Goal: Transaction & Acquisition: Book appointment/travel/reservation

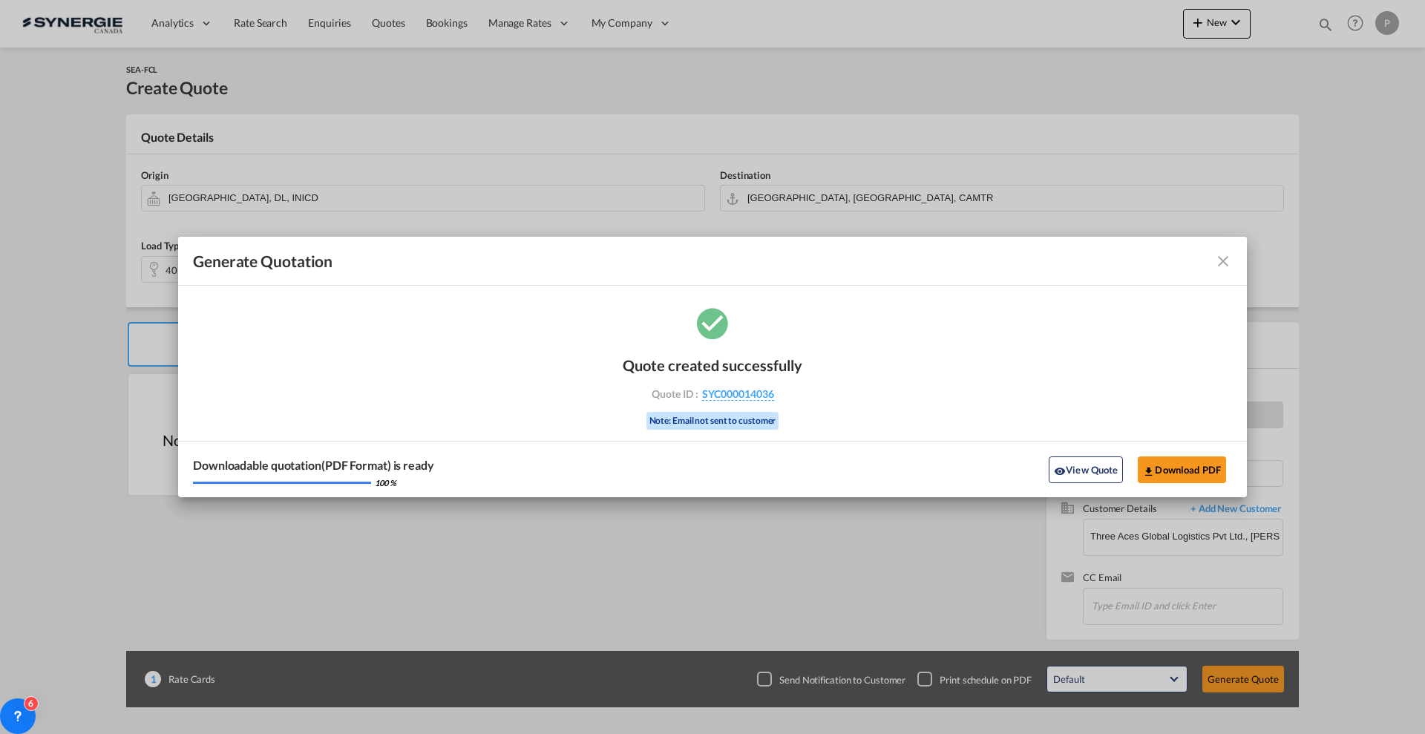
click at [1217, 255] on md-icon "icon-close fg-AAA8AD cursor m-0" at bounding box center [1223, 261] width 18 height 18
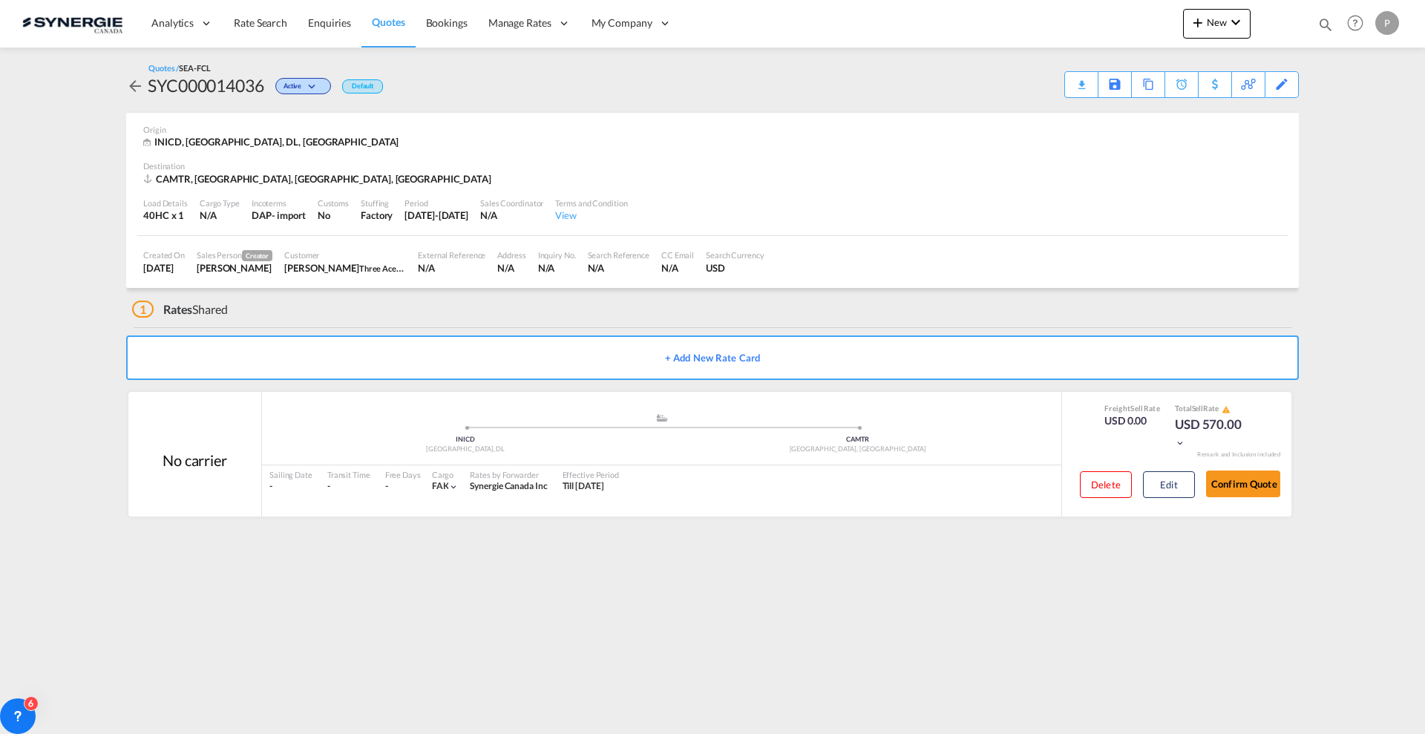
click at [404, 17] on span "Quotes" at bounding box center [388, 22] width 33 height 13
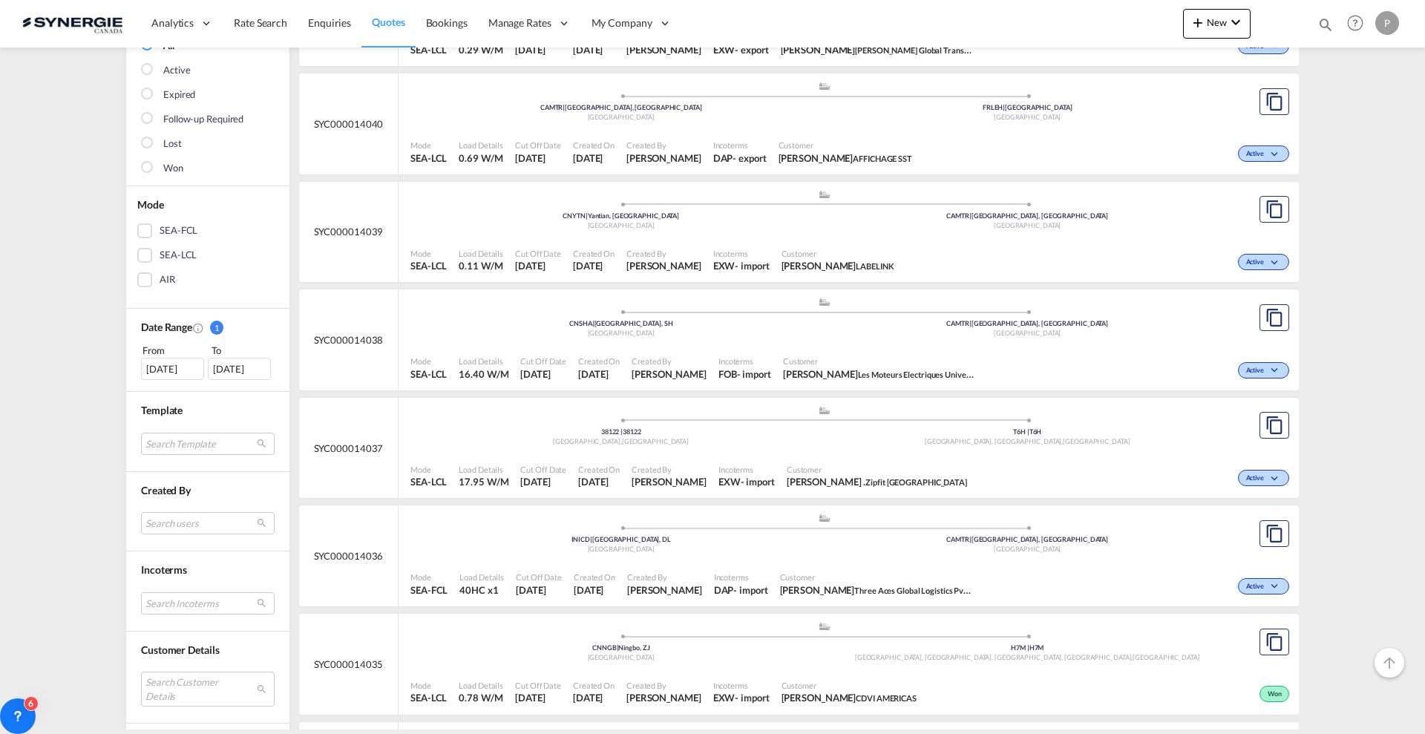
scroll to position [371, 0]
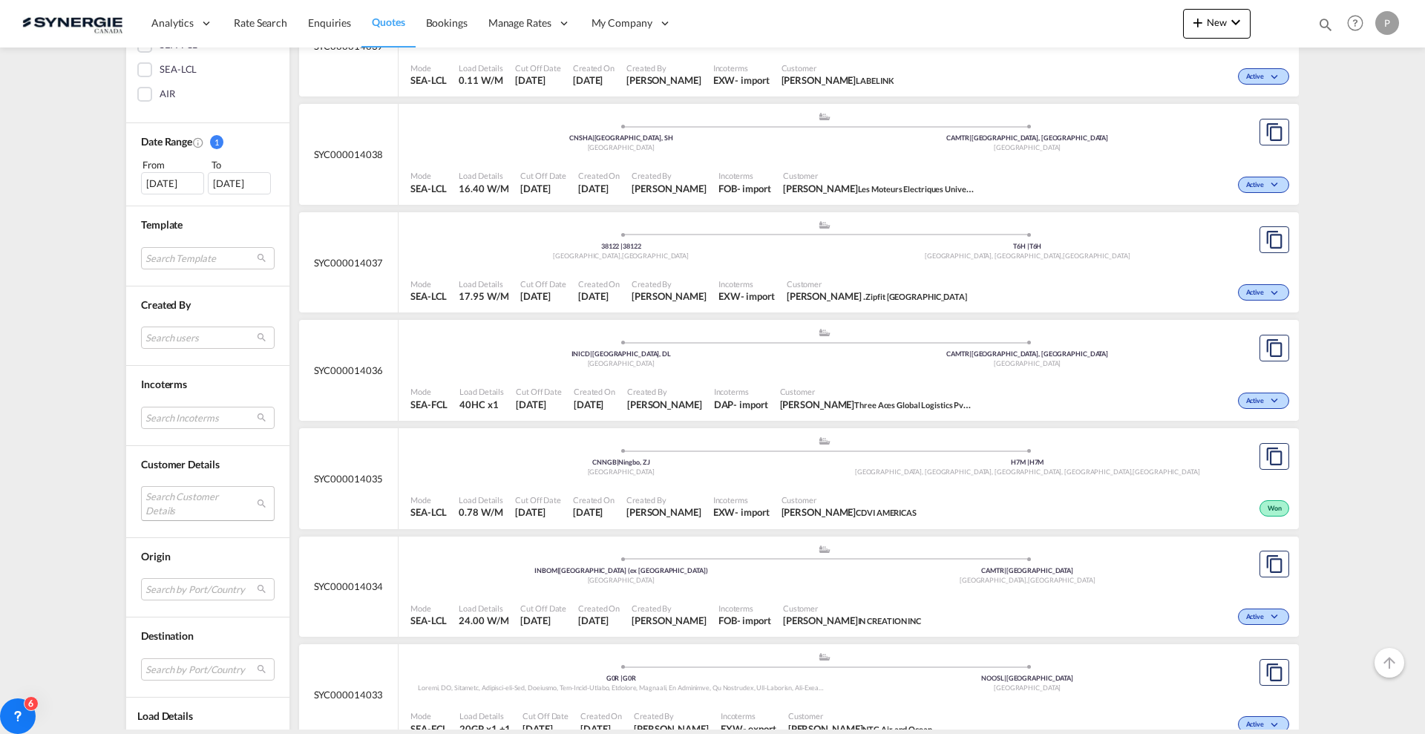
click at [194, 517] on md-select "Search Customer Details user name user riza Adwitiya idn.riza.adwitiya@lam-worl…" at bounding box center [208, 503] width 134 height 34
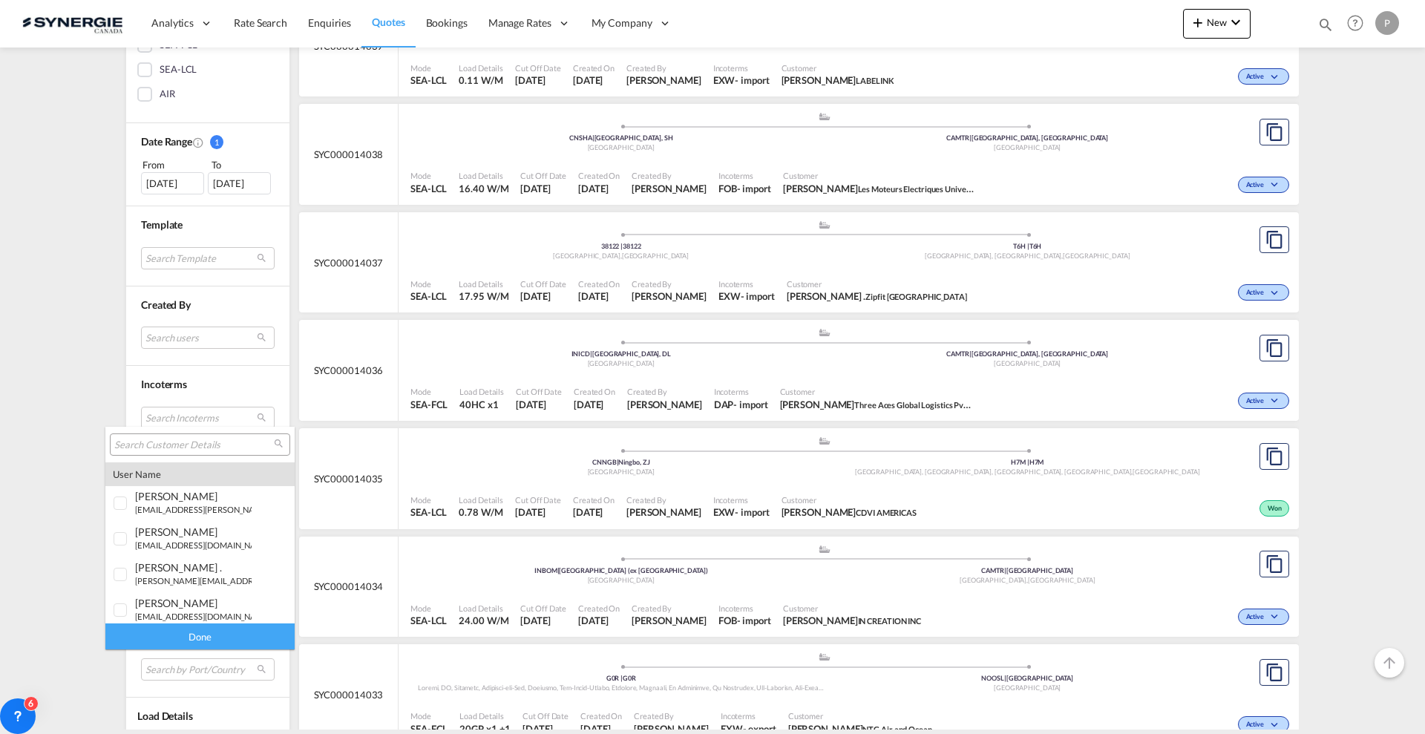
click at [204, 442] on input "search" at bounding box center [194, 445] width 160 height 13
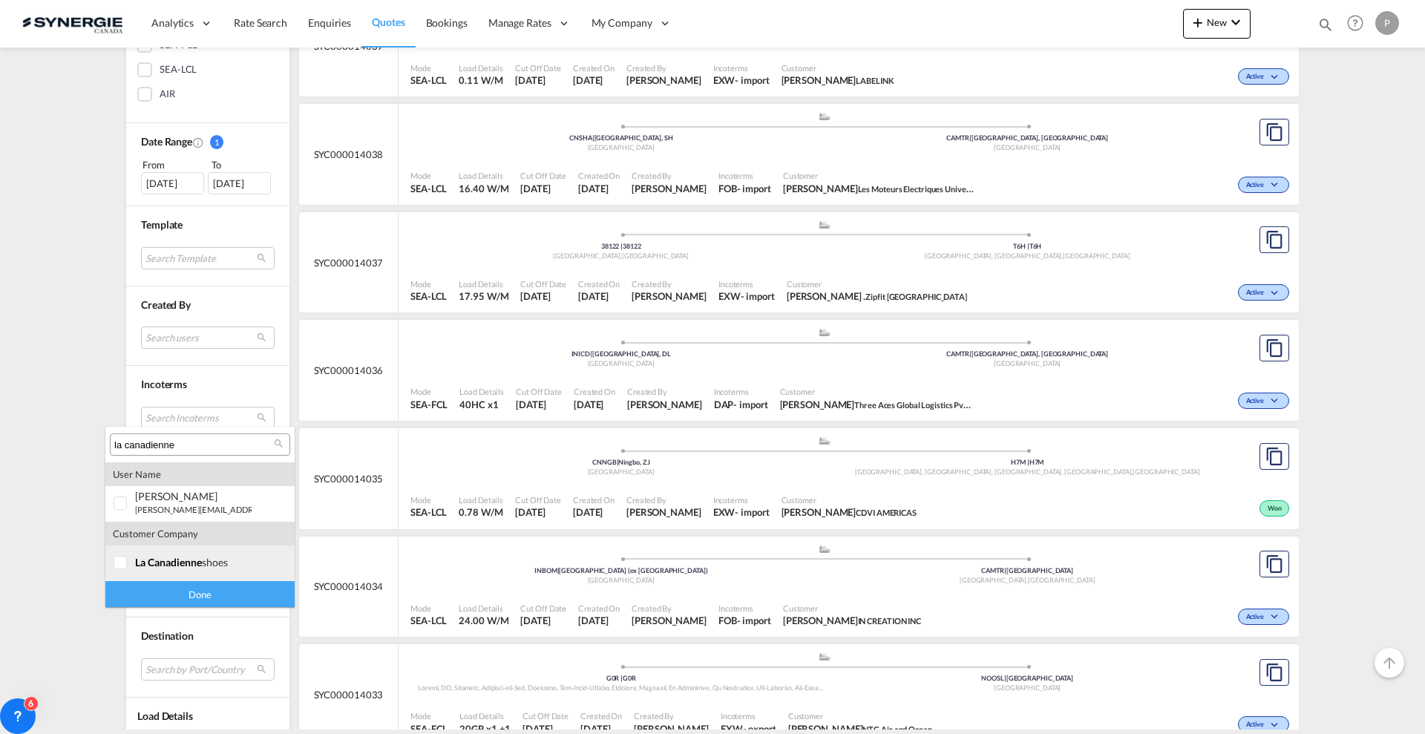
type input "la canadienne"
click at [201, 566] on span "la canadienne" at bounding box center [168, 562] width 67 height 13
click at [192, 594] on div "Done" at bounding box center [199, 594] width 189 height 26
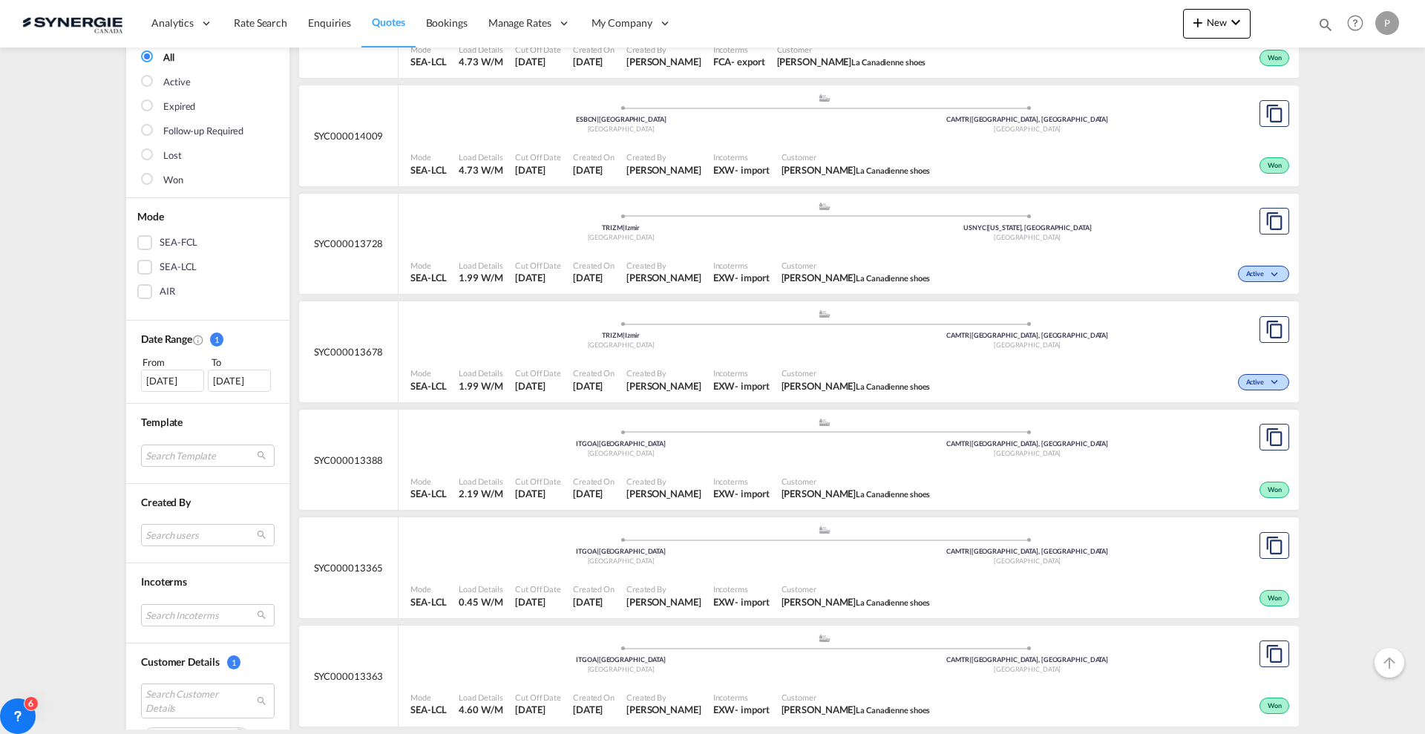
scroll to position [186, 0]
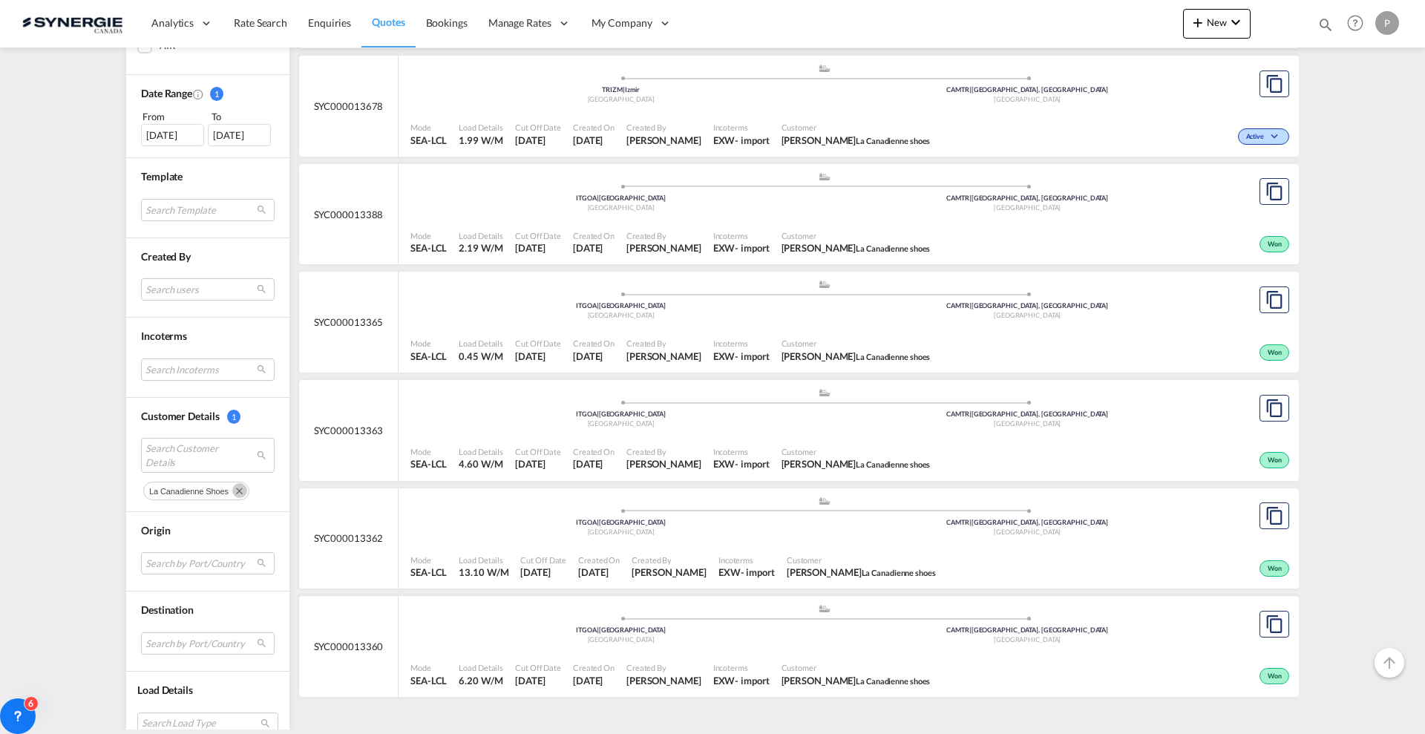
scroll to position [442, 0]
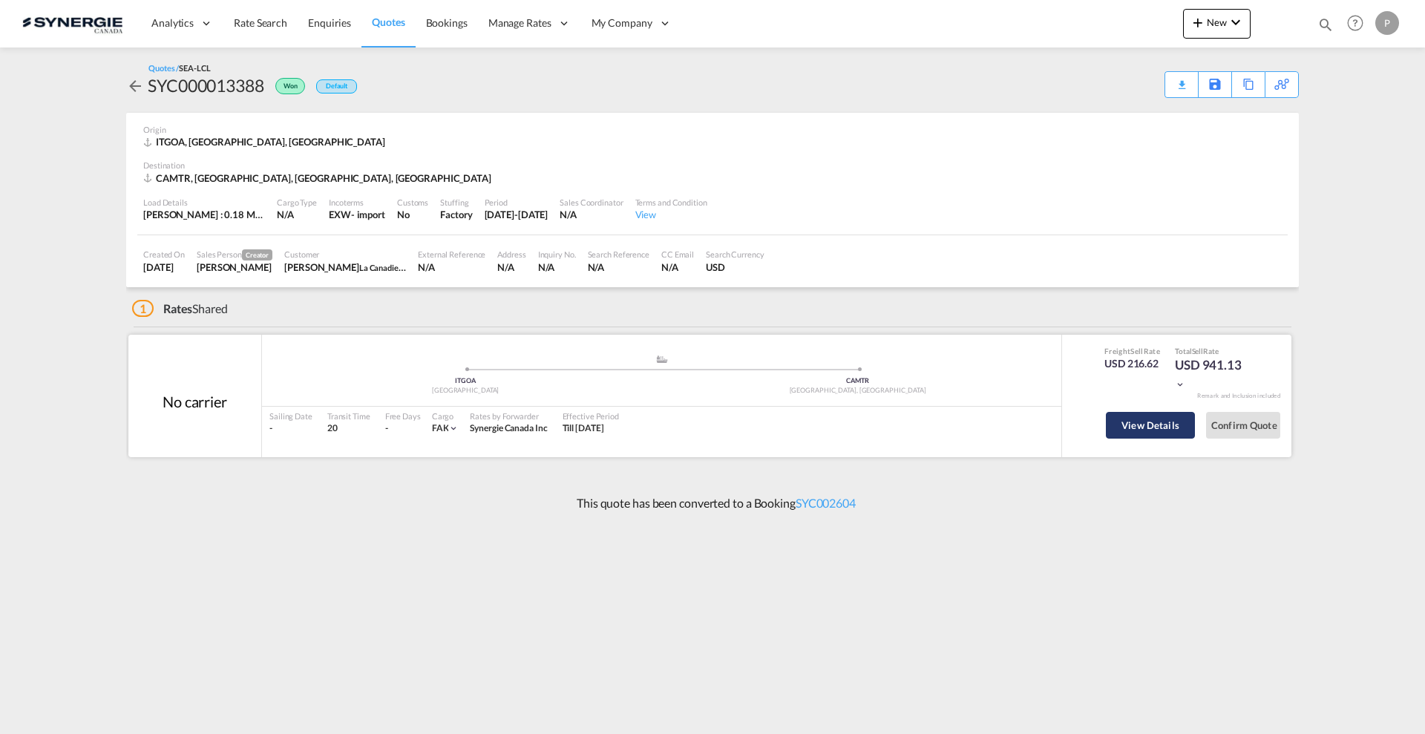
click at [1133, 428] on button "View Details" at bounding box center [1150, 425] width 89 height 27
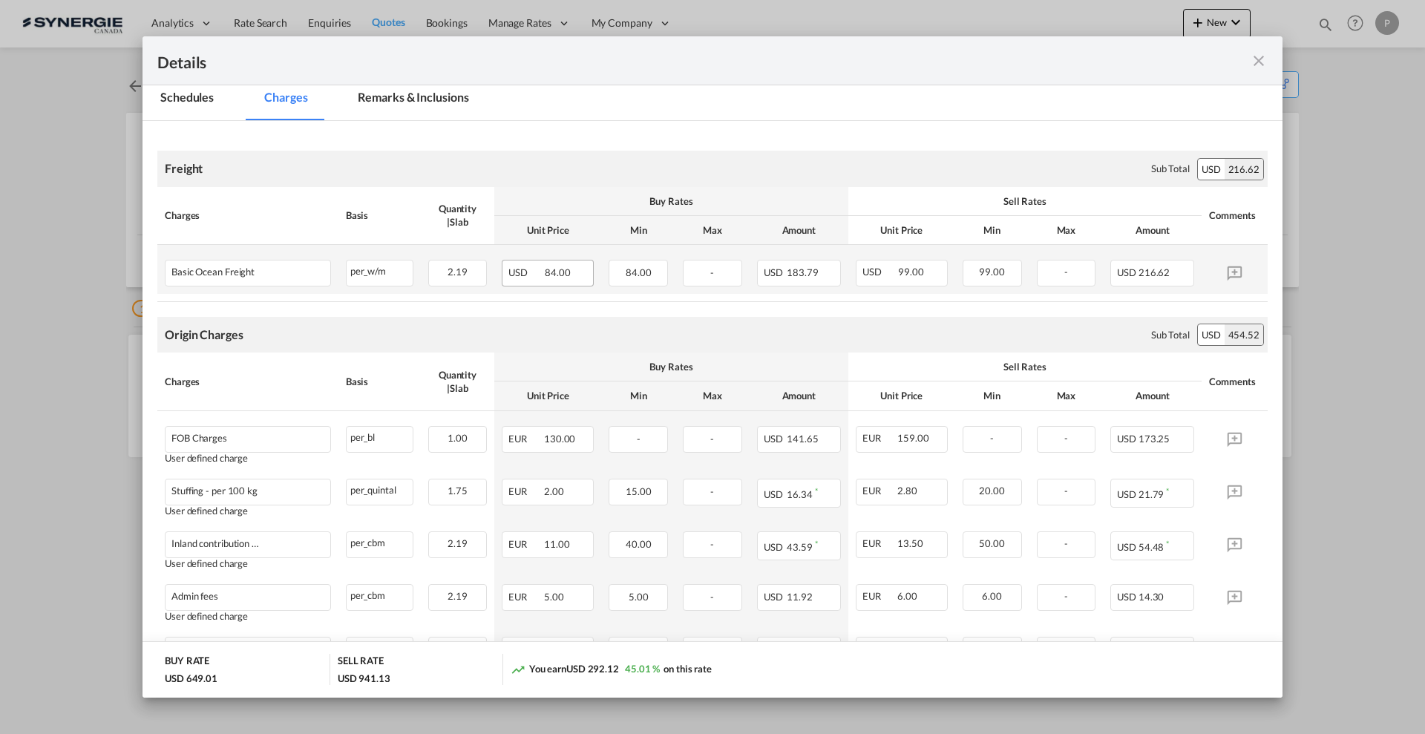
scroll to position [93, 0]
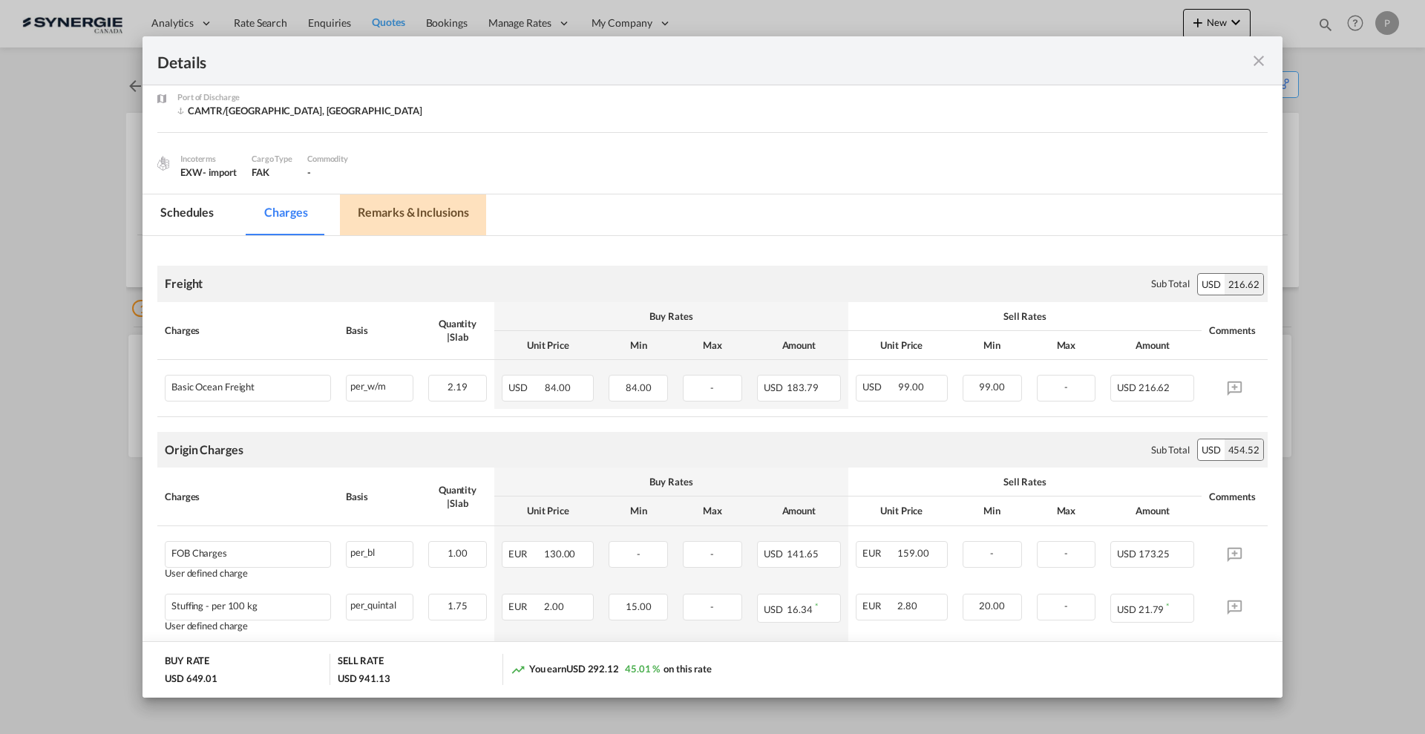
click at [433, 223] on md-tab-item "Remarks & Inclusions" at bounding box center [413, 214] width 146 height 41
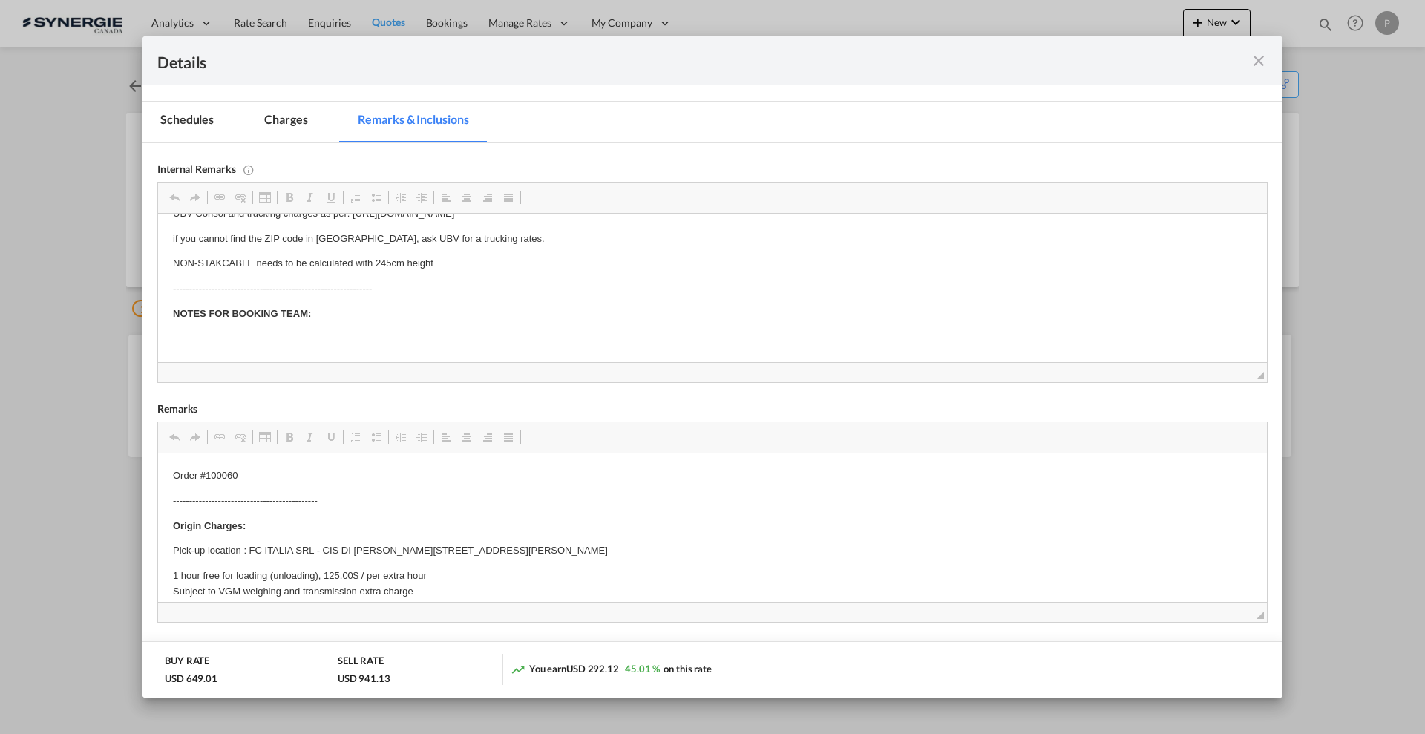
scroll to position [15, 0]
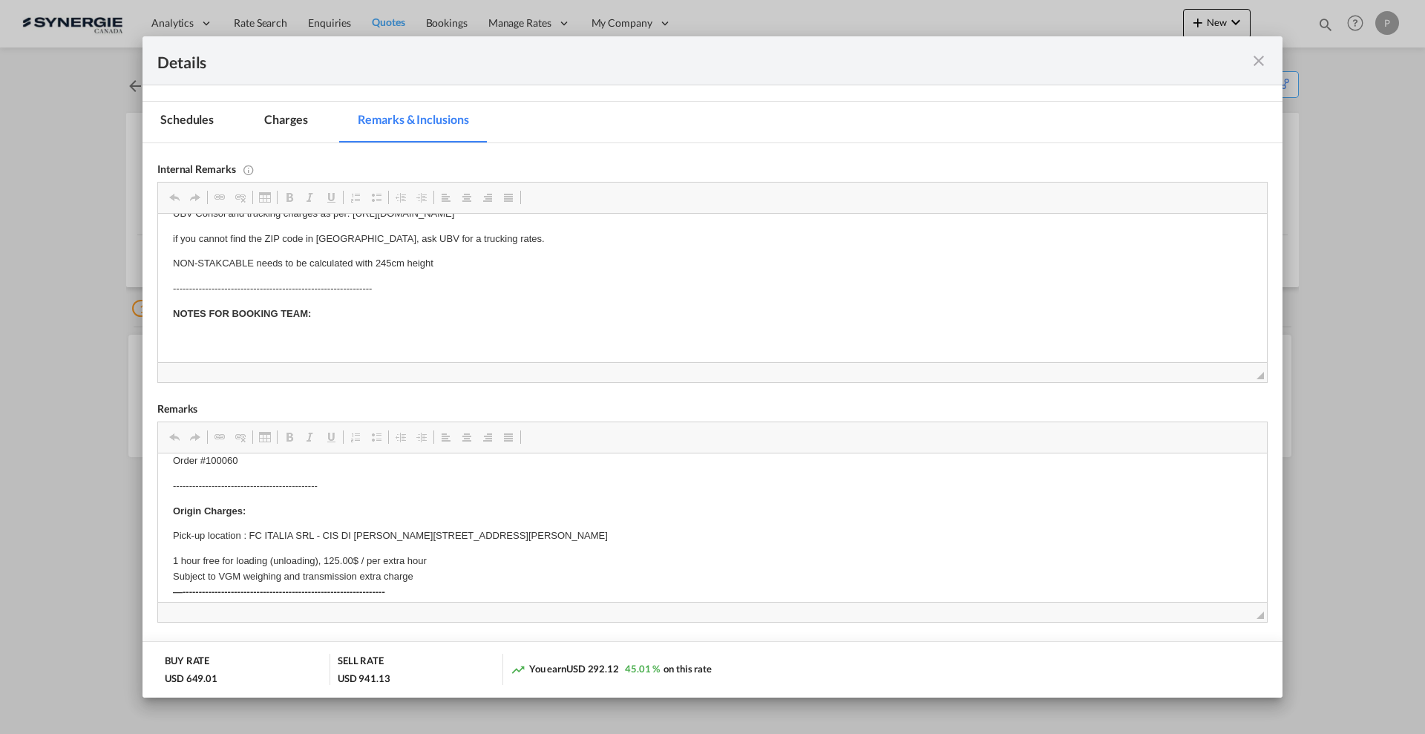
click at [231, 465] on p "Order #100060" at bounding box center [712, 462] width 1079 height 16
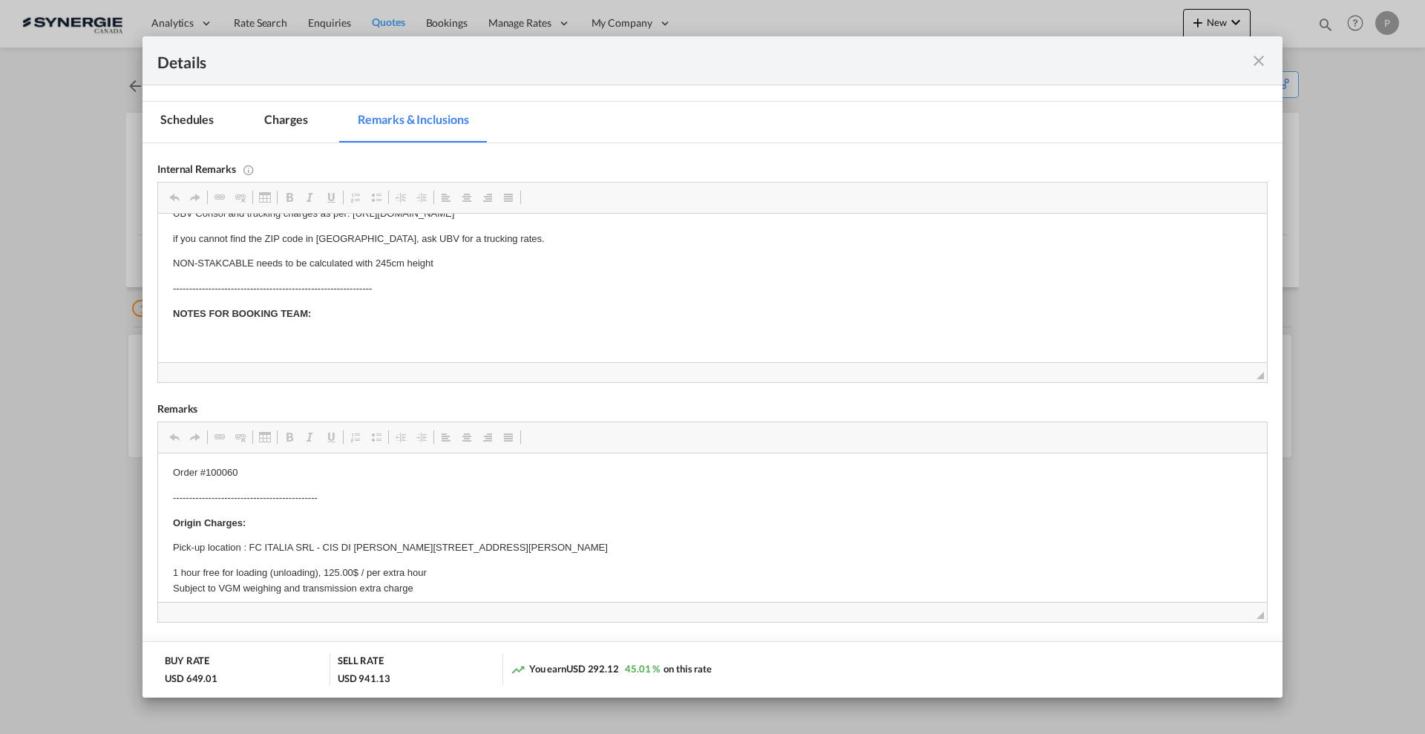
scroll to position [0, 0]
click at [269, 473] on p "Order #100060" at bounding box center [712, 476] width 1079 height 16
drag, startPoint x: 269, startPoint y: 473, endPoint x: 232, endPoint y: 473, distance: 36.4
click at [268, 473] on p "Order #100060" at bounding box center [712, 476] width 1079 height 16
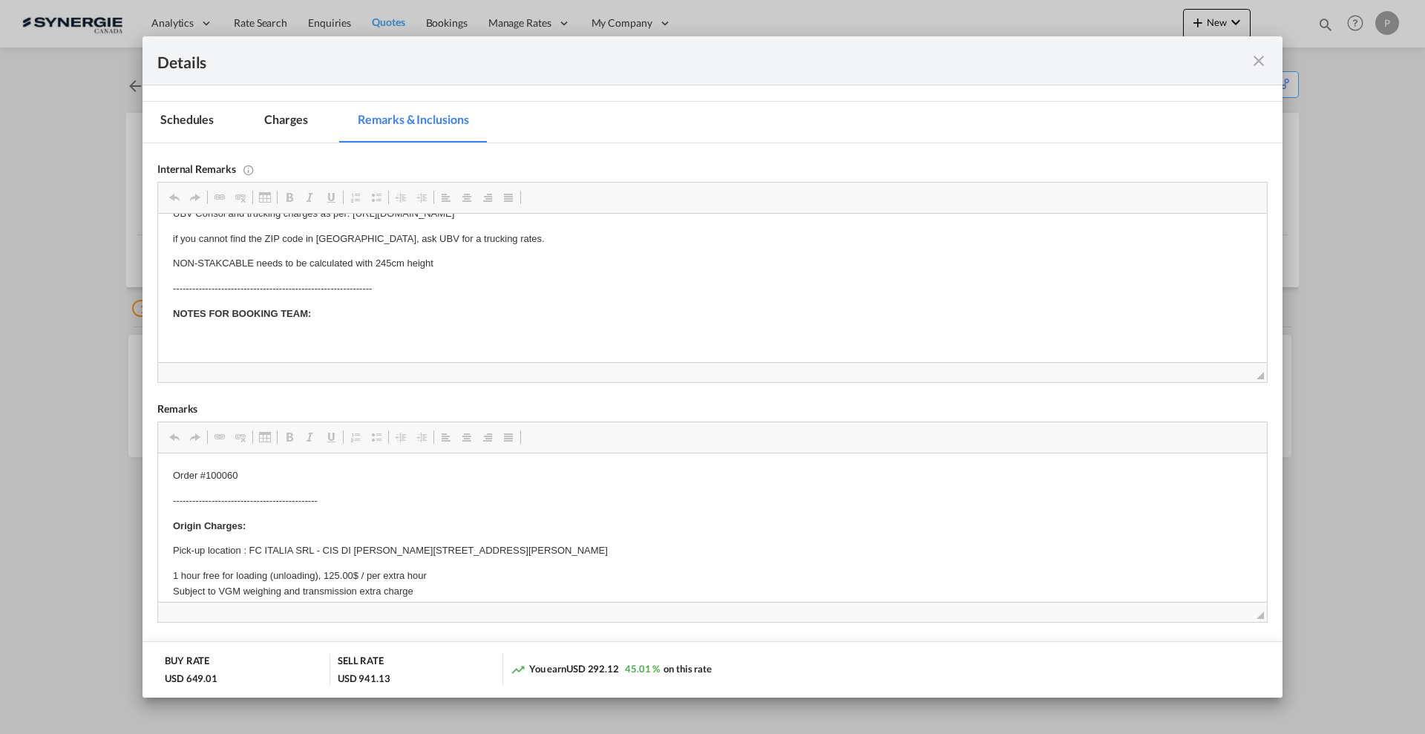
click at [226, 473] on p "Order #100060" at bounding box center [712, 476] width 1079 height 16
click at [258, 471] on p "Order #100060" at bounding box center [712, 476] width 1079 height 16
click at [223, 474] on p "Order #100060" at bounding box center [712, 476] width 1079 height 16
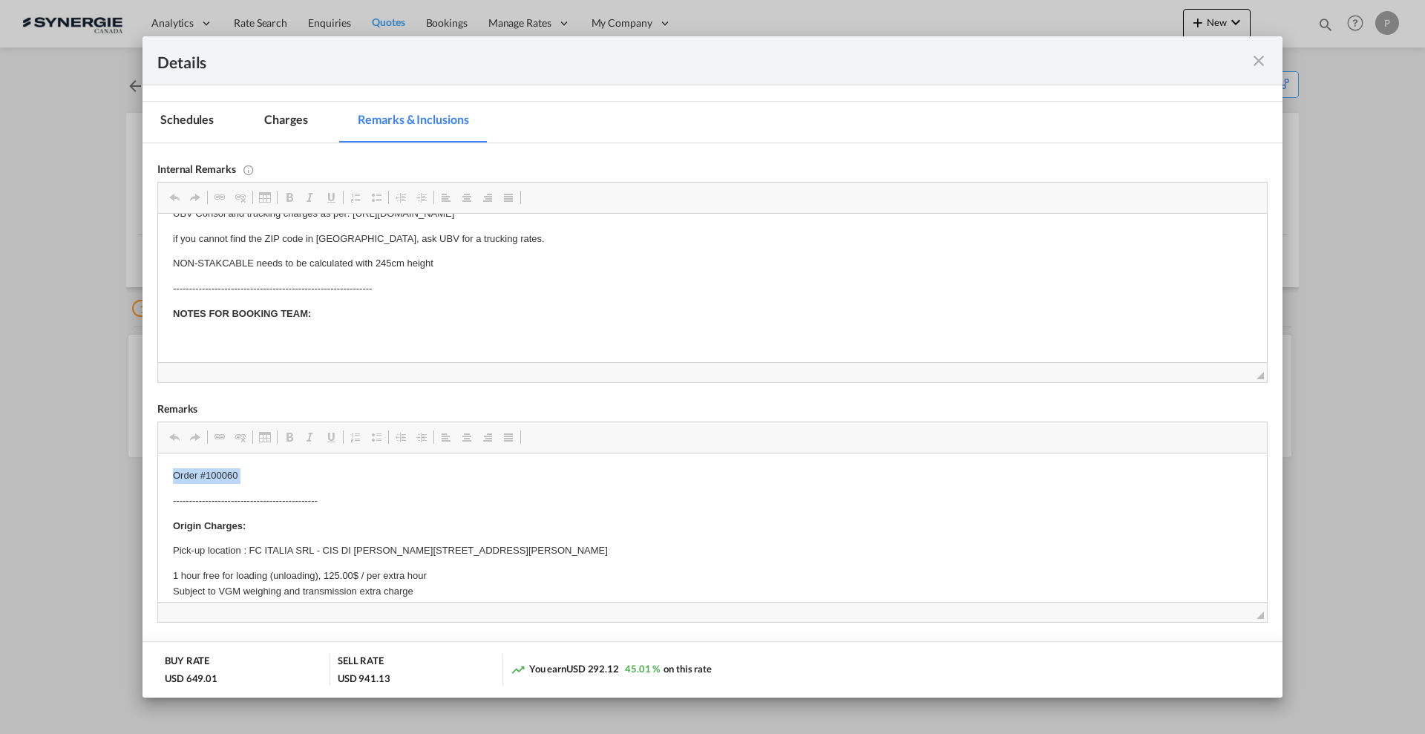
click at [223, 474] on p "Order #100060" at bounding box center [712, 476] width 1079 height 16
click at [206, 476] on p "Order #100060" at bounding box center [712, 476] width 1079 height 16
click at [641, 555] on p "Pick-up location : FC ITALIA SRL - CIS DI NOLA ISOLA 2 LOTTO 252 80035 NOLA(NA)" at bounding box center [712, 551] width 1079 height 16
click at [1262, 59] on md-icon "icon-close fg-AAA8AD m-0 cursor" at bounding box center [1259, 61] width 18 height 18
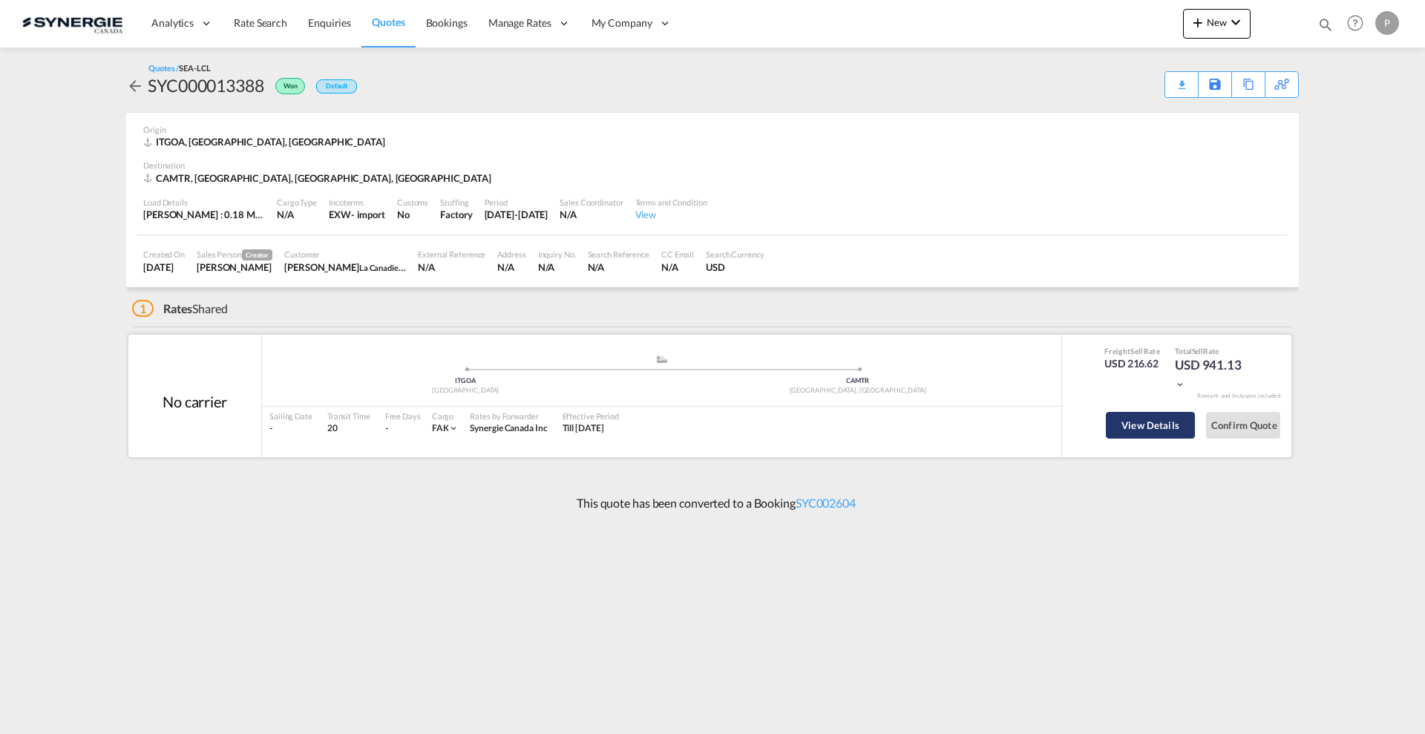
click at [1155, 419] on button "View Details" at bounding box center [1150, 425] width 89 height 27
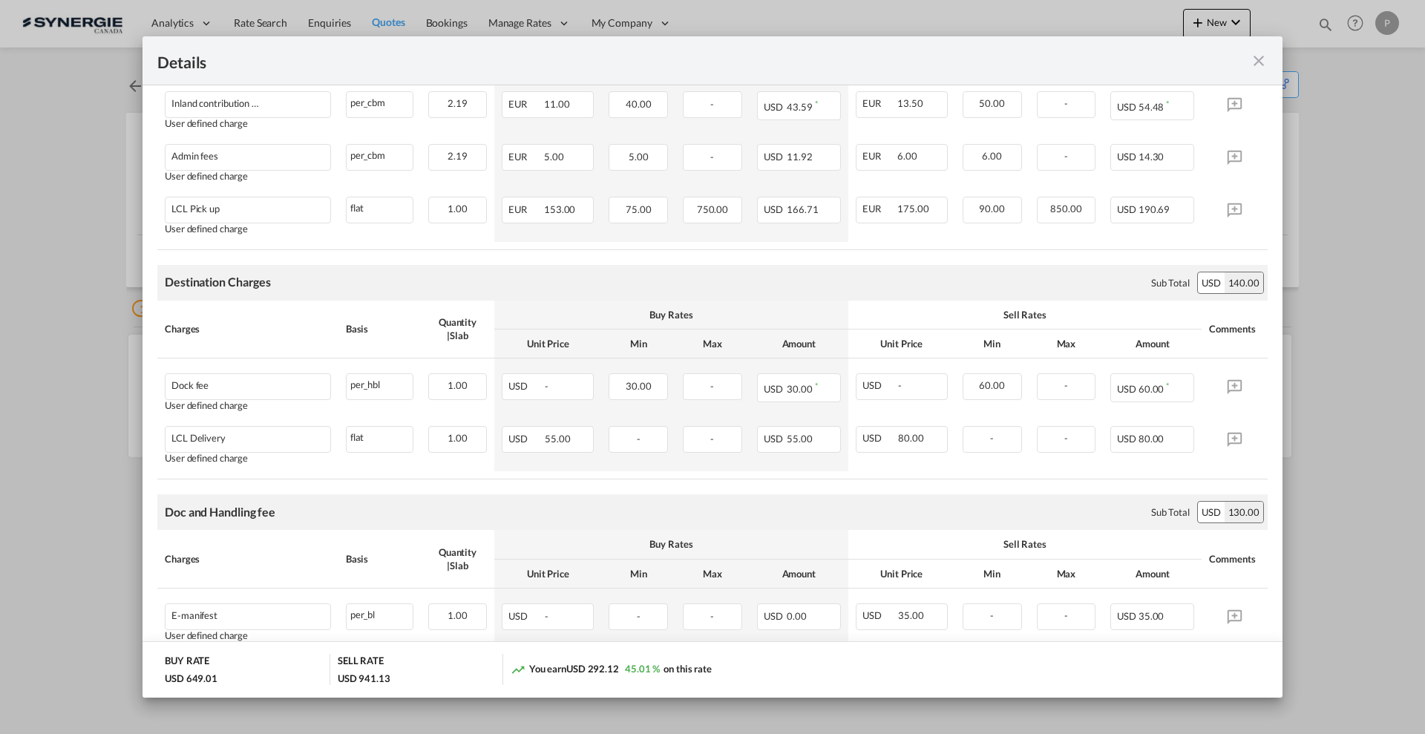
scroll to position [742, 0]
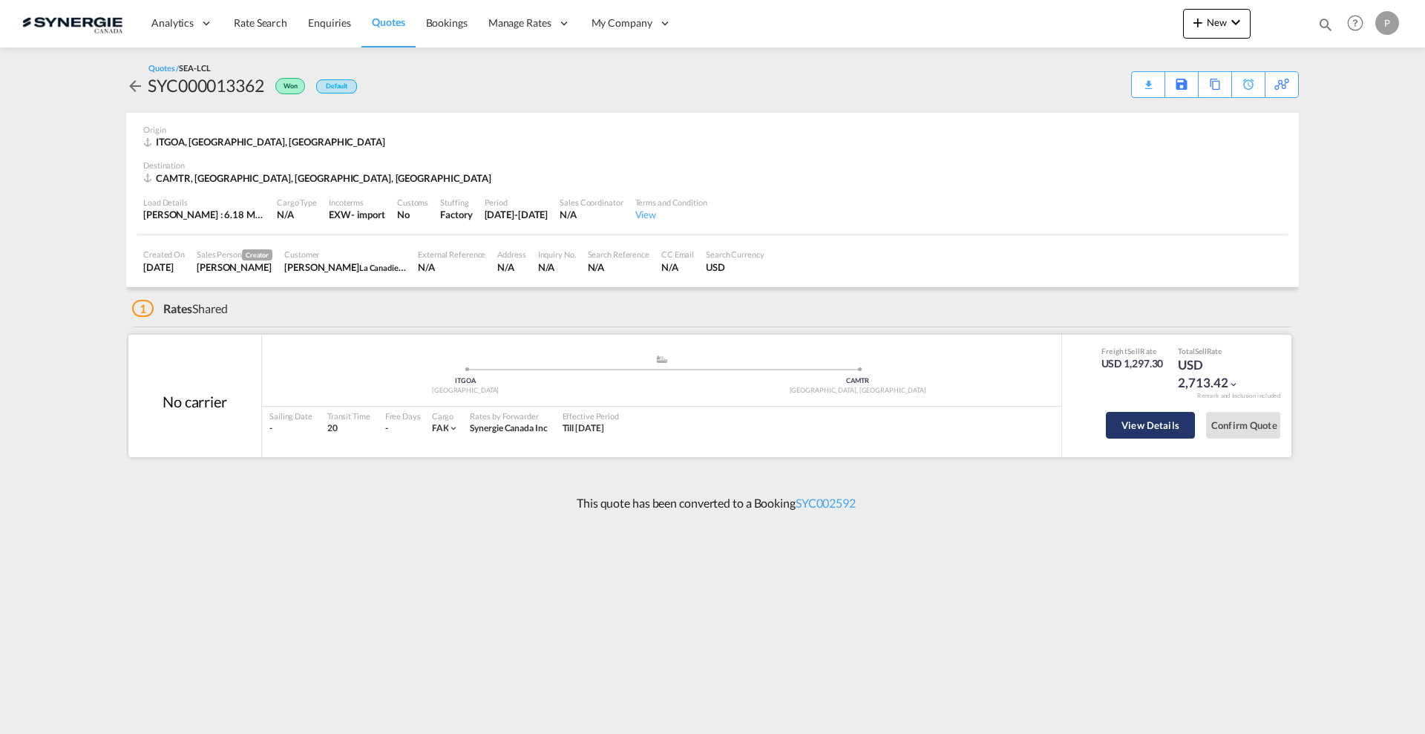
click at [1114, 422] on button "View Details" at bounding box center [1150, 425] width 89 height 27
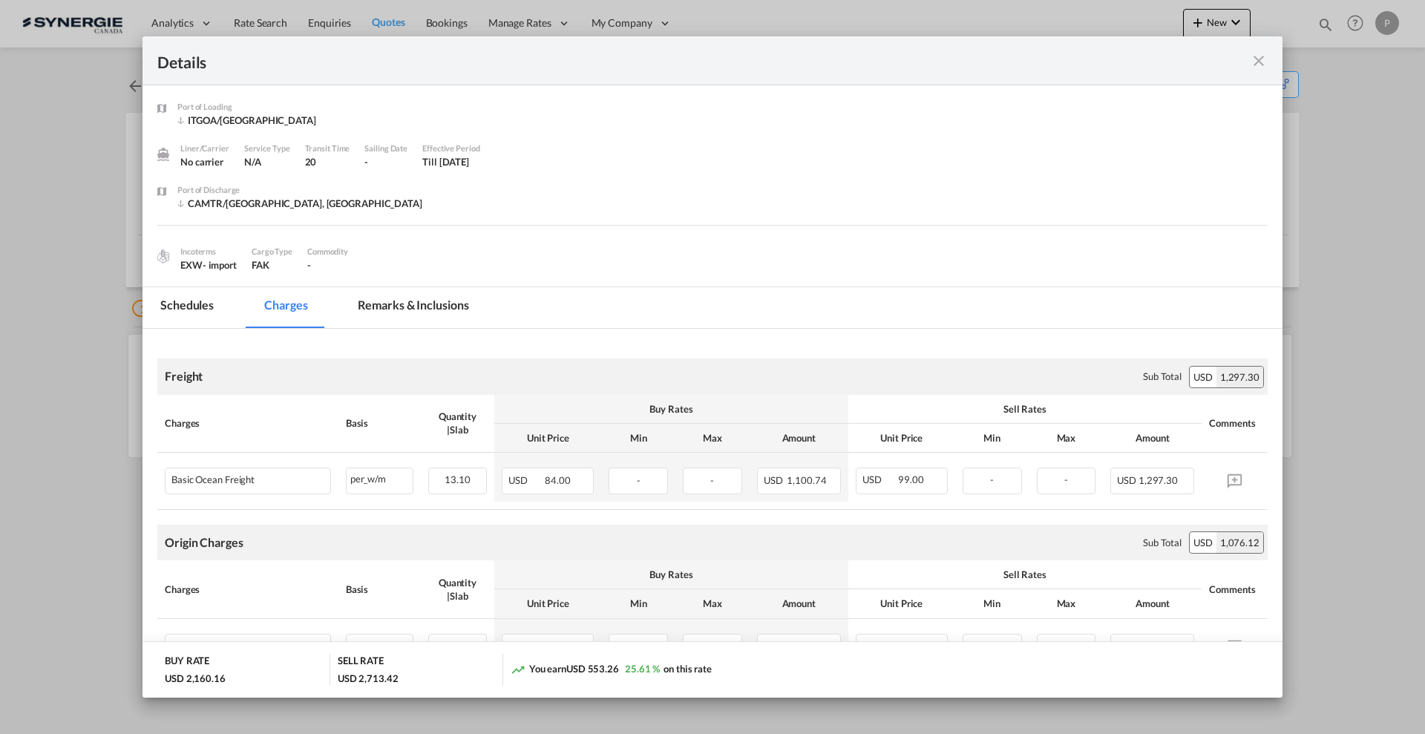
click at [408, 311] on md-tab-item "Remarks & Inclusions" at bounding box center [413, 307] width 146 height 41
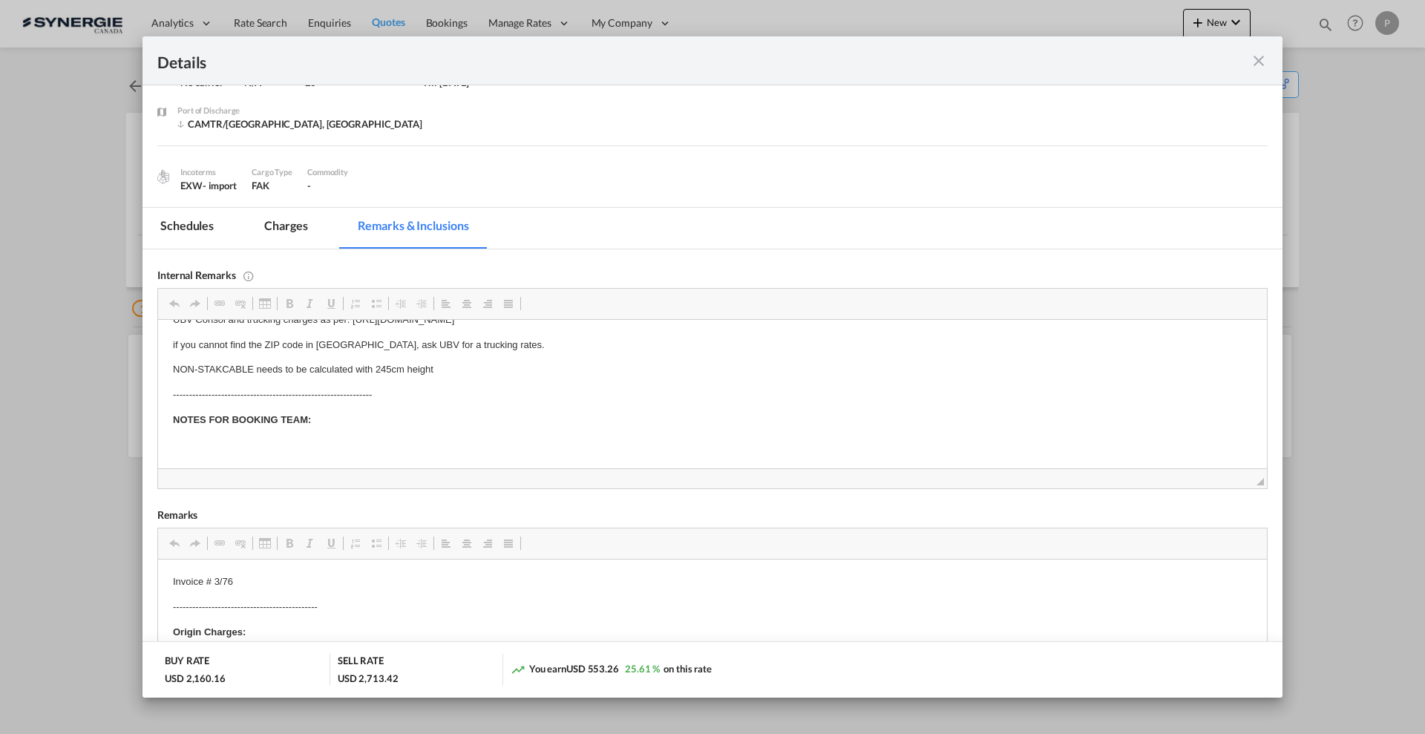
scroll to position [186, 0]
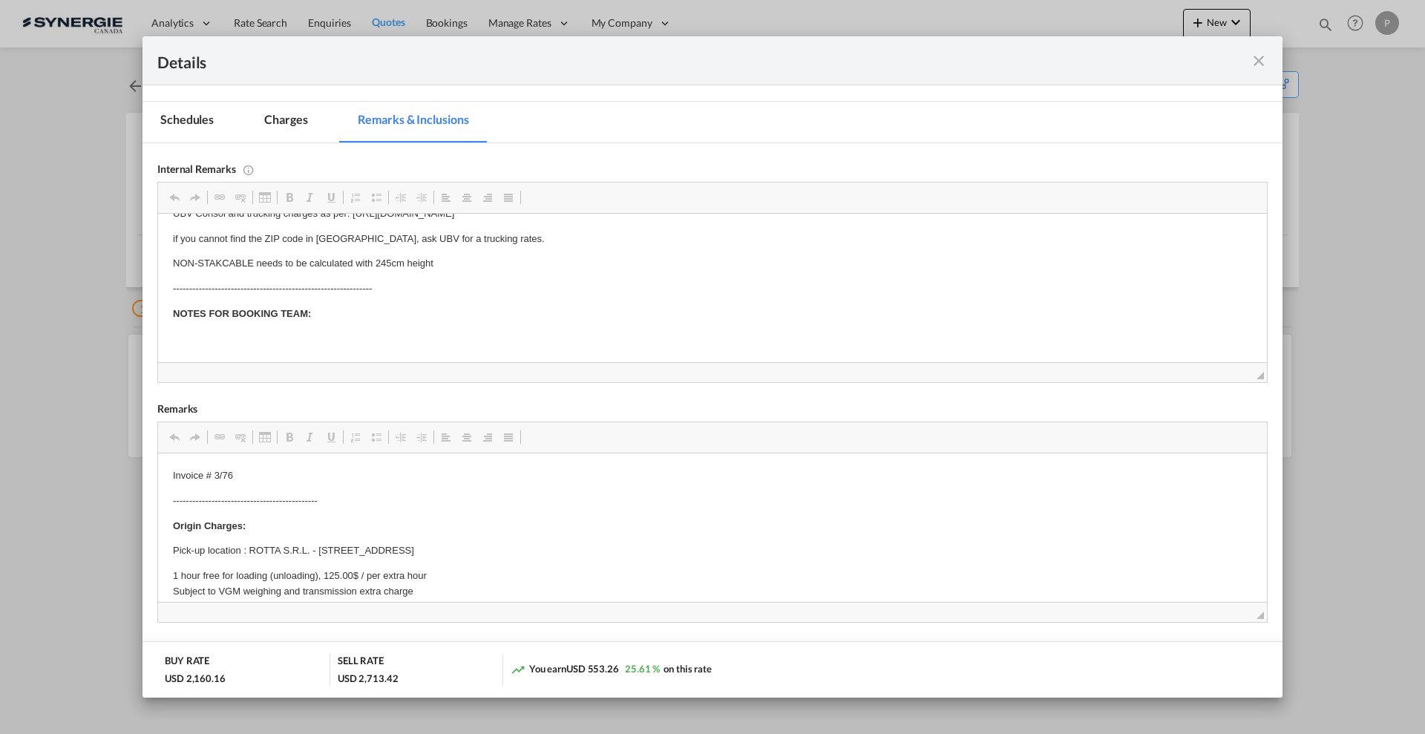
click at [1255, 59] on md-icon "icon-close fg-AAA8AD m-0 cursor" at bounding box center [1259, 61] width 18 height 18
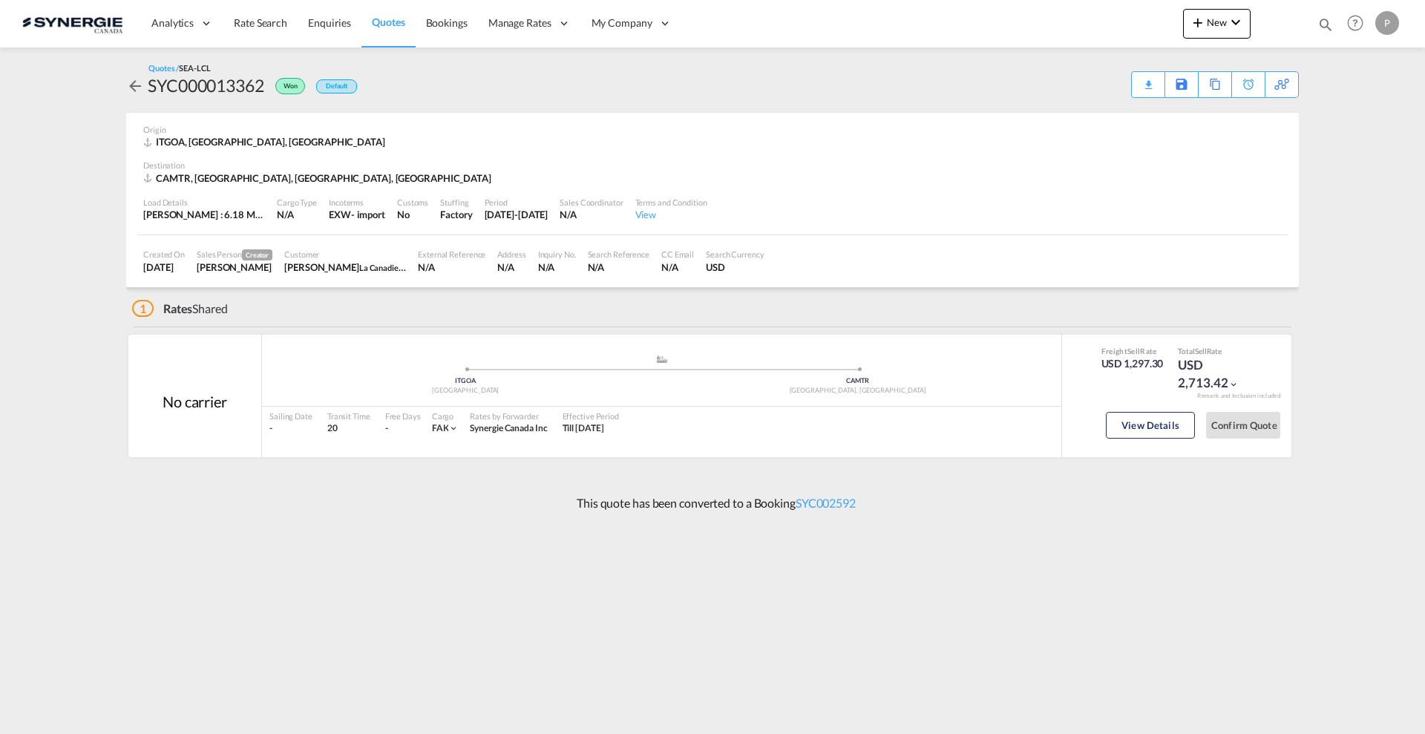
scroll to position [0, 0]
click at [1214, 88] on div "Copy Quote" at bounding box center [1199, 84] width 50 height 25
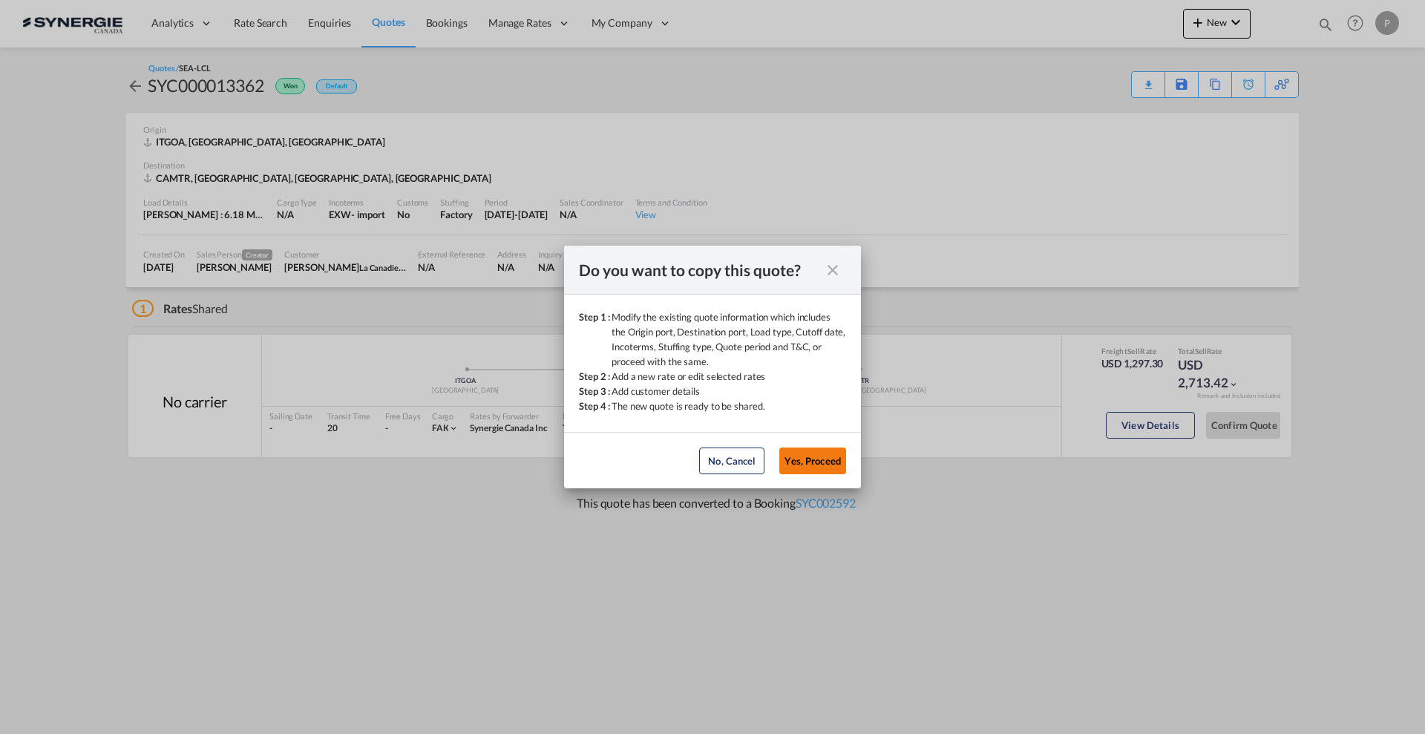
click at [820, 459] on button "Yes, Proceed" at bounding box center [812, 461] width 67 height 27
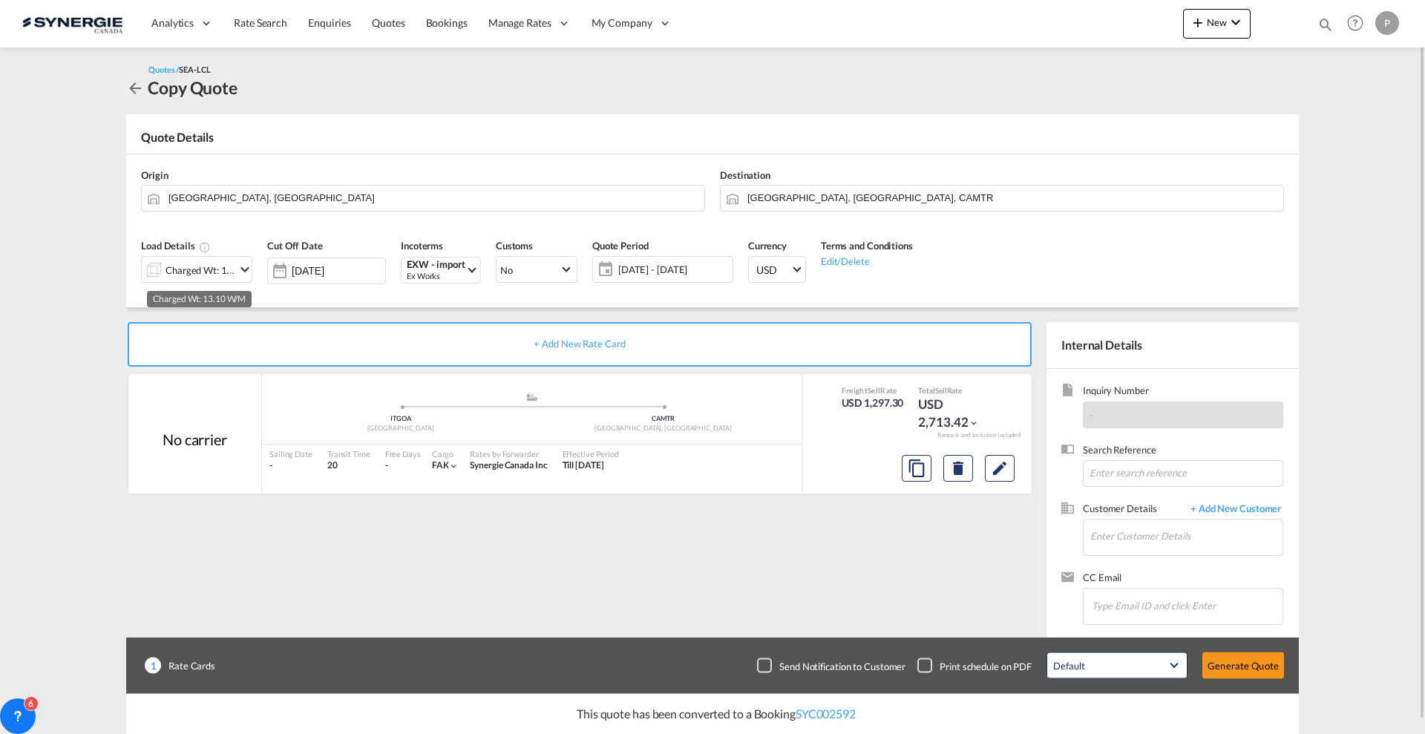
click at [209, 274] on div "Charged Wt: 13.10 W/M" at bounding box center [201, 270] width 70 height 21
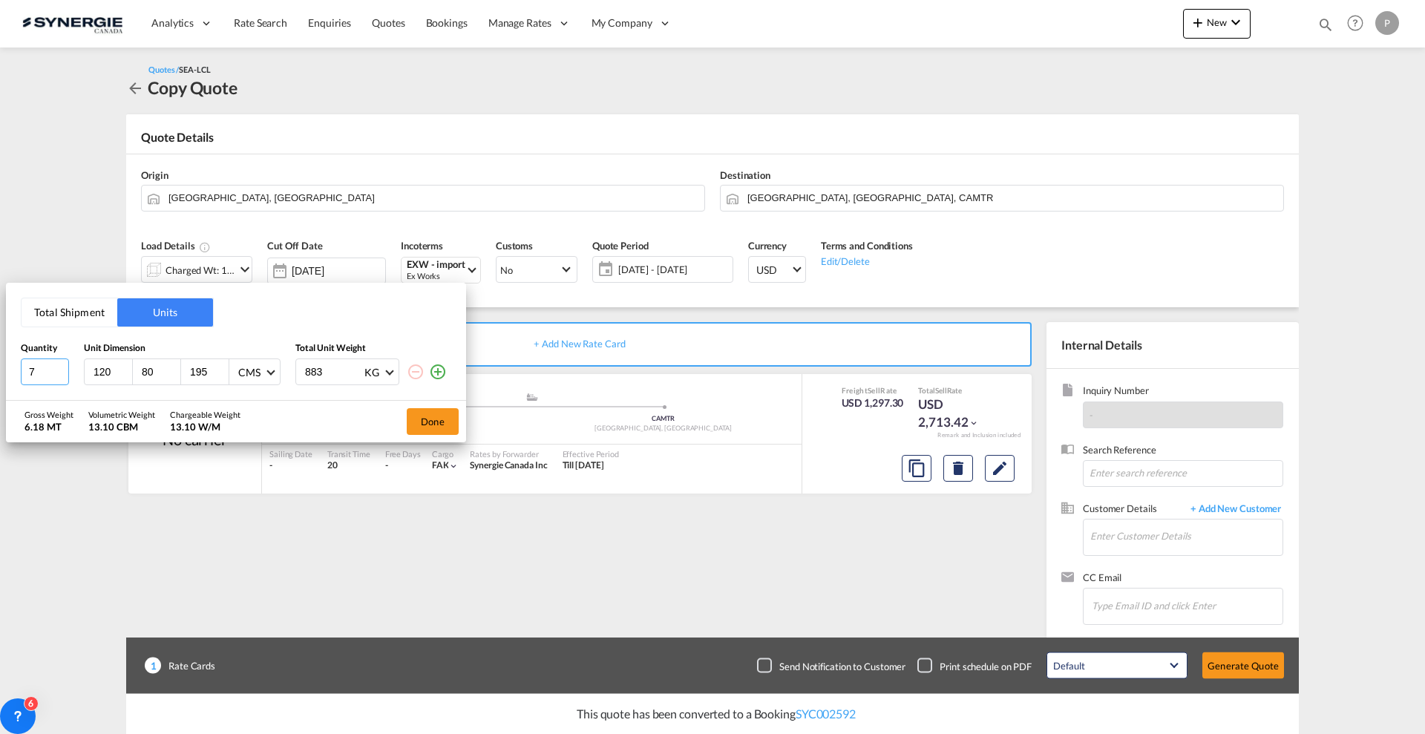
click at [53, 367] on input "7" at bounding box center [45, 372] width 48 height 27
type input "115"
click at [40, 300] on button "Total Shipment" at bounding box center [70, 312] width 96 height 28
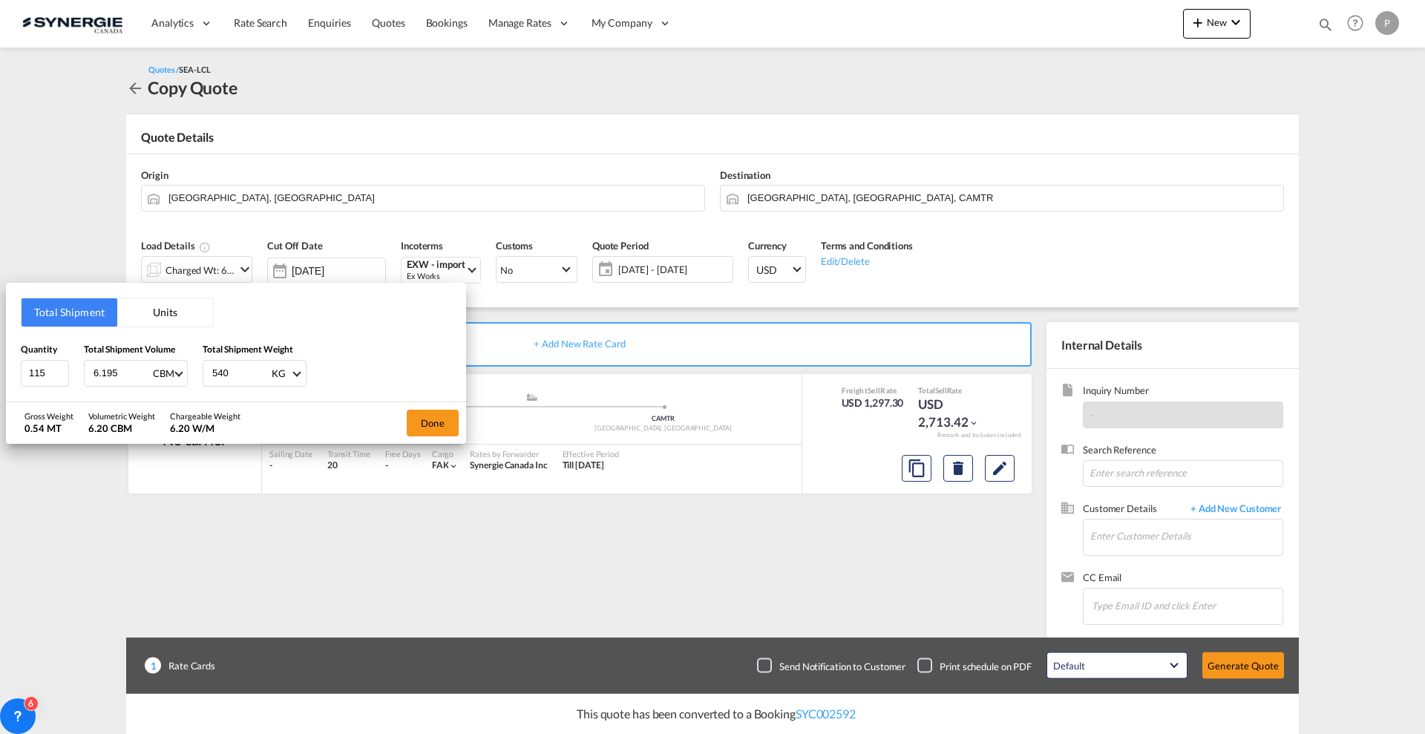
click at [134, 373] on input "6.195" at bounding box center [121, 373] width 59 height 25
click at [106, 373] on input "6.195" at bounding box center [121, 373] width 59 height 25
type input "14"
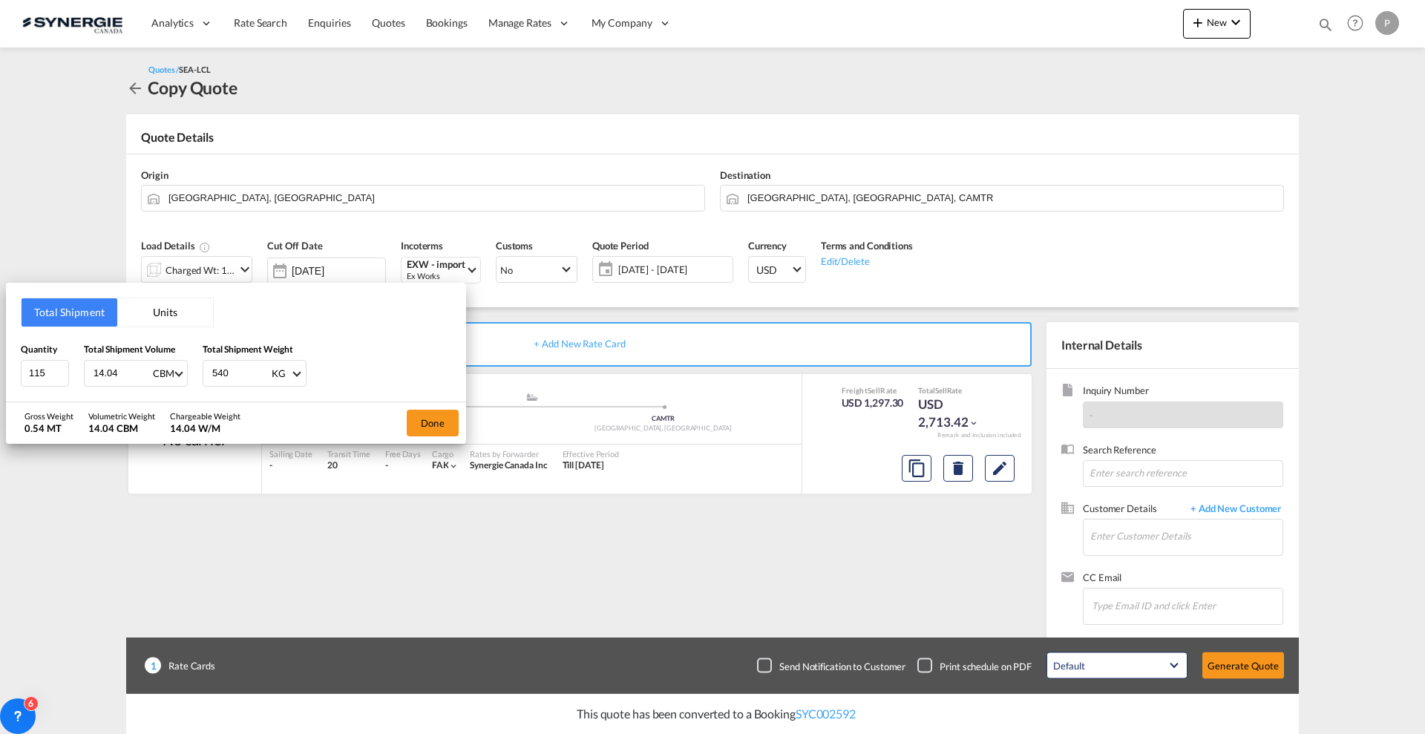
type input "14.04"
type input "1000"
click at [422, 416] on button "Done" at bounding box center [433, 423] width 52 height 27
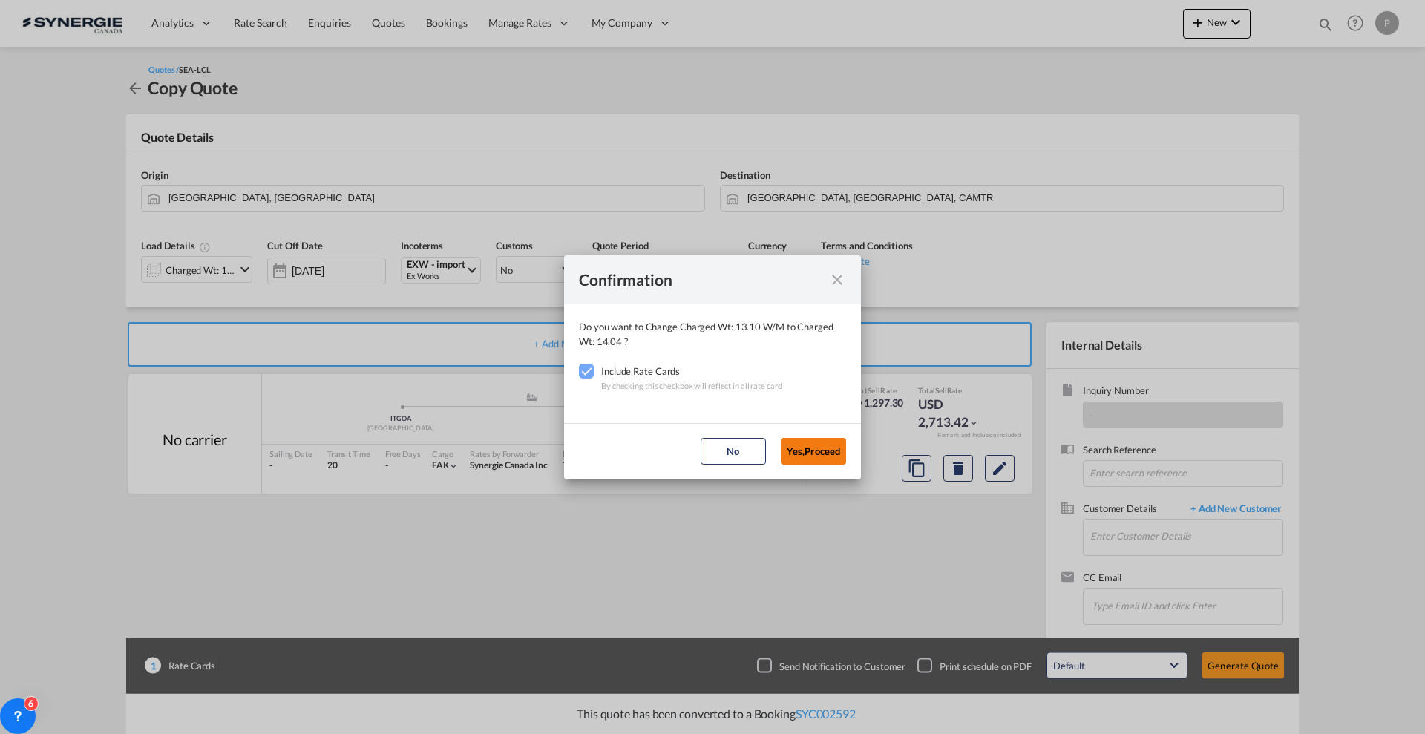
click at [844, 455] on button "Yes,Proceed" at bounding box center [813, 451] width 65 height 27
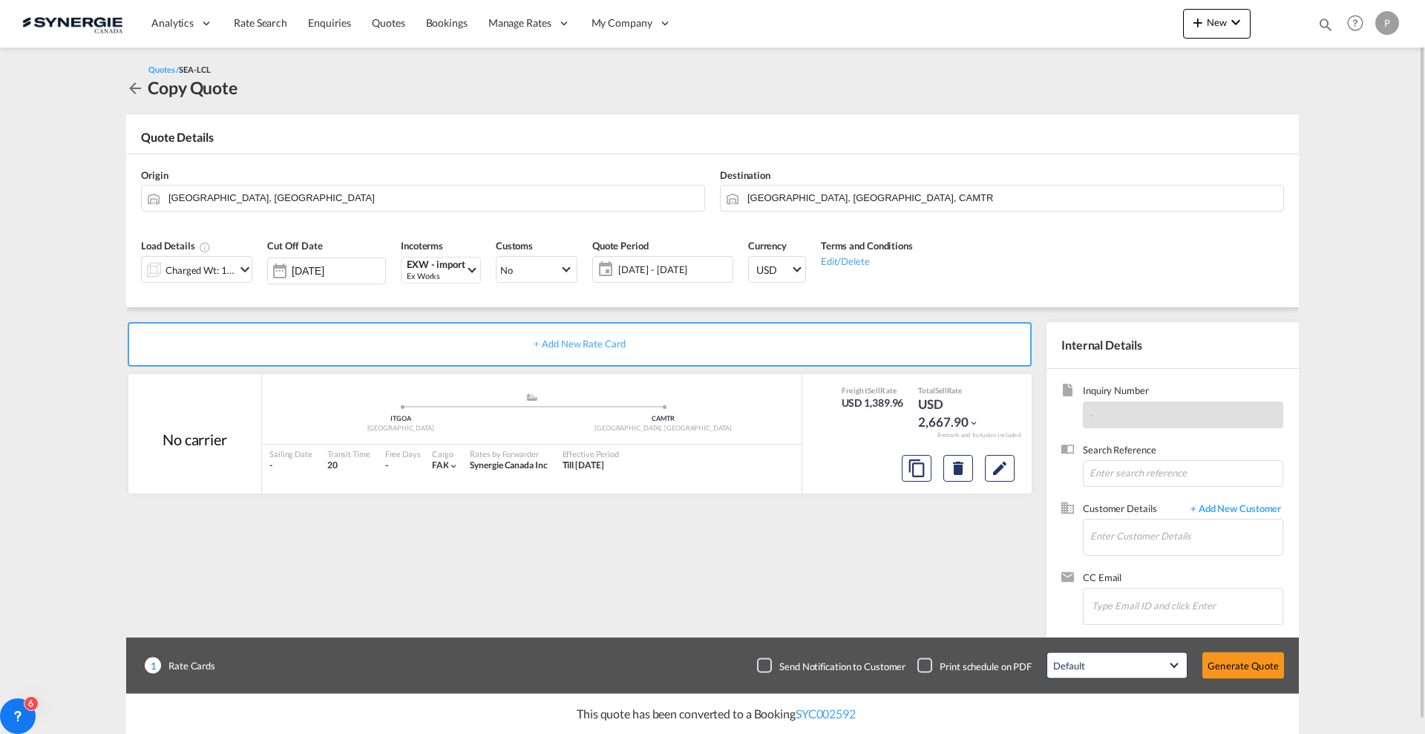
click at [680, 278] on span "[DATE] - [DATE]" at bounding box center [674, 269] width 118 height 21
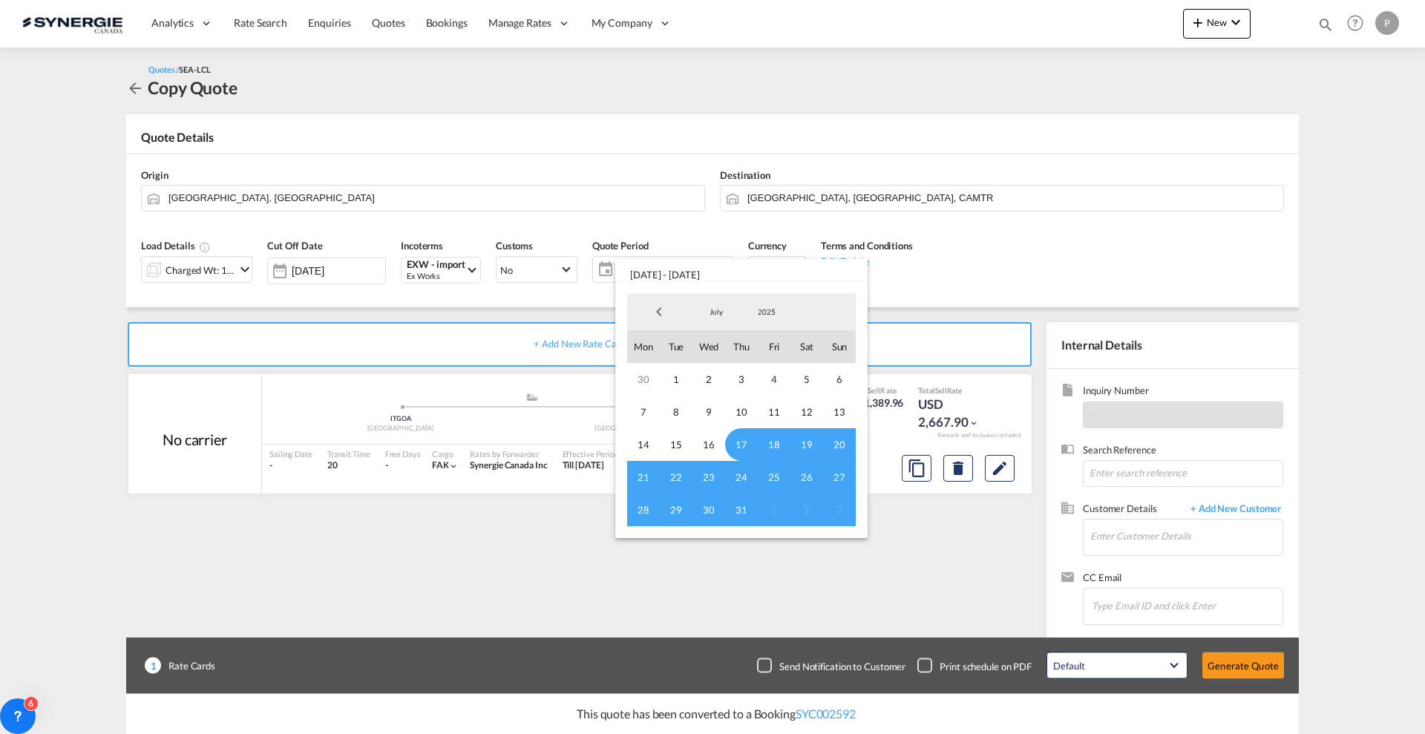
click at [743, 438] on span "17" at bounding box center [741, 444] width 33 height 33
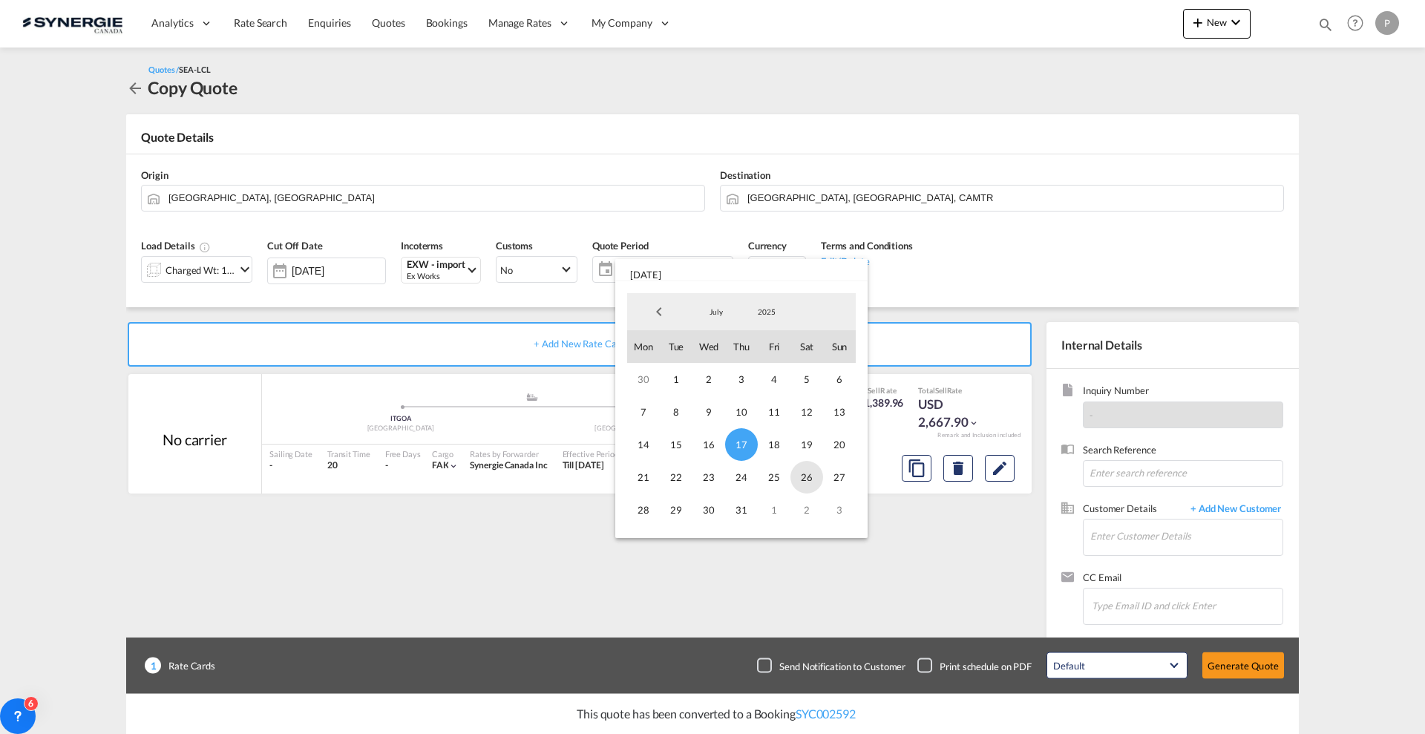
click at [808, 477] on span "26" at bounding box center [807, 477] width 33 height 33
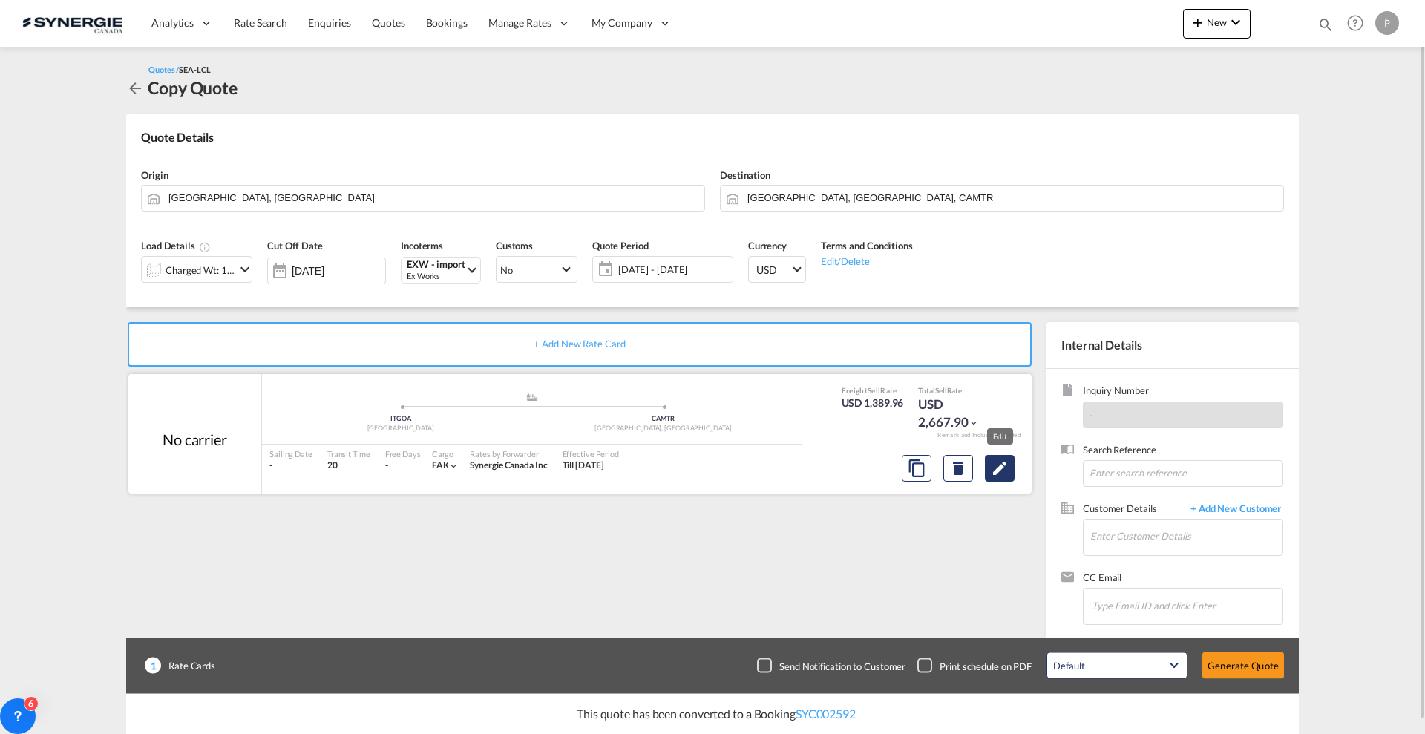
click at [1005, 463] on md-icon "Edit" at bounding box center [1000, 468] width 18 height 18
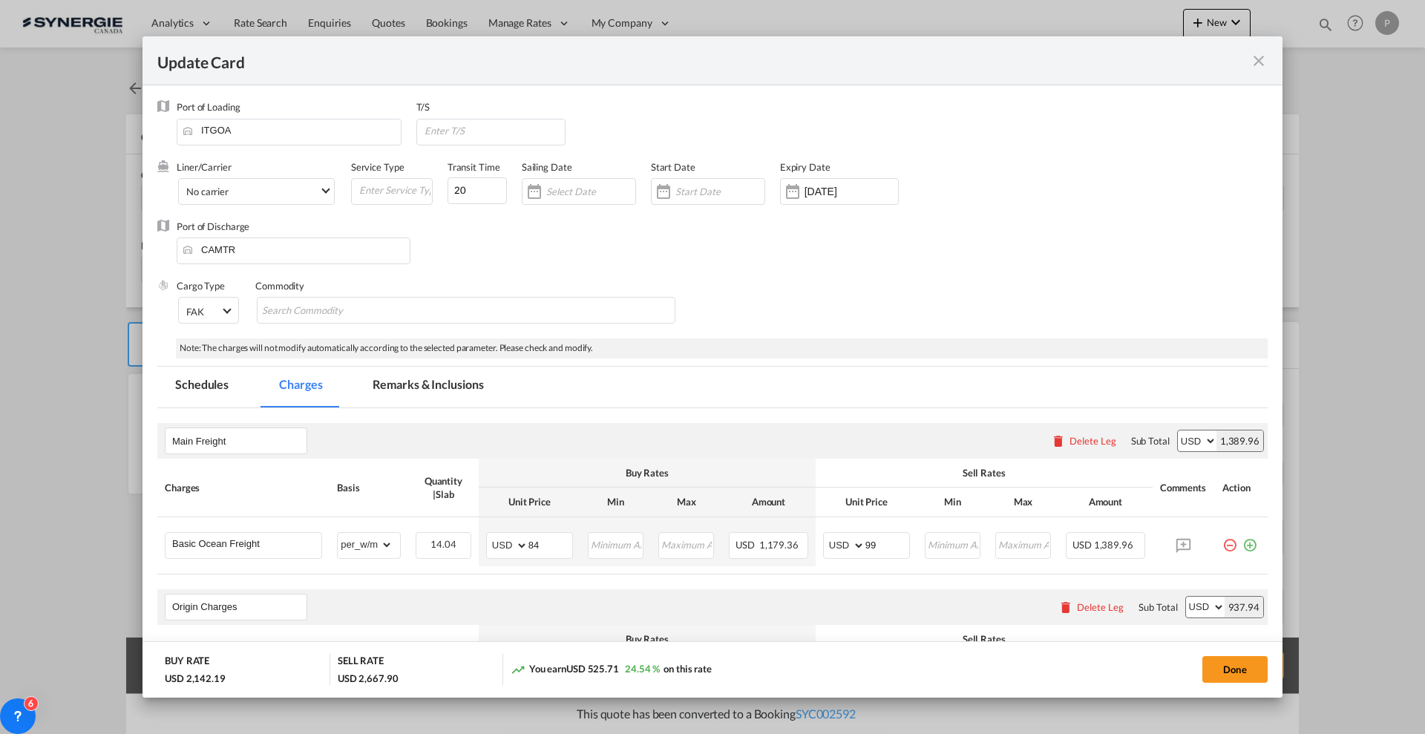
scroll to position [278, 0]
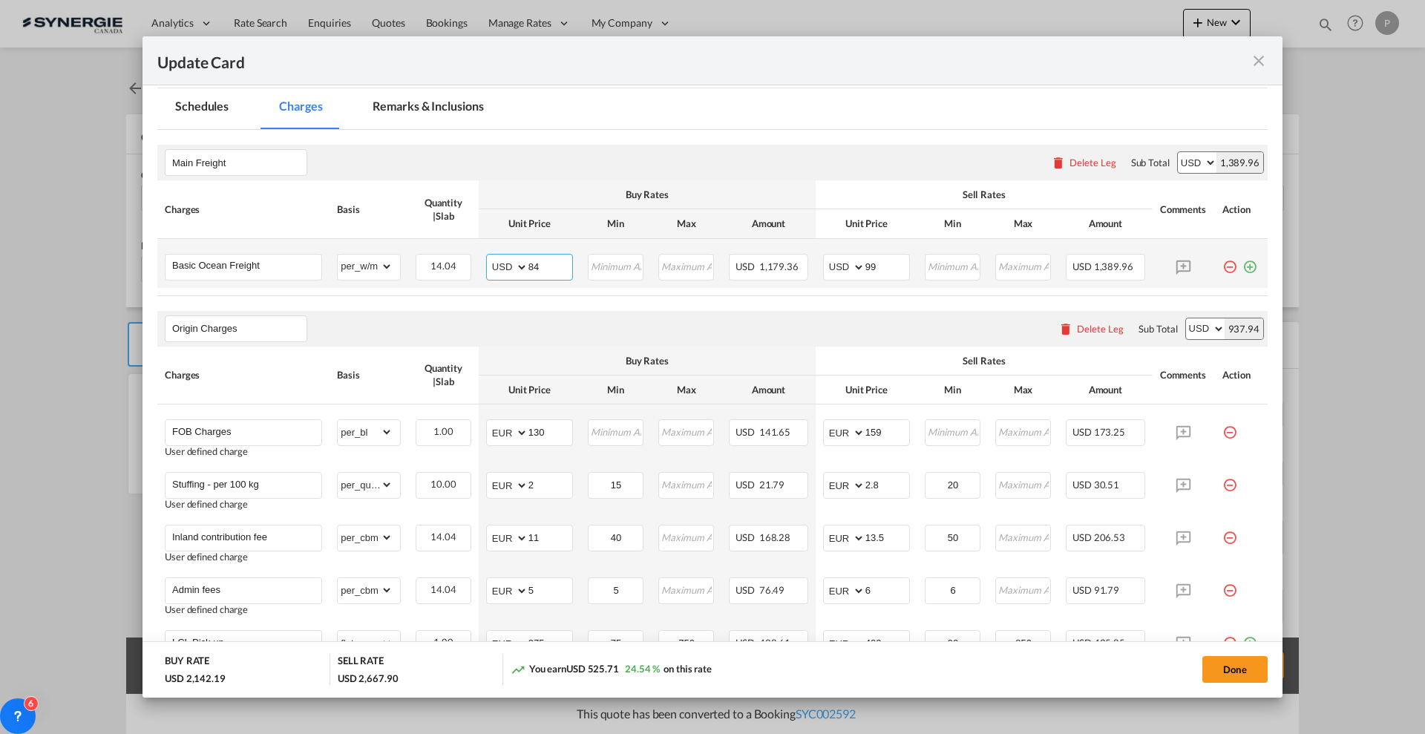
click at [537, 264] on input "84" at bounding box center [551, 266] width 44 height 22
type input "88"
click at [869, 268] on input "99" at bounding box center [888, 266] width 44 height 22
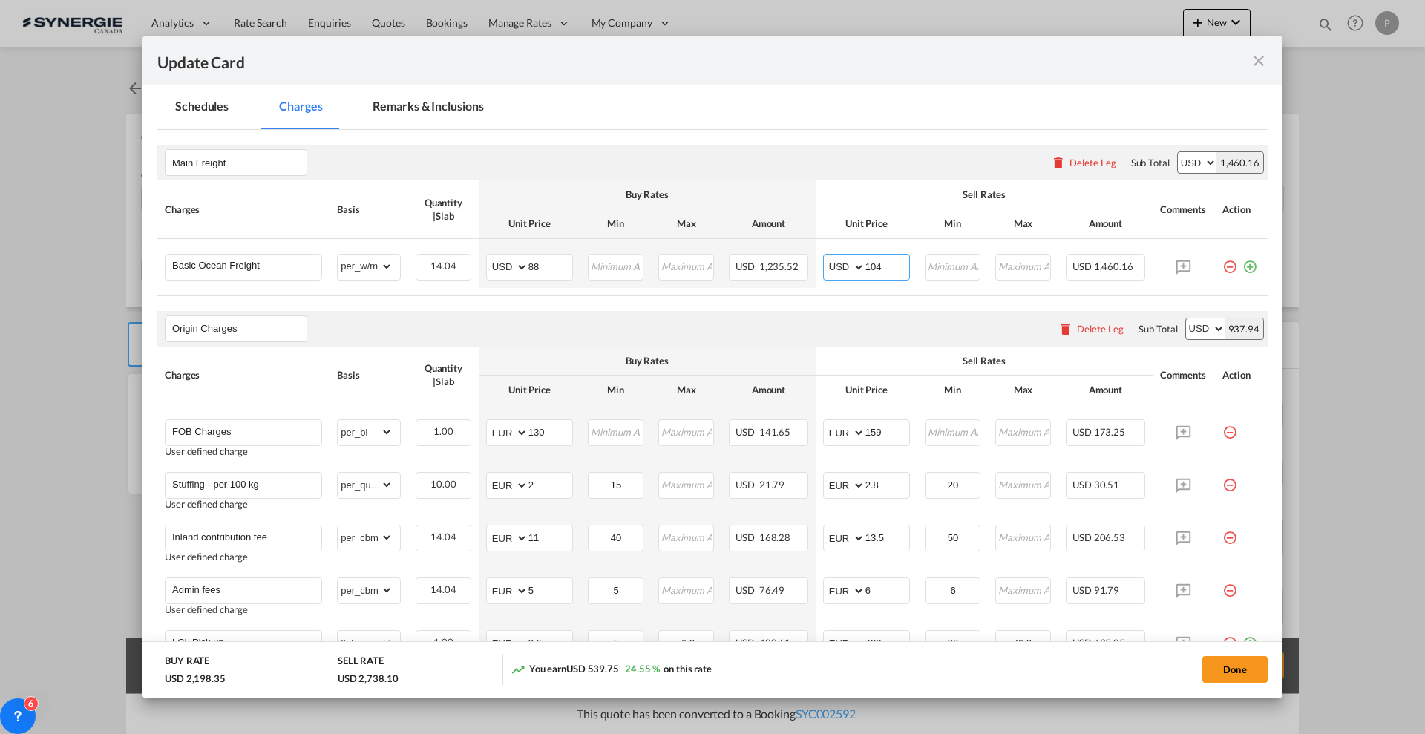
type input "104"
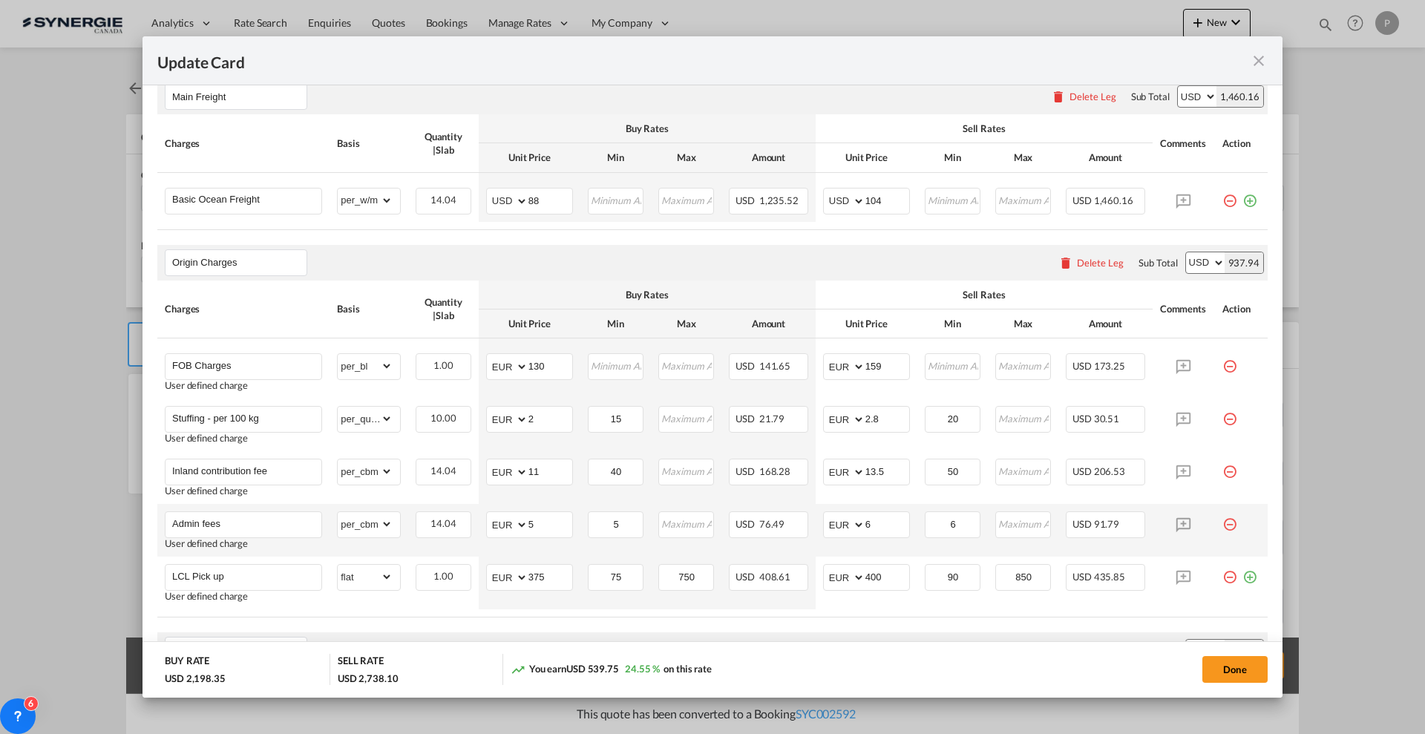
scroll to position [371, 0]
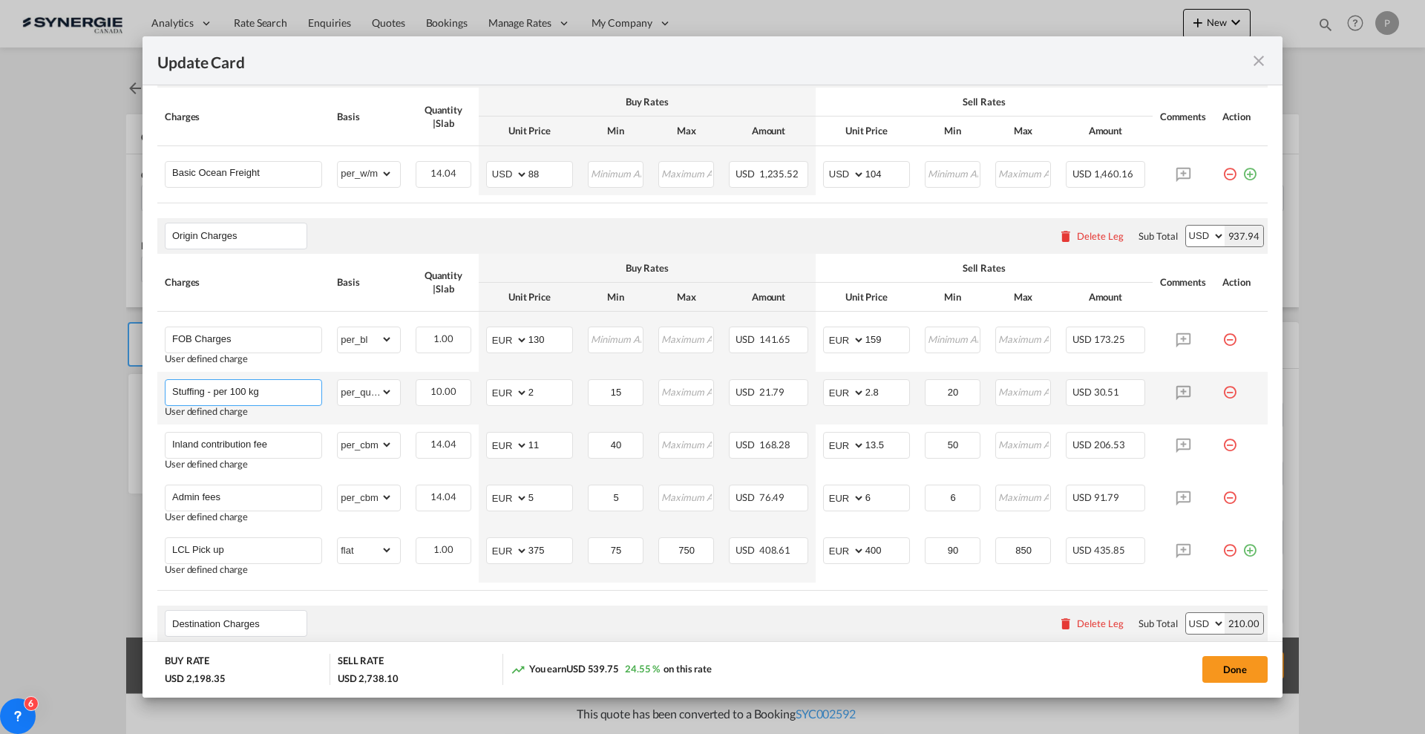
click at [291, 399] on md-autocomplete-wrap "Stuffing - per 100 kg" at bounding box center [246, 391] width 150 height 22
click at [566, 549] on input "375" at bounding box center [551, 549] width 44 height 22
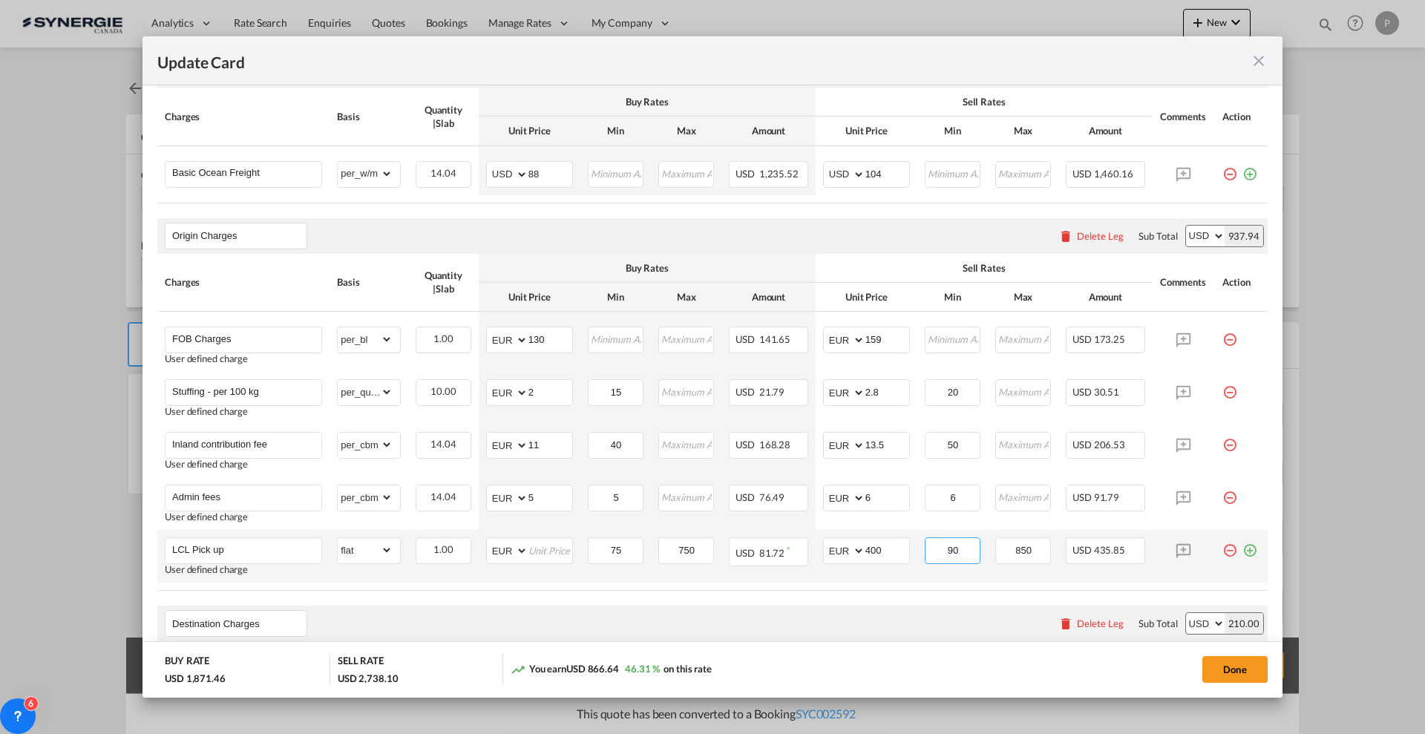
click at [949, 554] on input "90" at bounding box center [952, 549] width 53 height 22
click at [894, 549] on input "400" at bounding box center [888, 549] width 44 height 22
click at [1003, 546] on input "850" at bounding box center [1023, 549] width 53 height 22
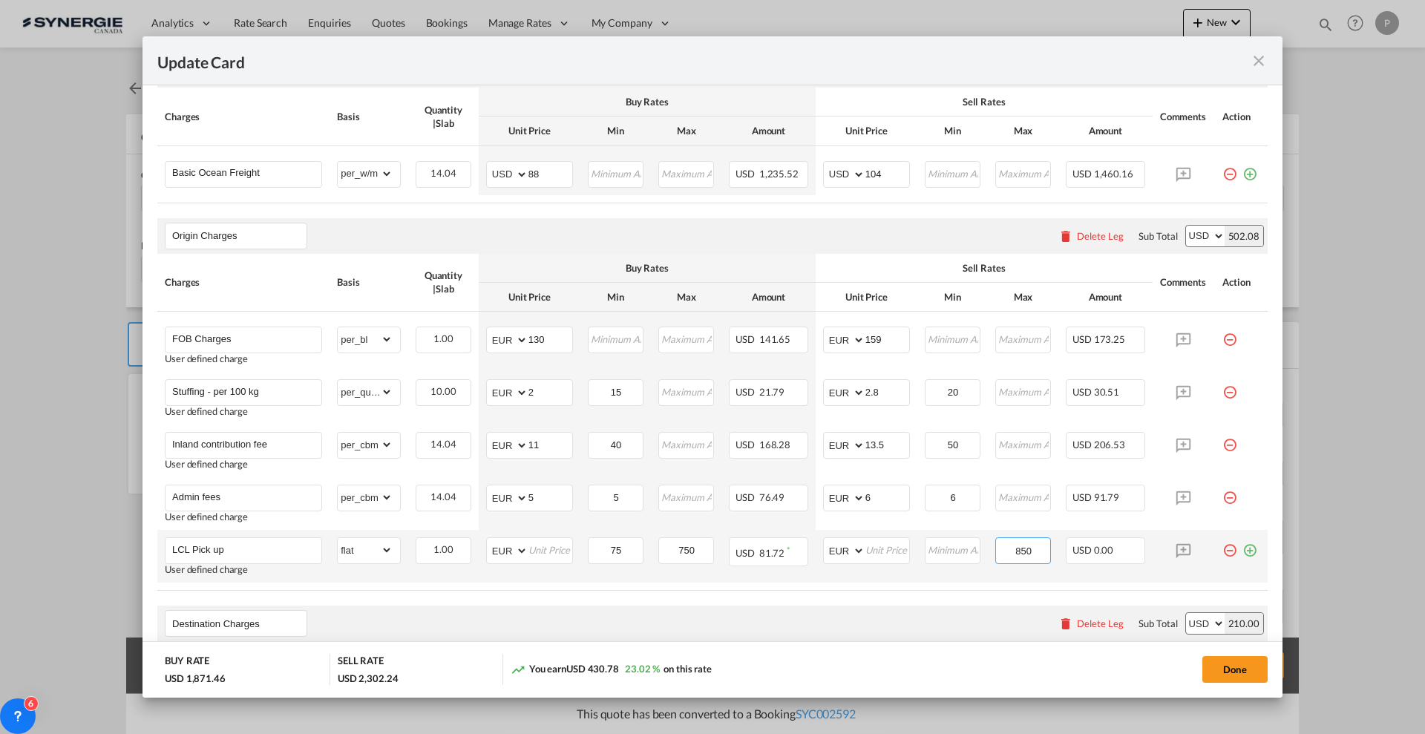
click at [1003, 546] on input "850" at bounding box center [1023, 549] width 53 height 22
click at [679, 549] on input "750" at bounding box center [686, 549] width 53 height 22
click at [609, 550] on input "75" at bounding box center [615, 549] width 53 height 22
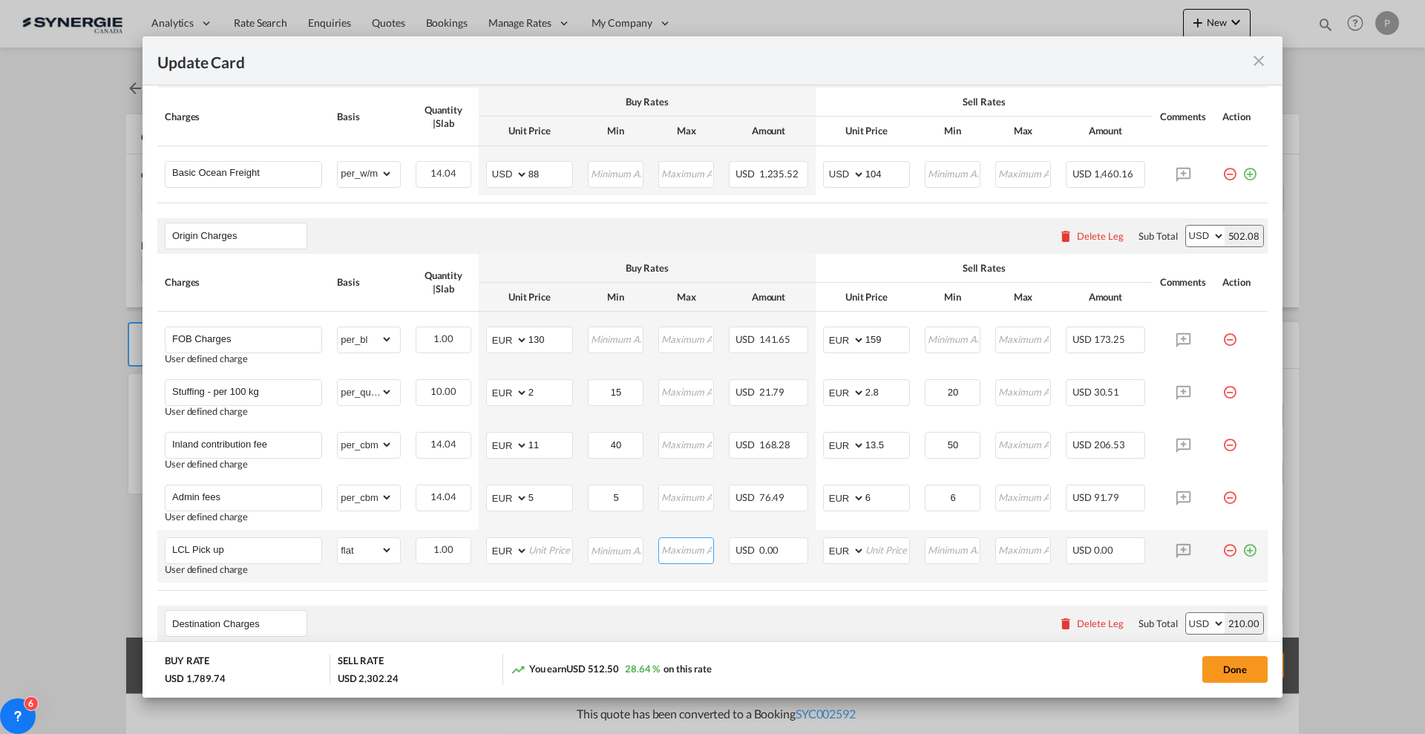
click at [664, 548] on input "Update Card Port ..." at bounding box center [686, 549] width 53 height 22
click at [538, 552] on input "Update Card Port ..." at bounding box center [551, 549] width 44 height 22
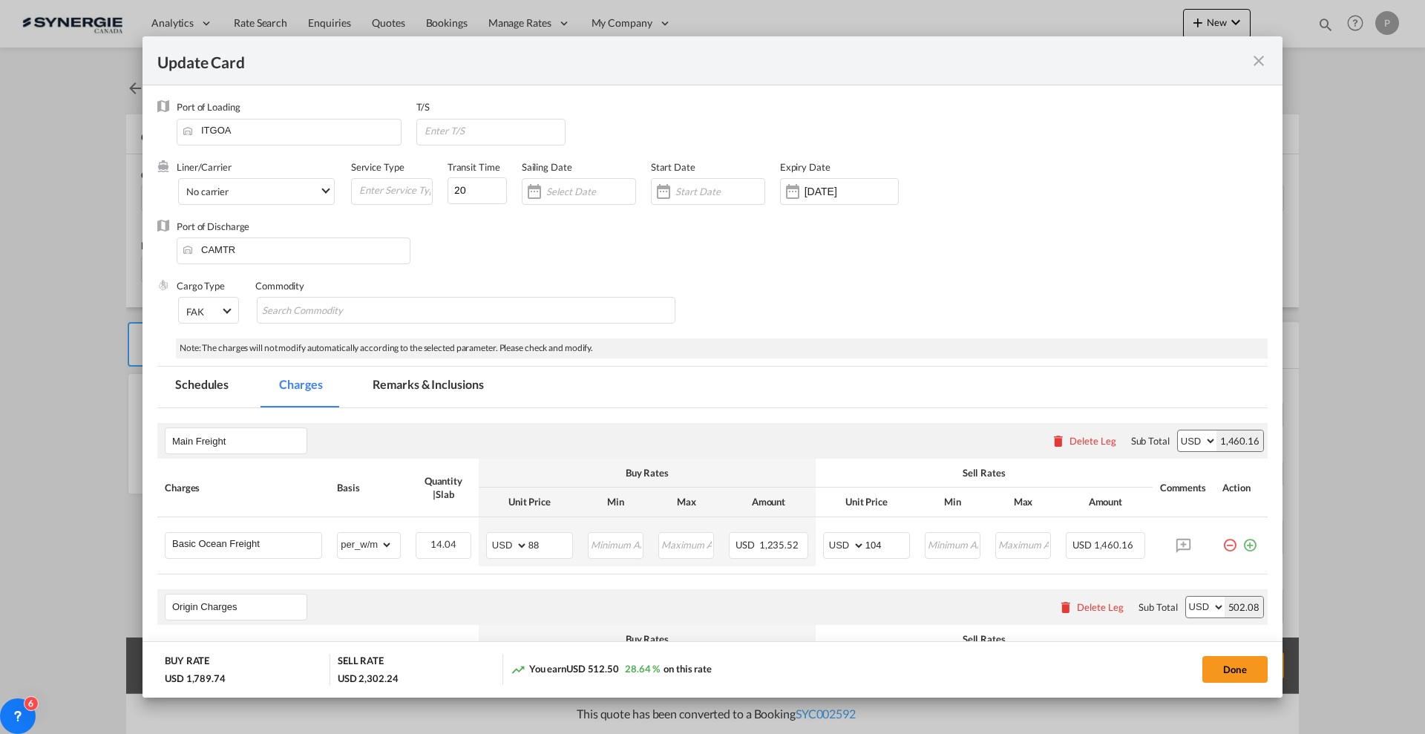
drag, startPoint x: 450, startPoint y: 376, endPoint x: 424, endPoint y: 430, distance: 59.4
click at [451, 376] on md-tab-item "Remarks & Inclusions" at bounding box center [428, 387] width 146 height 41
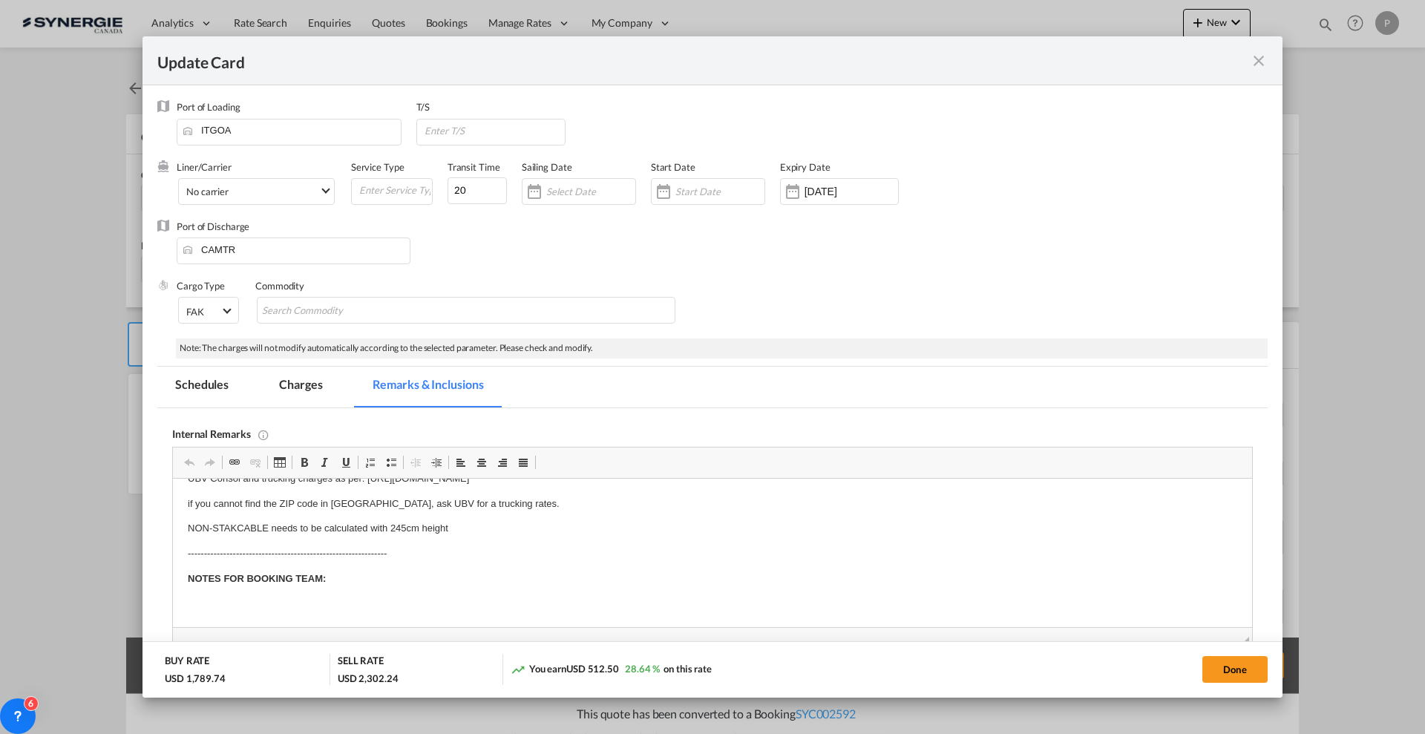
scroll to position [278, 0]
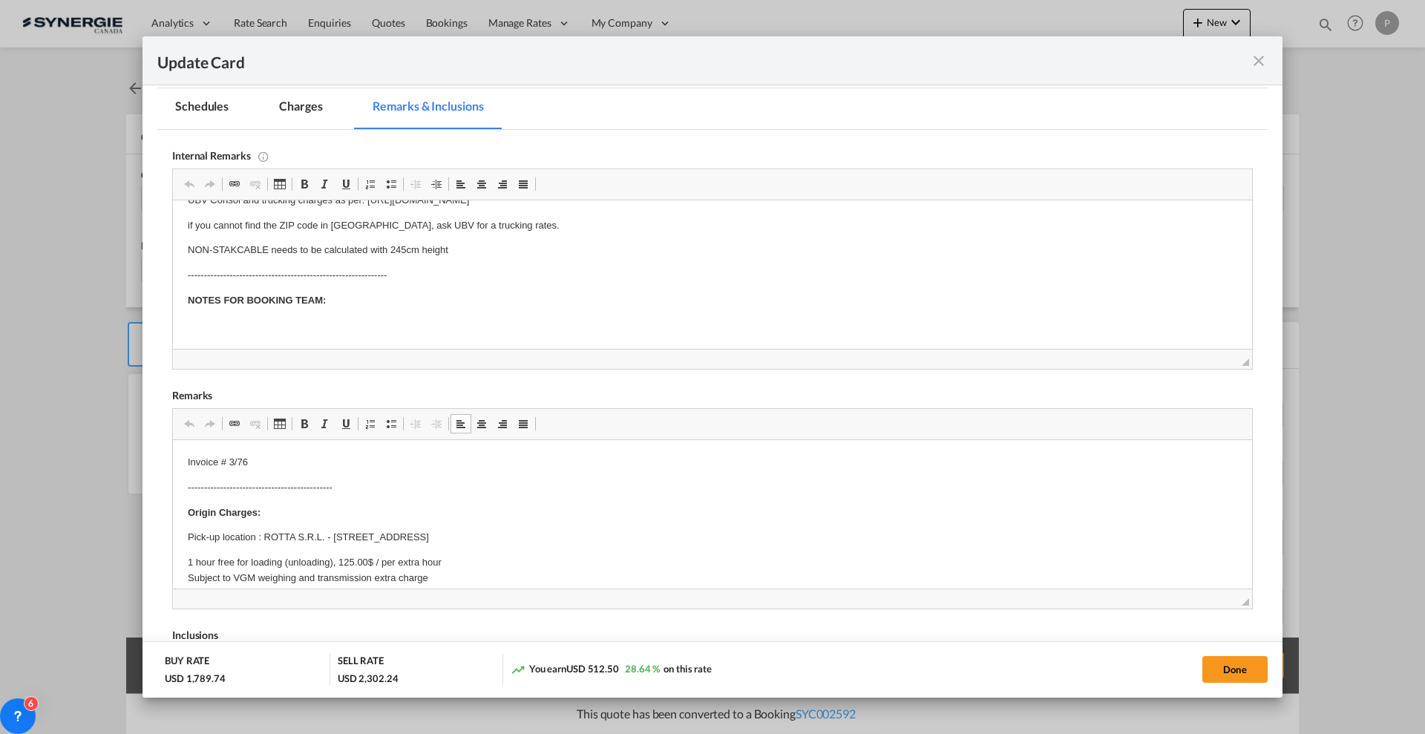
click at [228, 467] on p "Invoice # 3/76" at bounding box center [713, 463] width 1050 height 16
drag, startPoint x: 202, startPoint y: 458, endPoint x: 323, endPoint y: 897, distance: 455.8
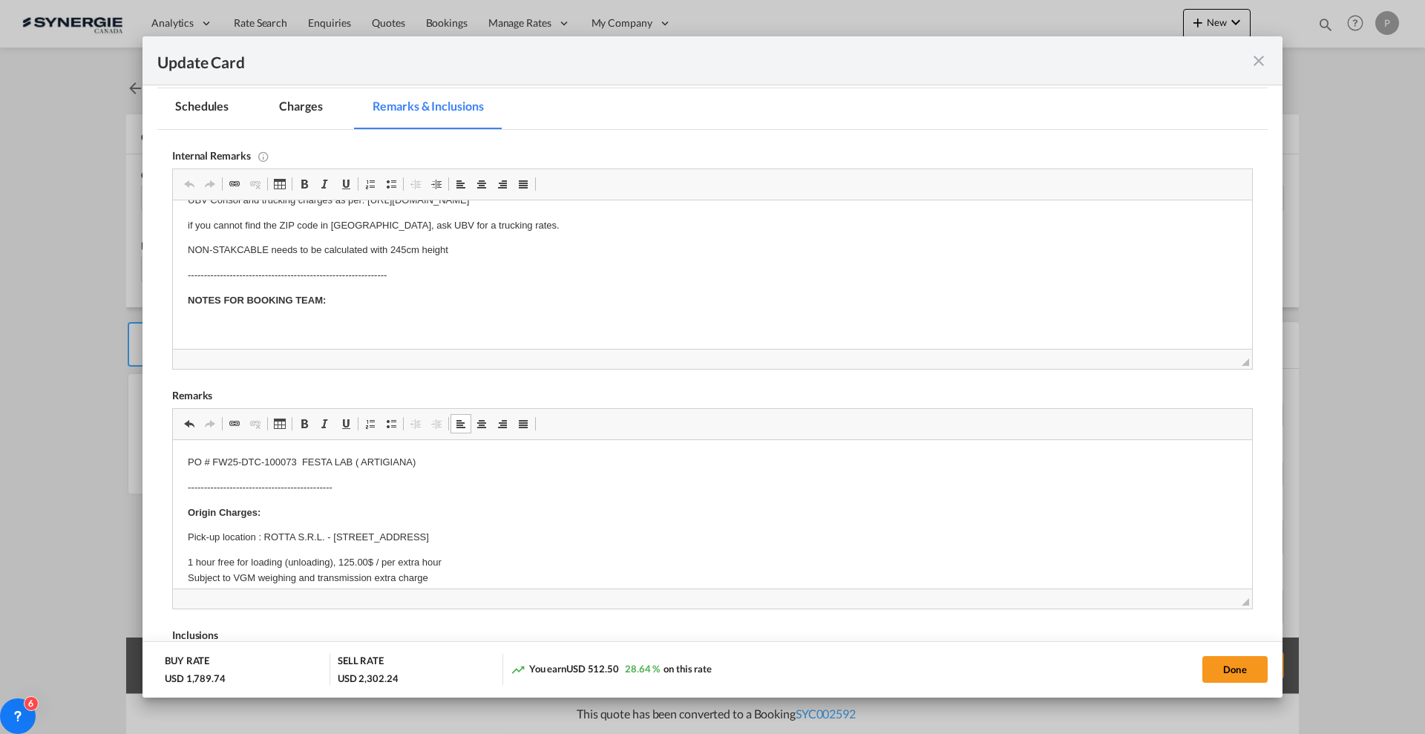
drag, startPoint x: 609, startPoint y: 534, endPoint x: 264, endPoint y: 534, distance: 345.2
click at [264, 534] on p "Pick-up location : ROTTA S.R.L. - [STREET_ADDRESS]" at bounding box center [713, 538] width 1050 height 16
click at [399, 529] on p "Pick-up location :" at bounding box center [713, 534] width 1050 height 16
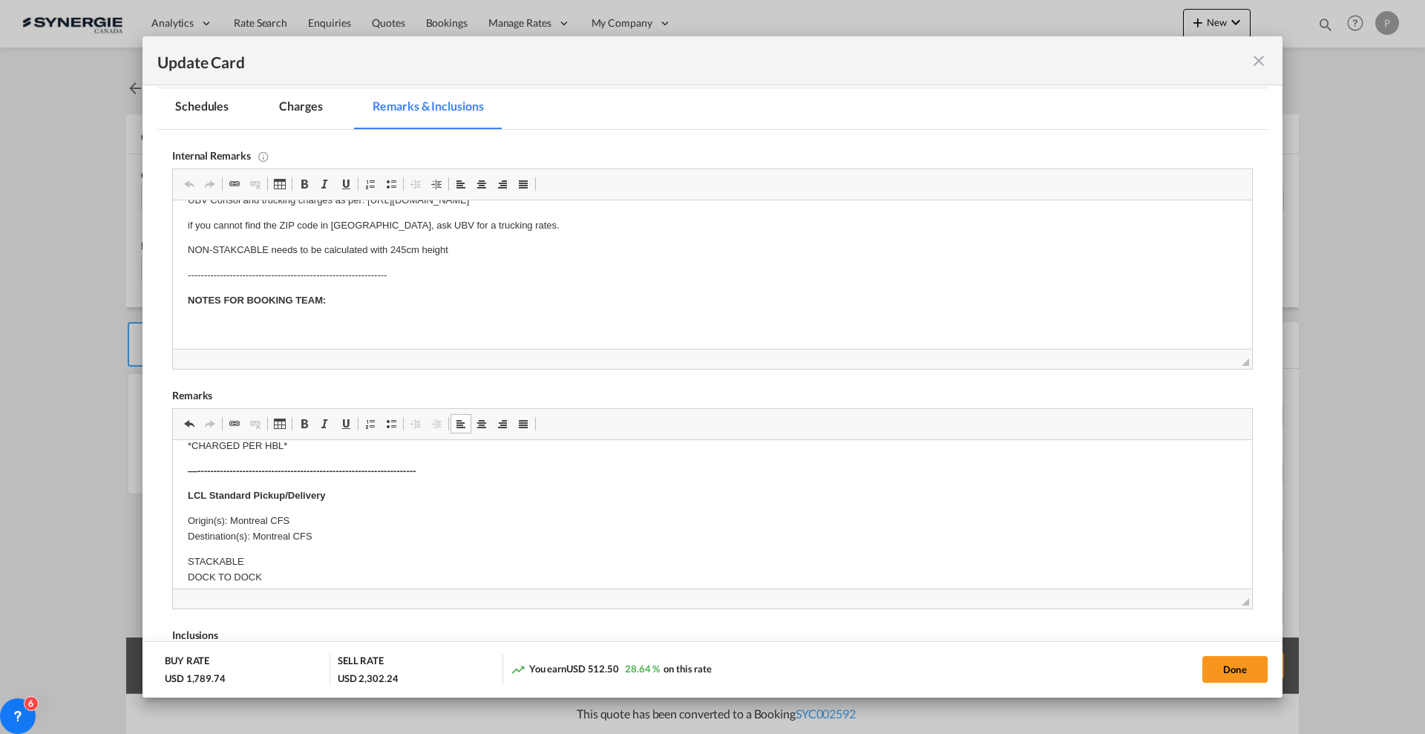
scroll to position [376, 0]
drag, startPoint x: 324, startPoint y: 112, endPoint x: 889, endPoint y: 366, distance: 619.3
click at [323, 112] on md-tab-item "Charges" at bounding box center [300, 108] width 79 height 41
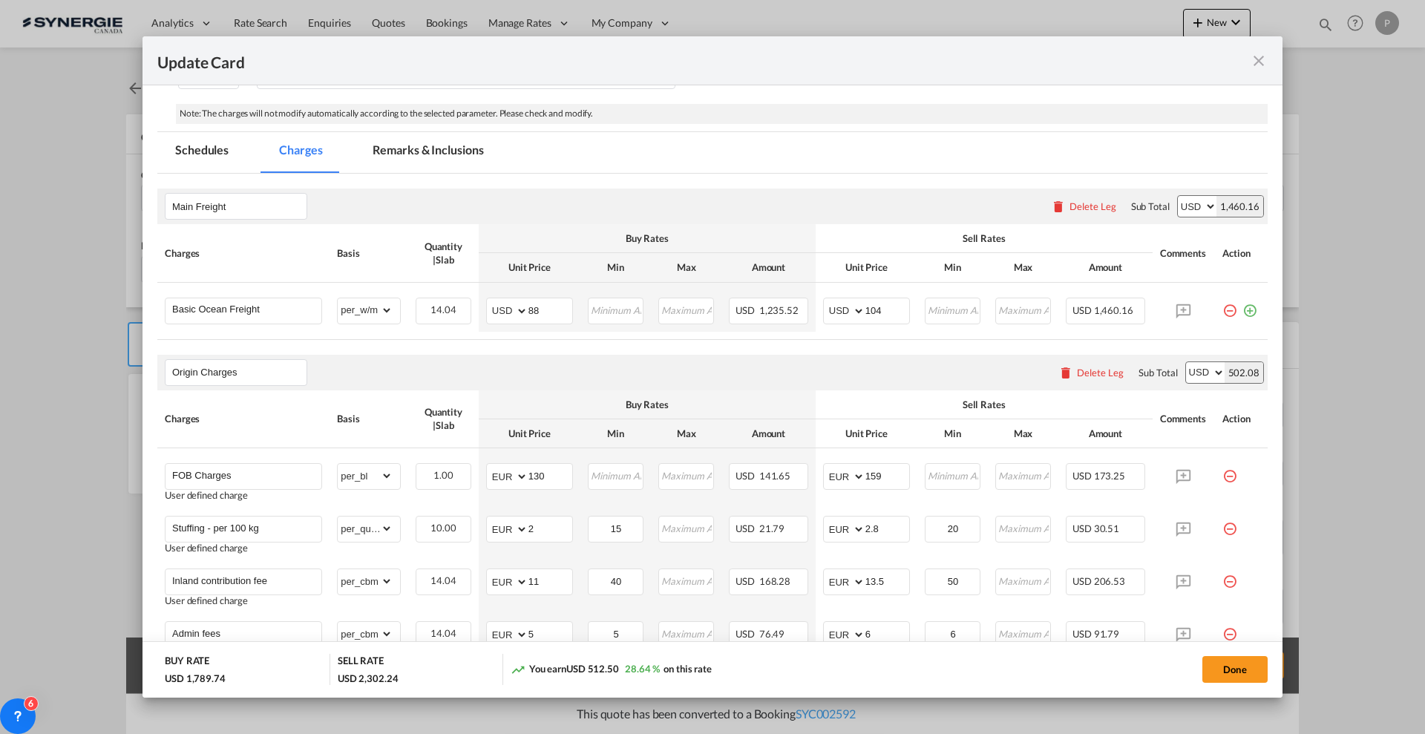
scroll to position [371, 0]
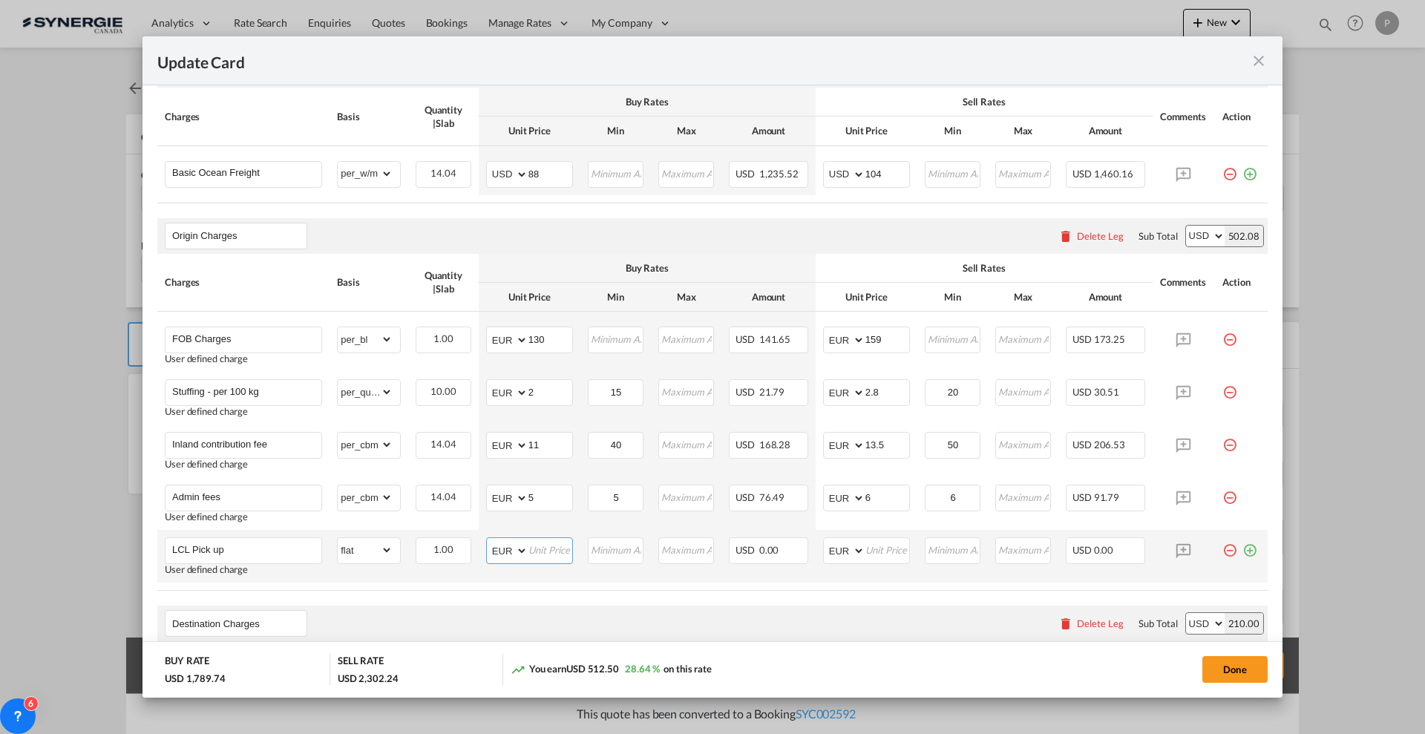
click at [555, 556] on input "Update Card Port ..." at bounding box center [551, 549] width 44 height 22
type input "940"
click at [866, 550] on input "Update Card Port ..." at bounding box center [888, 549] width 44 height 22
type input "960"
click at [1244, 552] on td "Update Card Port ..." at bounding box center [1241, 556] width 53 height 53
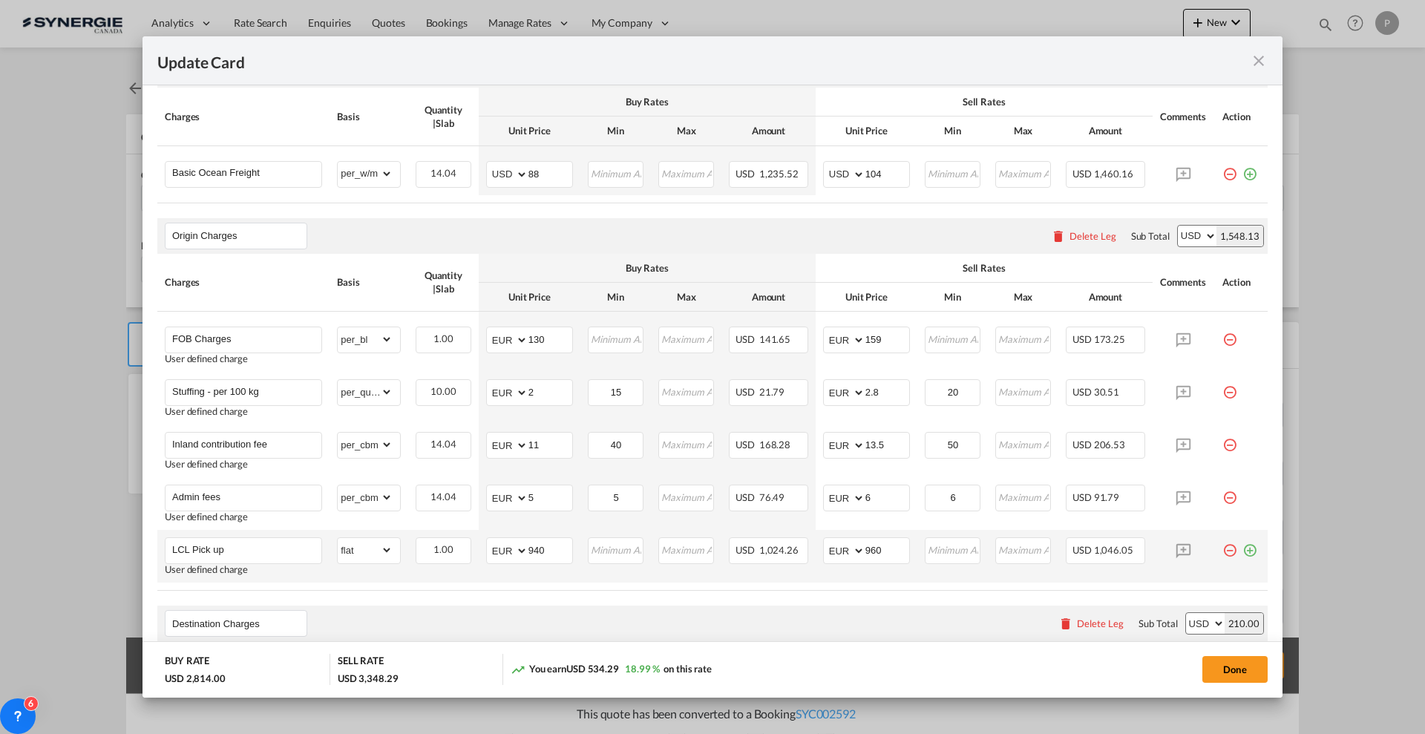
click at [1243, 552] on md-icon "icon-plus-circle-outline green-400-fg" at bounding box center [1250, 544] width 15 height 15
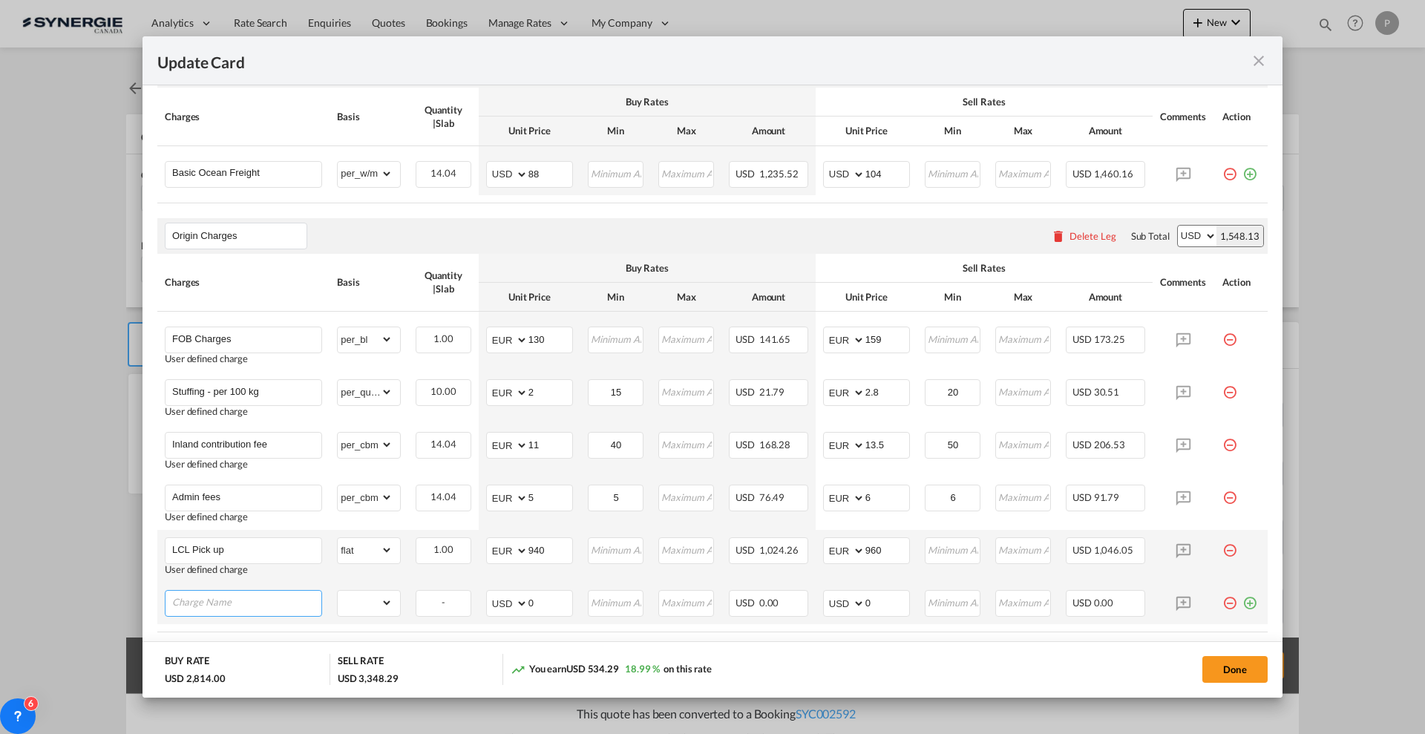
click at [274, 600] on input "Charge Name" at bounding box center [246, 602] width 149 height 22
type input "Porterage surcharge"
click at [492, 604] on select "AED AFN ALL AMD ANG AOA ARS AUD AWG AZN BAM BBD BDT BGN BHD BIF BMD BND BOB BRL…" at bounding box center [508, 603] width 39 height 21
select select "string:EUR"
click at [489, 593] on select "AED AFN ALL AMD ANG AOA ARS AUD AWG AZN BAM BBD BDT BGN BHD BIF BMD BND BOB BRL…" at bounding box center [508, 603] width 39 height 21
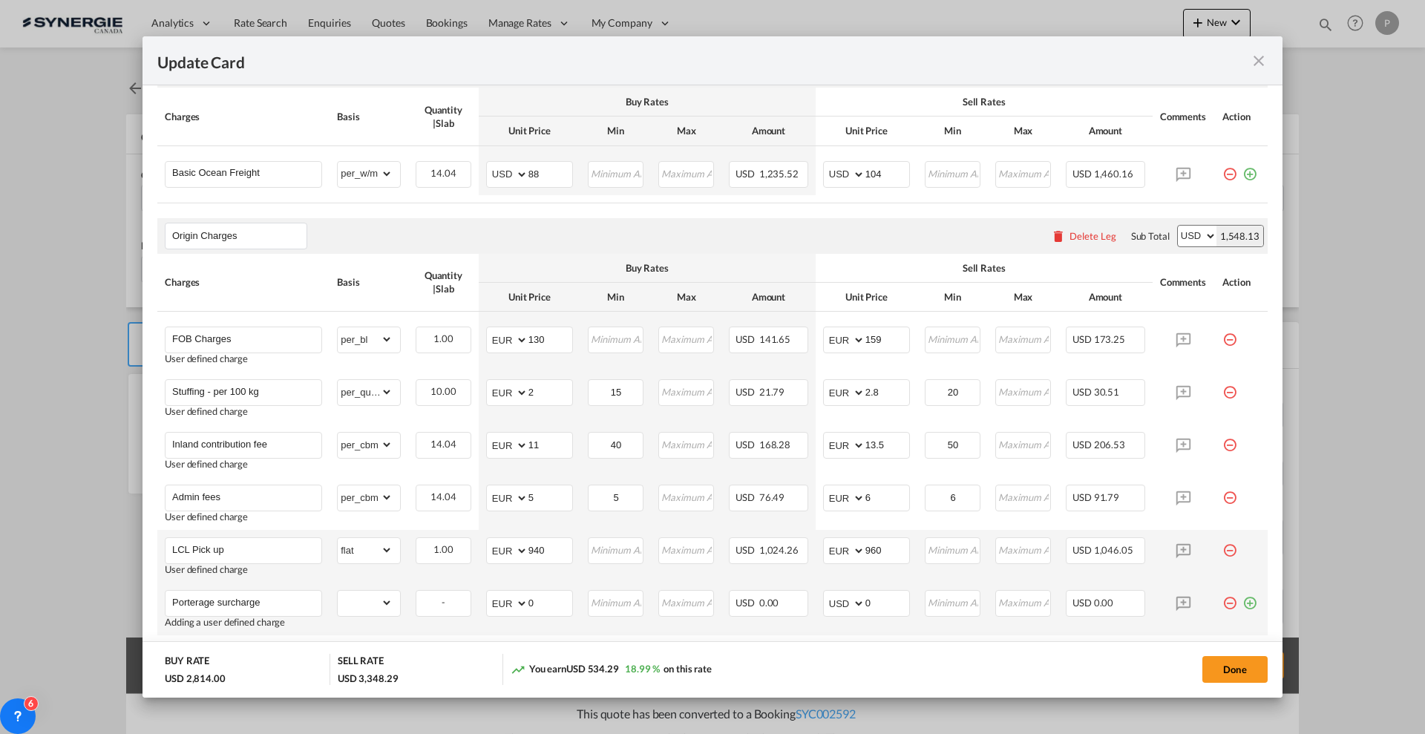
click at [543, 588] on td "AED AFN ALL AMD ANG AOA ARS AUD AWG AZN BAM BBD BDT BGN BHD BIF BMD BND [PERSON…" at bounding box center [530, 609] width 102 height 53
click at [543, 591] on input "0" at bounding box center [551, 602] width 44 height 22
click at [543, 596] on input "0" at bounding box center [551, 602] width 44 height 22
click at [547, 606] on input "0" at bounding box center [551, 602] width 44 height 22
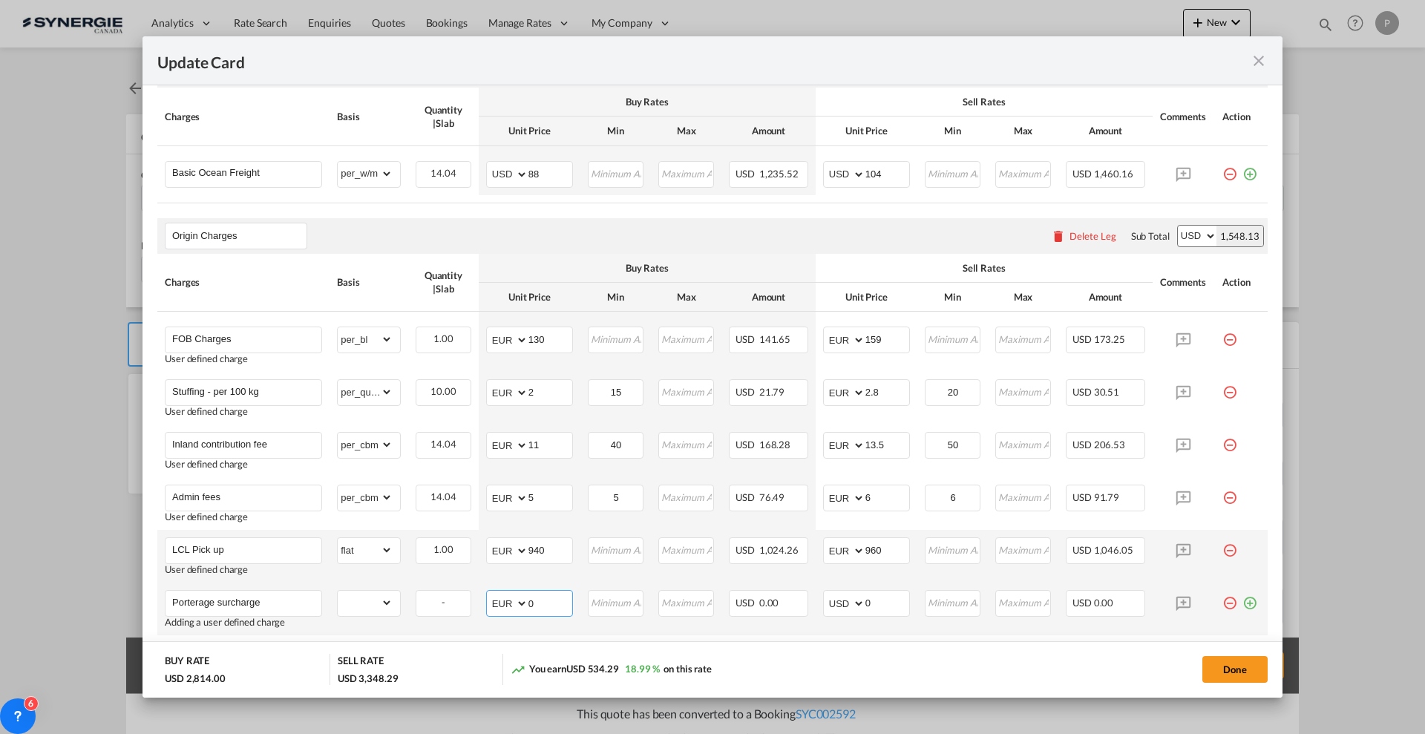
click at [547, 606] on input "0" at bounding box center [551, 602] width 44 height 22
type input "125"
type input "150"
click at [371, 596] on select "gross_weight volumetric_weight per_shipment per_bl per_km per_hawb per_kg flat …" at bounding box center [365, 603] width 55 height 24
select select "flat"
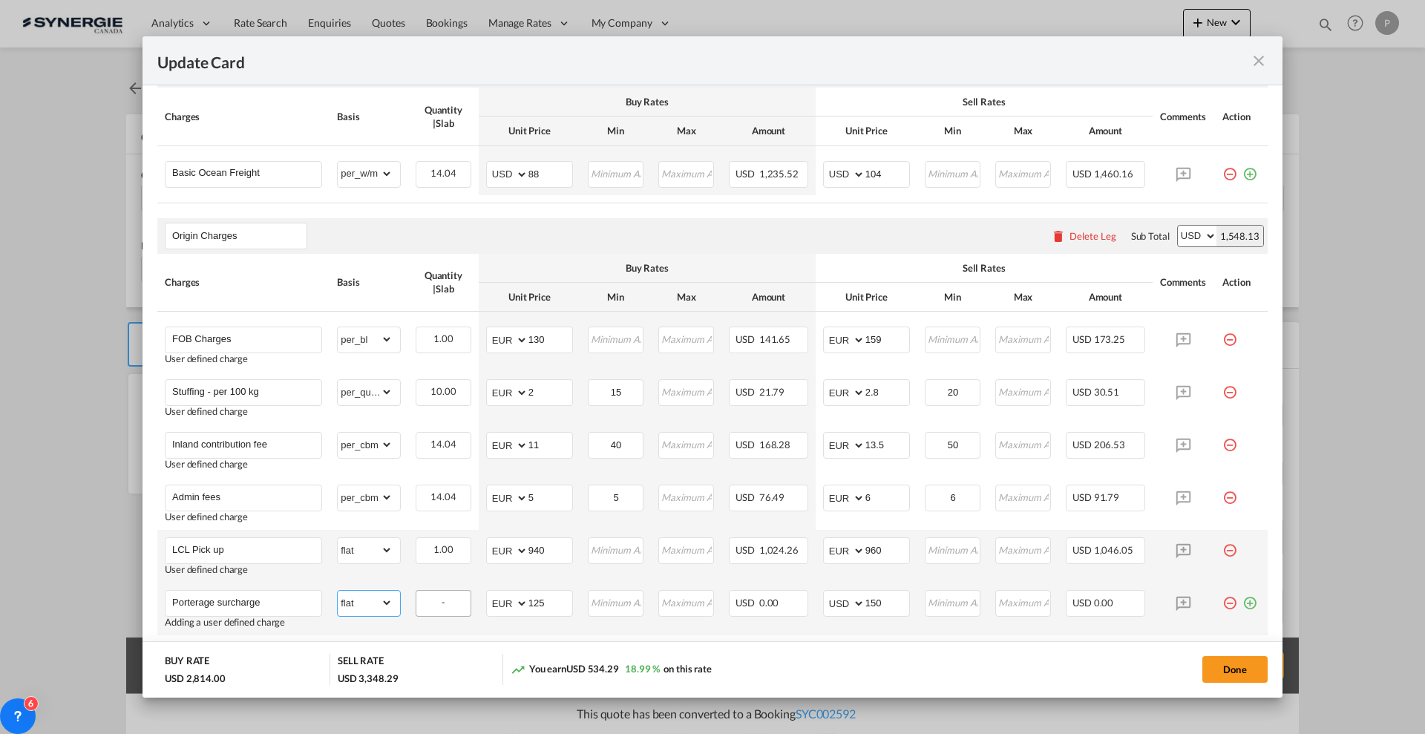
click at [338, 591] on select "gross_weight volumetric_weight per_shipment per_bl per_km per_hawb per_kg flat …" at bounding box center [365, 603] width 55 height 24
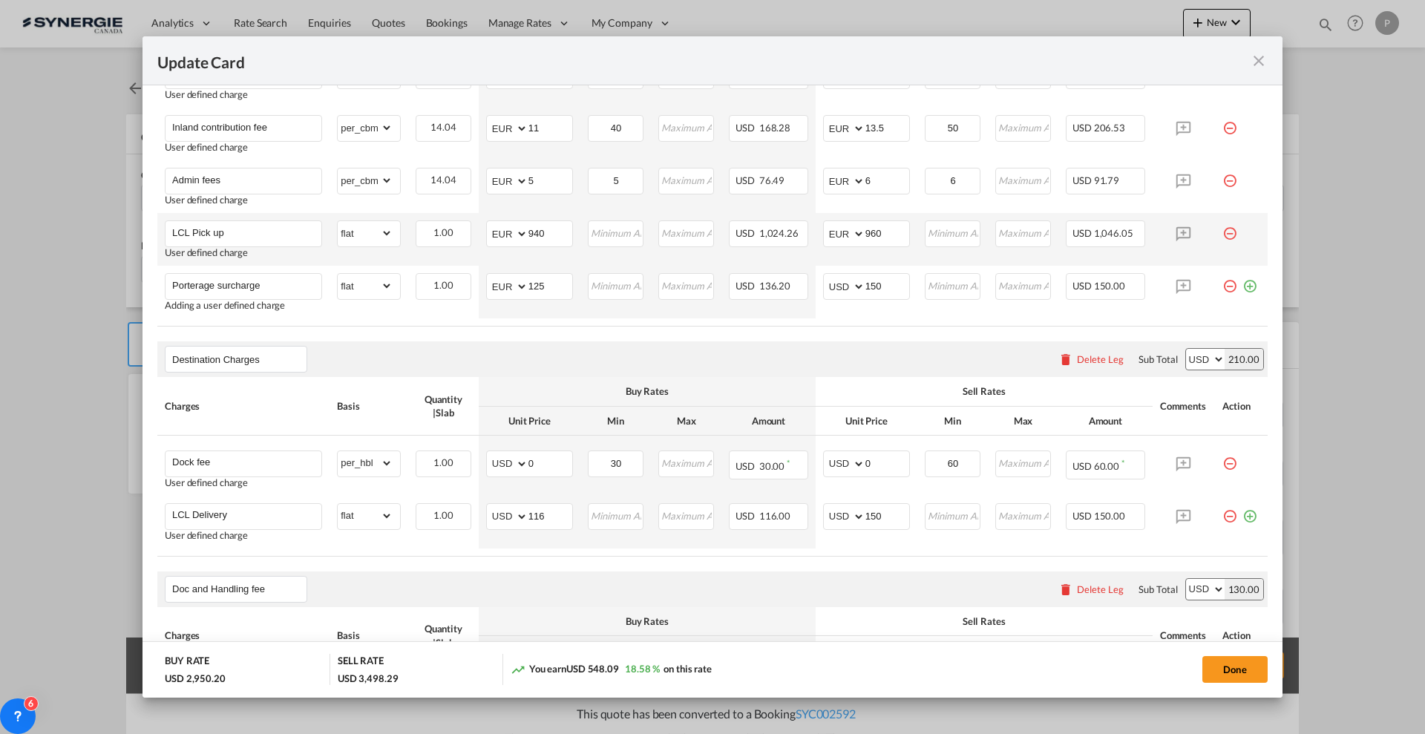
scroll to position [777, 0]
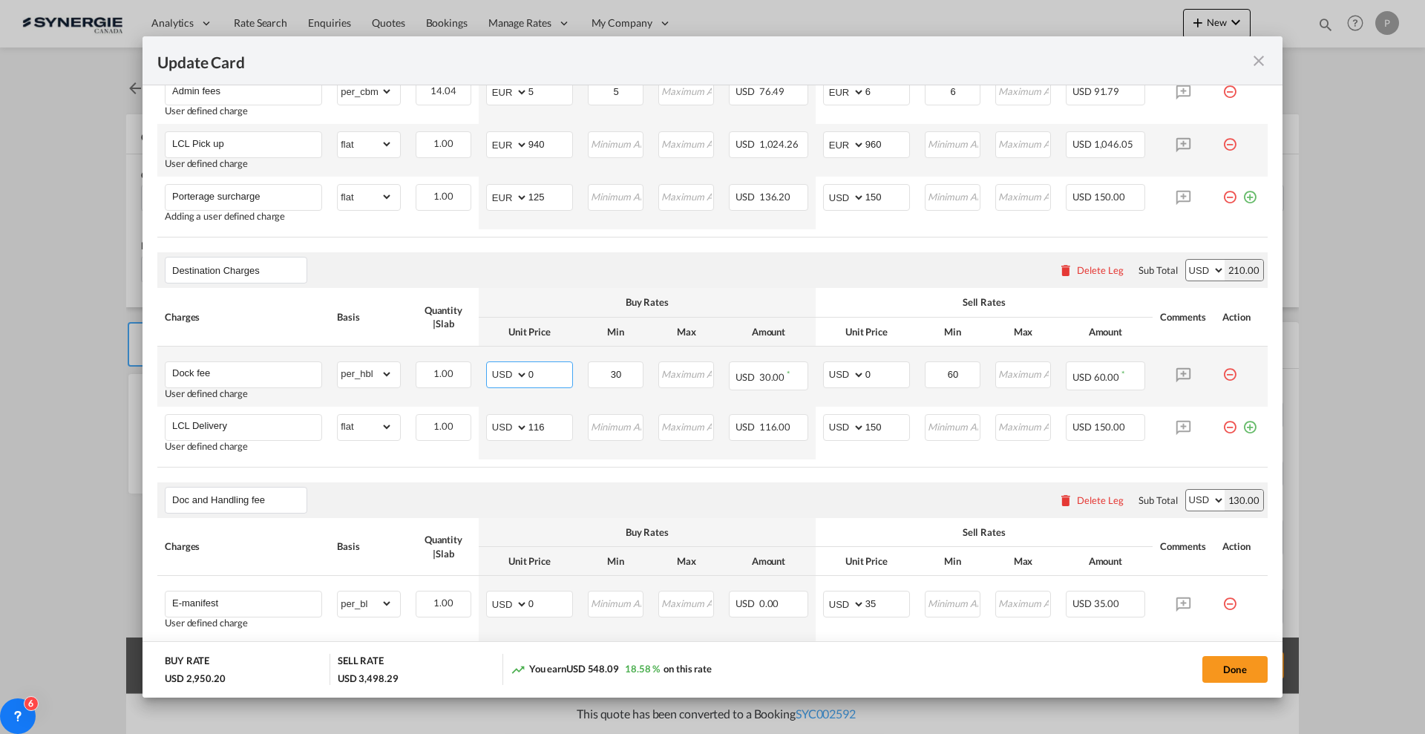
click at [548, 377] on input "0" at bounding box center [551, 373] width 44 height 22
click at [551, 368] on input "0" at bounding box center [551, 373] width 44 height 22
type input "43.12"
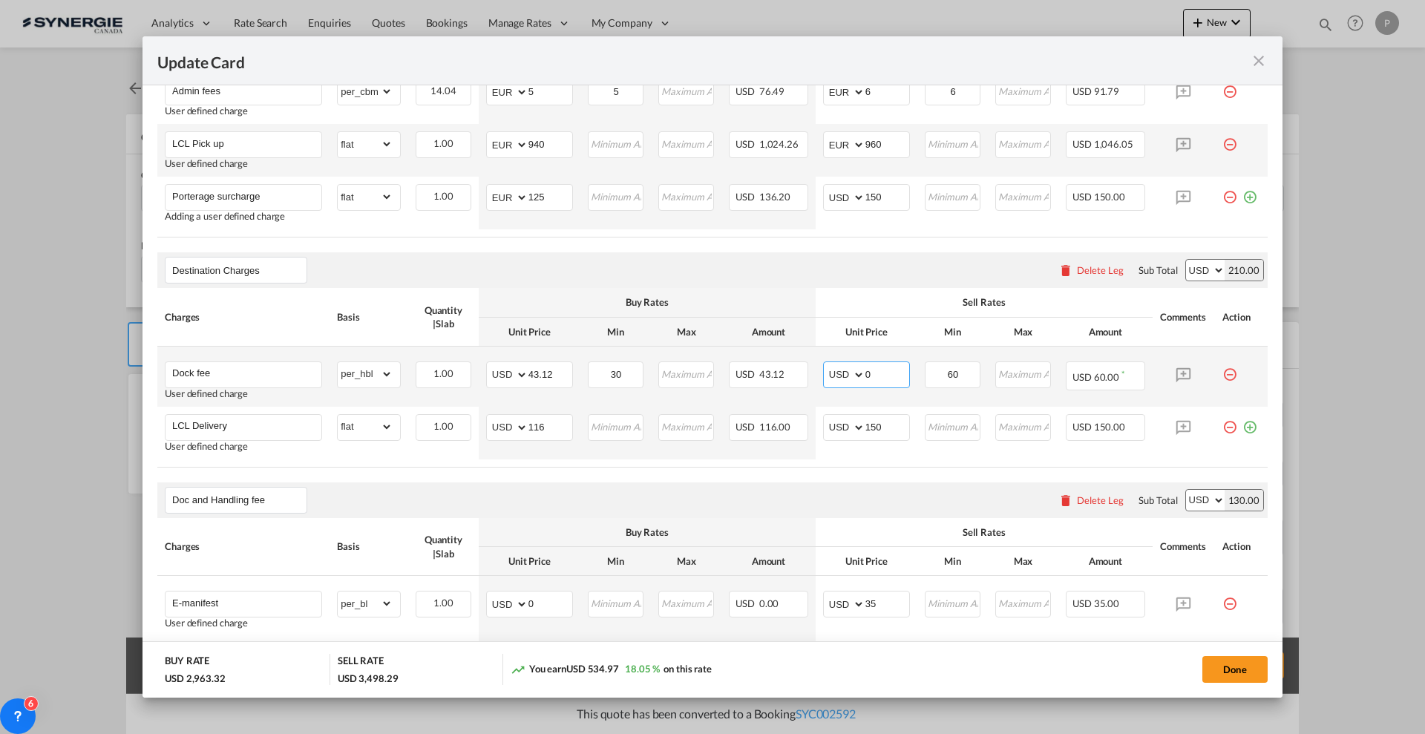
click at [881, 380] on input "0" at bounding box center [888, 373] width 44 height 22
type input "80"
click at [531, 429] on input "116" at bounding box center [551, 426] width 44 height 22
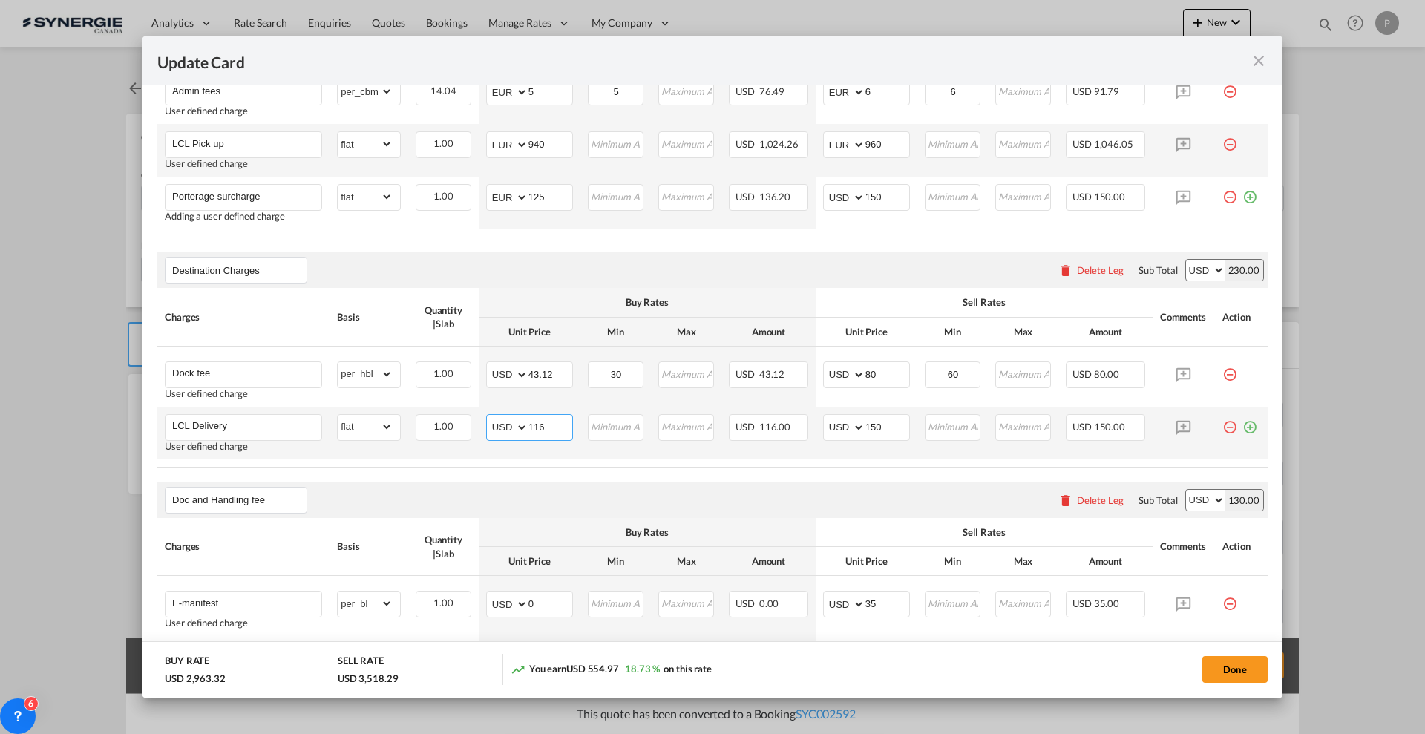
click at [545, 425] on input "116" at bounding box center [551, 426] width 44 height 22
type input "125"
click at [866, 422] on input "150" at bounding box center [888, 426] width 44 height 22
type input "165"
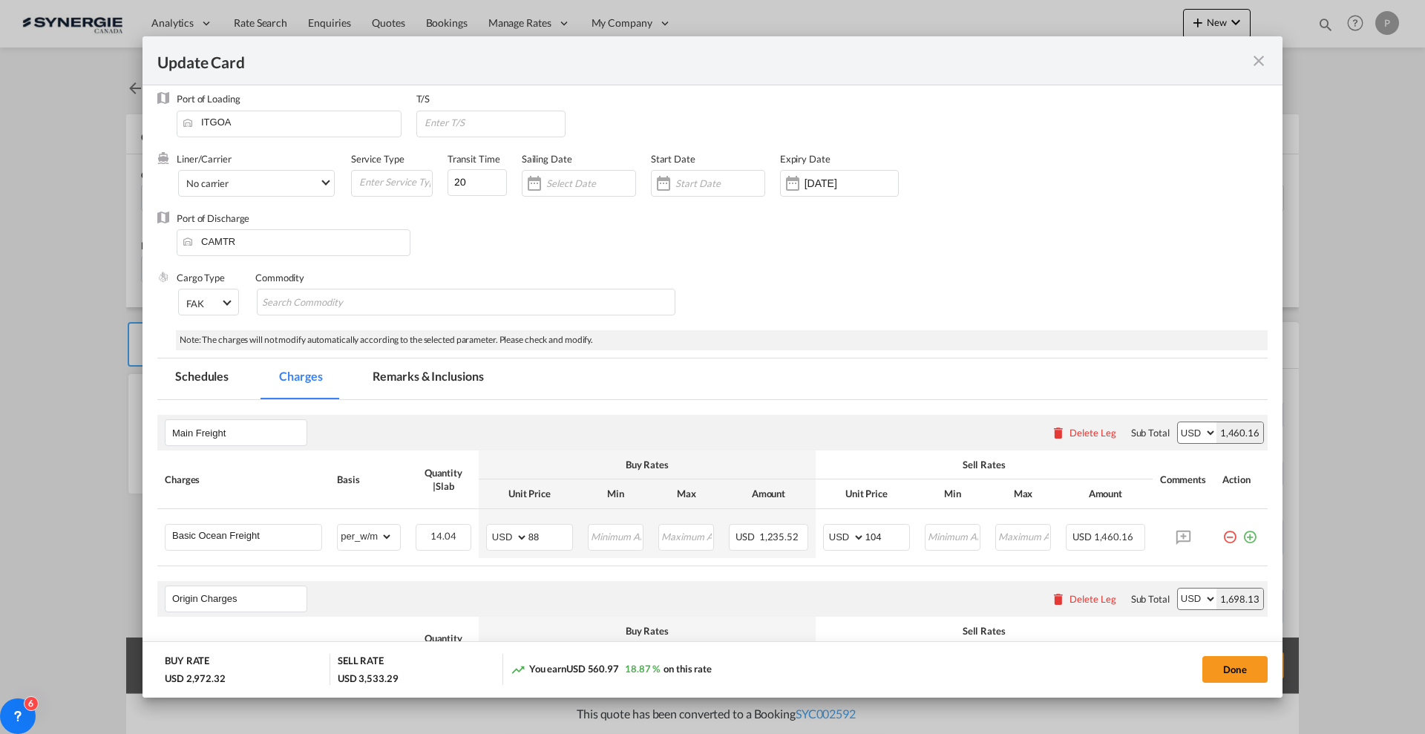
scroll to position [0, 0]
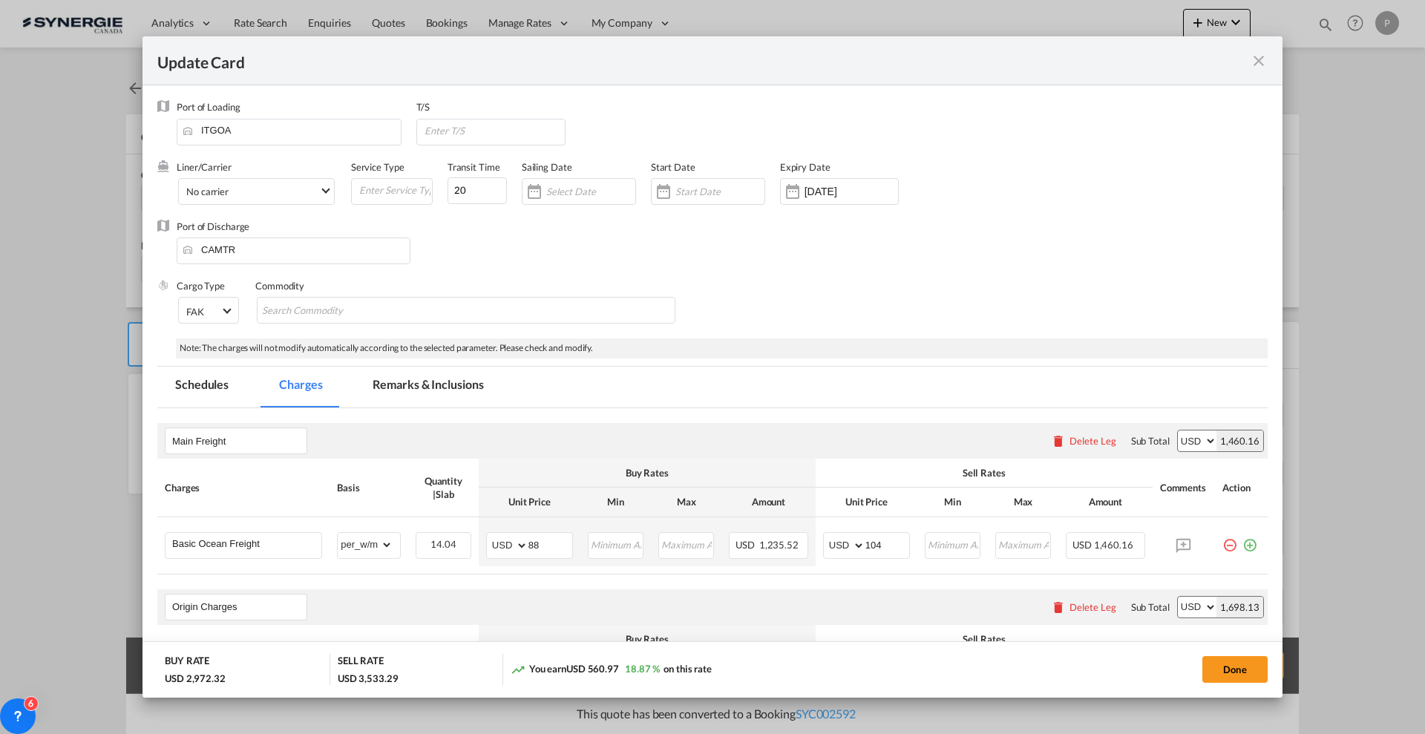
click at [434, 385] on md-tab-item "Remarks & Inclusions" at bounding box center [428, 387] width 146 height 41
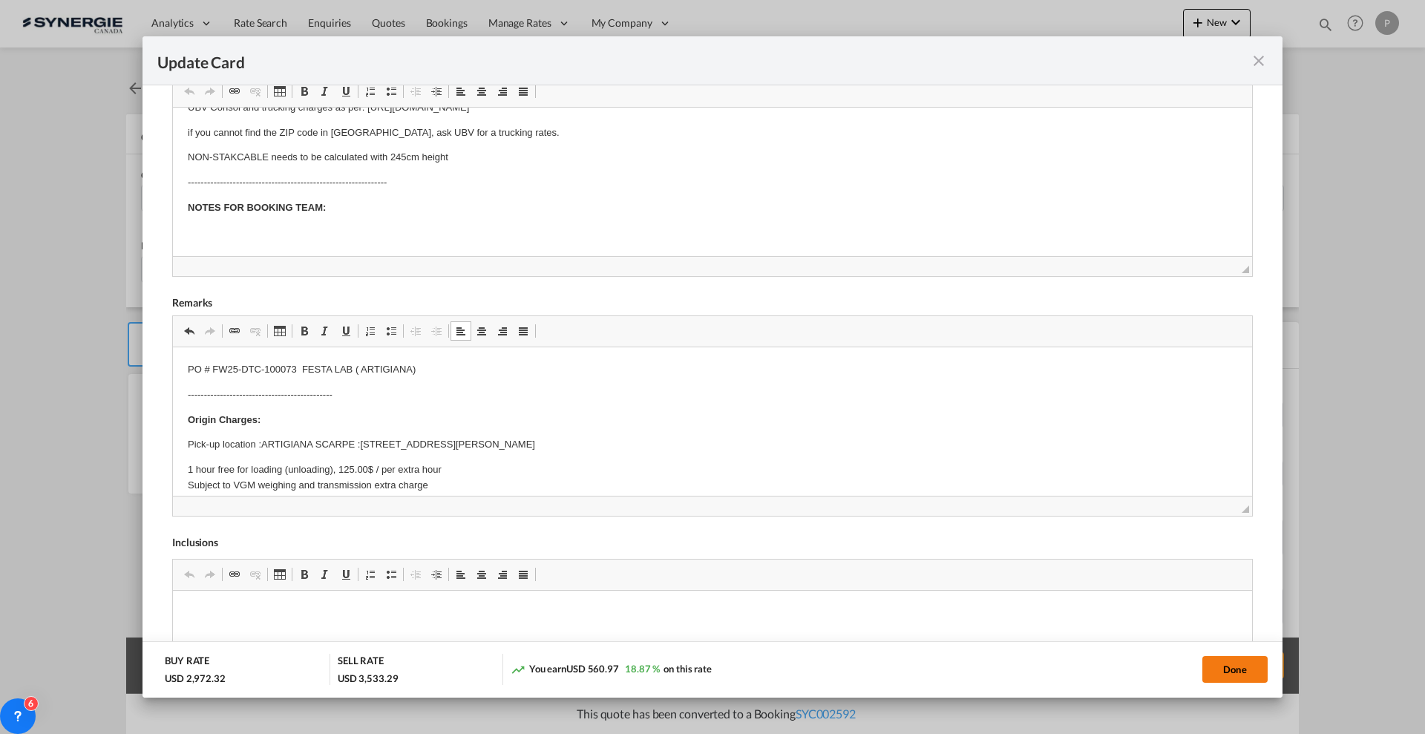
click at [1254, 664] on button "Done" at bounding box center [1235, 669] width 65 height 27
type input "[DATE]"
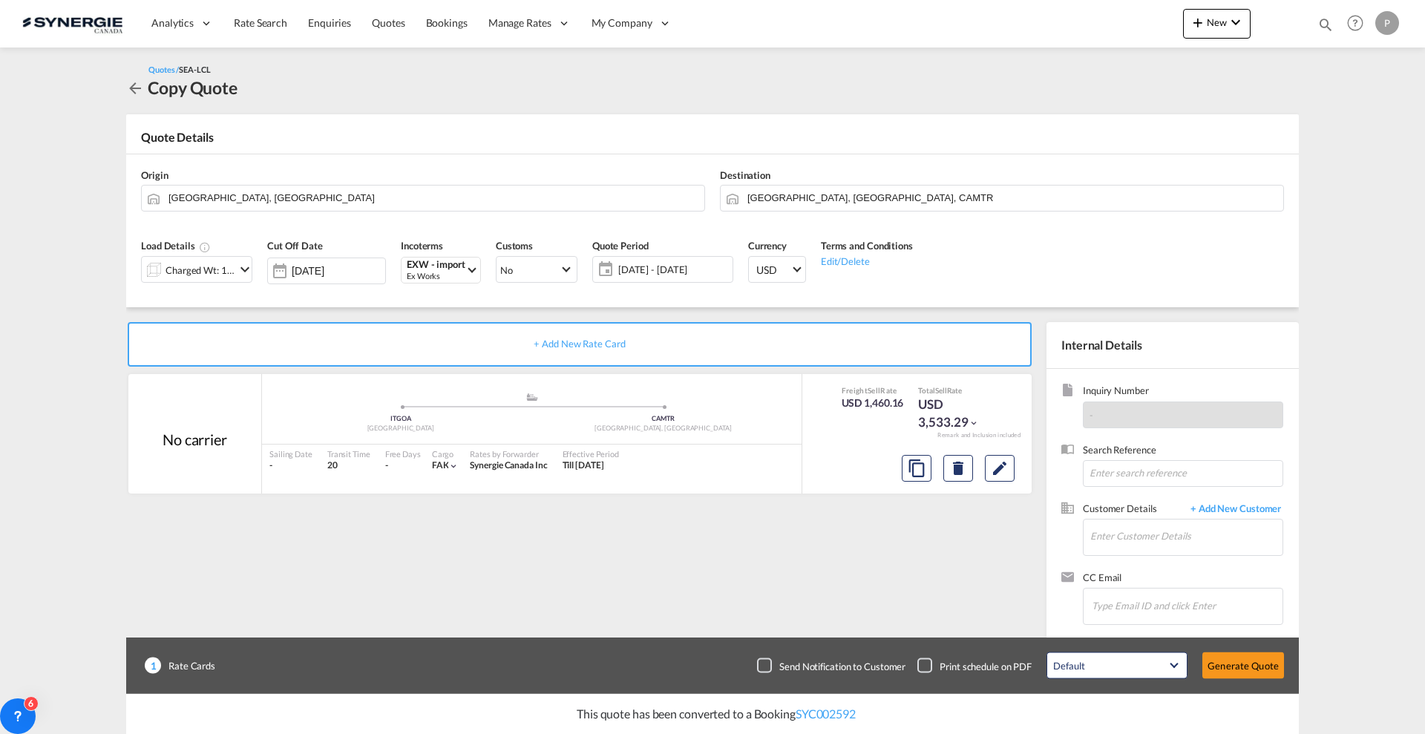
scroll to position [56, 0]
click at [1190, 533] on input "Enter Customer Details" at bounding box center [1186, 536] width 192 height 33
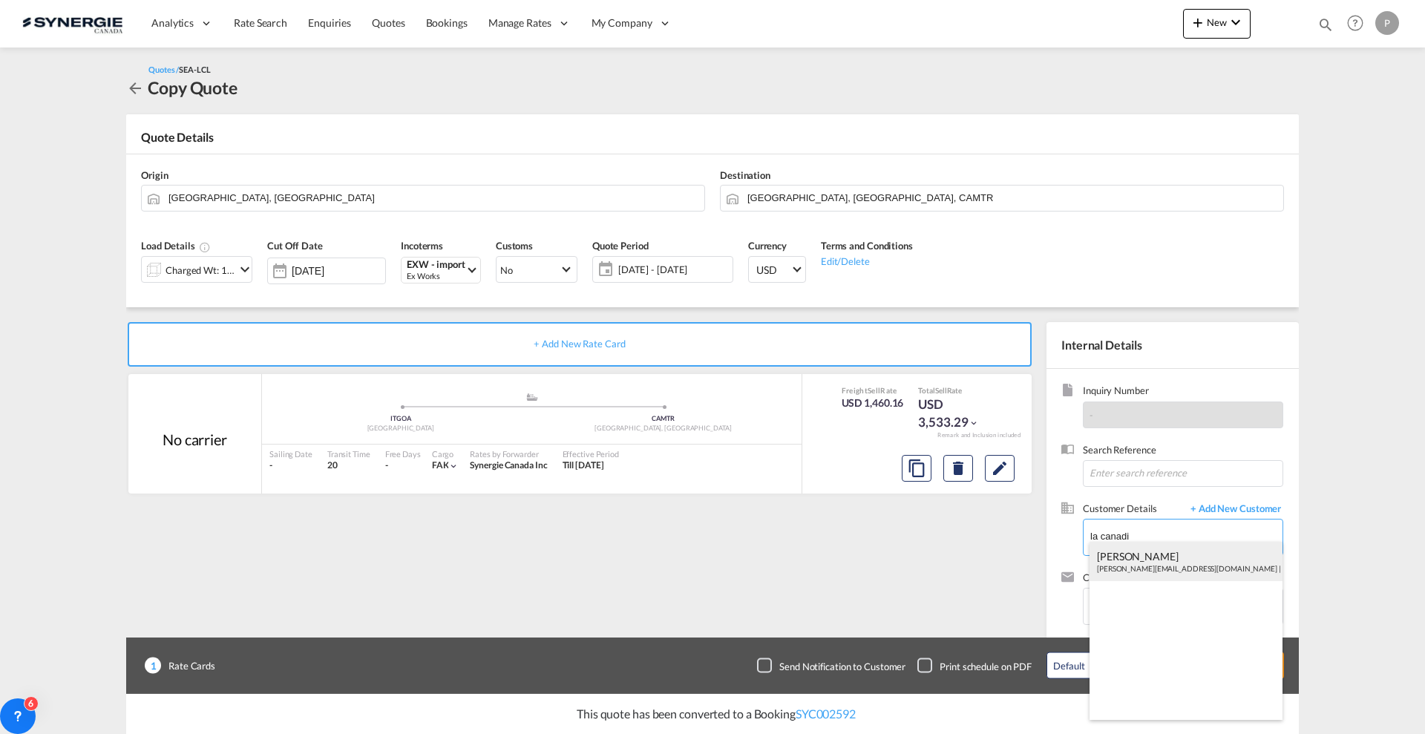
click at [1151, 561] on div "[PERSON_NAME] [PERSON_NAME][EMAIL_ADDRESS][DOMAIN_NAME] | La Canadi enne shoes" at bounding box center [1186, 562] width 193 height 40
type input "La Canadienne shoes, [PERSON_NAME], [PERSON_NAME][EMAIL_ADDRESS][DOMAIN_NAME]"
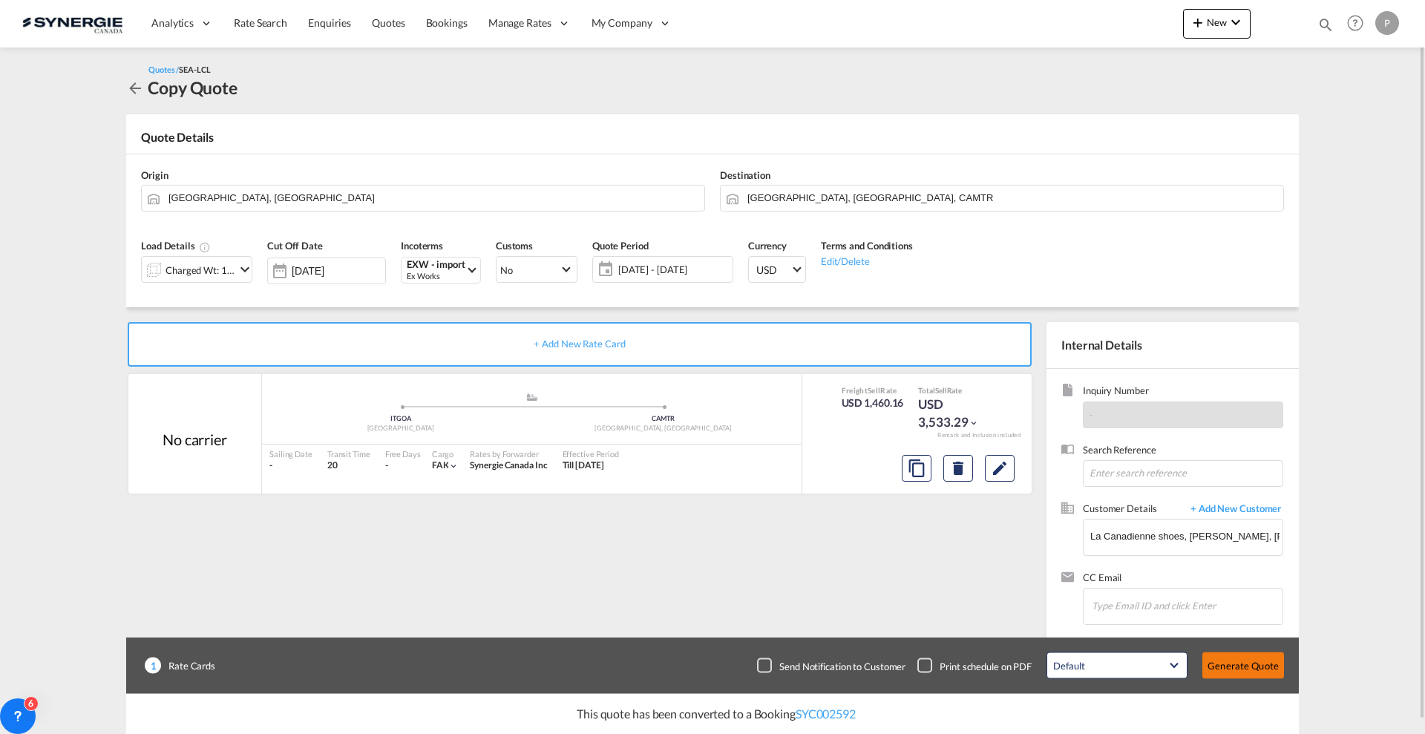
click at [1247, 663] on button "Generate Quote" at bounding box center [1244, 665] width 82 height 27
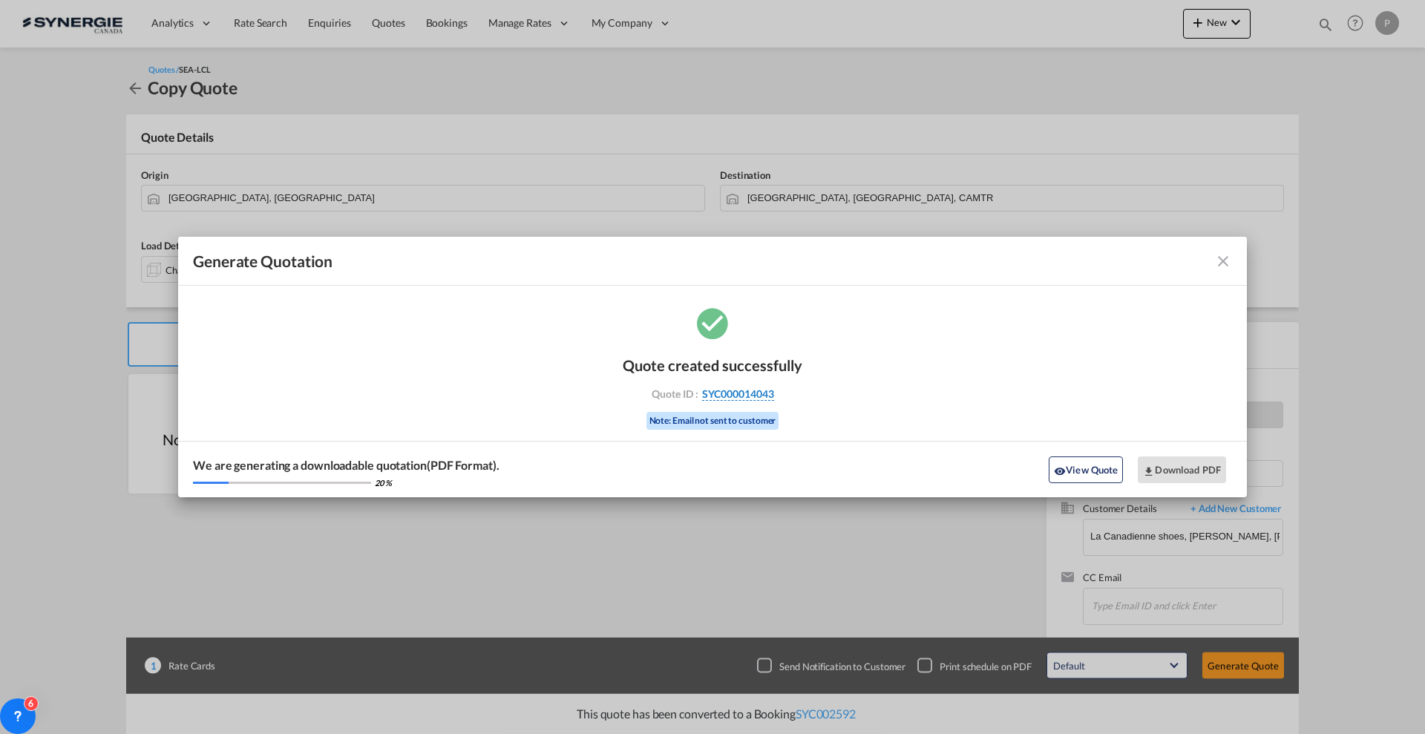
drag, startPoint x: 782, startPoint y: 398, endPoint x: 773, endPoint y: 398, distance: 9.6
click at [773, 398] on div "Quote ID : SYC000014043" at bounding box center [713, 393] width 172 height 13
copy div "SYC000014043"
click at [1088, 466] on button "View Quote" at bounding box center [1086, 470] width 74 height 27
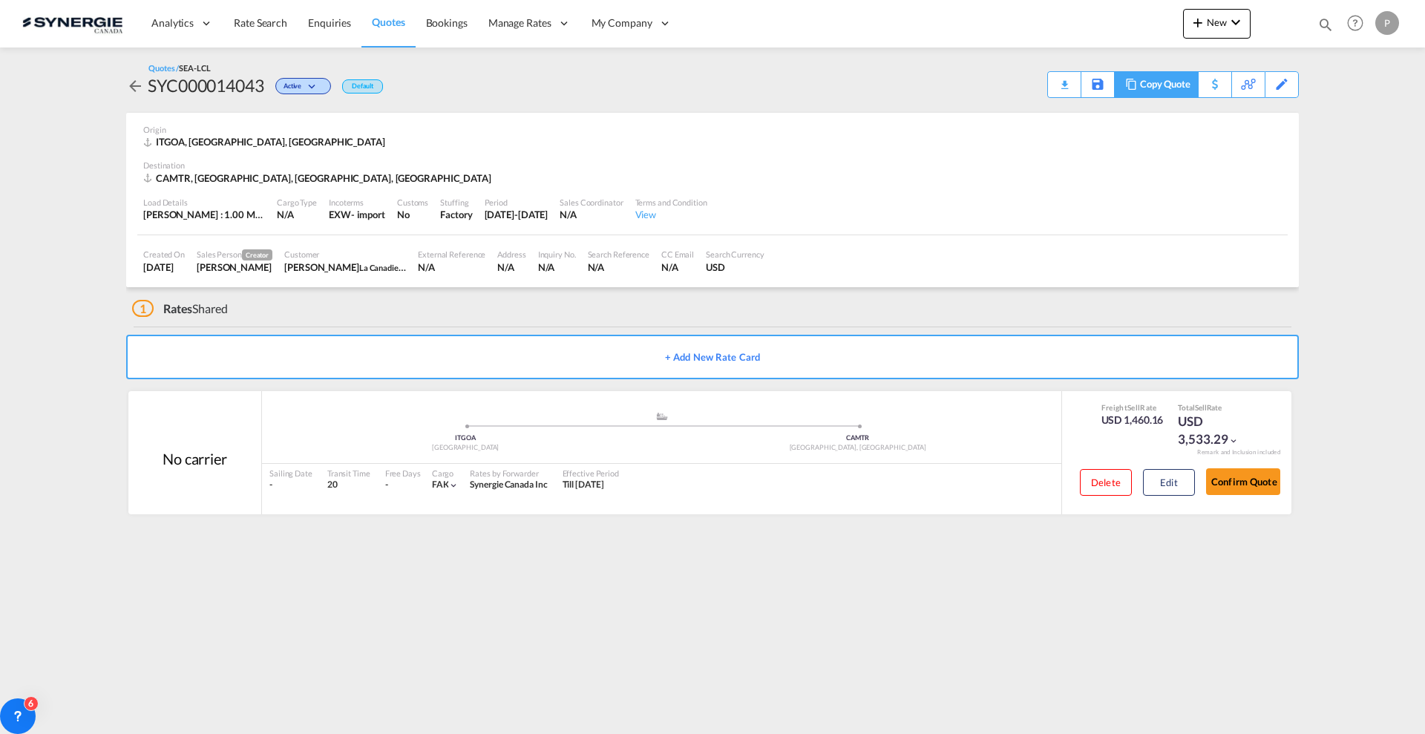
click at [1180, 86] on div "Copy Quote" at bounding box center [1165, 84] width 50 height 25
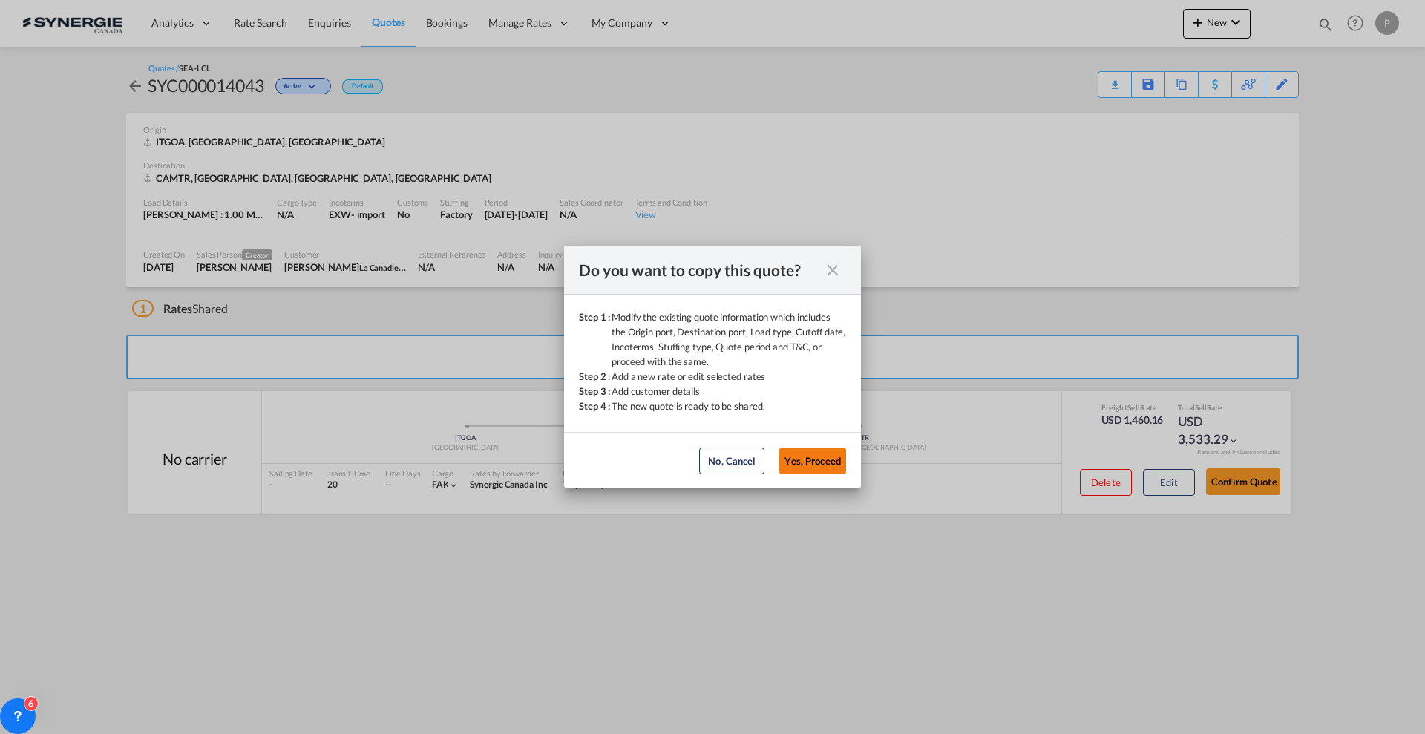
click at [808, 459] on button "Yes, Proceed" at bounding box center [812, 461] width 67 height 27
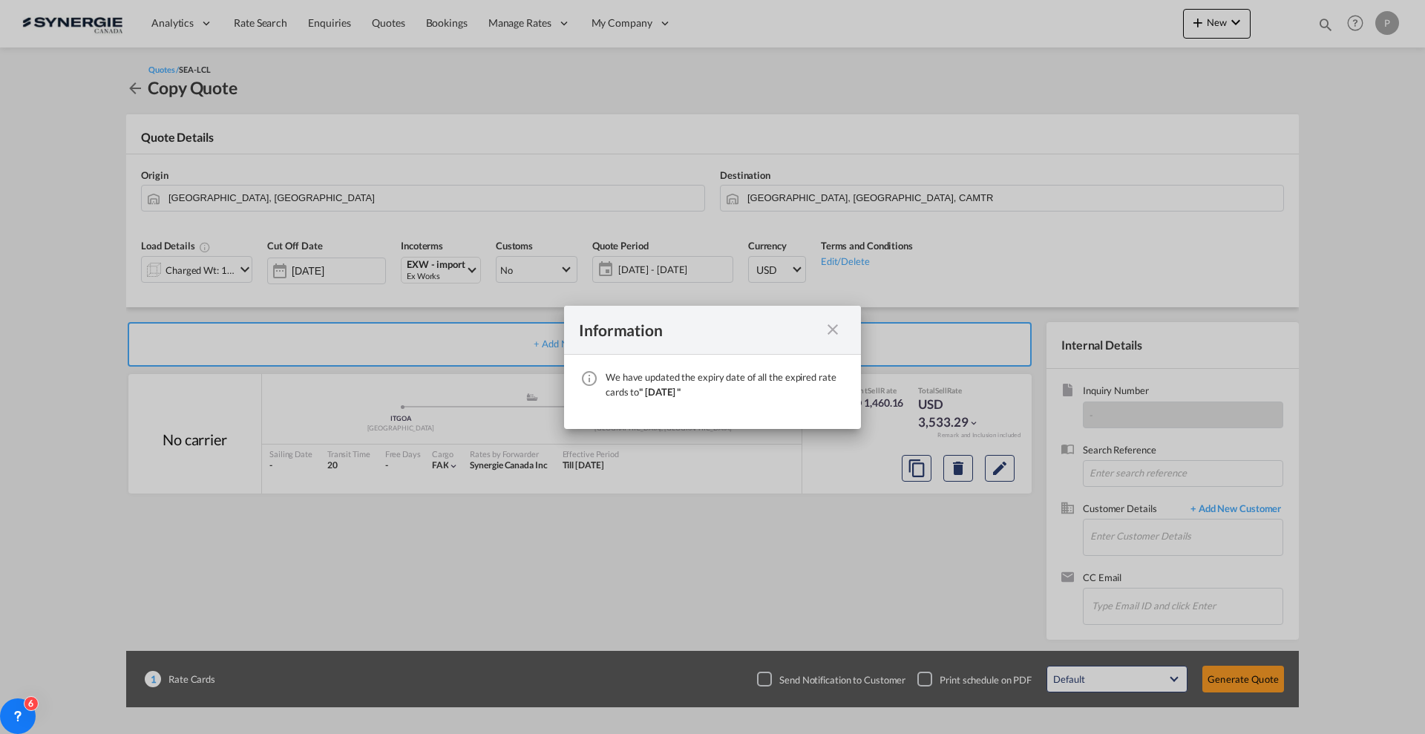
click at [828, 328] on md-icon "icon-close fg-AAA8AD cursor" at bounding box center [833, 330] width 18 height 18
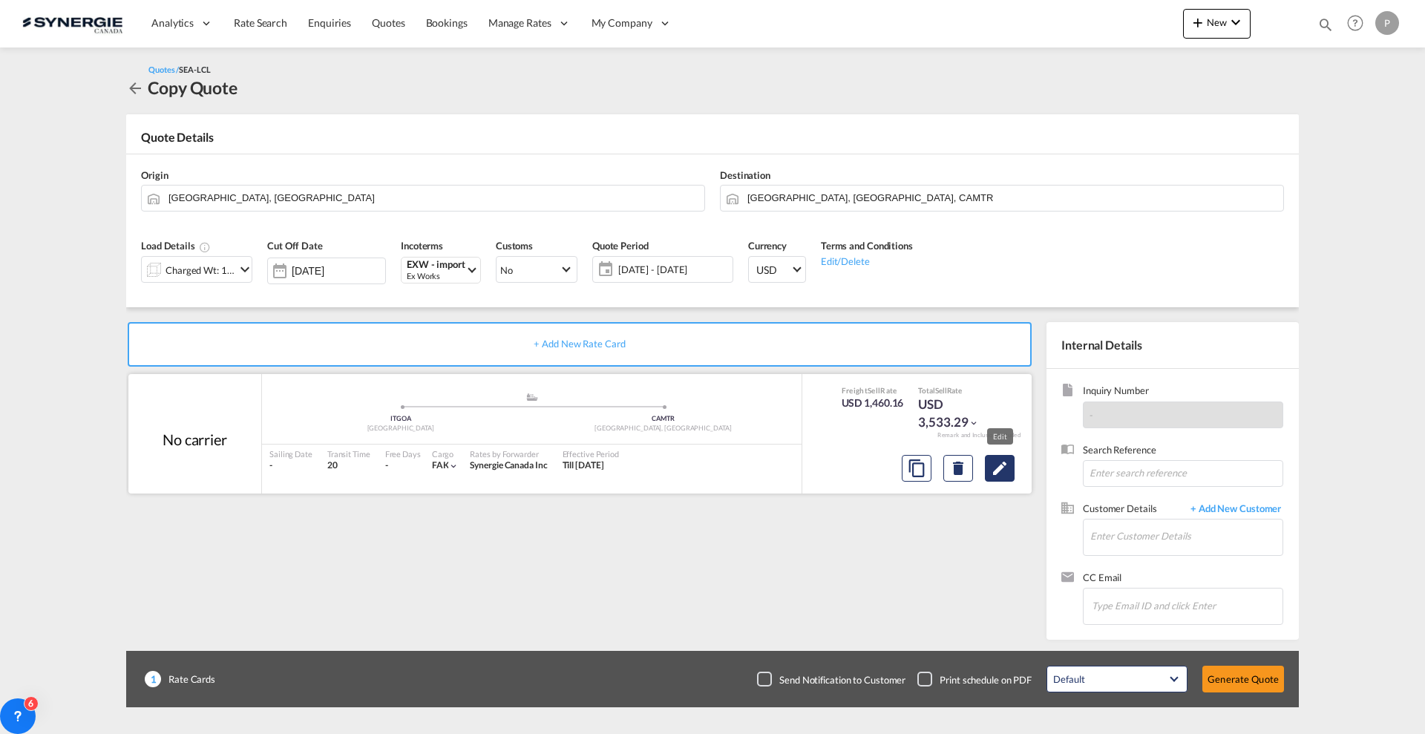
click at [1005, 474] on md-icon "Edit" at bounding box center [1000, 468] width 18 height 18
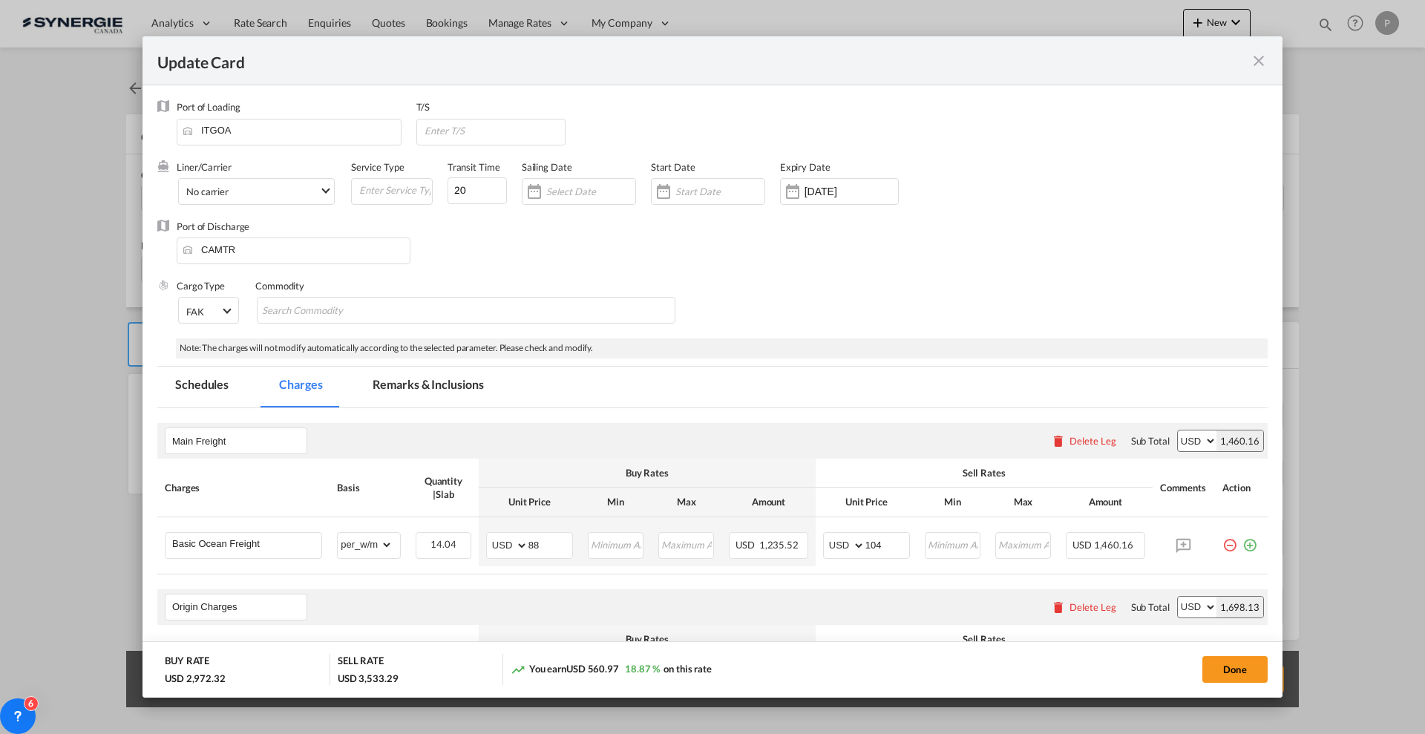
click at [1257, 59] on md-icon "icon-close fg-AAA8AD m-0 pointer" at bounding box center [1259, 61] width 18 height 18
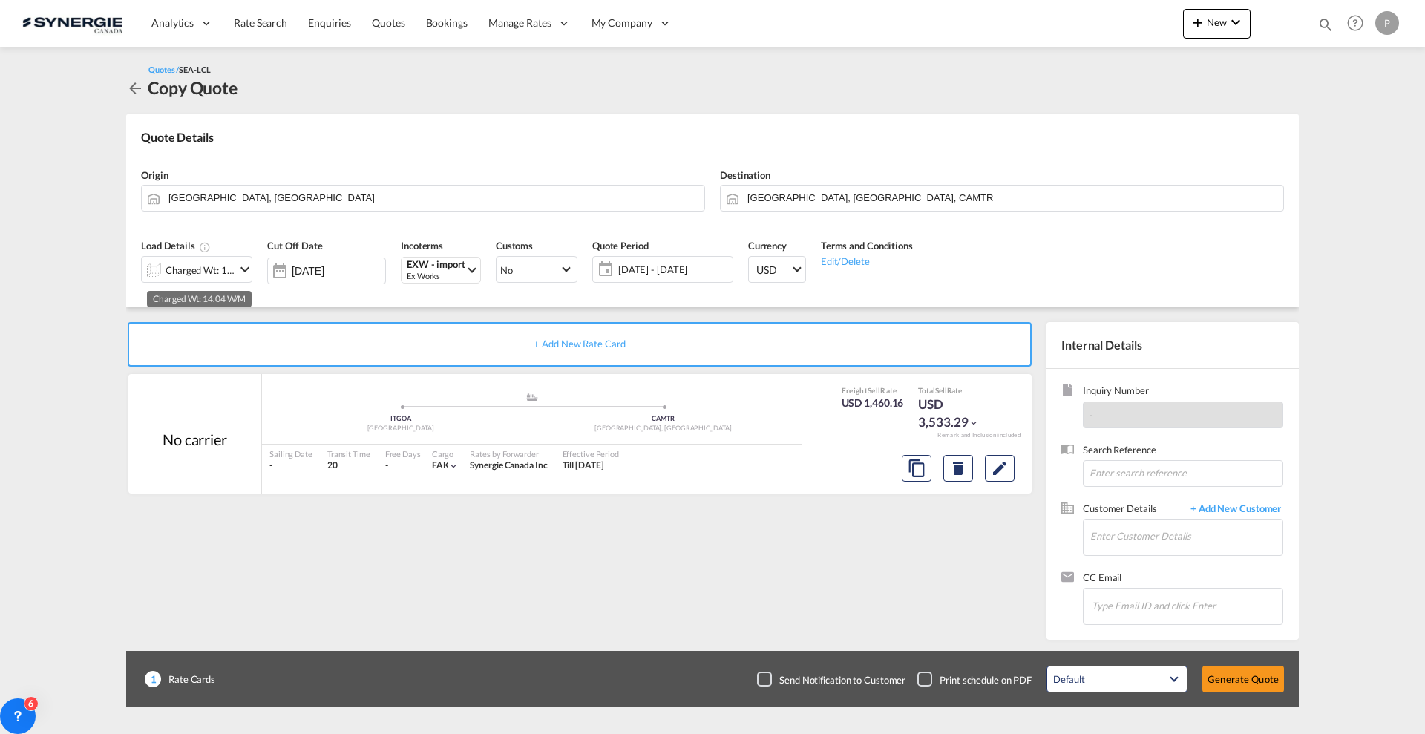
click at [200, 274] on div "Charged Wt: 14.04 W/M" at bounding box center [201, 270] width 70 height 21
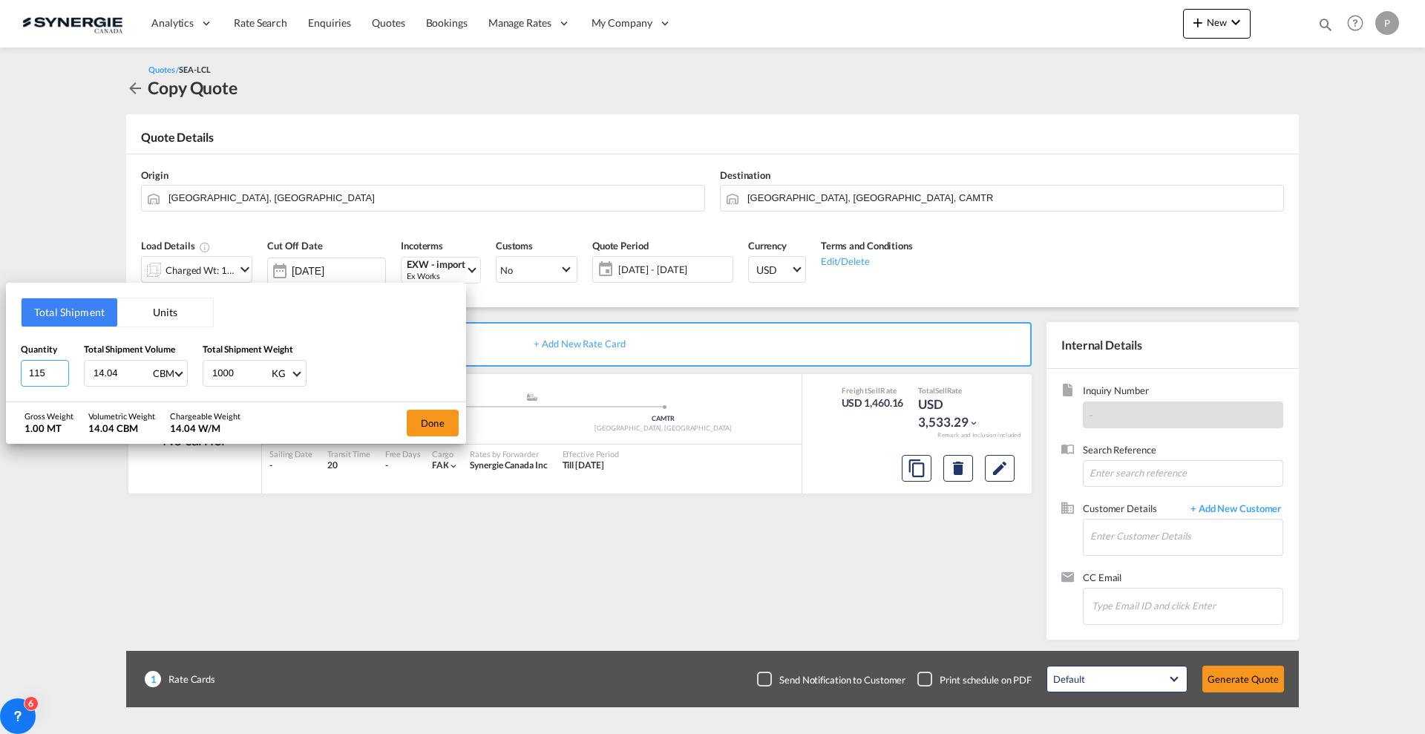
click at [21, 383] on input "115" at bounding box center [45, 373] width 48 height 27
click at [27, 379] on input "115" at bounding box center [45, 373] width 48 height 27
type input "5"
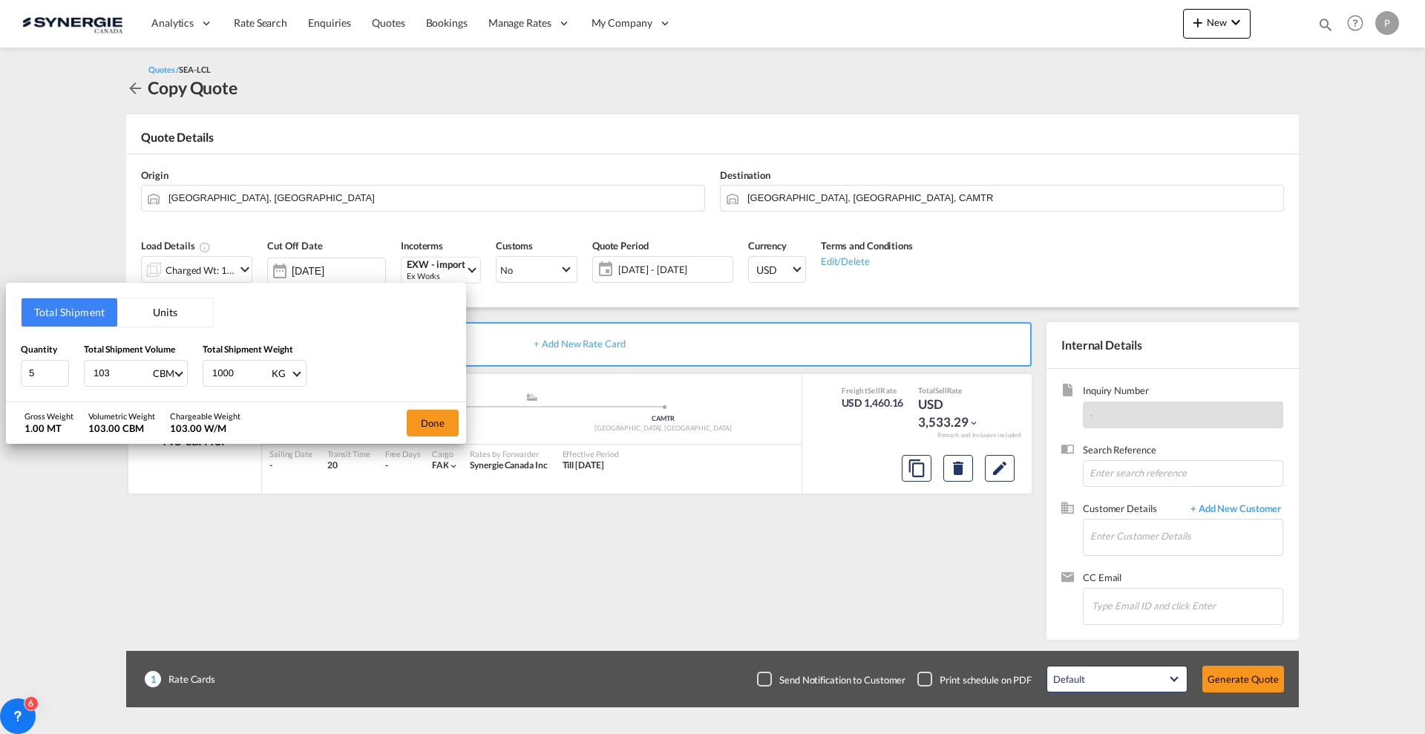
type input "0"
type input "0.6"
type input "103"
click at [444, 428] on button "Done" at bounding box center [433, 423] width 52 height 27
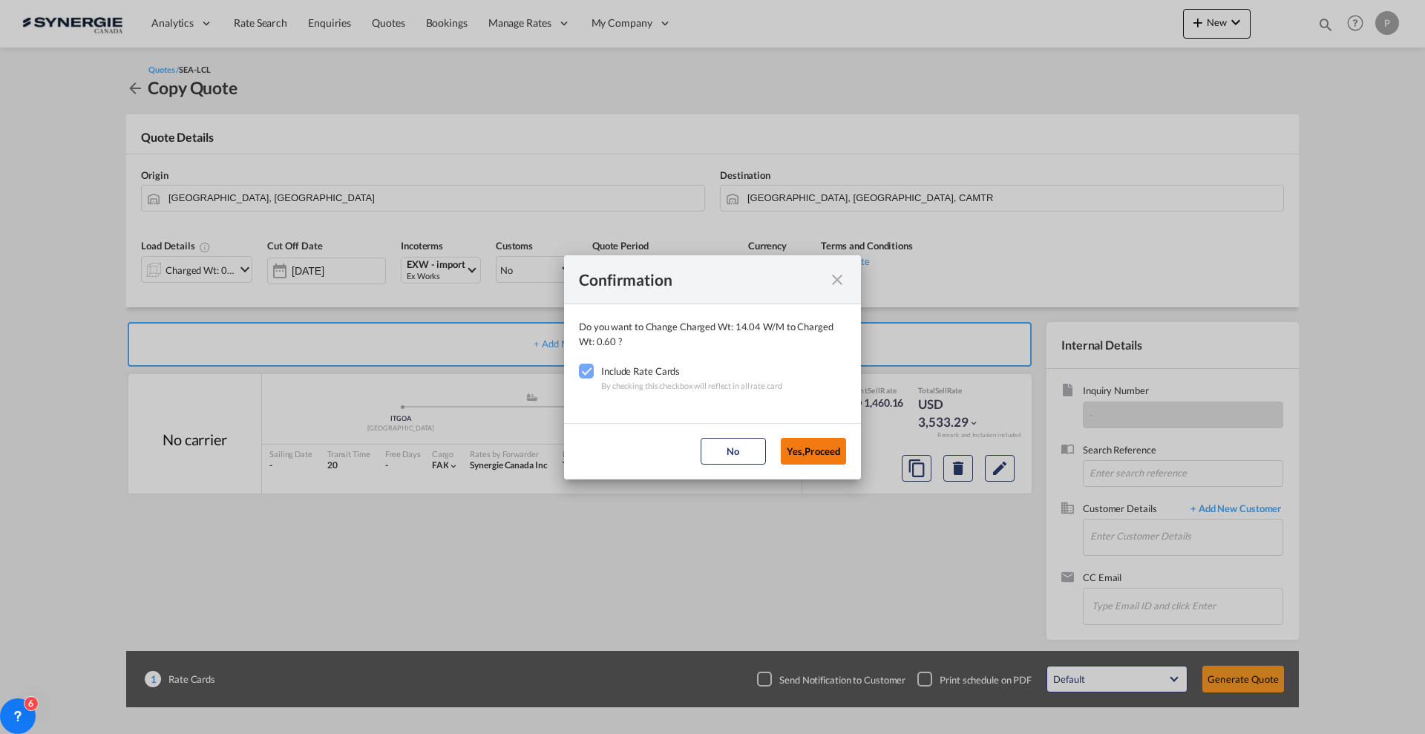
click at [808, 456] on button "Yes,Proceed" at bounding box center [813, 451] width 65 height 27
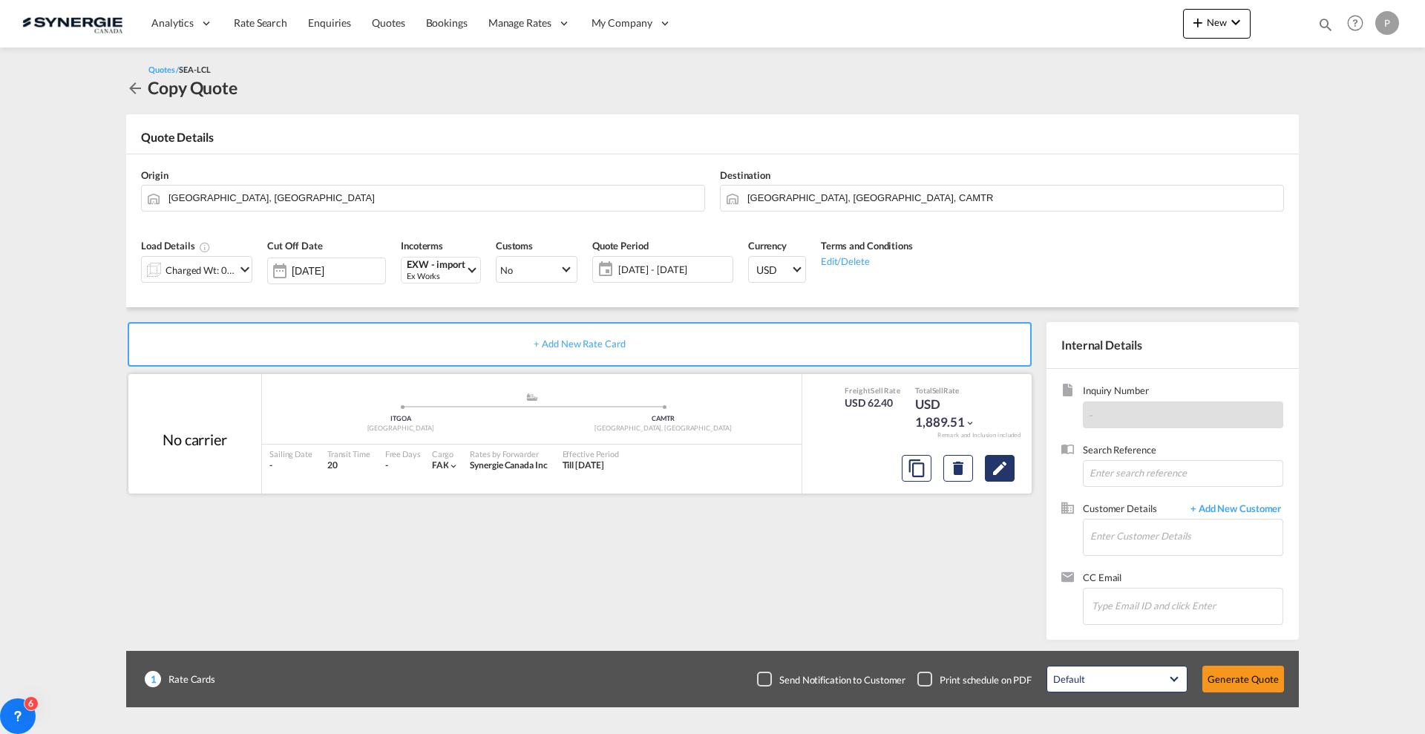
click at [1002, 471] on md-icon "Edit" at bounding box center [1000, 468] width 18 height 18
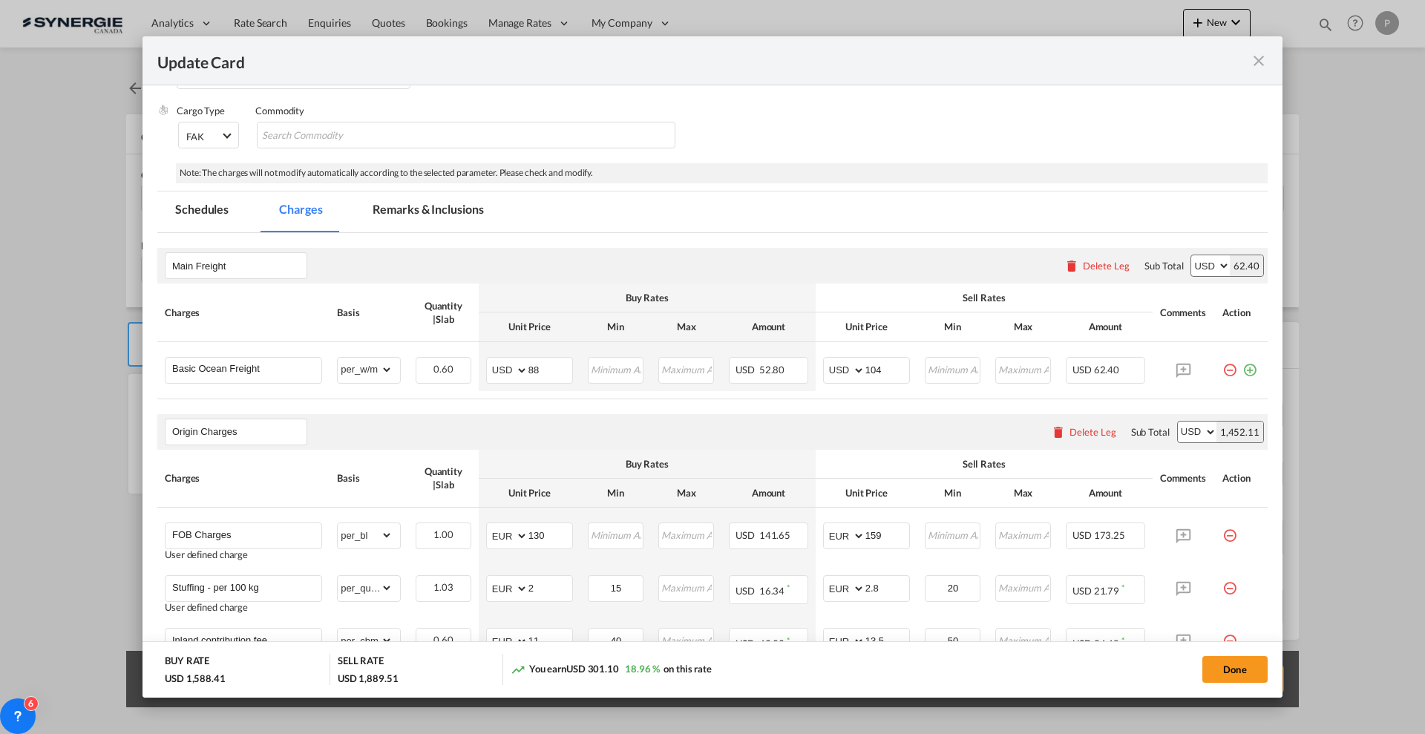
scroll to position [186, 0]
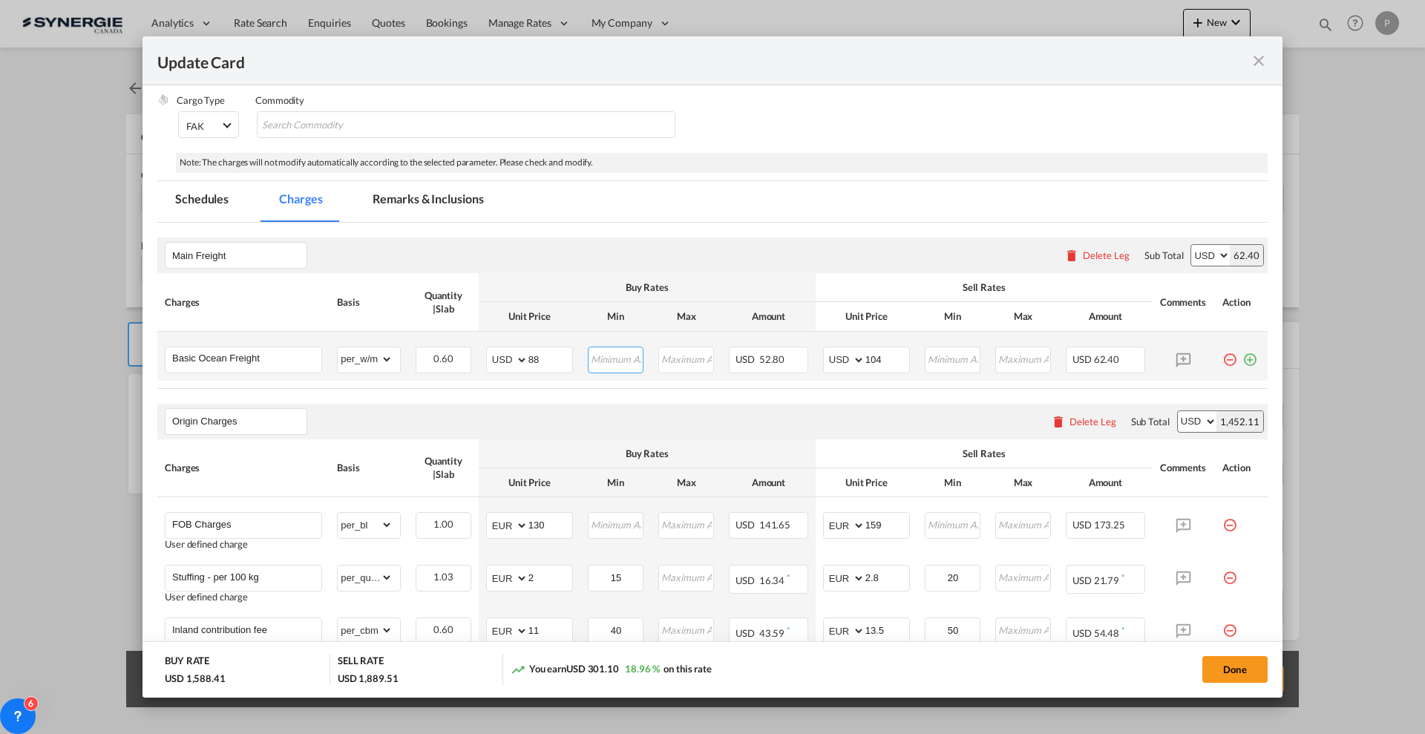
click at [604, 359] on input "Update Card Port ..." at bounding box center [615, 358] width 53 height 22
type input "88"
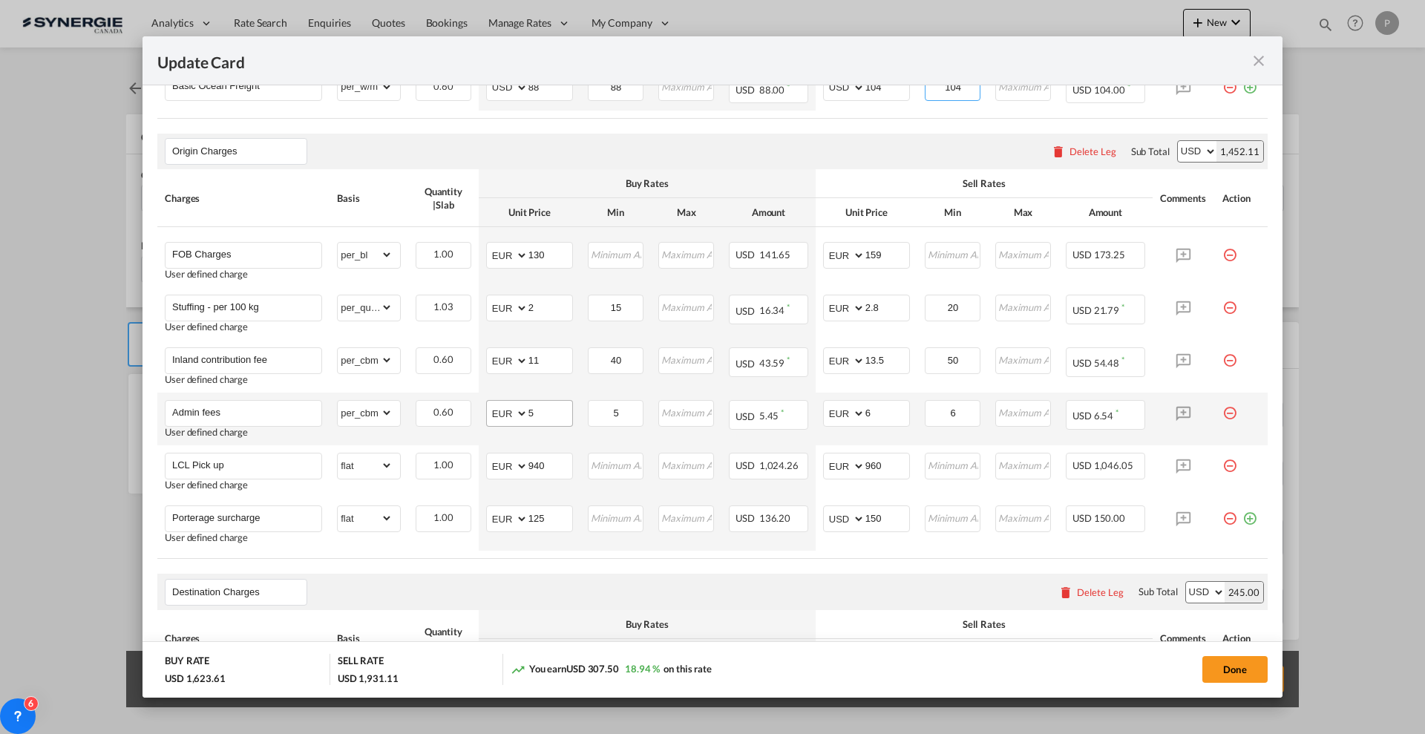
scroll to position [464, 0]
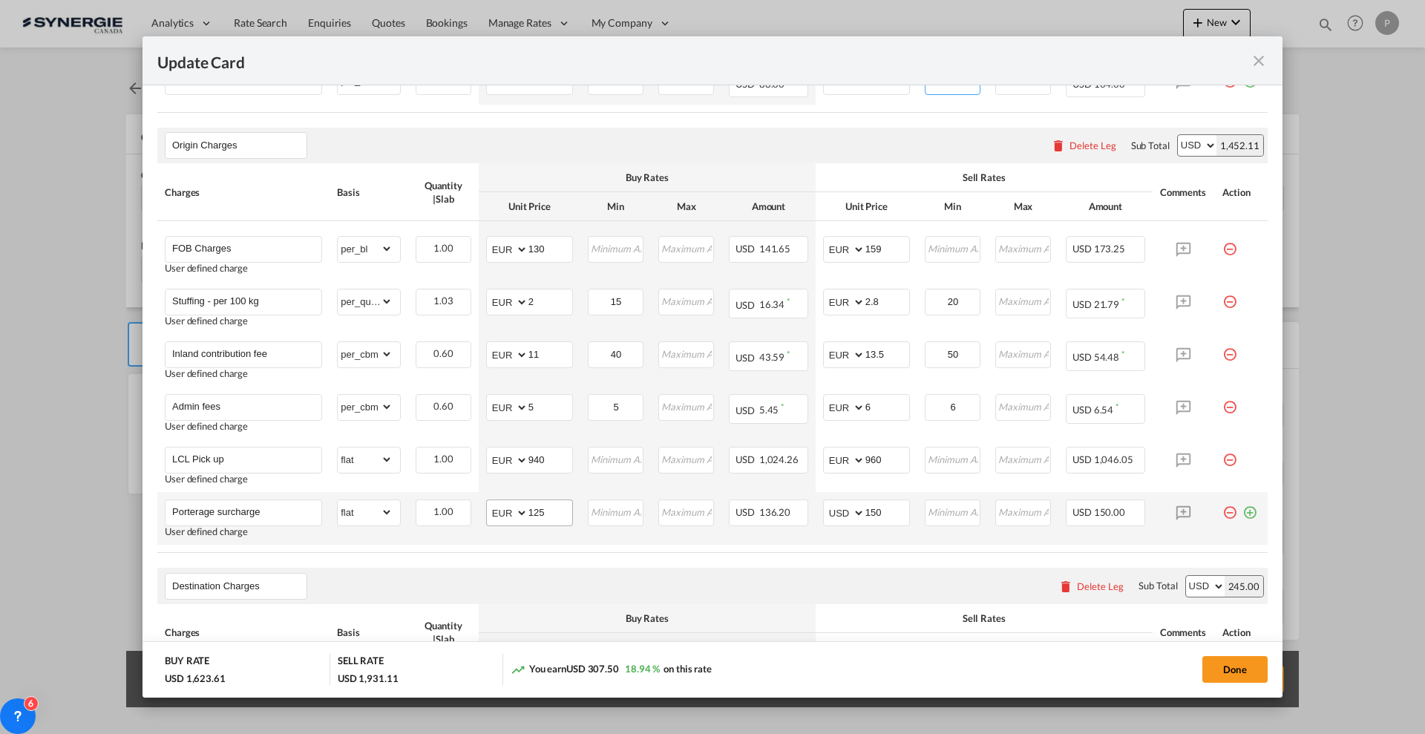
type input "104"
click at [538, 516] on input "125" at bounding box center [551, 511] width 44 height 22
type input "75"
type input "90"
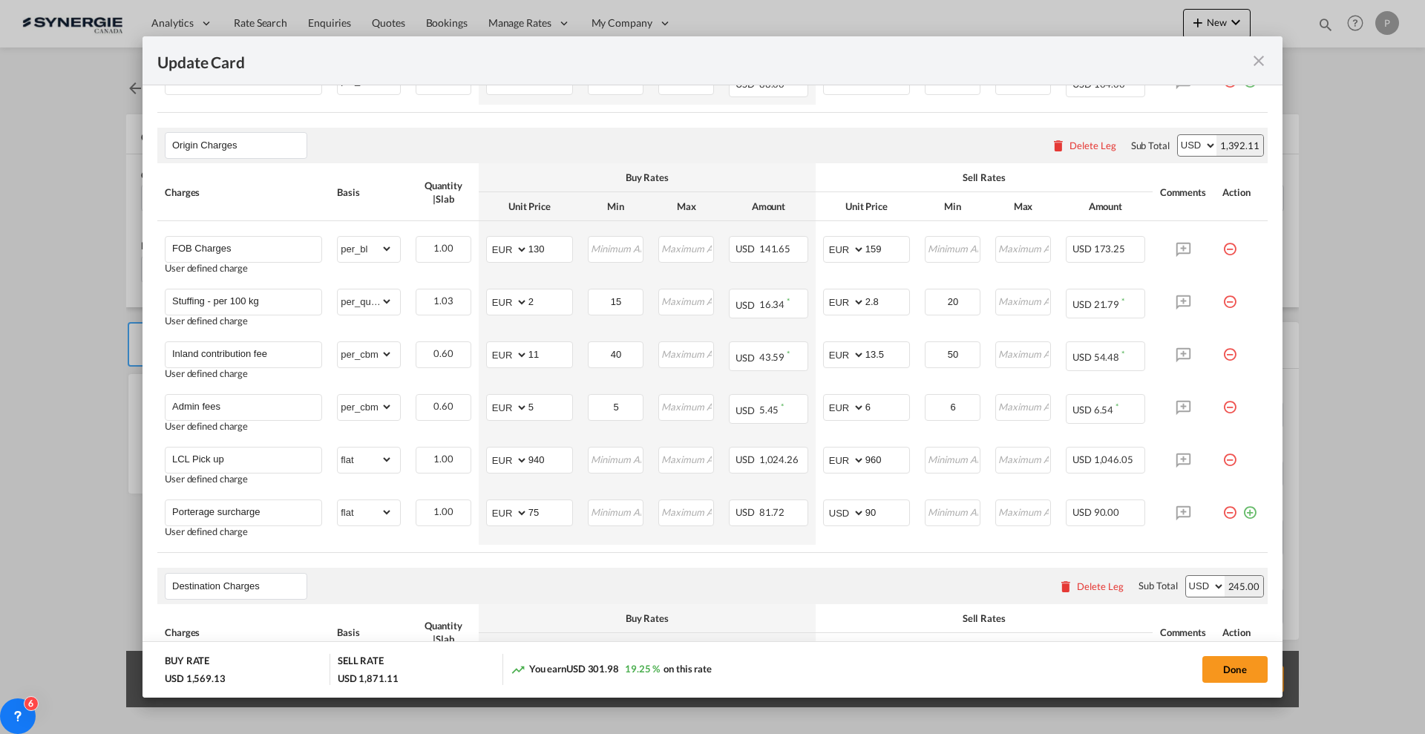
click at [848, 113] on table "Charges Basis Quantity | Slab Buy Rates Sell Rates Comments Action Unit Price M…" at bounding box center [712, 54] width 1110 height 118
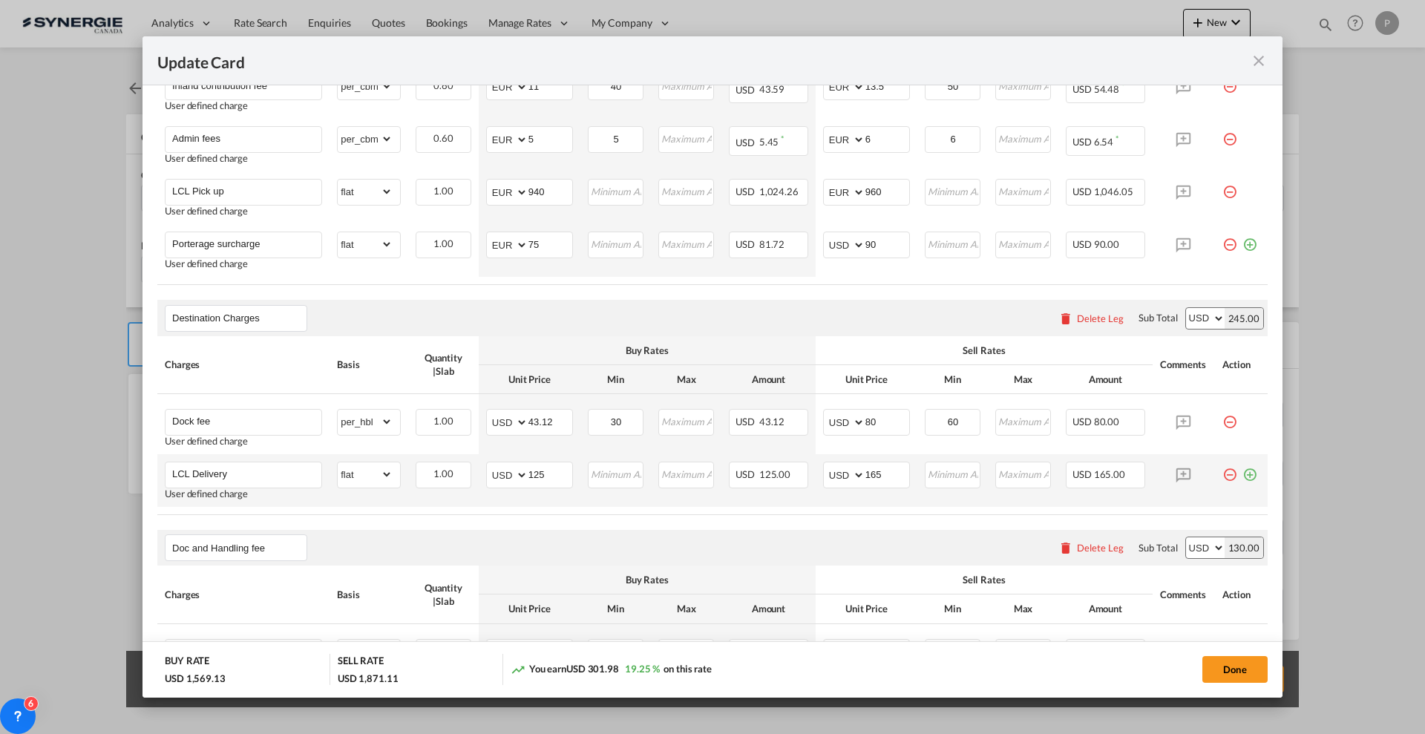
scroll to position [742, 0]
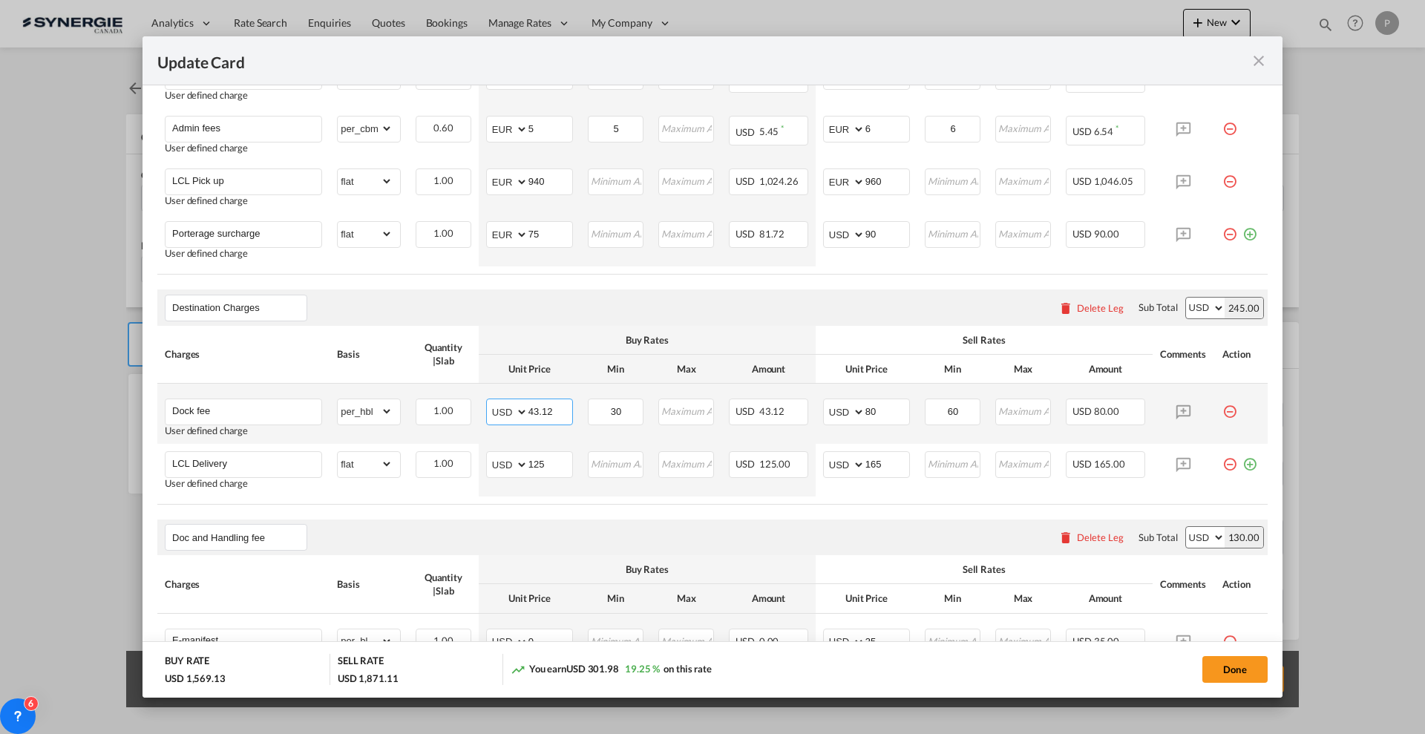
click at [540, 410] on input "43.12" at bounding box center [551, 410] width 44 height 22
type input "0"
click at [886, 411] on input "80" at bounding box center [888, 410] width 44 height 22
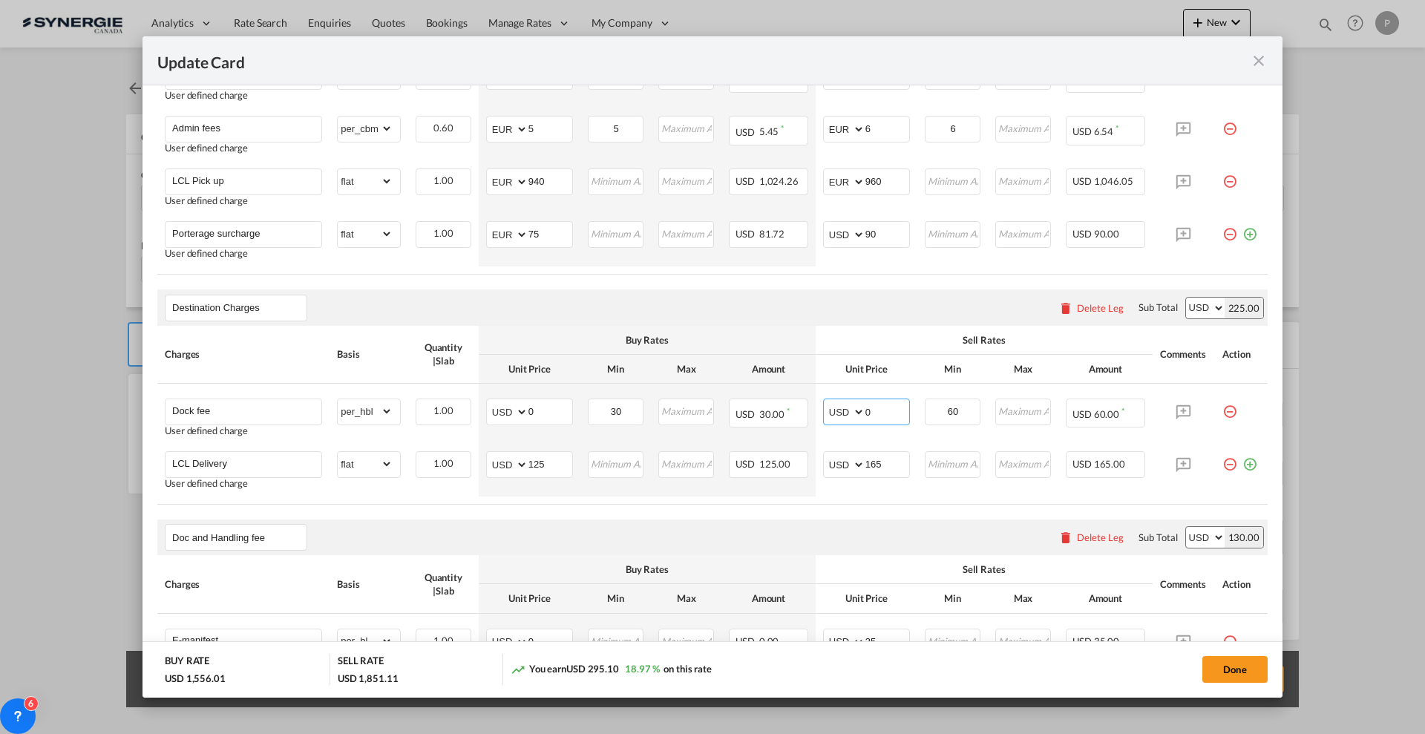
type input "0"
click at [532, 465] on input "125" at bounding box center [551, 463] width 44 height 22
type input "55"
click at [880, 442] on td "AED AFN ALL AMD ANG AOA ARS AUD AWG AZN BAM BBD BDT BGN BHD BIF BMD BND [PERSON…" at bounding box center [867, 414] width 102 height 60
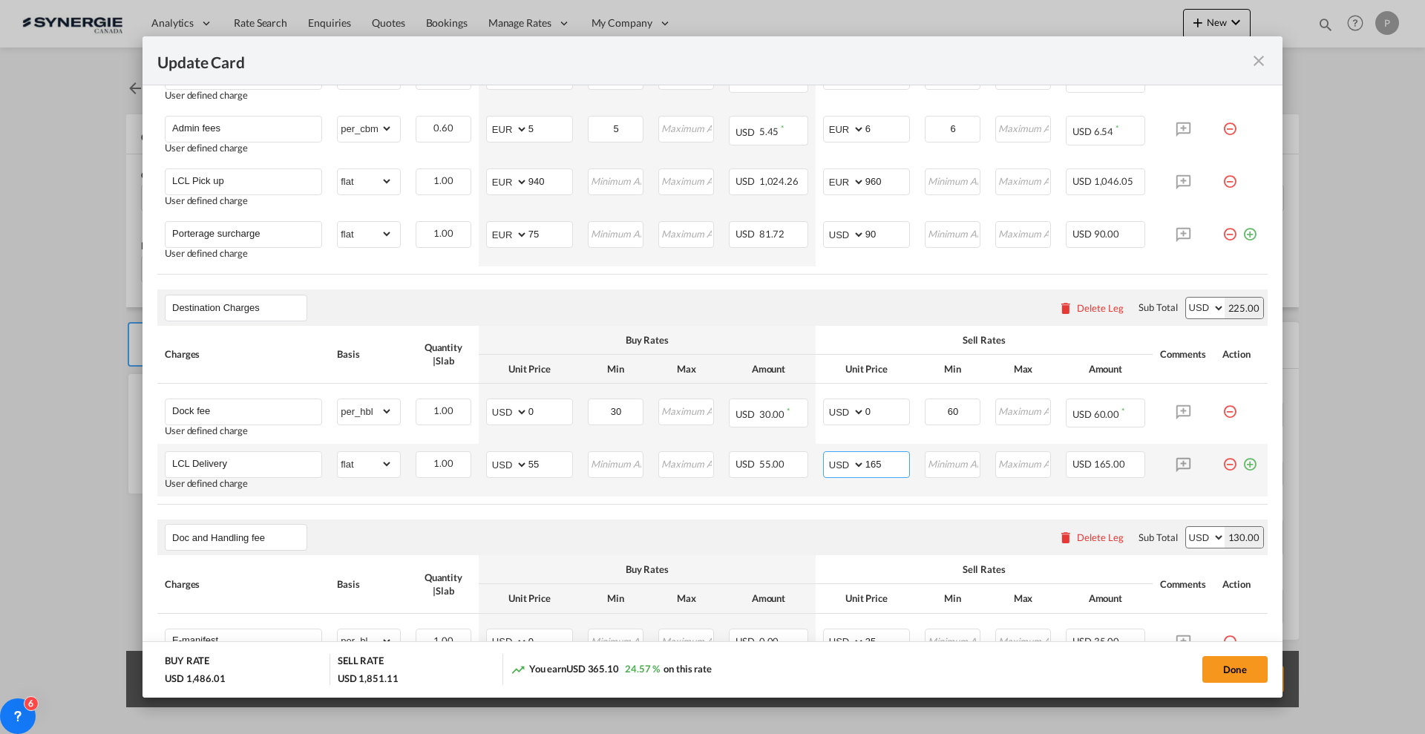
click at [885, 458] on input "165" at bounding box center [888, 463] width 44 height 22
type input "80"
click at [839, 282] on air-lcl-rate-modification "Main Freight Please enter leg name Leg Name Already Exists Delete Leg Sub Total…" at bounding box center [712, 362] width 1110 height 1393
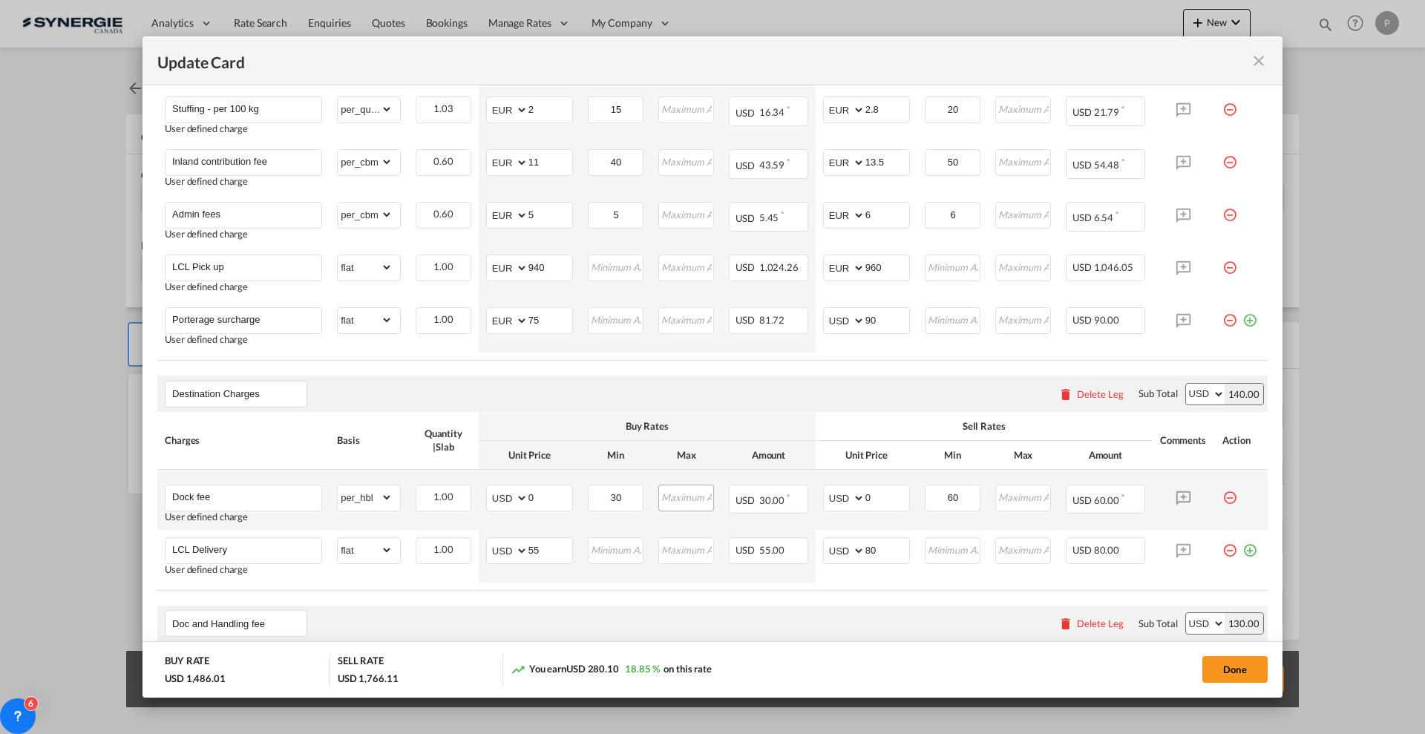
scroll to position [557, 0]
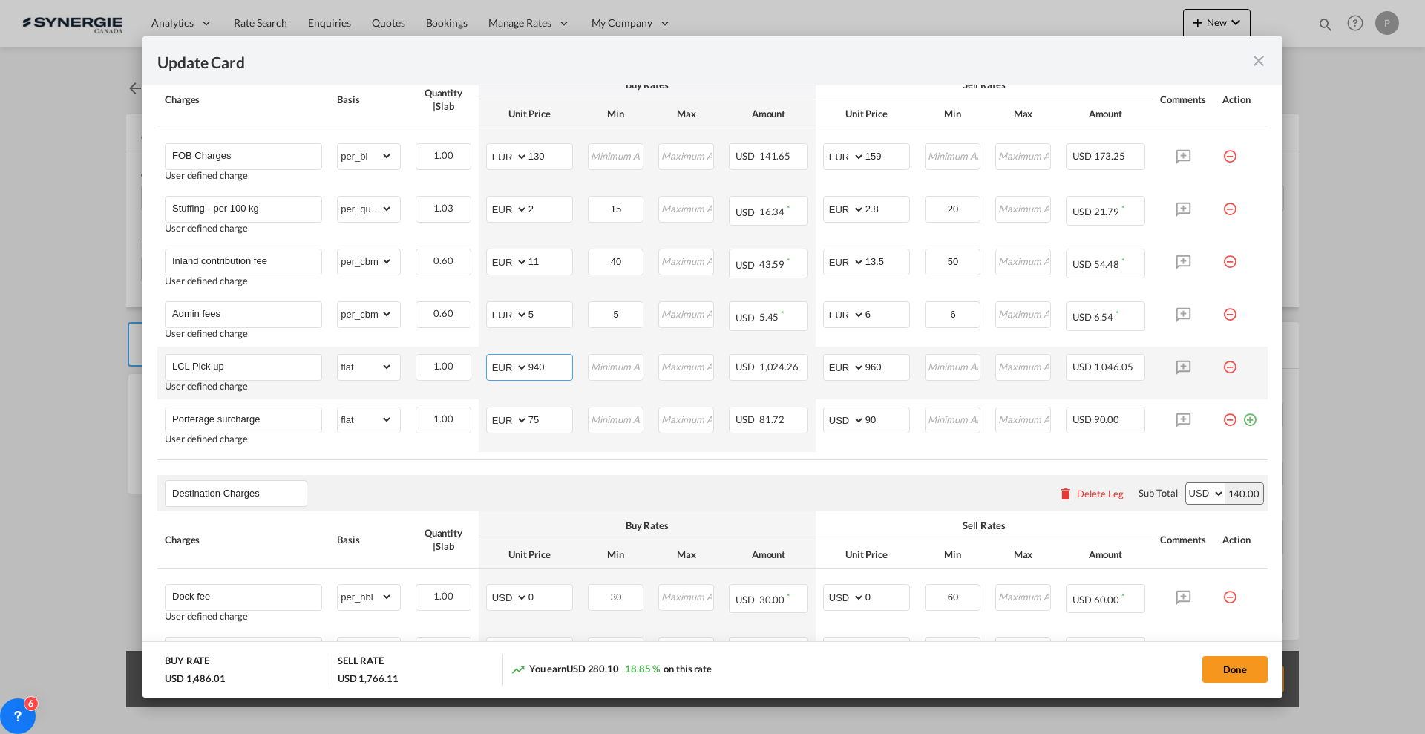
click at [520, 362] on select "AED AFN ALL AMD ANG AOA ARS AUD AWG AZN BAM BBD BDT BGN BHD BIF BMD BND BOB BRL…" at bounding box center [508, 367] width 39 height 21
drag, startPoint x: 520, startPoint y: 362, endPoint x: 529, endPoint y: 362, distance: 8.2
click at [520, 362] on select "AED AFN ALL AMD ANG AOA ARS AUD AWG AZN BAM BBD BDT BGN BHD BIF BMD BND BOB BRL…" at bounding box center [508, 367] width 39 height 21
click at [536, 359] on input "940" at bounding box center [551, 366] width 44 height 22
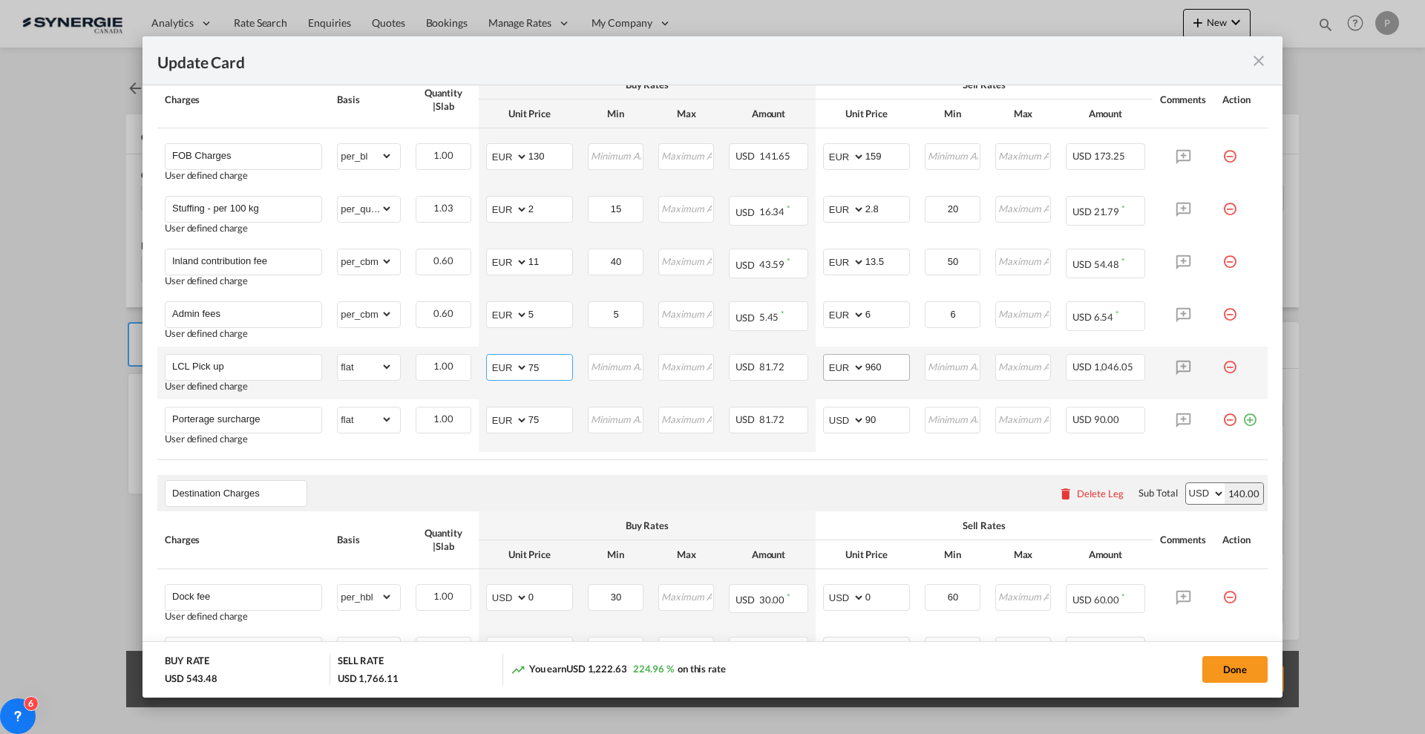
type input "75"
click at [884, 360] on input "960" at bounding box center [888, 366] width 44 height 22
type input "90"
click at [1223, 422] on md-icon "icon-minus-circle-outline red-400-fg pt-7" at bounding box center [1230, 414] width 15 height 15
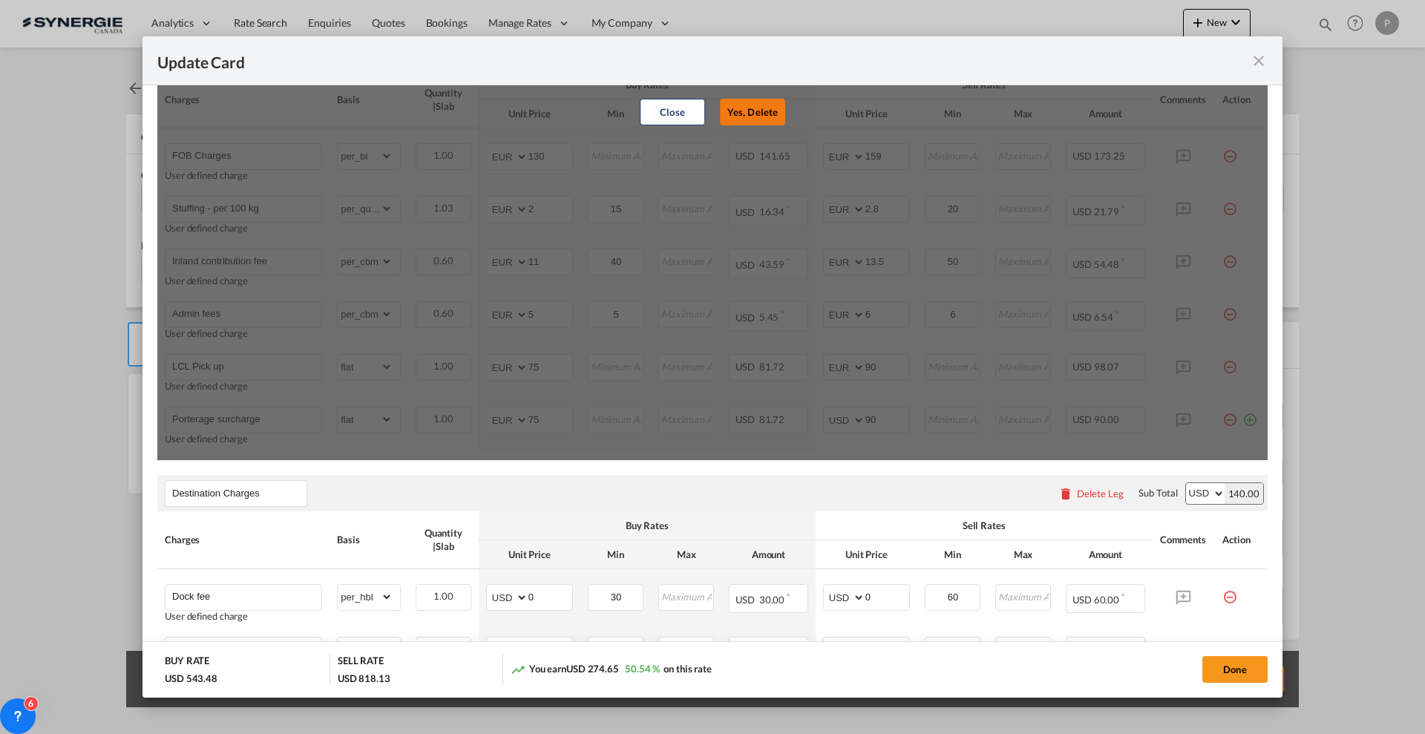
click at [753, 113] on button "Yes, Delete" at bounding box center [752, 112] width 65 height 27
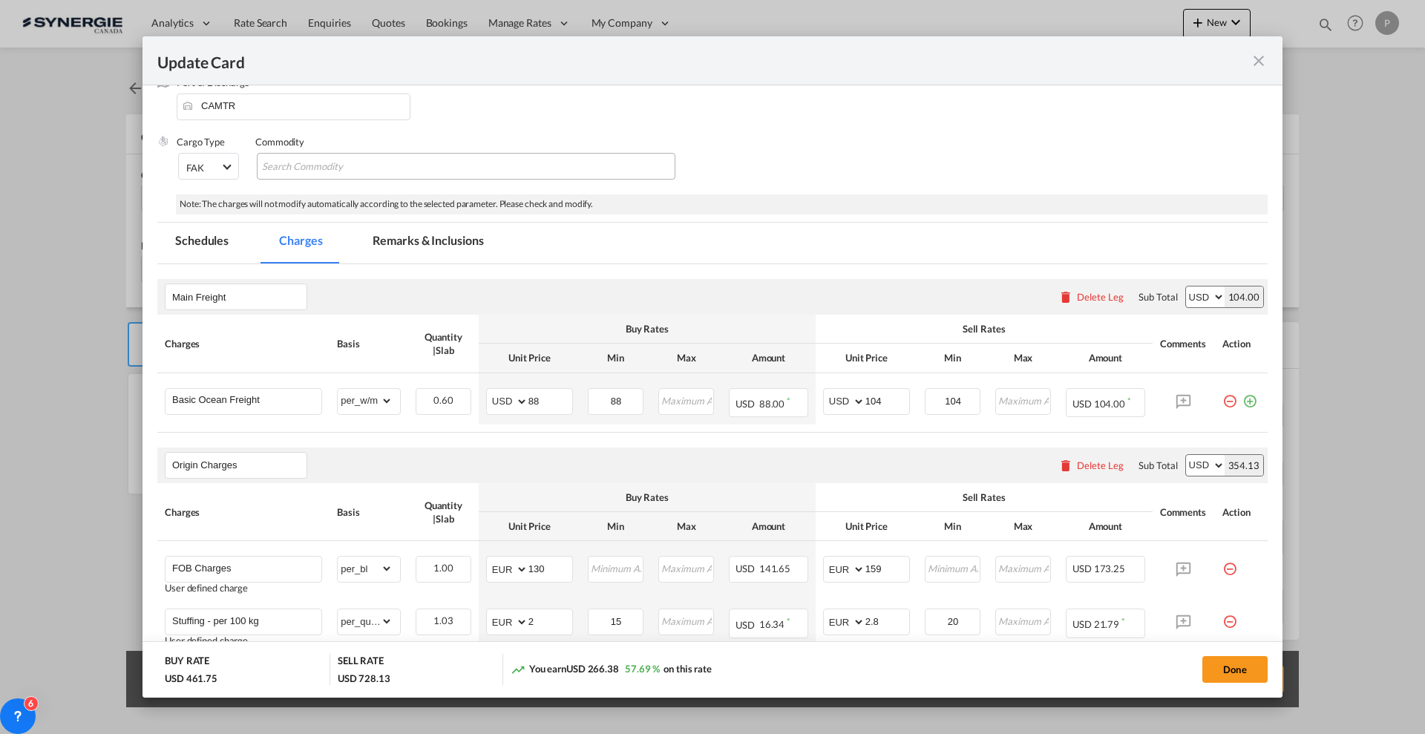
scroll to position [0, 0]
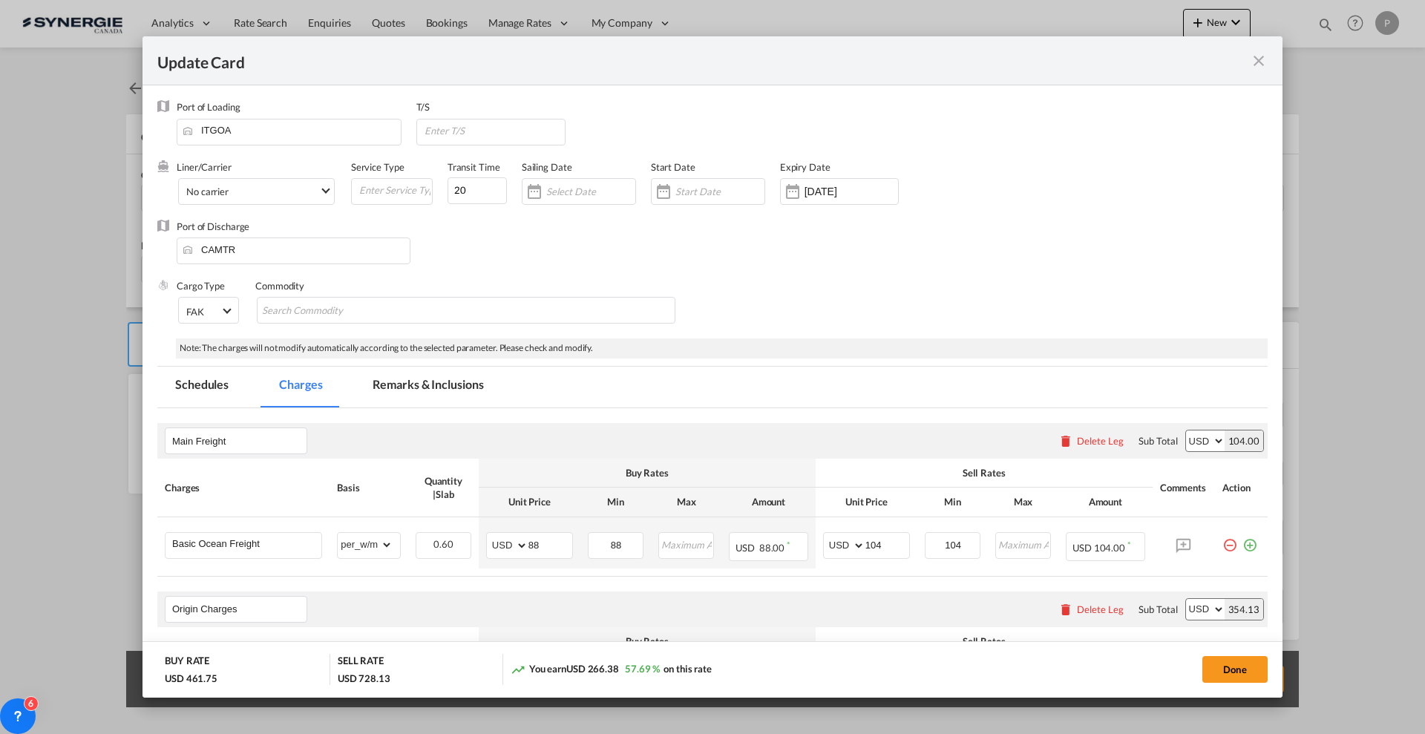
click at [457, 387] on md-tab-item "Remarks & Inclusions" at bounding box center [428, 387] width 146 height 41
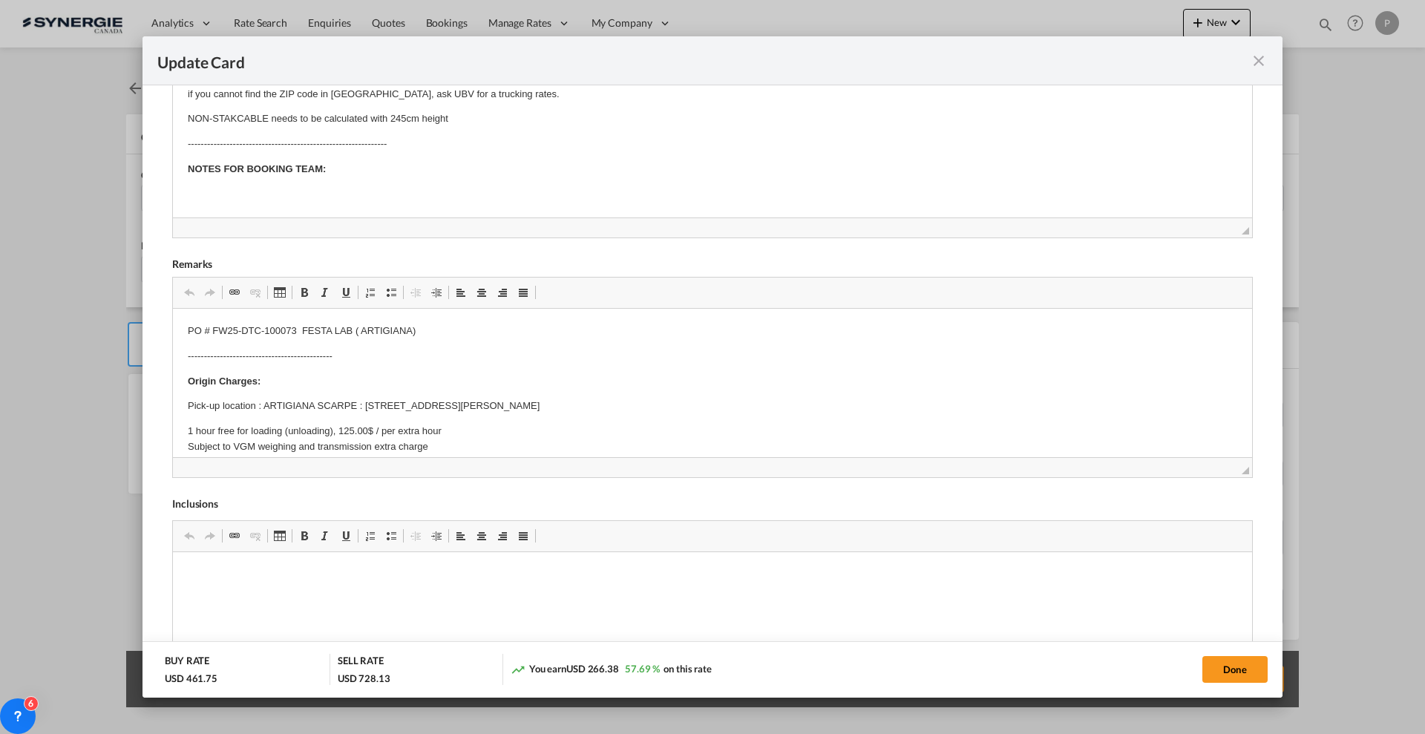
scroll to position [464, 0]
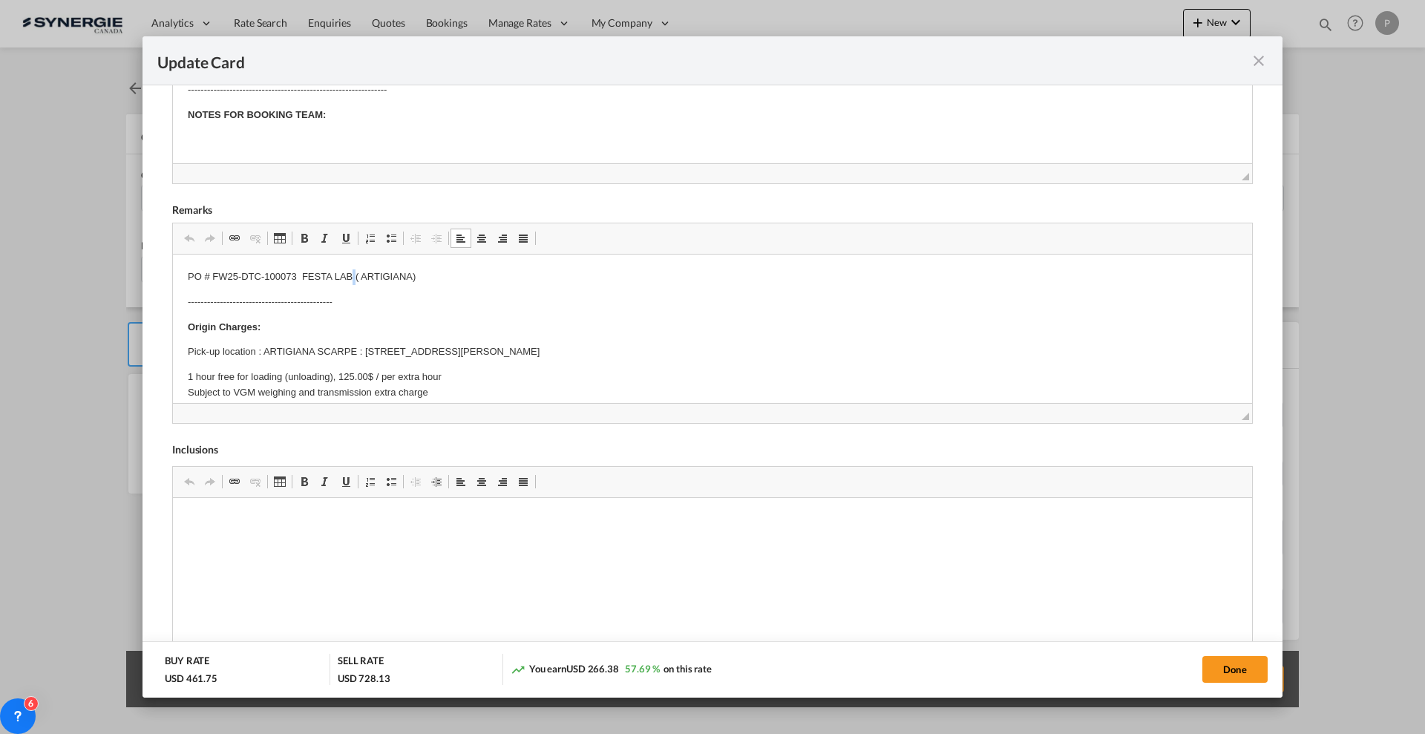
click at [350, 267] on html "PO # FW25-DTC-100073 FESTA LAB ( ARTIGIANA) -----------------------------------…" at bounding box center [712, 705] width 1079 height 900
click at [187, 276] on html "Fattura 1/151 & --------------------------------------------- Origin Charges: P…" at bounding box center [712, 705] width 1079 height 900
drag, startPoint x: 344, startPoint y: 264, endPoint x: 282, endPoint y: 270, distance: 62.6
click at [282, 270] on html "Caridei - Fattura 1/151 & 238 --------------------------------------------- Ori…" at bounding box center [712, 705] width 1079 height 900
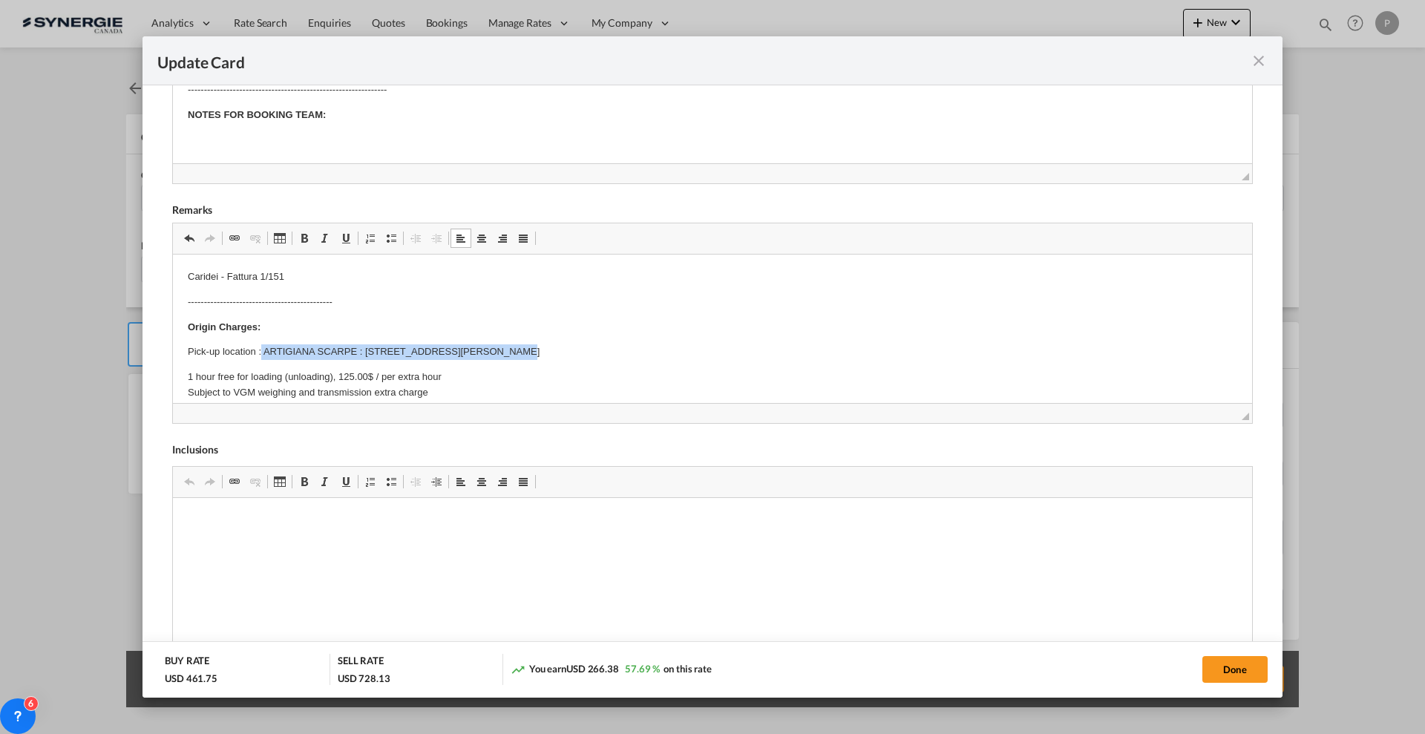
click at [675, 349] on body "Caridei - Fattura 1/151 --------------------------------------------- Origin Ch…" at bounding box center [713, 704] width 1050 height 870
click at [485, 353] on p "Pick-up location :[STREET_ADDRESS][PERSON_NAME]" at bounding box center [713, 352] width 1050 height 16
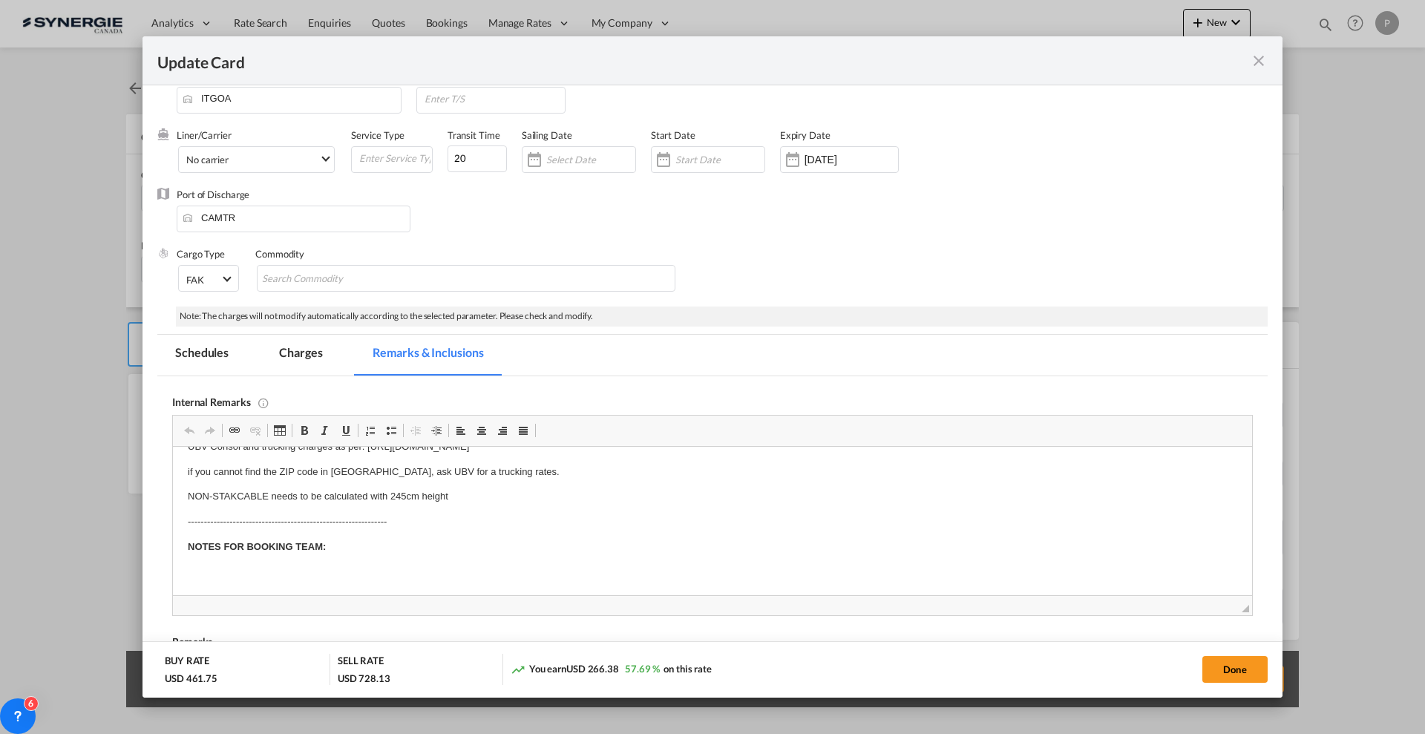
scroll to position [0, 0]
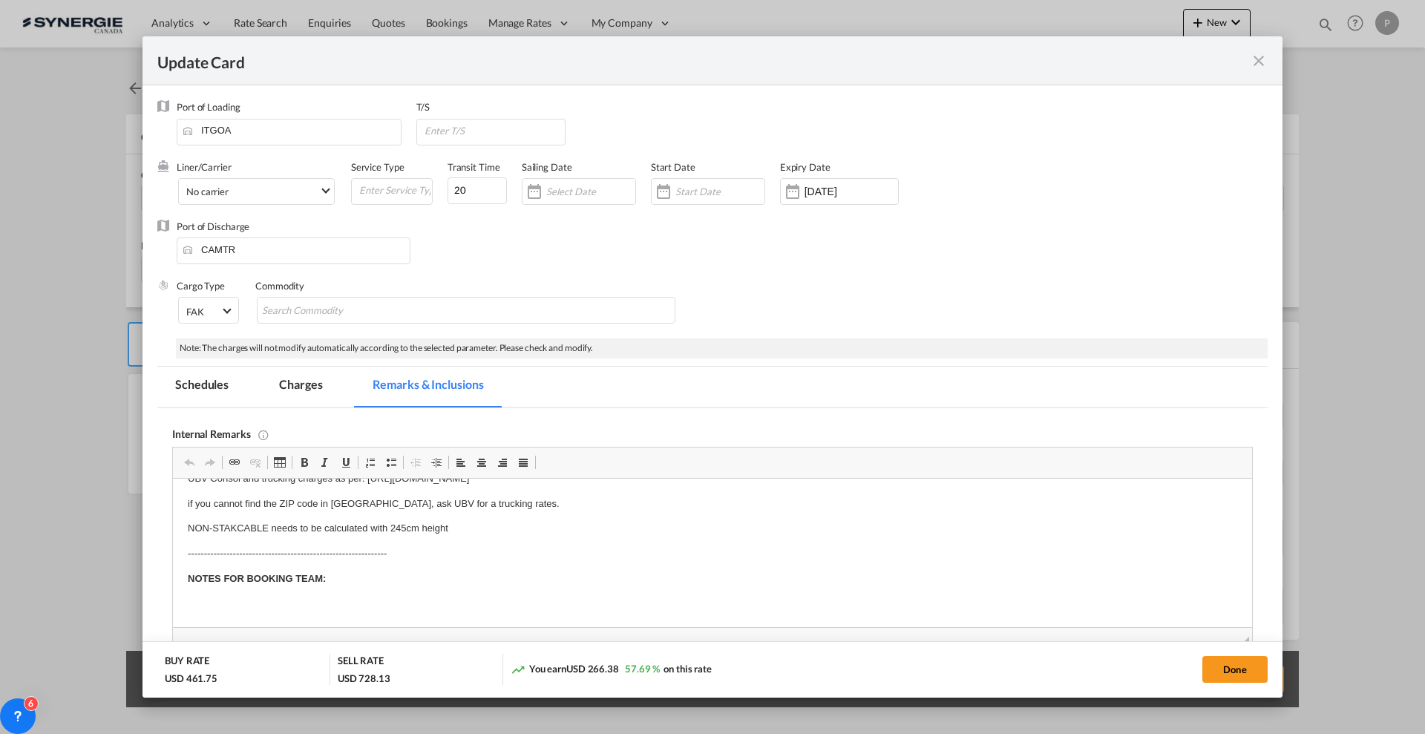
click at [294, 392] on md-tab-item "Charges" at bounding box center [300, 387] width 79 height 41
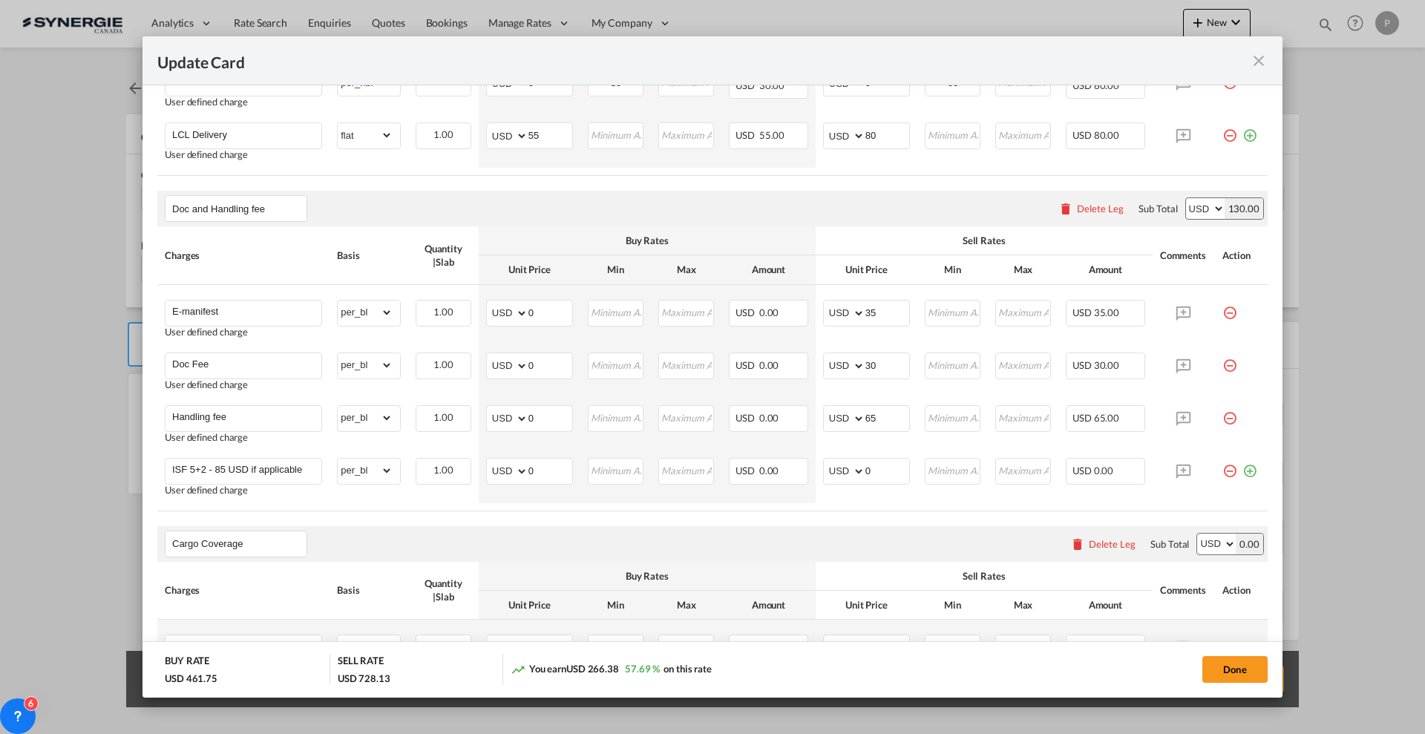
scroll to position [1021, 0]
click at [1229, 666] on button "Done" at bounding box center [1235, 669] width 65 height 27
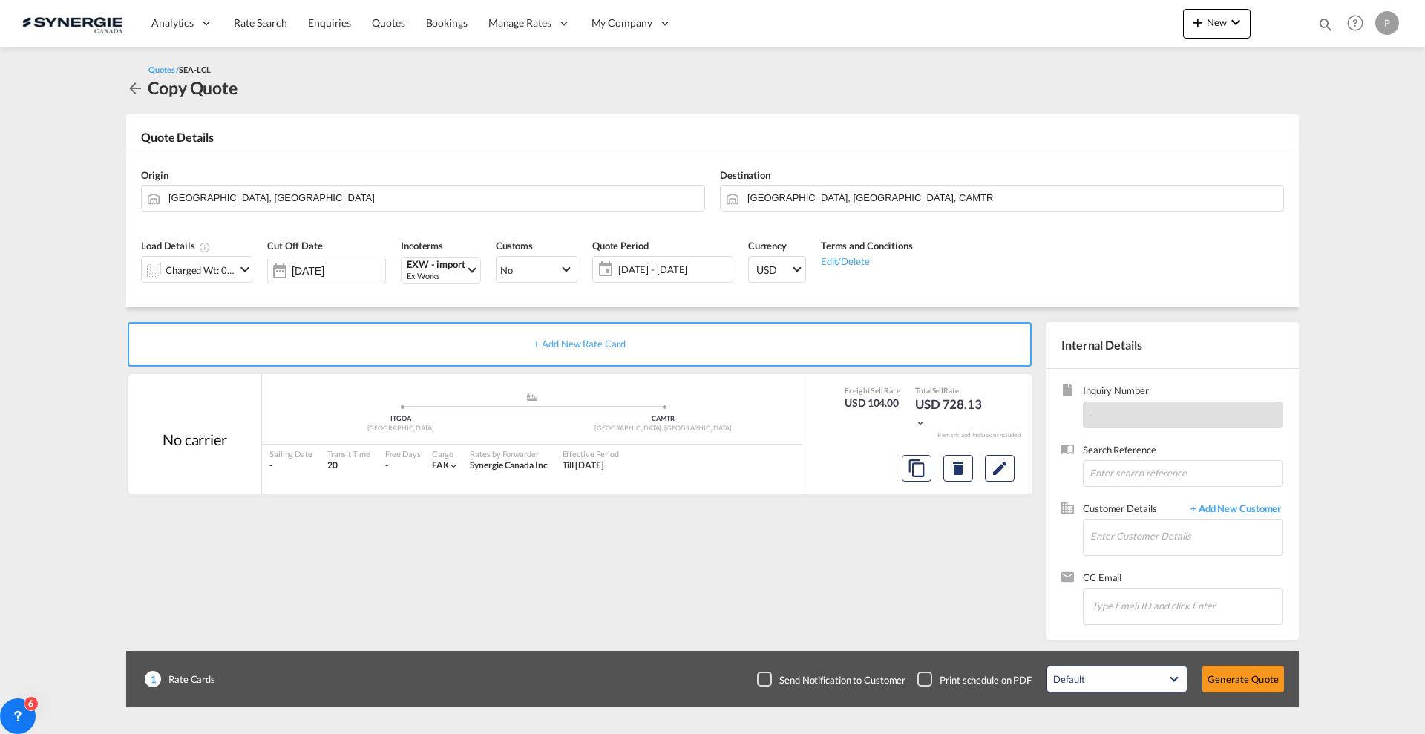
type input "[DATE]"
drag, startPoint x: 1171, startPoint y: 520, endPoint x: 1177, endPoint y: 538, distance: 19.7
click at [1171, 520] on input "Enter Customer Details" at bounding box center [1186, 536] width 192 height 33
click at [1174, 565] on div "[PERSON_NAME] [PERSON_NAME][EMAIL_ADDRESS][DOMAIN_NAME] | La Canad ienne shoes" at bounding box center [1186, 562] width 193 height 40
type input "La Canadienne shoes, [PERSON_NAME], [PERSON_NAME][EMAIL_ADDRESS][DOMAIN_NAME]"
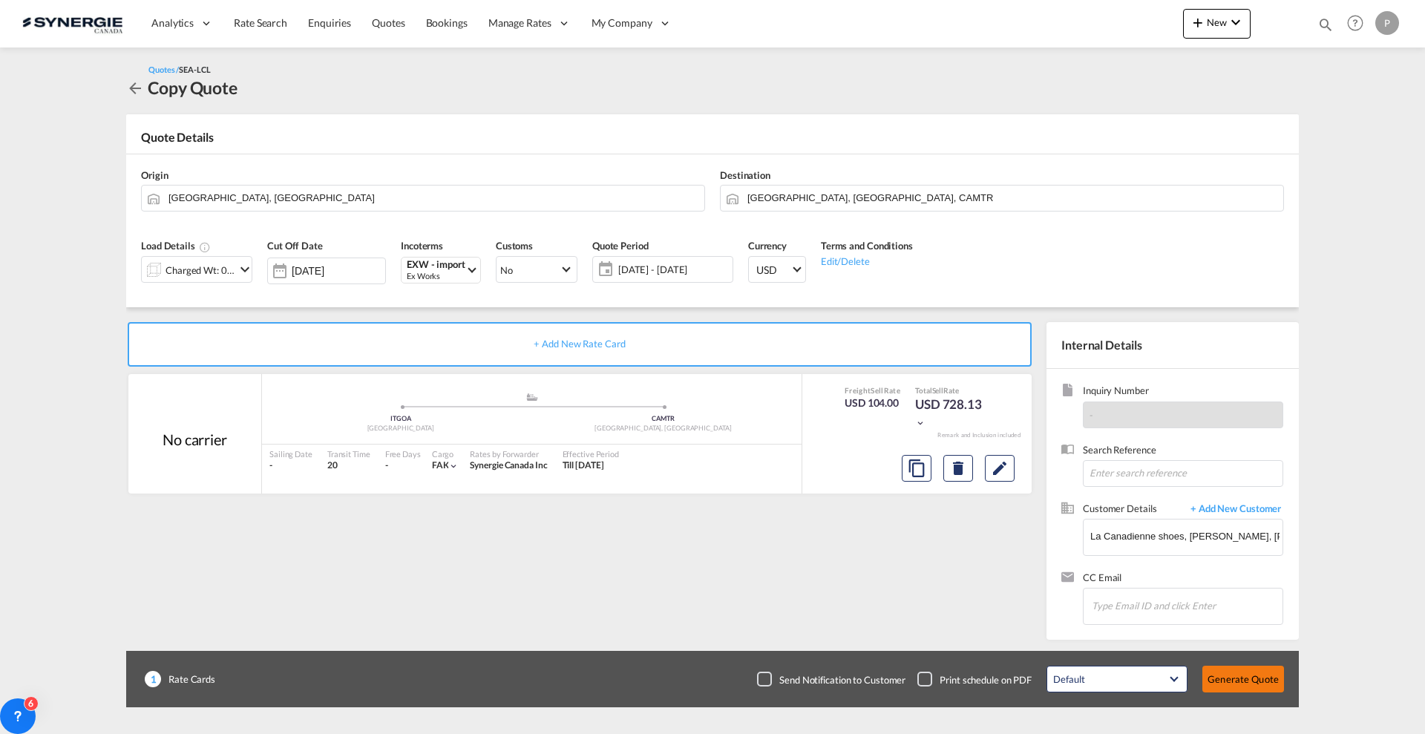
click at [1250, 686] on button "Generate Quote" at bounding box center [1244, 679] width 82 height 27
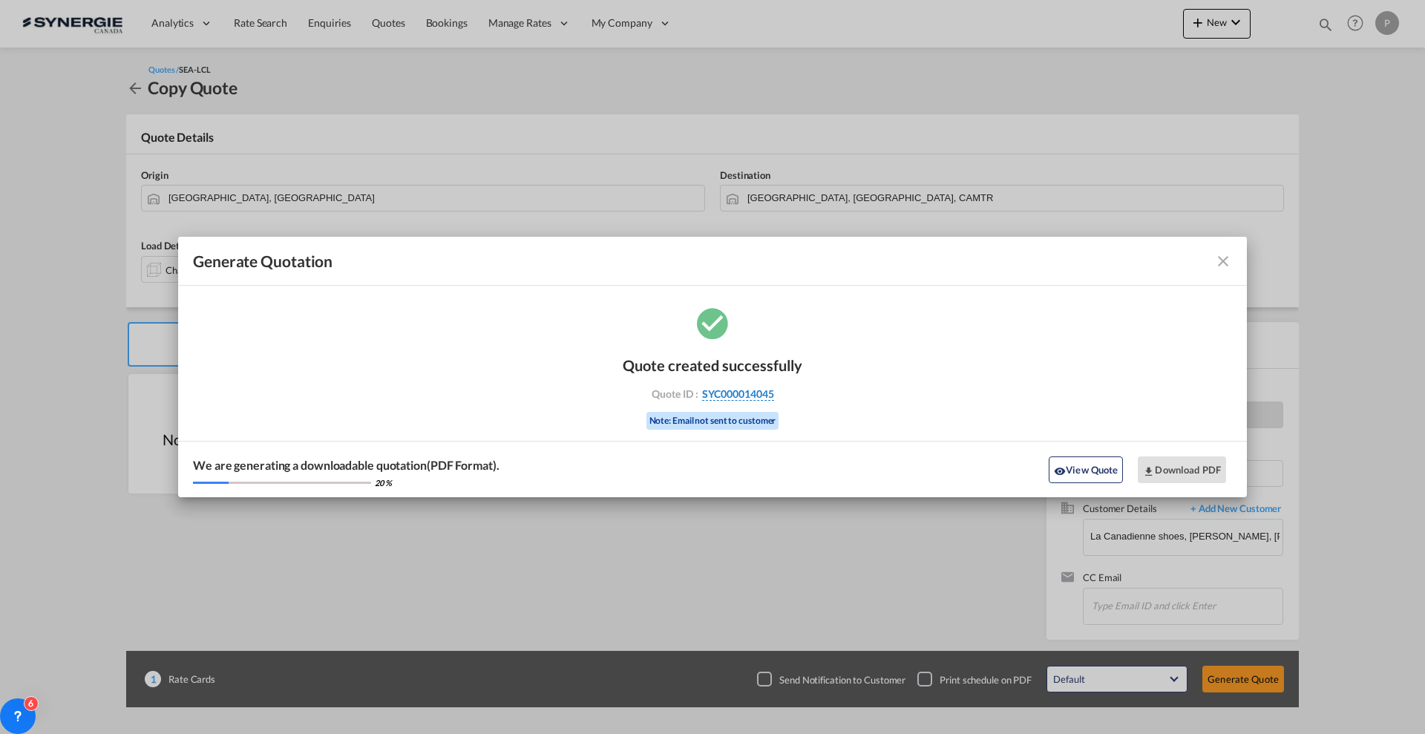
drag, startPoint x: 794, startPoint y: 391, endPoint x: 772, endPoint y: 396, distance: 22.7
click at [772, 396] on div "Quote ID : SYC000014045" at bounding box center [713, 393] width 172 height 13
copy div "SYC000014045"
click at [1187, 468] on button "Download PDF" at bounding box center [1182, 470] width 88 height 27
click at [1080, 465] on button "View Quote" at bounding box center [1086, 470] width 74 height 27
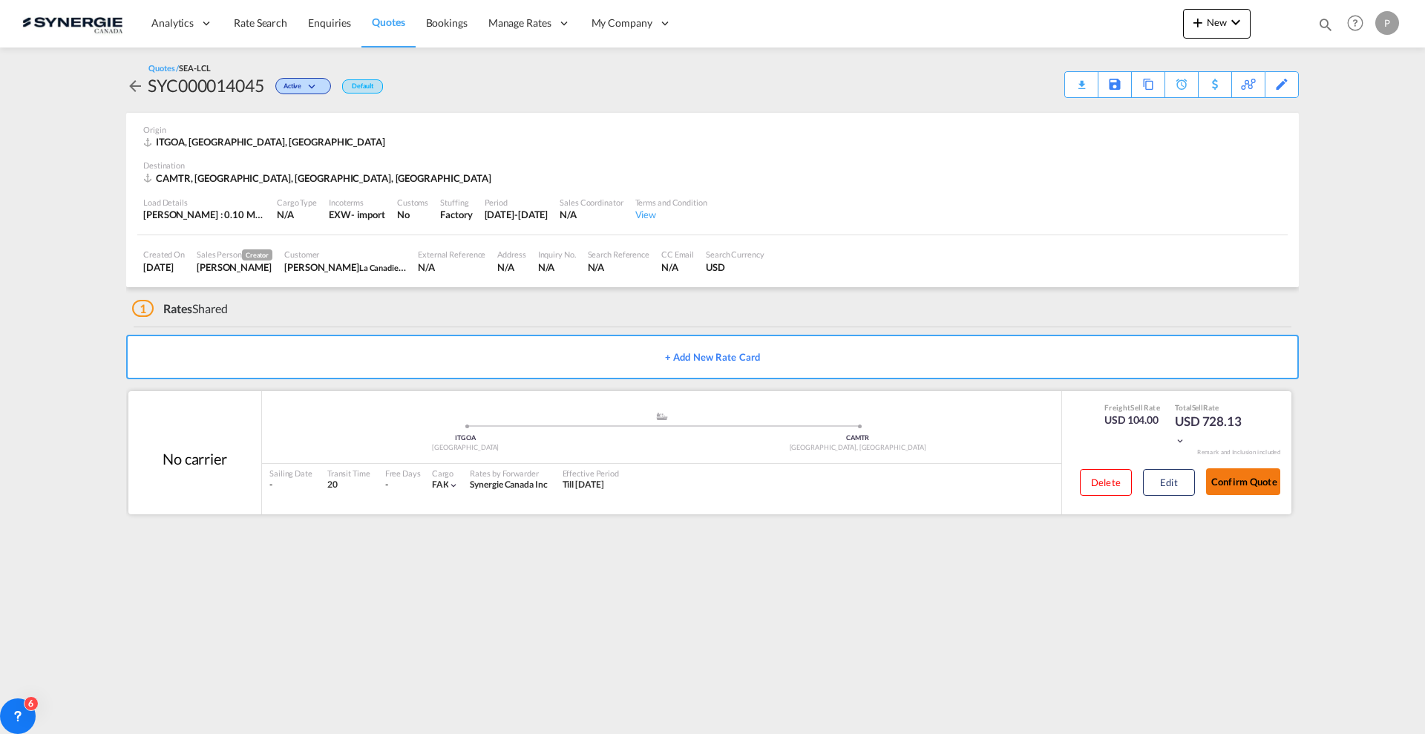
click at [1234, 482] on button "Confirm Quote" at bounding box center [1243, 481] width 74 height 27
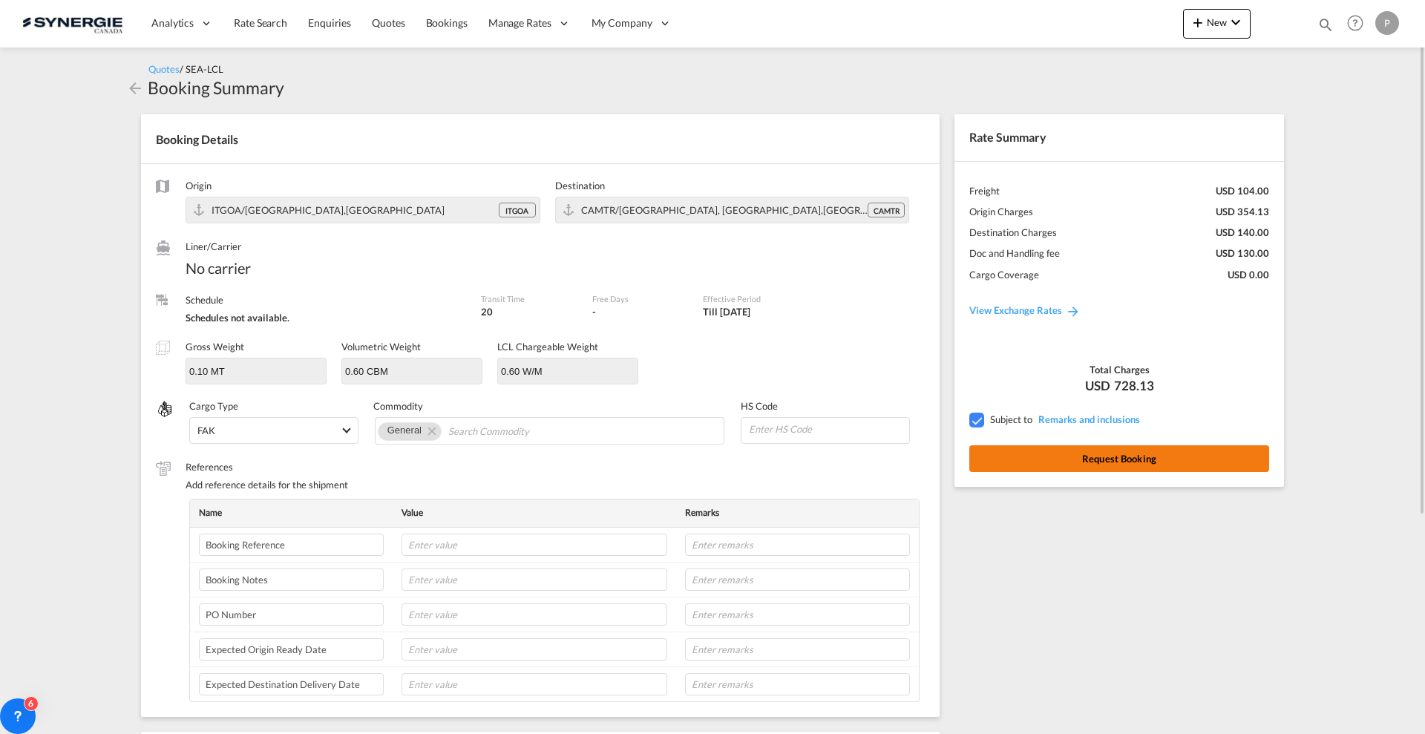
click at [1154, 462] on button "Request Booking" at bounding box center [1119, 458] width 300 height 27
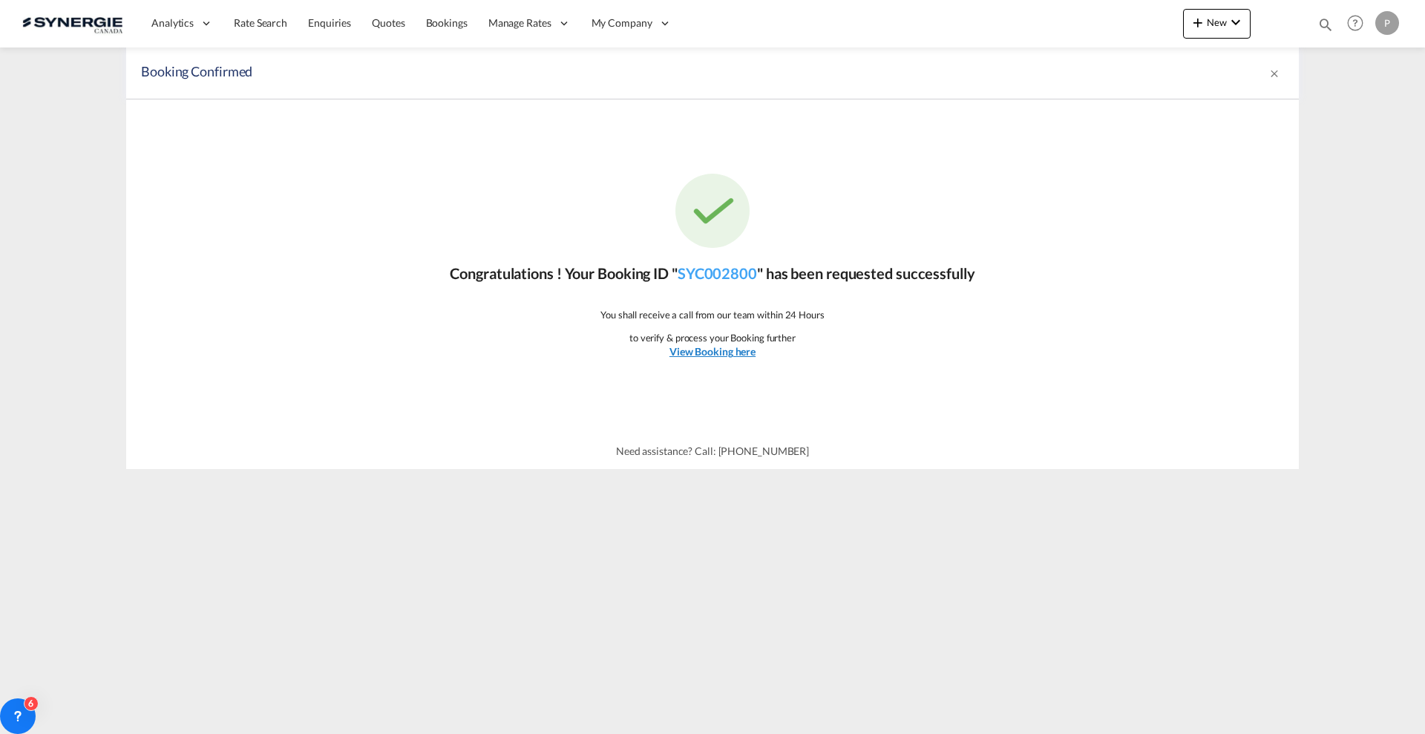
click at [724, 351] on u "View Booking here" at bounding box center [713, 351] width 86 height 13
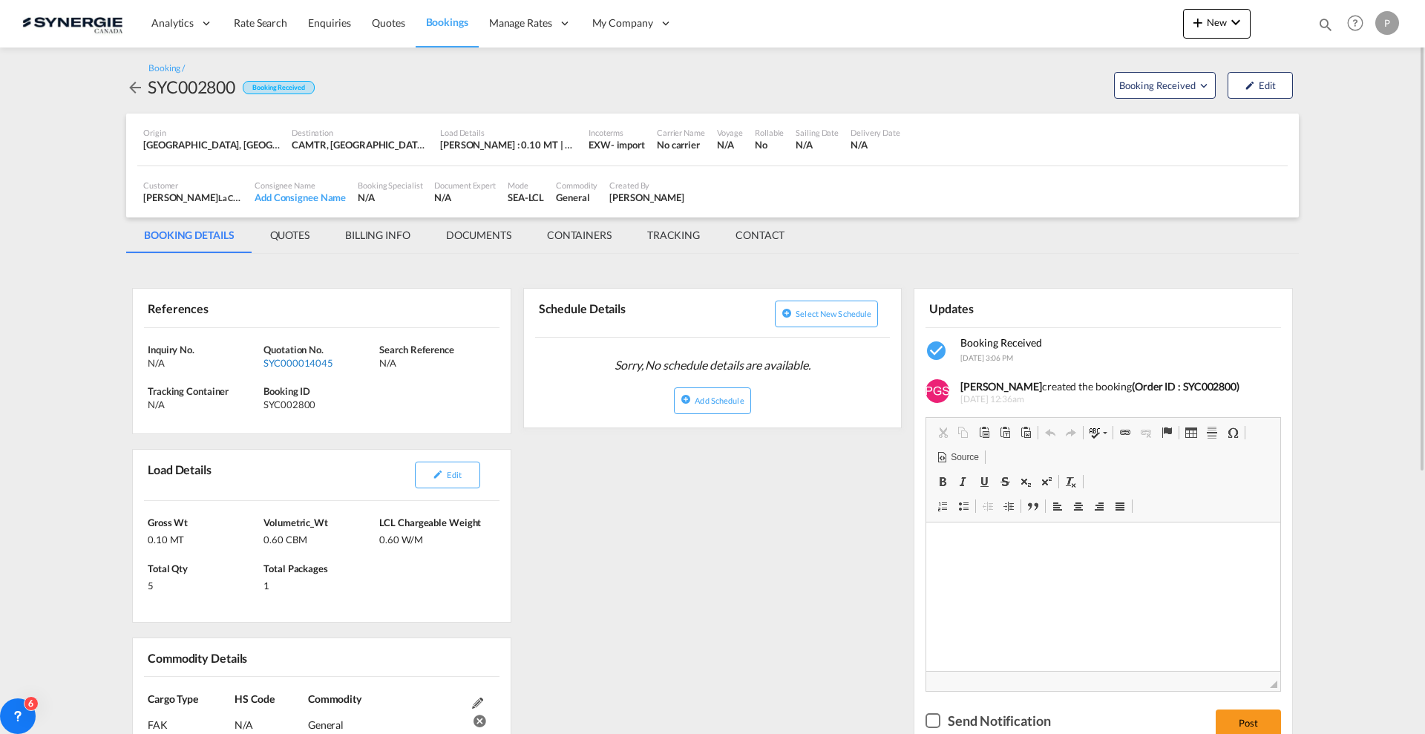
click at [296, 362] on div "SYC000014045" at bounding box center [320, 362] width 112 height 13
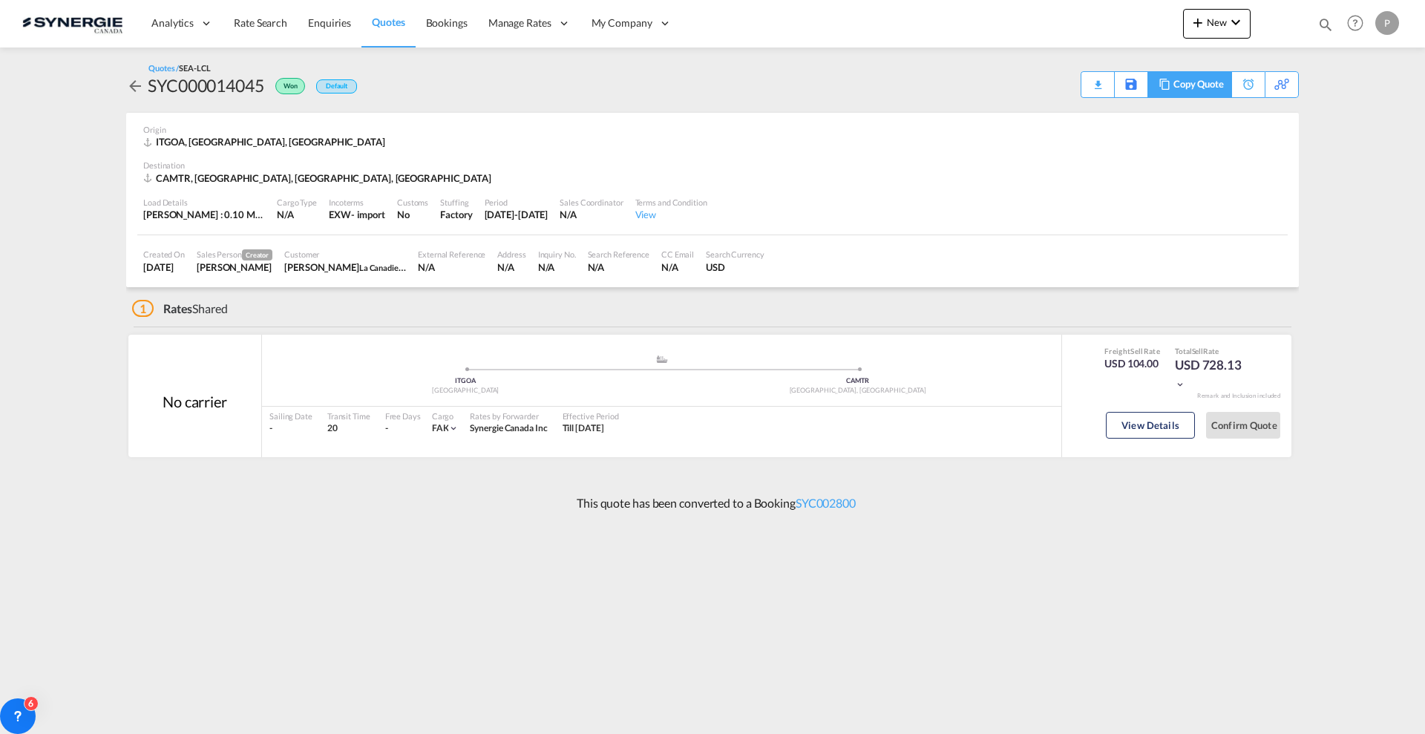
click at [1212, 91] on div "Copy Quote" at bounding box center [1199, 84] width 50 height 25
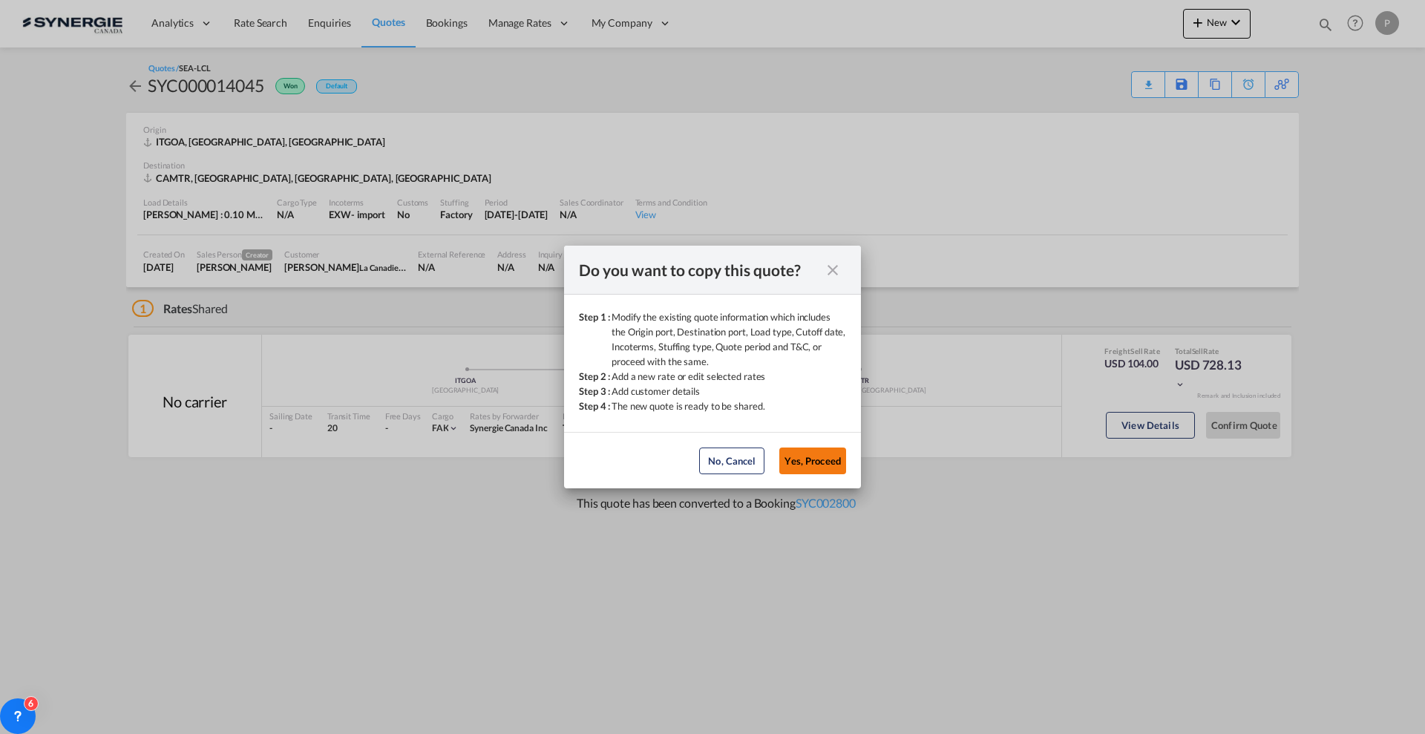
click at [805, 454] on button "Yes, Proceed" at bounding box center [812, 461] width 67 height 27
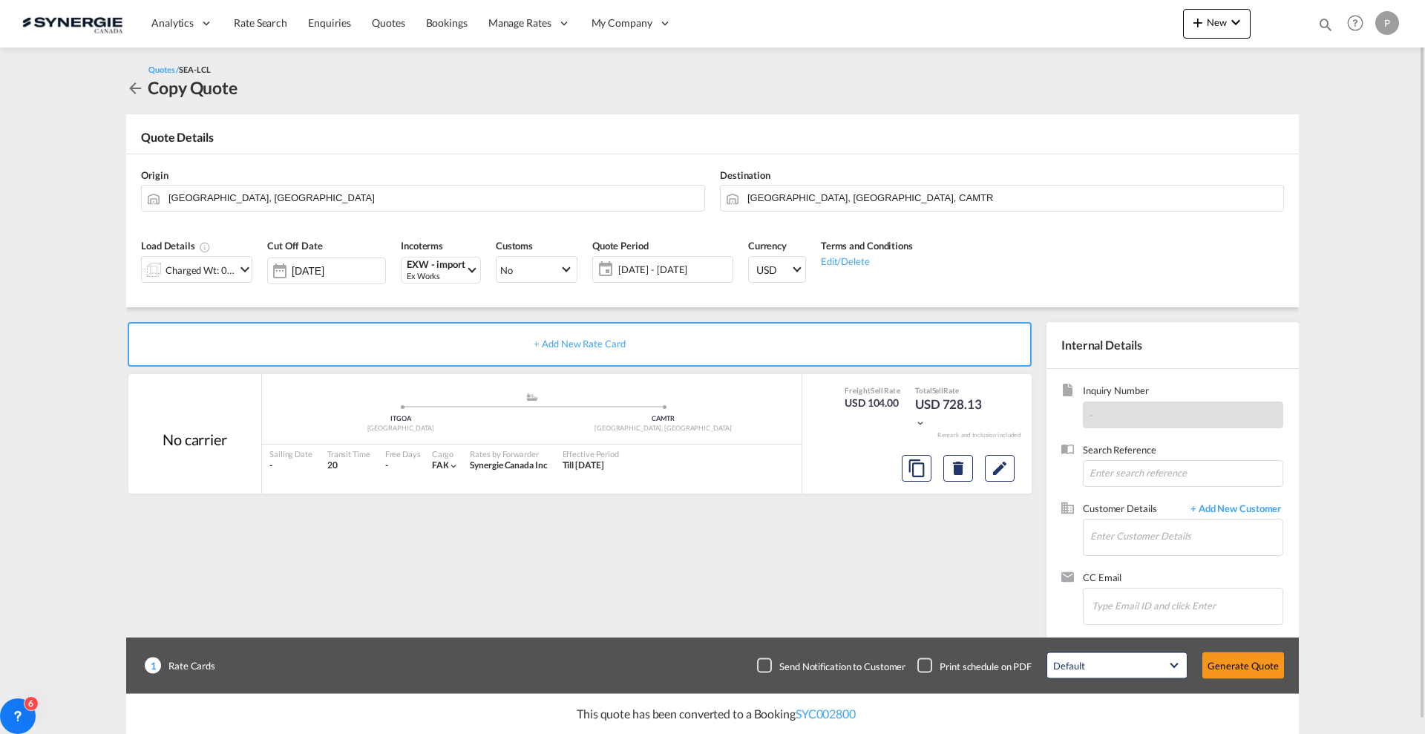
click at [164, 271] on div at bounding box center [154, 270] width 24 height 30
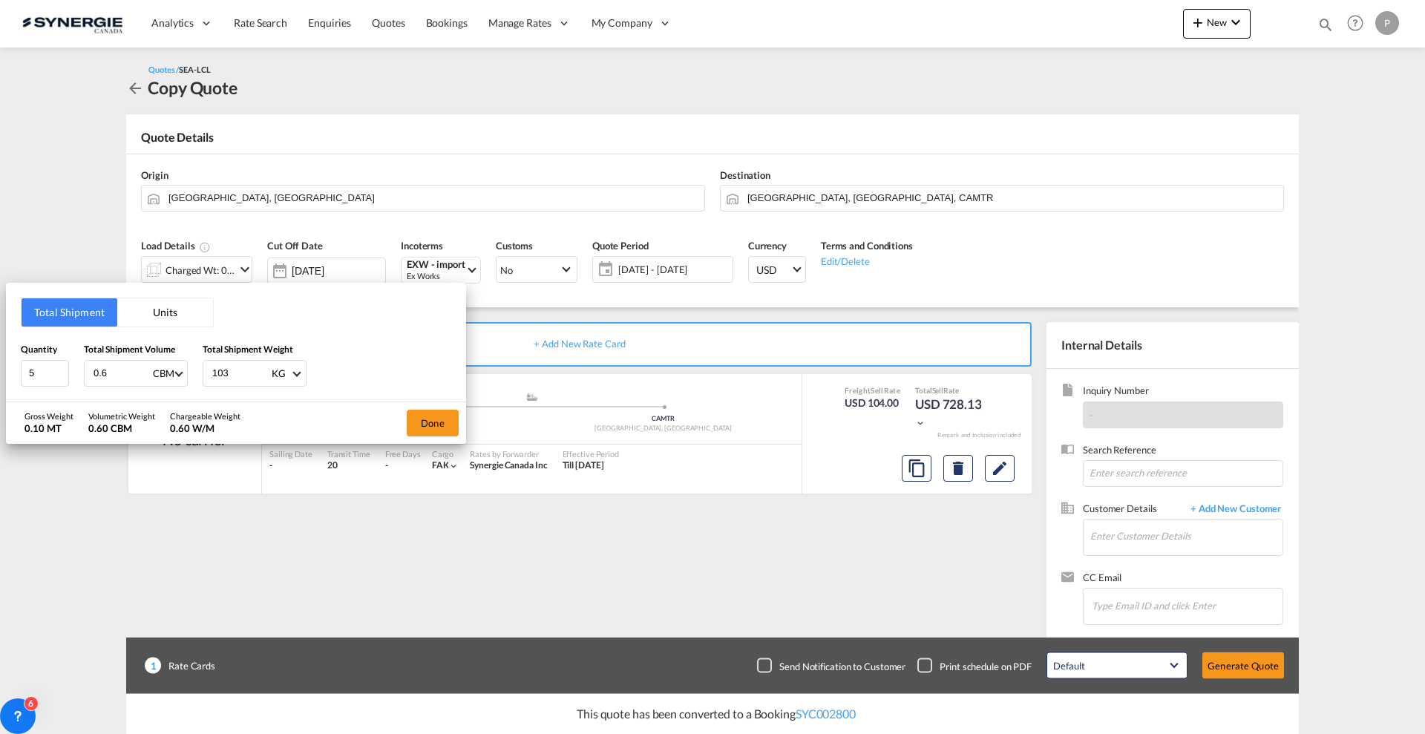
click at [154, 310] on button "Units" at bounding box center [165, 312] width 96 height 28
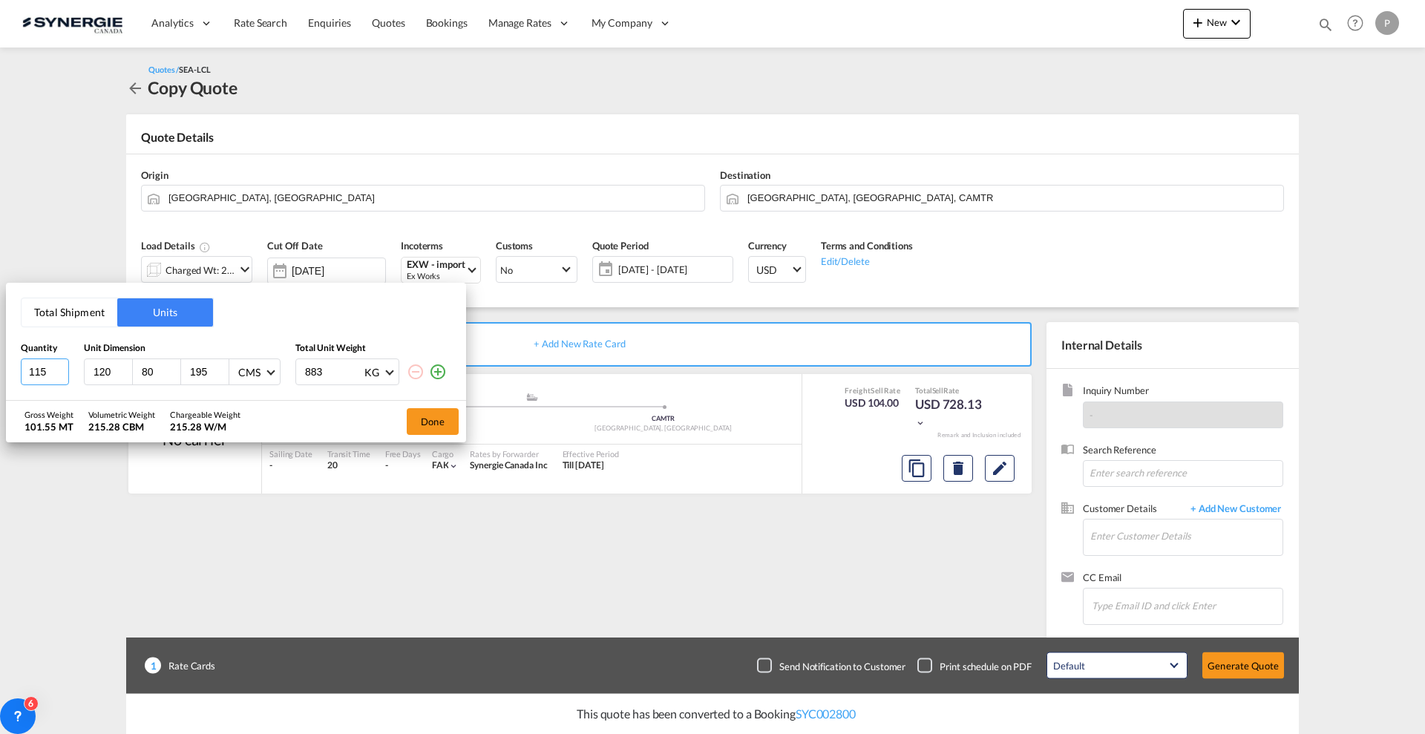
click at [48, 376] on input "115" at bounding box center [45, 372] width 48 height 27
type input "5"
type input "62"
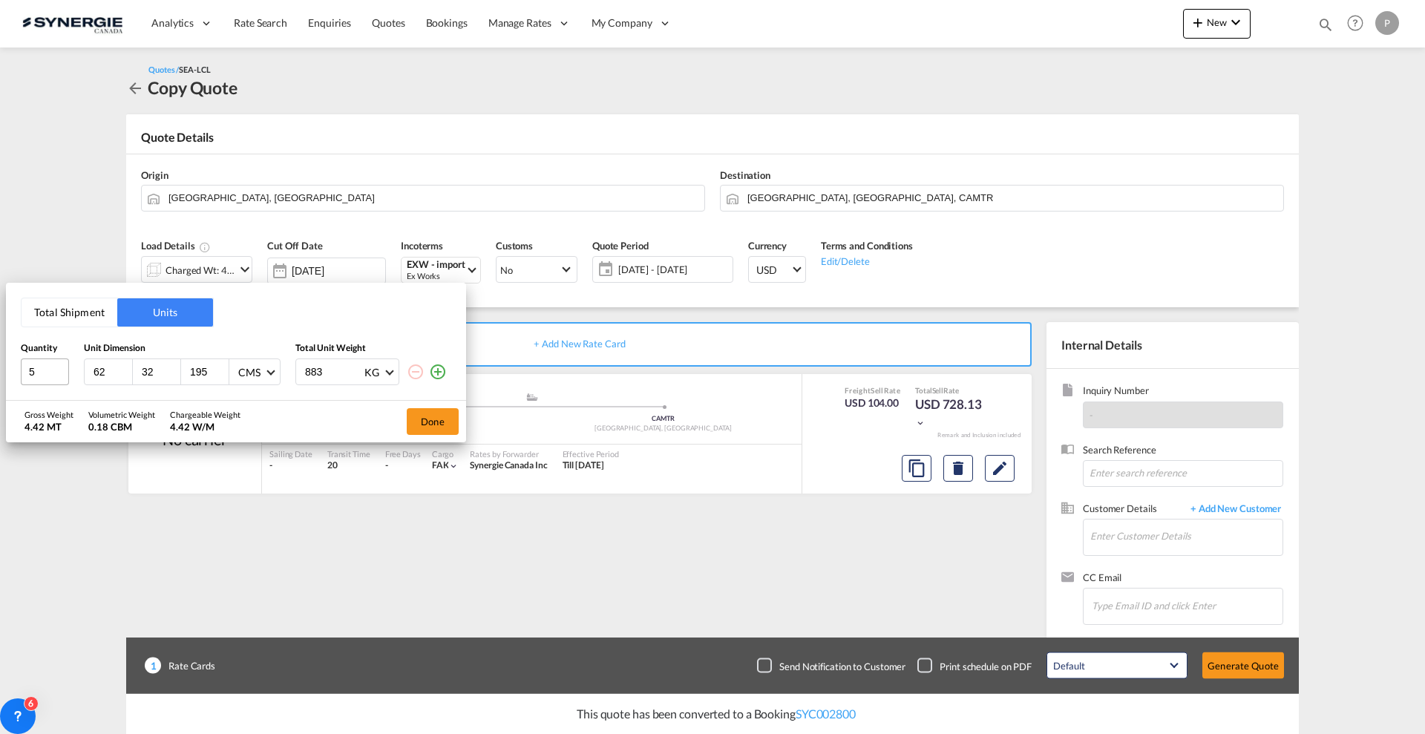
type input "32"
type input "62"
click at [307, 369] on input "7" at bounding box center [333, 371] width 59 height 25
type input "148"
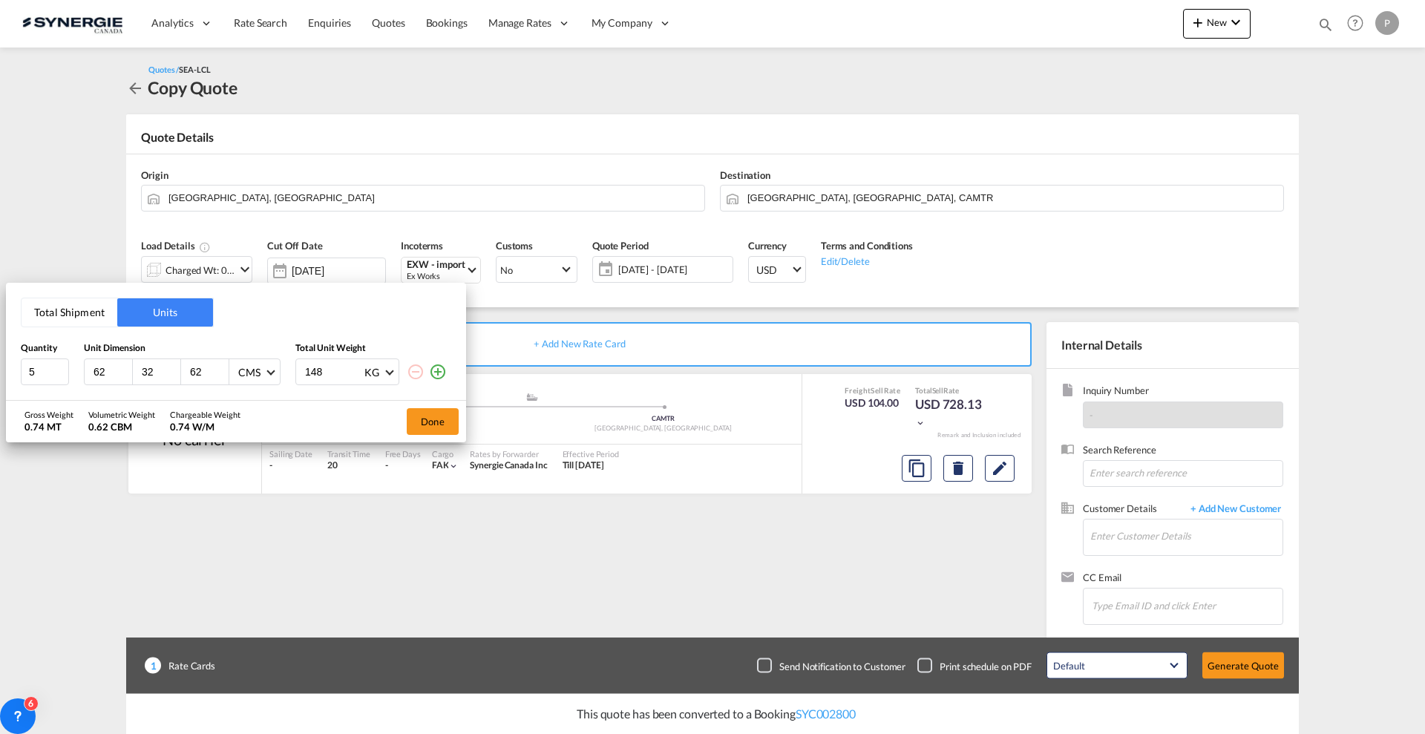
click at [350, 438] on div "Gross Weight 0.74 MT Volumetric Weight 0.62 CBM Chargeable Weight 0.74 W/M Done" at bounding box center [236, 422] width 460 height 42
click at [268, 415] on div "Gross Weight 0.74 MT Volumetric Weight 0.62 CBM Chargeable Weight 0.74 W/M Done" at bounding box center [236, 422] width 460 height 42
click at [431, 431] on button "Done" at bounding box center [433, 421] width 52 height 27
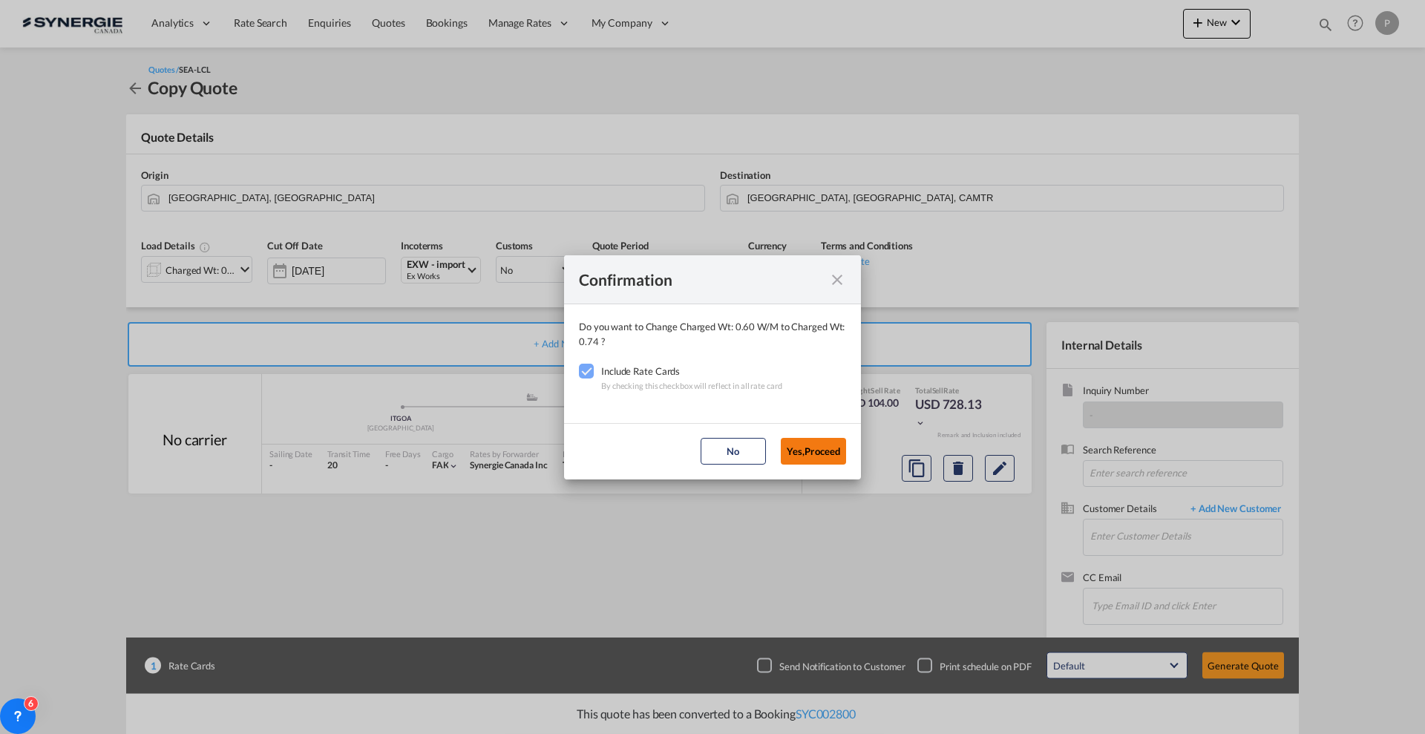
click at [840, 451] on button "Yes,Proceed" at bounding box center [813, 451] width 65 height 27
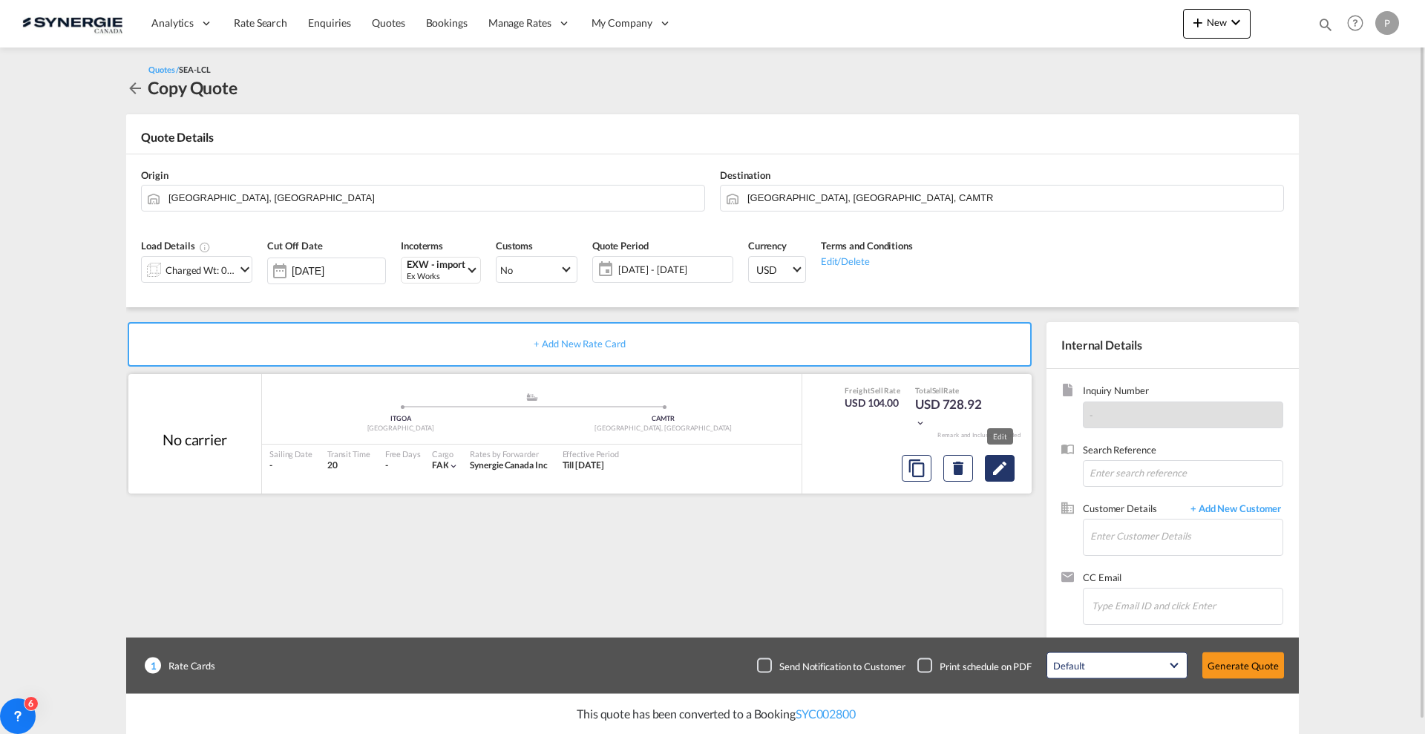
click at [996, 459] on md-icon "Edit" at bounding box center [1000, 468] width 18 height 18
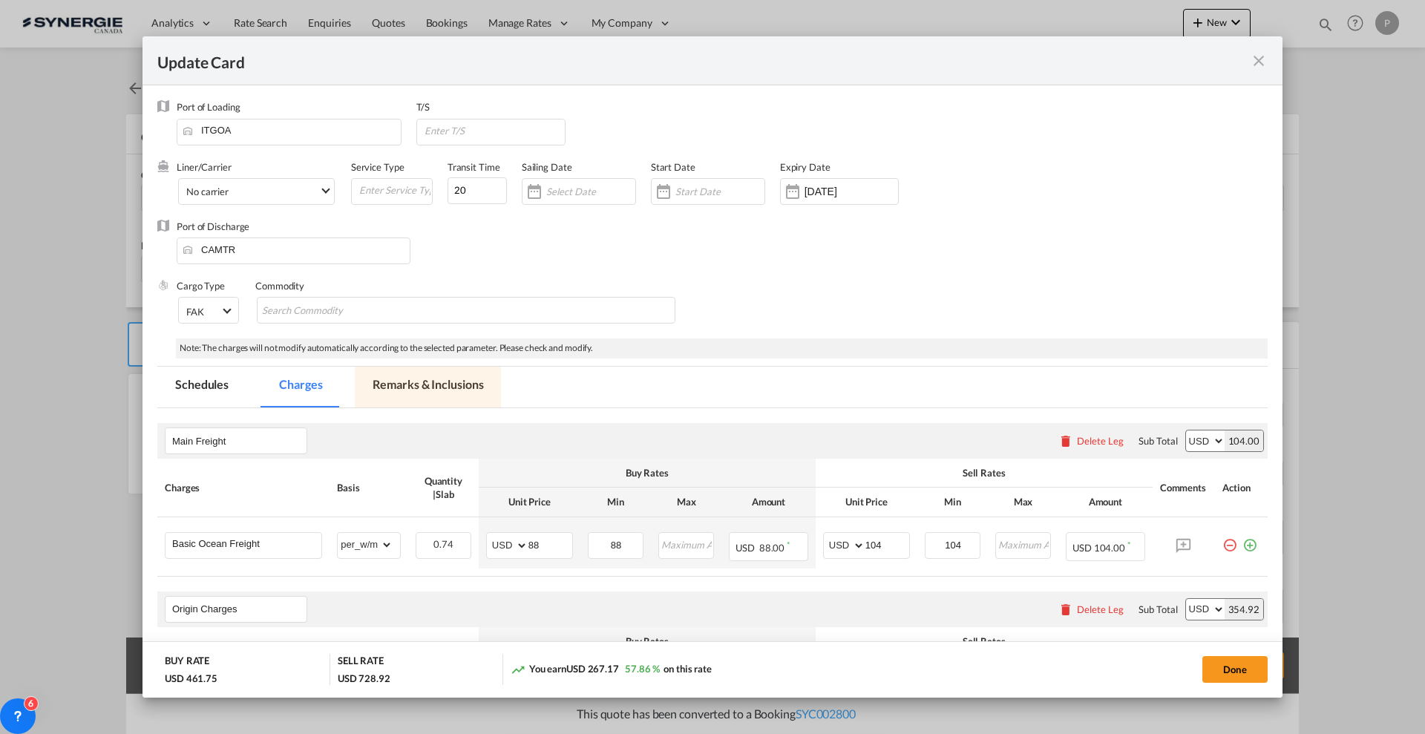
click at [470, 389] on md-tab-item "Remarks & Inclusions" at bounding box center [428, 387] width 146 height 41
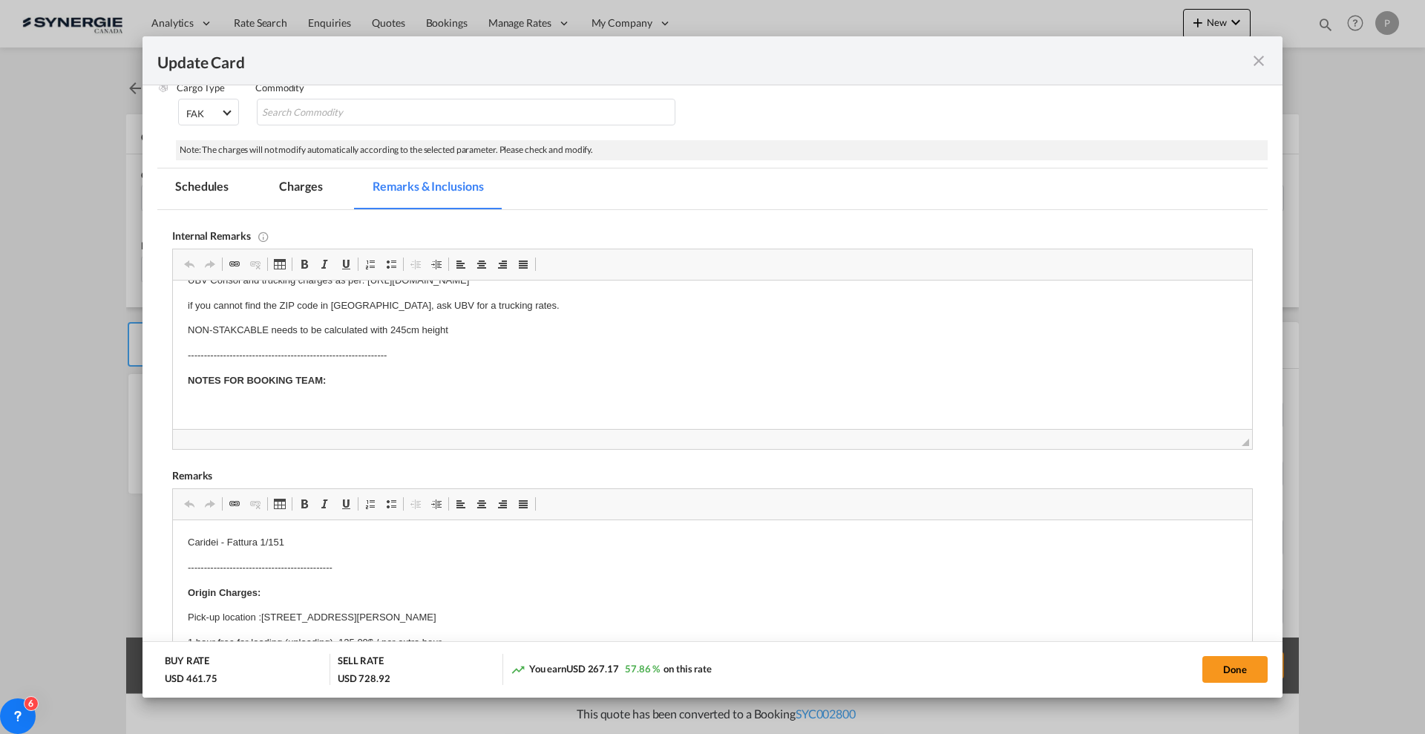
scroll to position [278, 0]
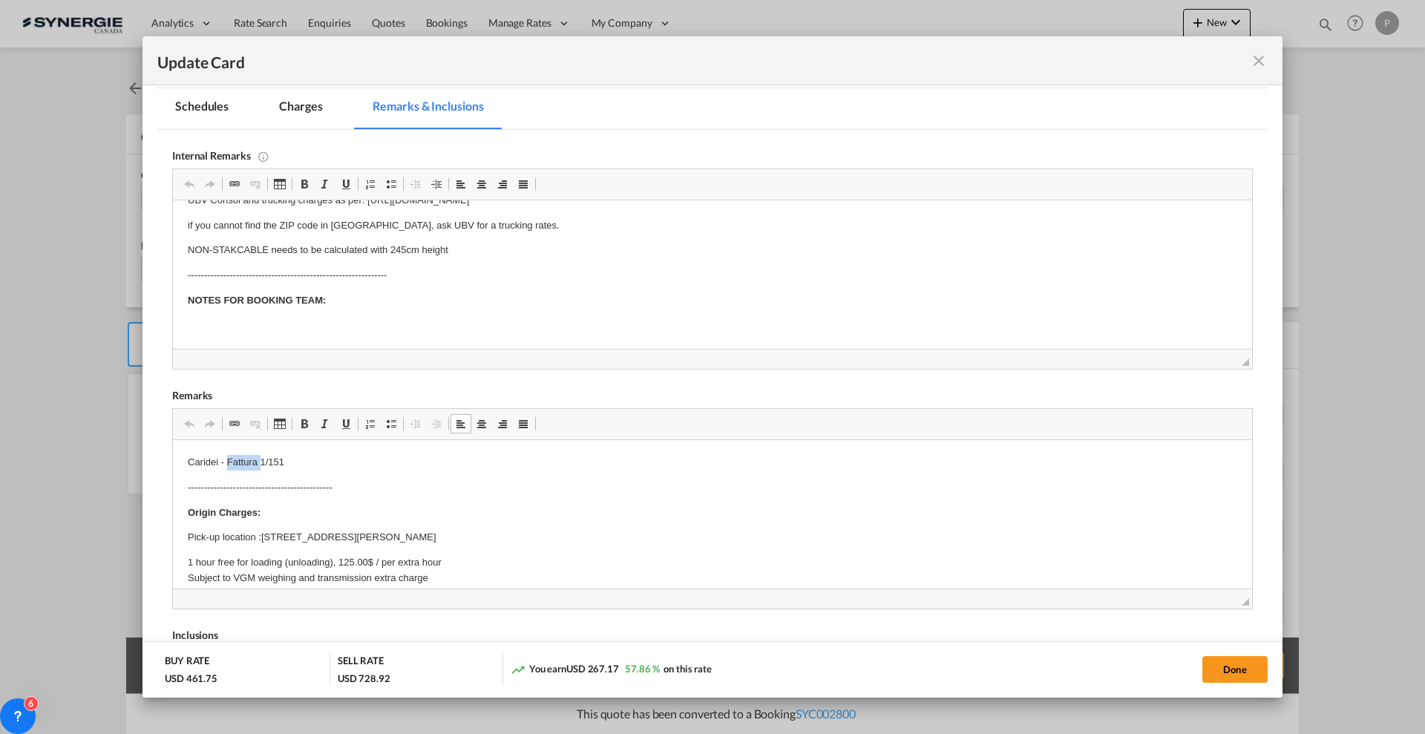
click at [247, 462] on p "Caridei - Fattura 1/151" at bounding box center [713, 463] width 1050 height 16
drag, startPoint x: 478, startPoint y: 560, endPoint x: 264, endPoint y: 556, distance: 214.6
click at [264, 556] on p "Pick-up location :[STREET_ADDRESS][PERSON_NAME]" at bounding box center [713, 563] width 1050 height 16
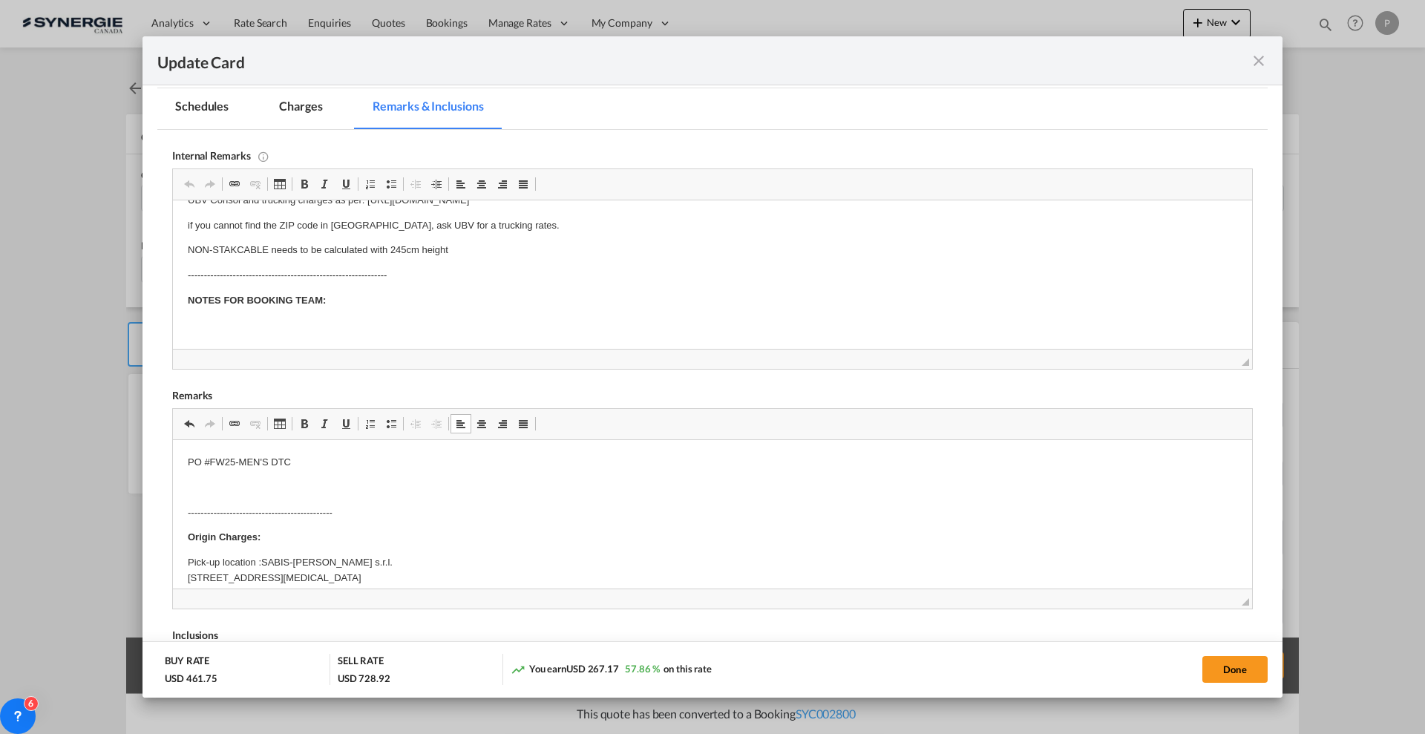
scroll to position [10, 0]
click at [451, 555] on p "Pick-up location :SABIS-[PERSON_NAME] s.r.l. [STREET_ADDRESS][MEDICAL_DATA]" at bounding box center [713, 568] width 1050 height 46
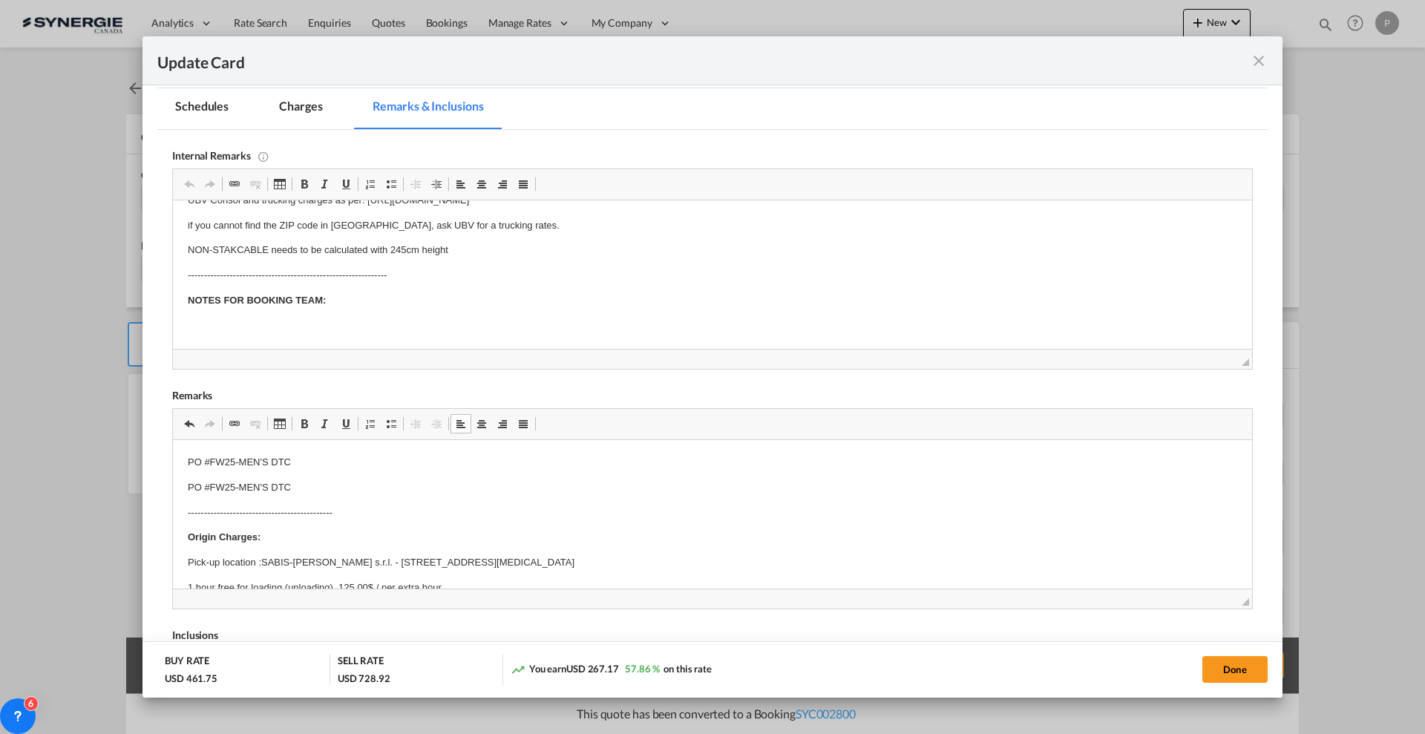
click at [246, 485] on p "PO #FW25-MEN'S DTC" at bounding box center [713, 488] width 1050 height 16
click at [236, 485] on p "PO #FW25-MEN'S DTC" at bounding box center [713, 488] width 1050 height 16
click at [376, 467] on p "PO #FW25-MEN'S DTC" at bounding box center [713, 463] width 1050 height 16
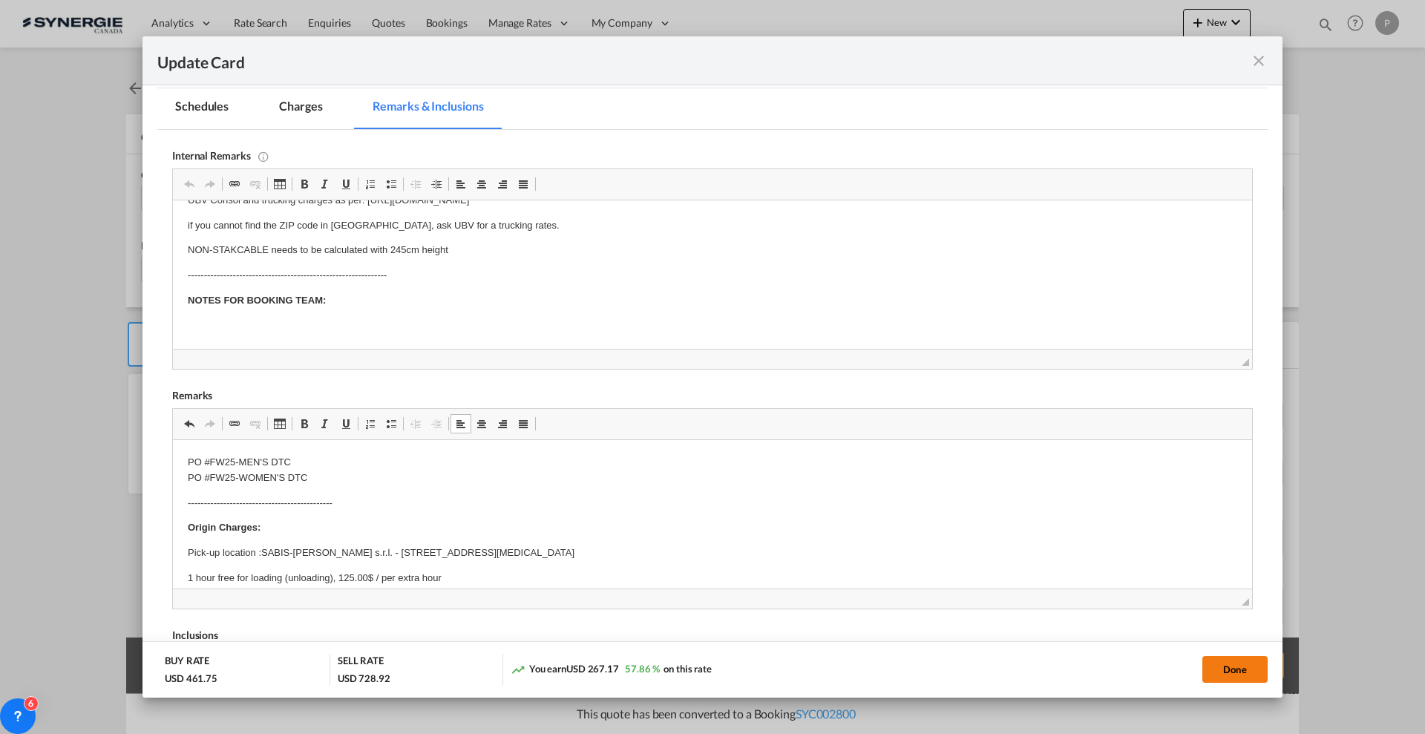
drag, startPoint x: 1240, startPoint y: 669, endPoint x: 1234, endPoint y: 661, distance: 9.7
click at [1240, 669] on button "Done" at bounding box center [1235, 669] width 65 height 27
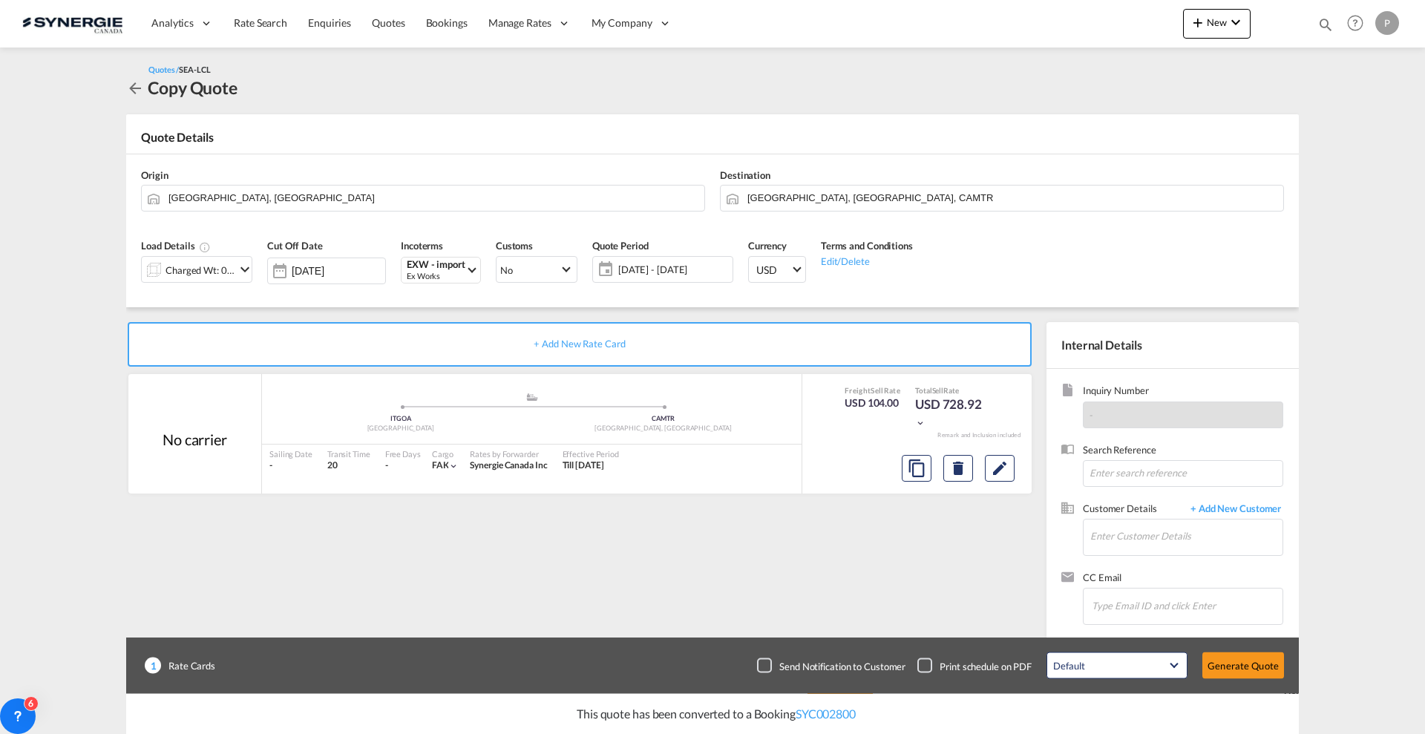
type input "[DATE]"
click at [180, 257] on div "Charged Wt: 0.74 W/M" at bounding box center [189, 269] width 94 height 25
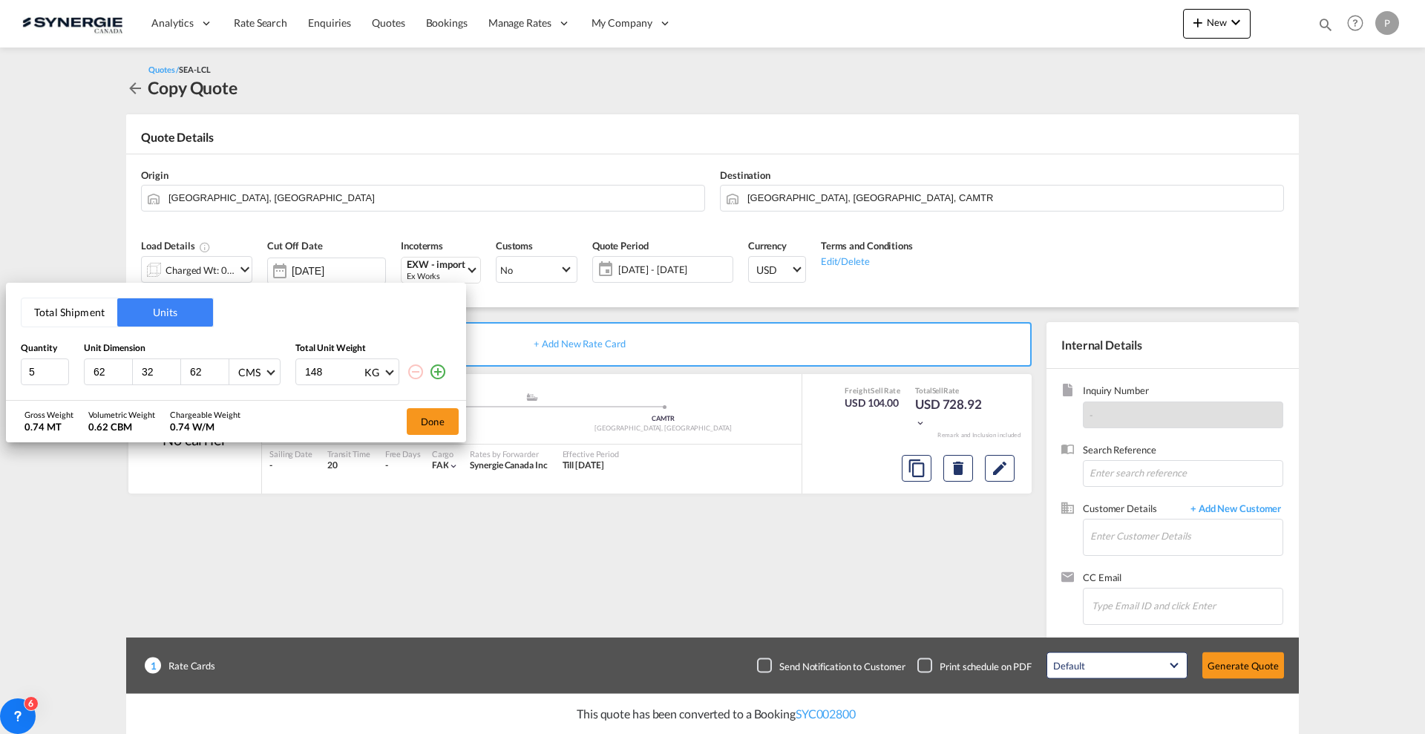
click at [72, 315] on button "Total Shipment" at bounding box center [70, 312] width 96 height 28
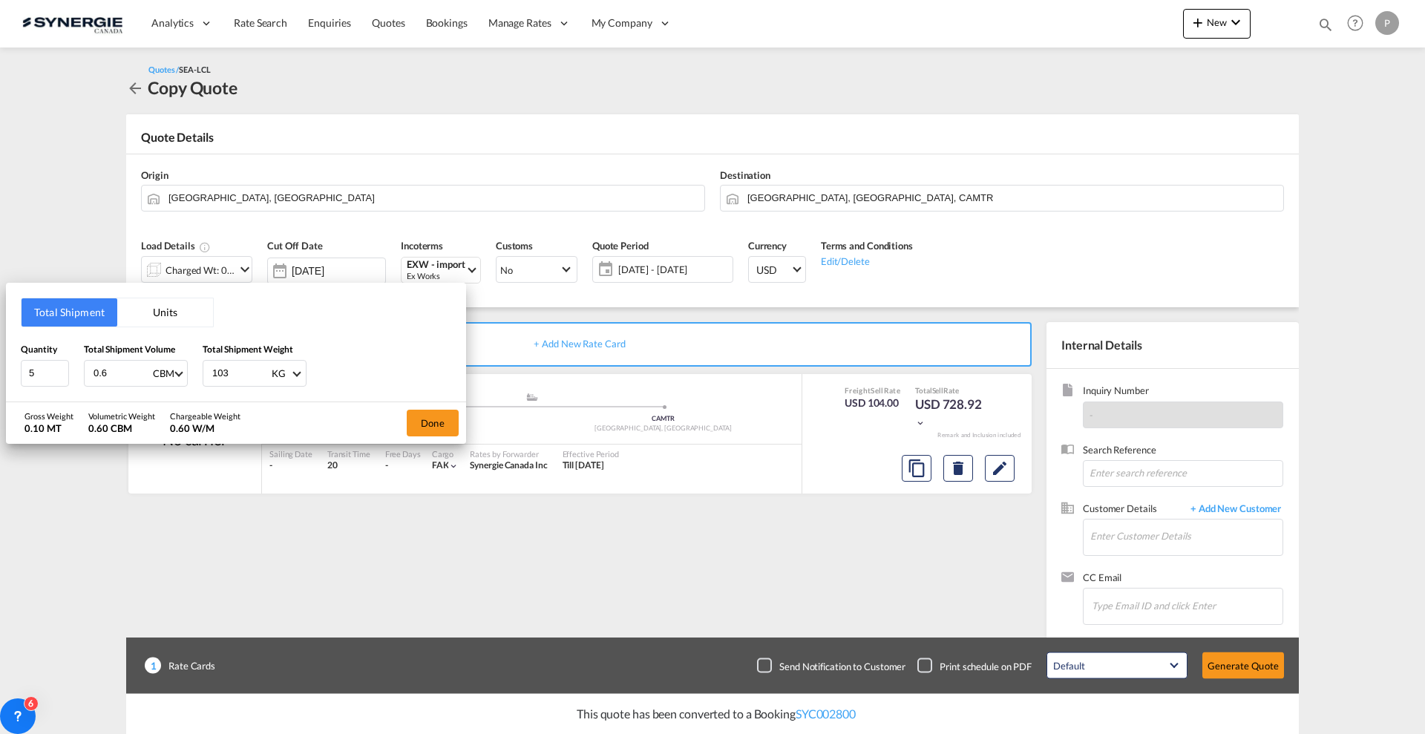
click at [114, 373] on input "0.6" at bounding box center [121, 373] width 59 height 25
type input "6"
type input "6.64"
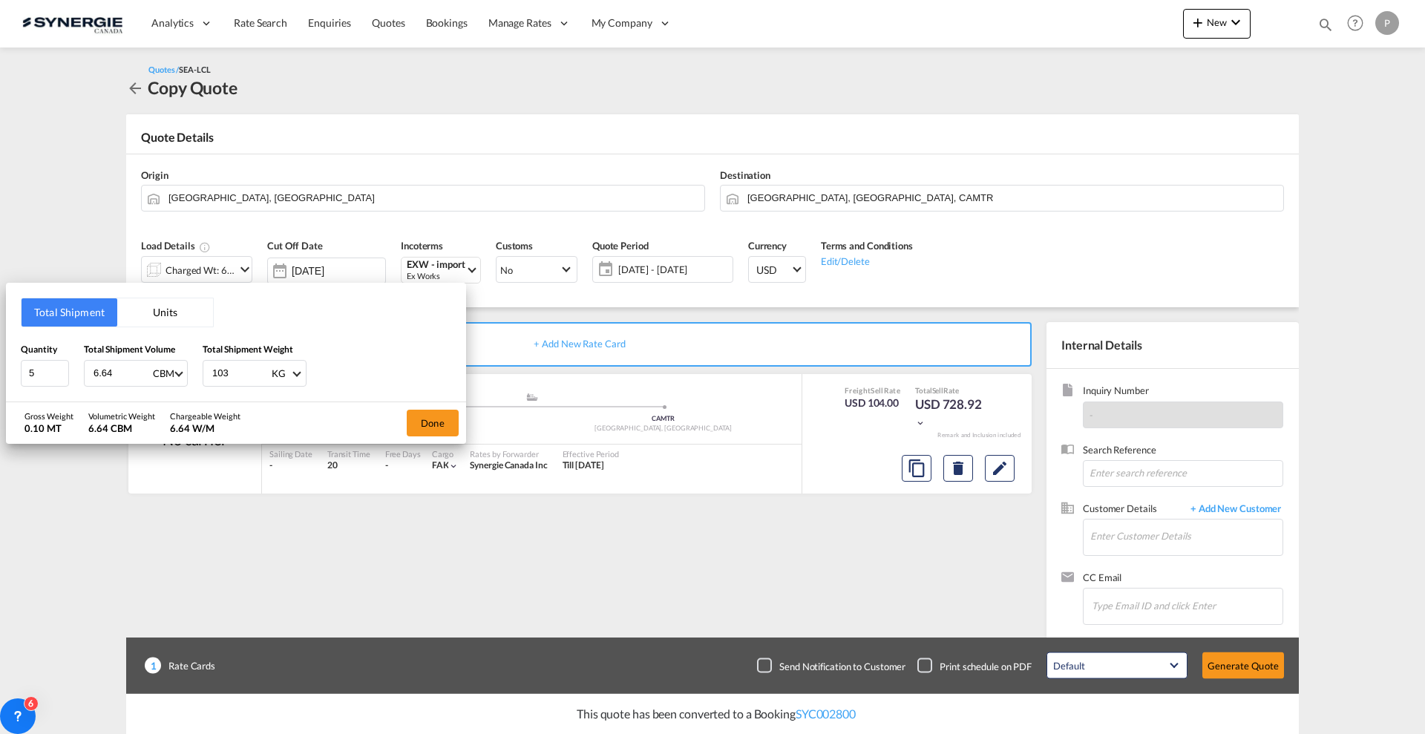
click at [237, 368] on input "103" at bounding box center [240, 373] width 59 height 25
click at [235, 369] on input "103" at bounding box center [240, 373] width 59 height 25
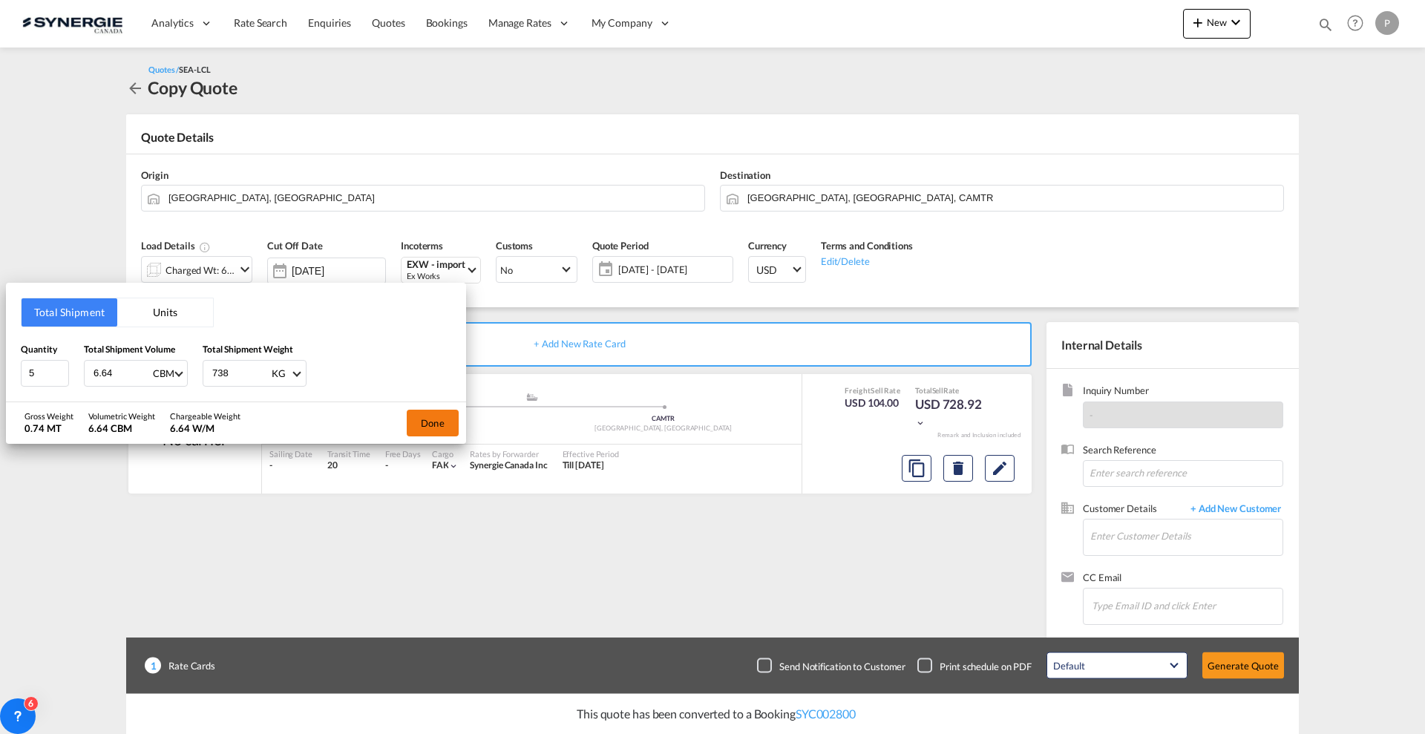
type input "738"
click at [416, 427] on button "Done" at bounding box center [433, 423] width 52 height 27
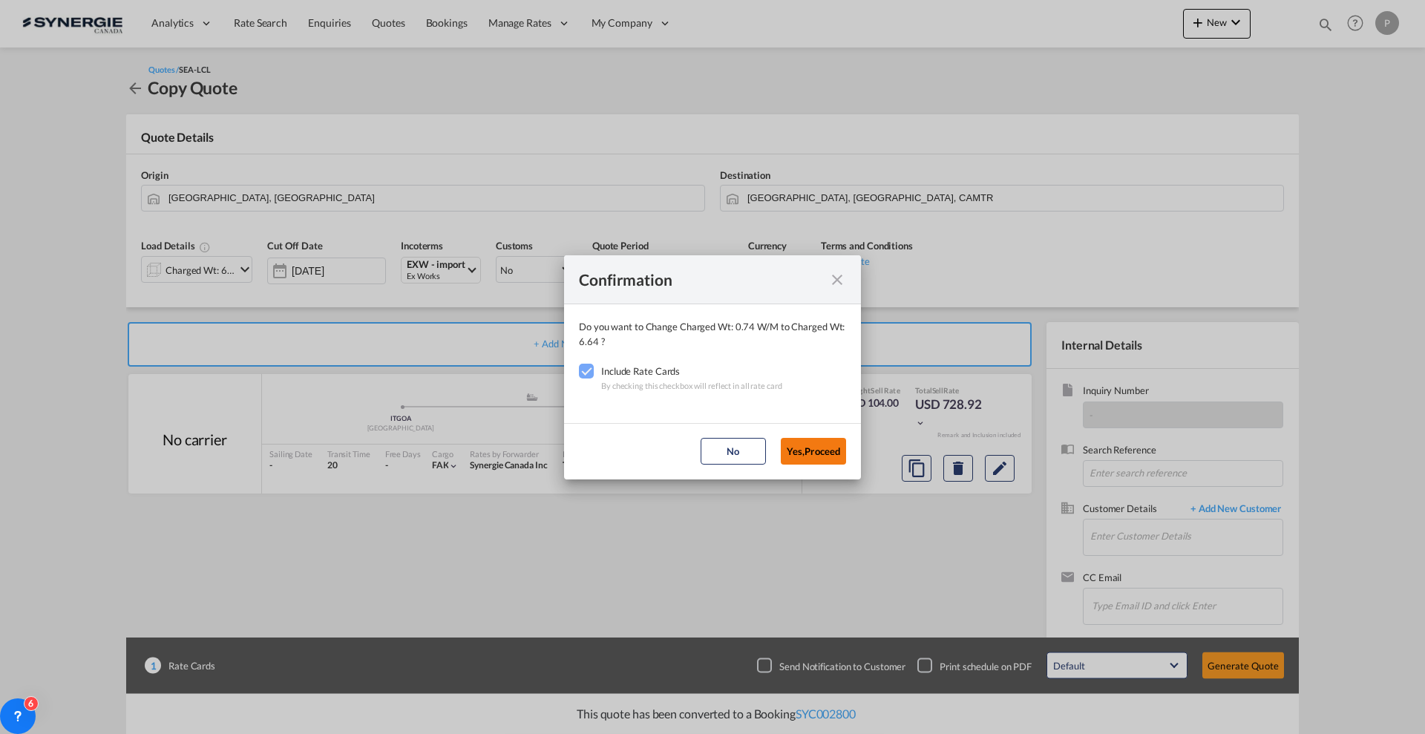
click at [826, 445] on button "Yes,Proceed" at bounding box center [813, 451] width 65 height 27
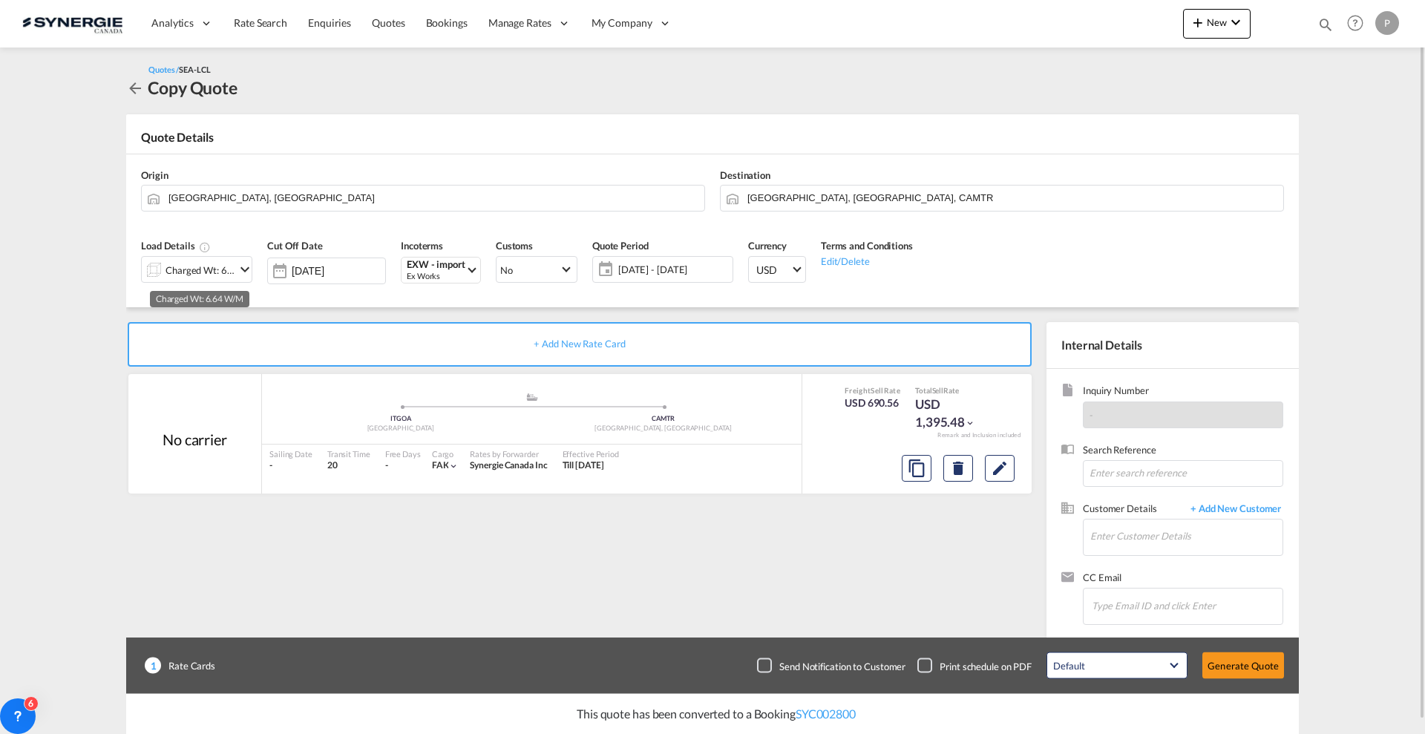
click at [225, 275] on div "Charged Wt: 6.64 W/M" at bounding box center [201, 270] width 70 height 21
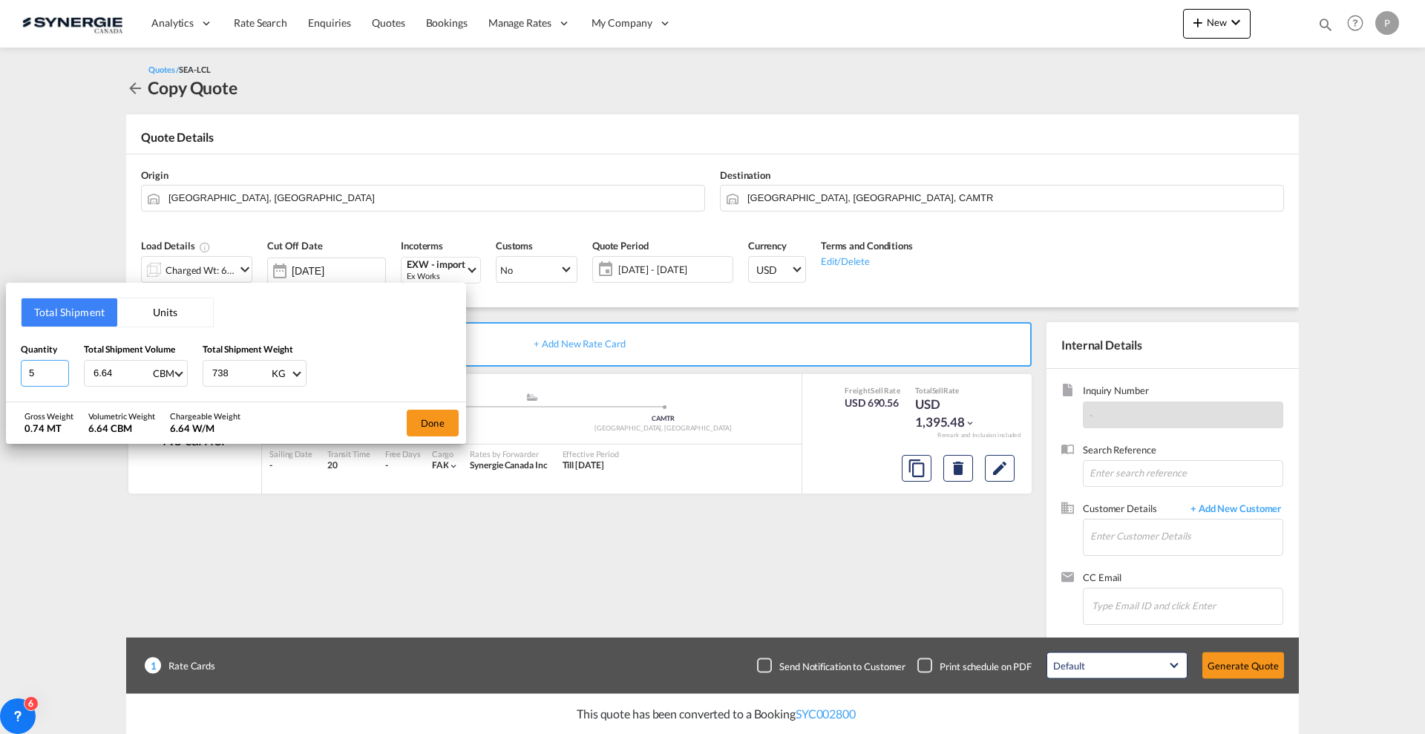
click at [45, 367] on input "5" at bounding box center [45, 373] width 48 height 27
type input "54"
click at [452, 426] on button "Done" at bounding box center [433, 423] width 52 height 27
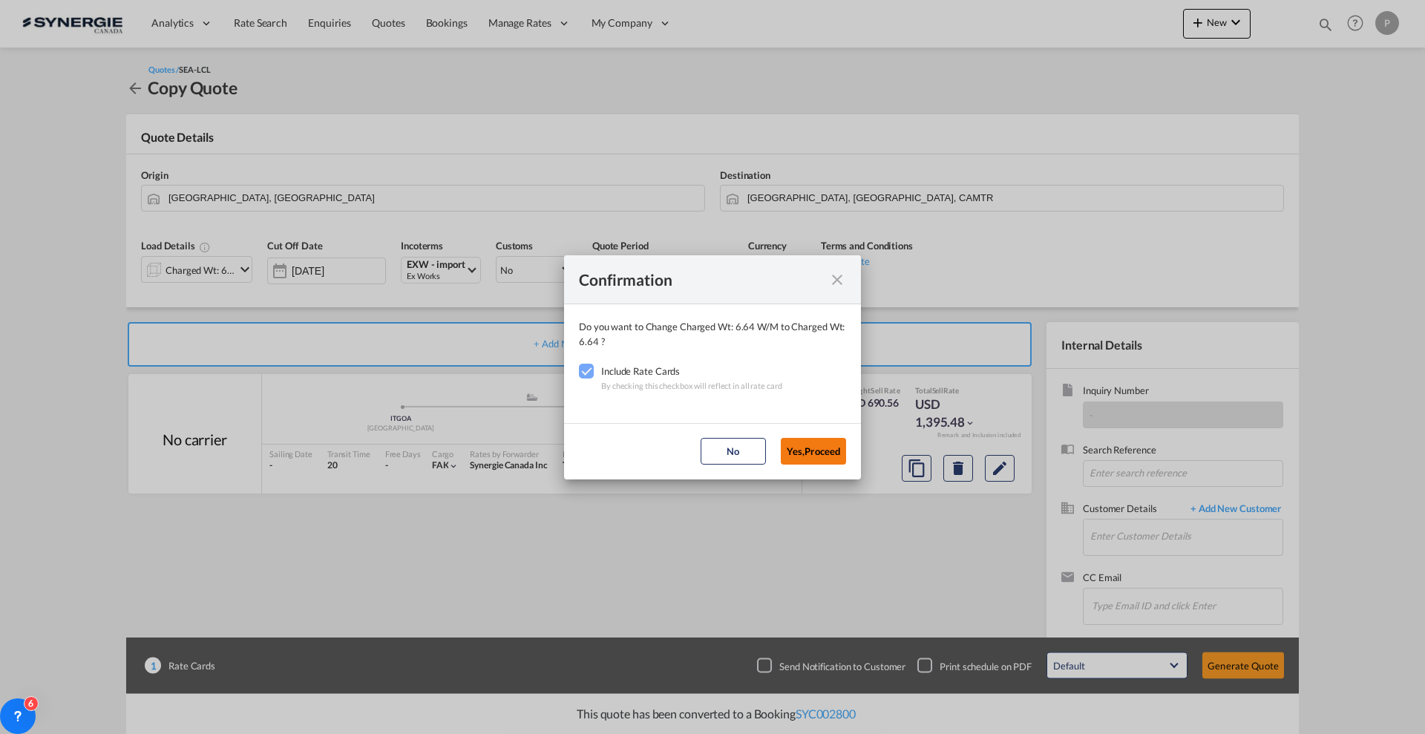
click at [786, 449] on button "Yes,Proceed" at bounding box center [813, 451] width 65 height 27
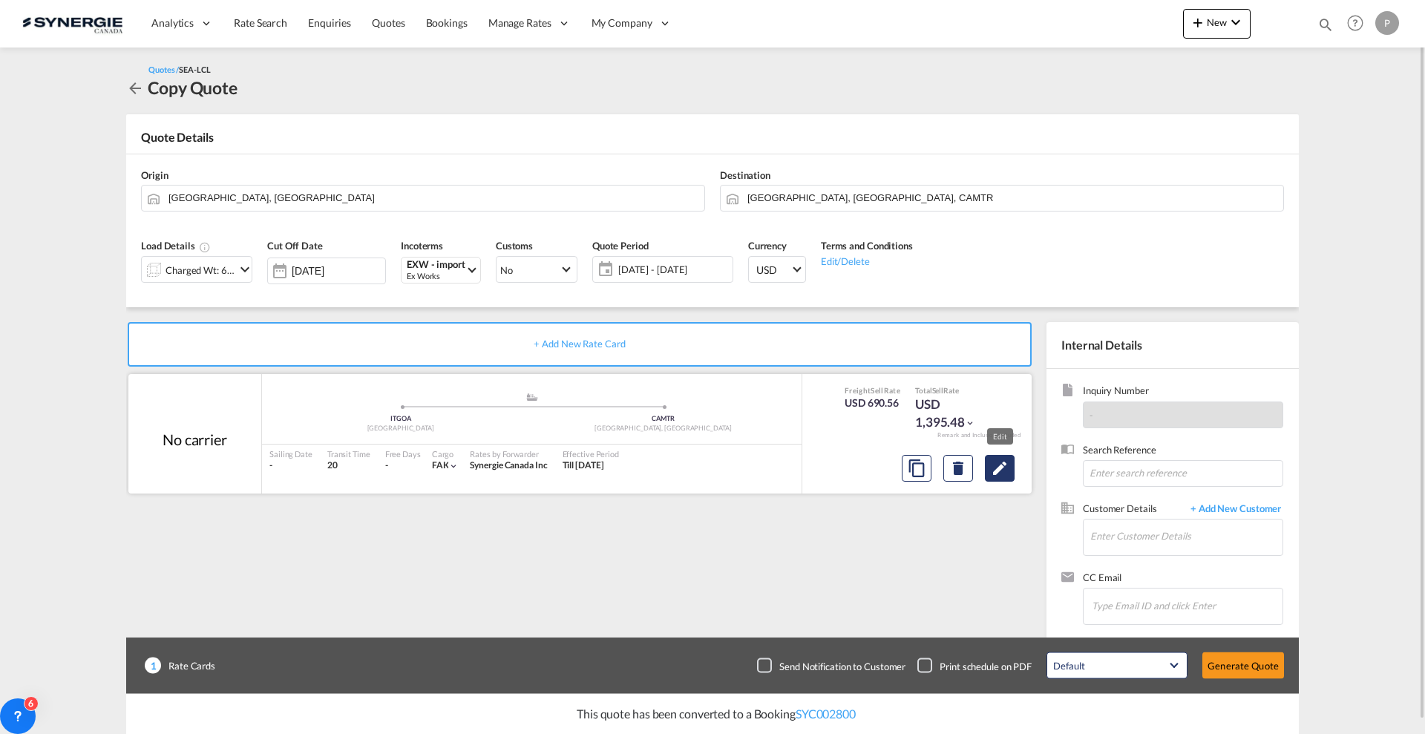
click at [998, 470] on md-icon "Edit" at bounding box center [1000, 468] width 18 height 18
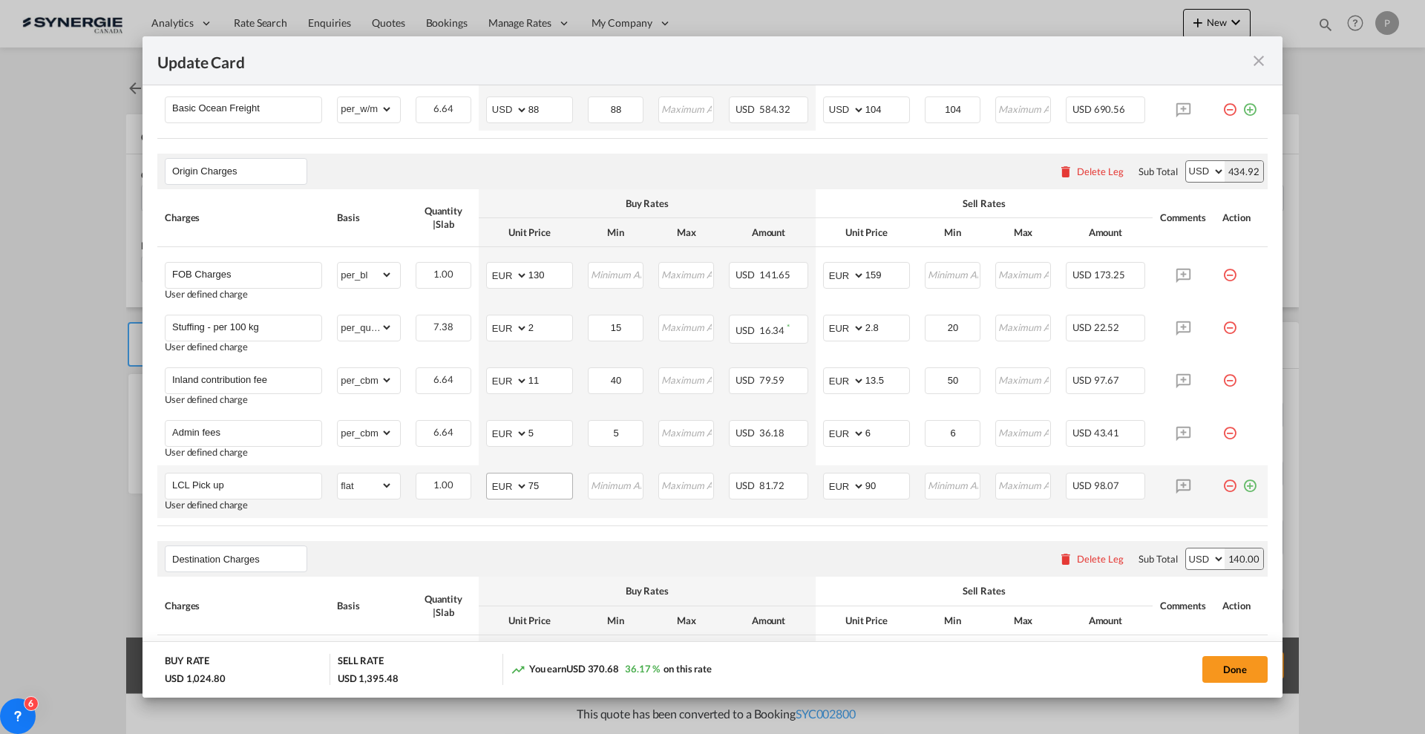
scroll to position [464, 0]
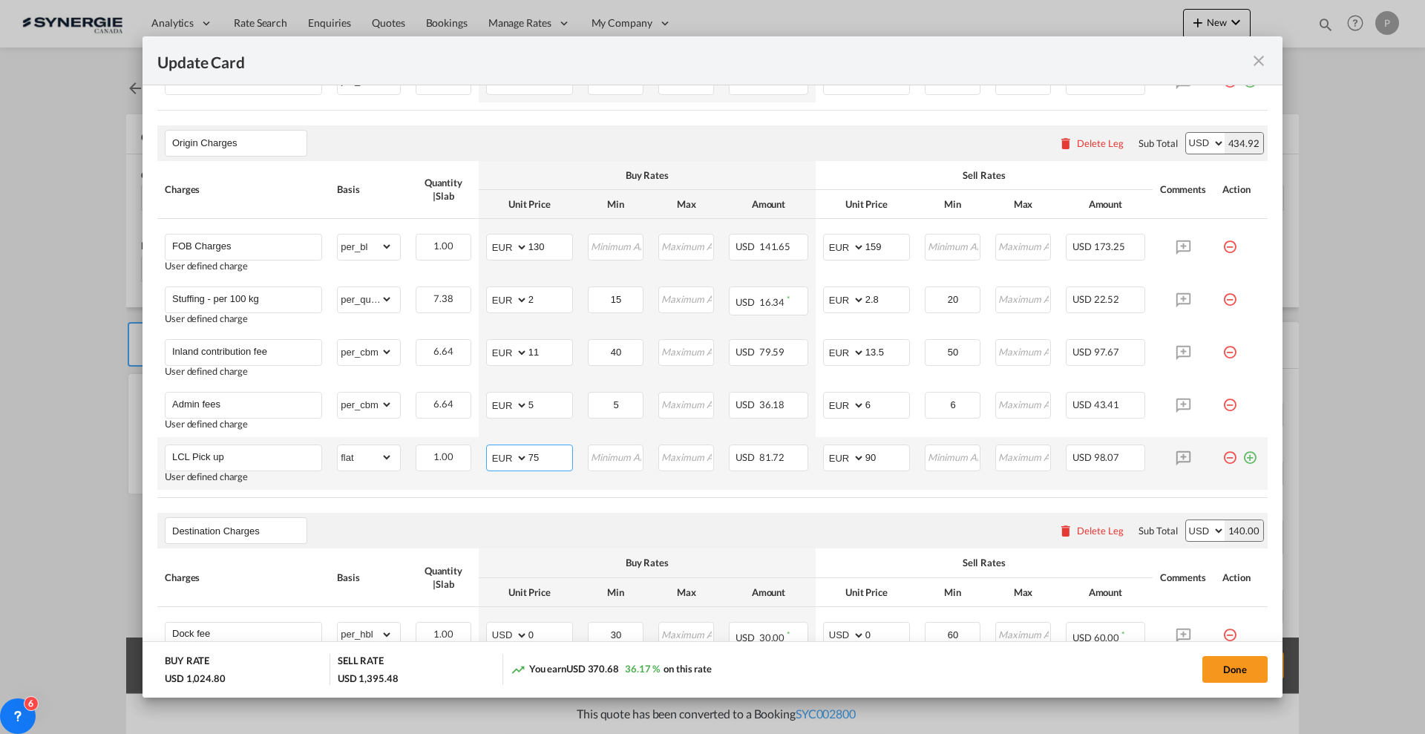
click at [551, 455] on input "75" at bounding box center [551, 456] width 44 height 22
type input "287.5"
click at [880, 454] on input "90" at bounding box center [888, 456] width 44 height 22
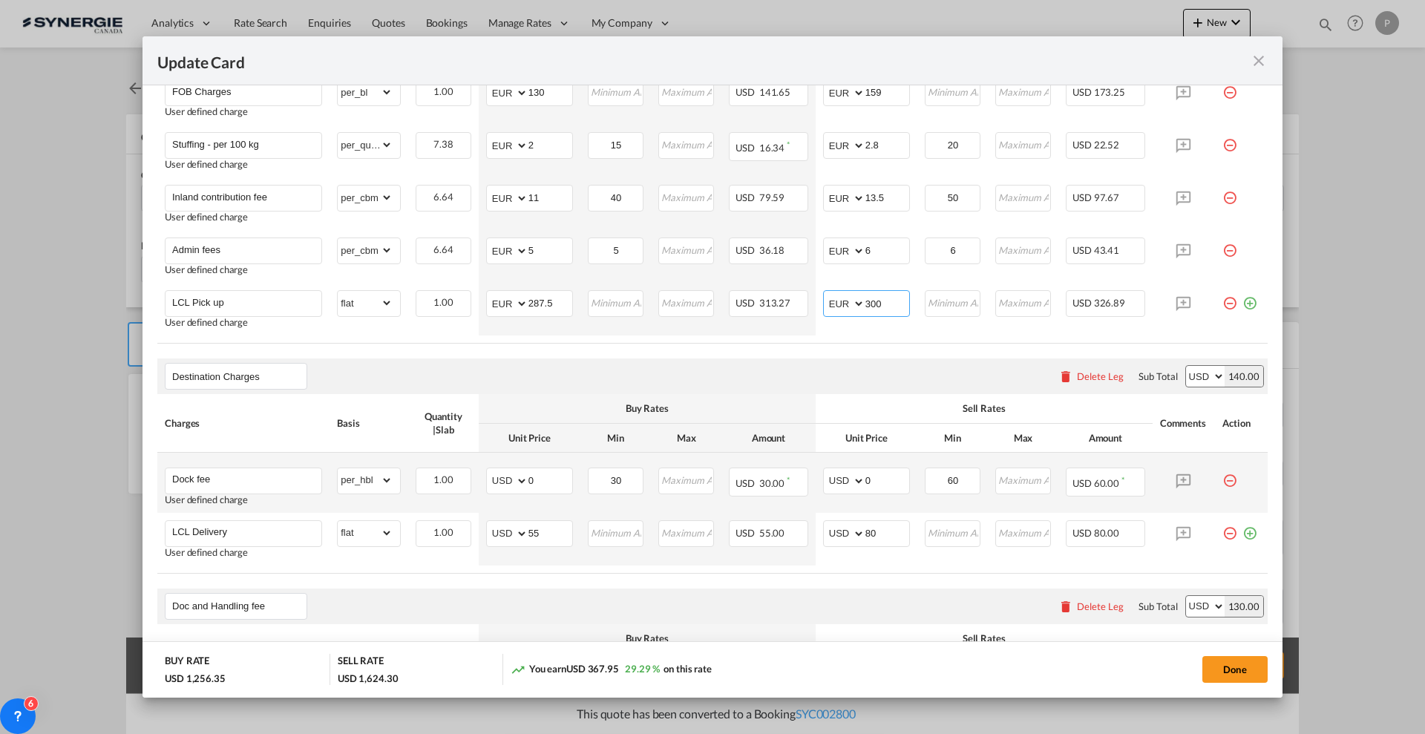
scroll to position [650, 0]
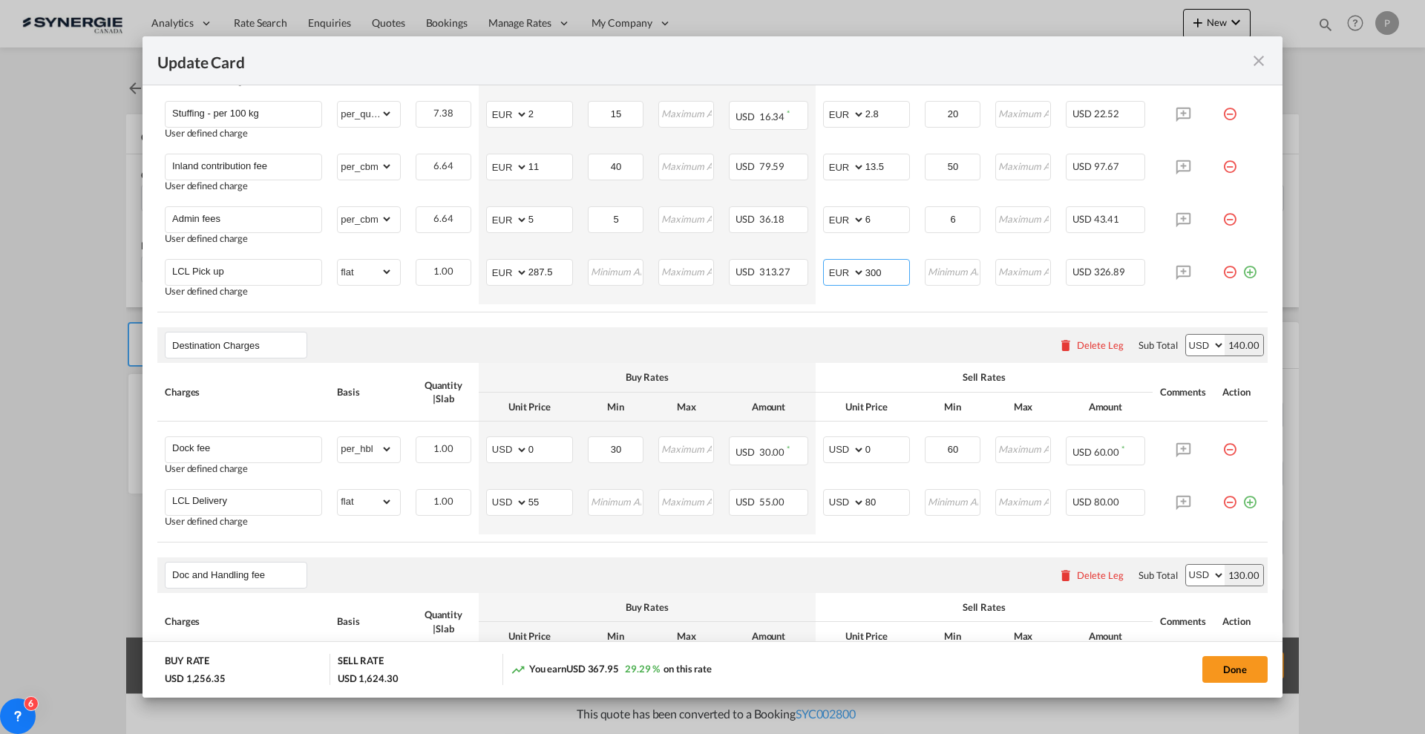
type input "300"
click at [538, 504] on input "55" at bounding box center [551, 501] width 44 height 22
type input "58"
click at [637, 548] on air-lcl-rate-modification "Main Freight Please enter leg name Leg Name Already Exists Delete Leg Sub Total…" at bounding box center [712, 428] width 1110 height 1338
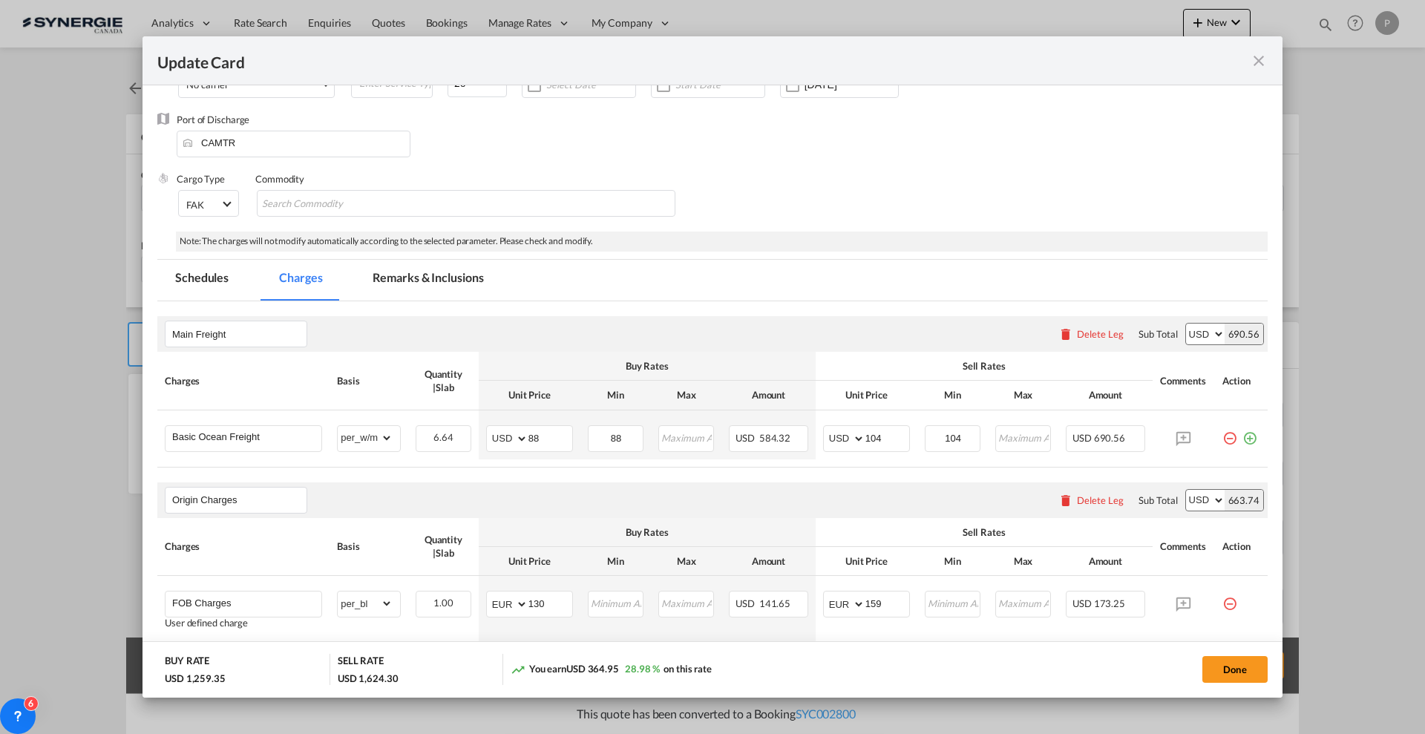
scroll to position [0, 0]
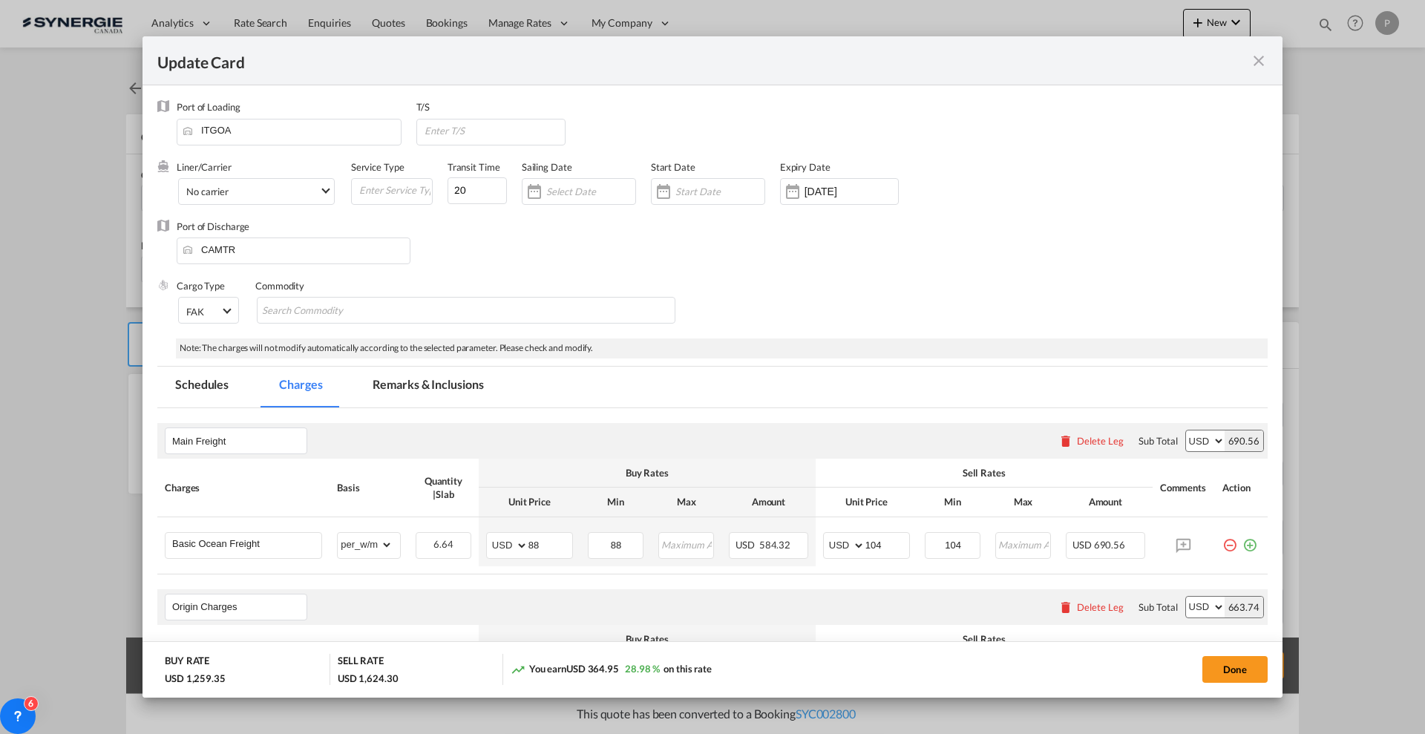
click at [443, 389] on md-tab-item "Remarks & Inclusions" at bounding box center [428, 387] width 146 height 41
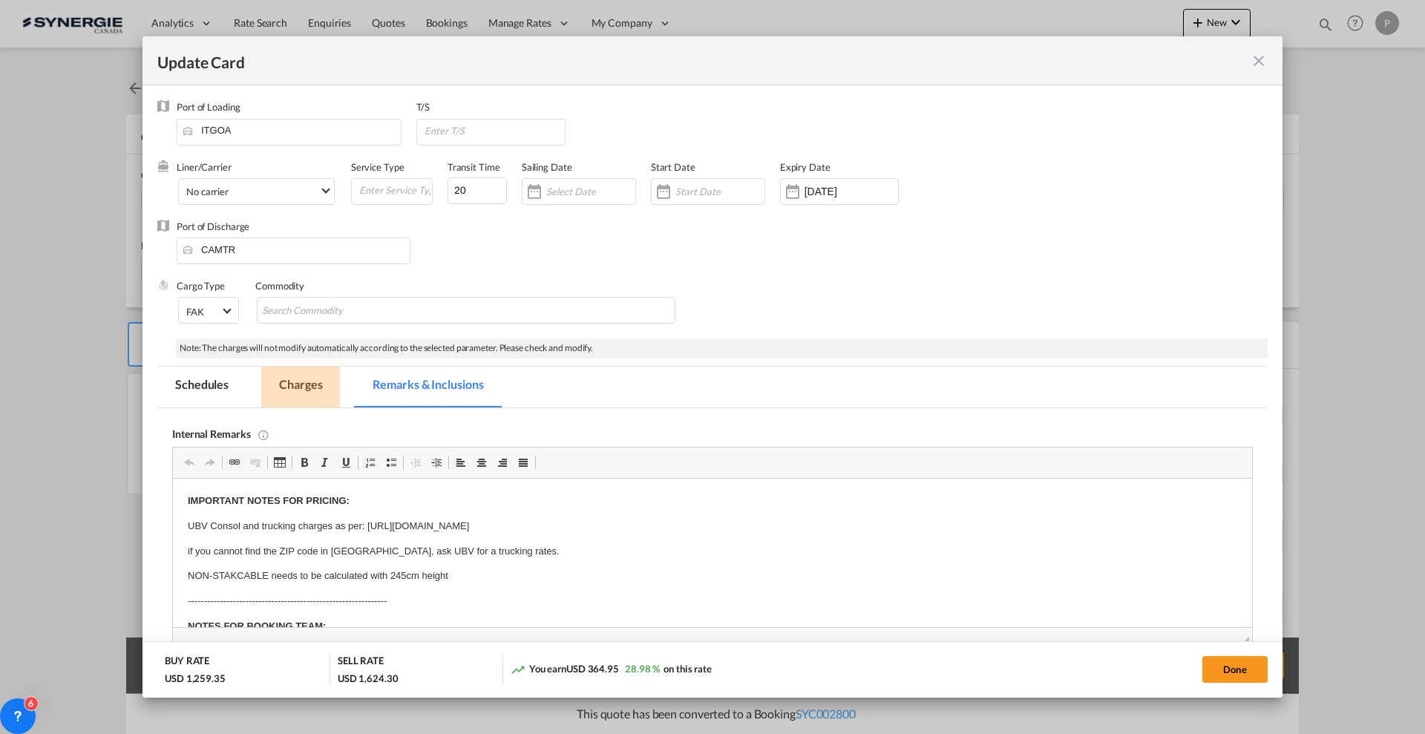
click at [323, 385] on md-tab-item "Charges" at bounding box center [300, 387] width 79 height 41
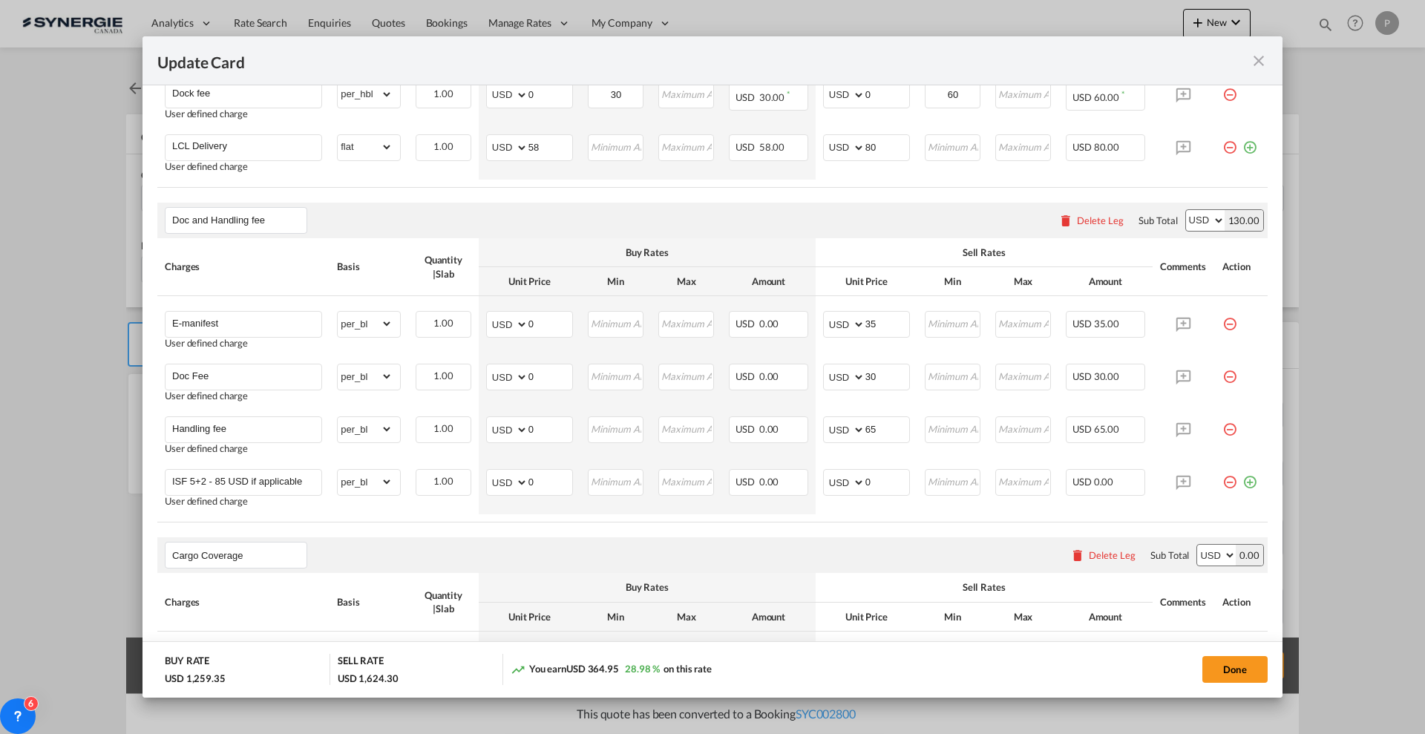
scroll to position [1113, 0]
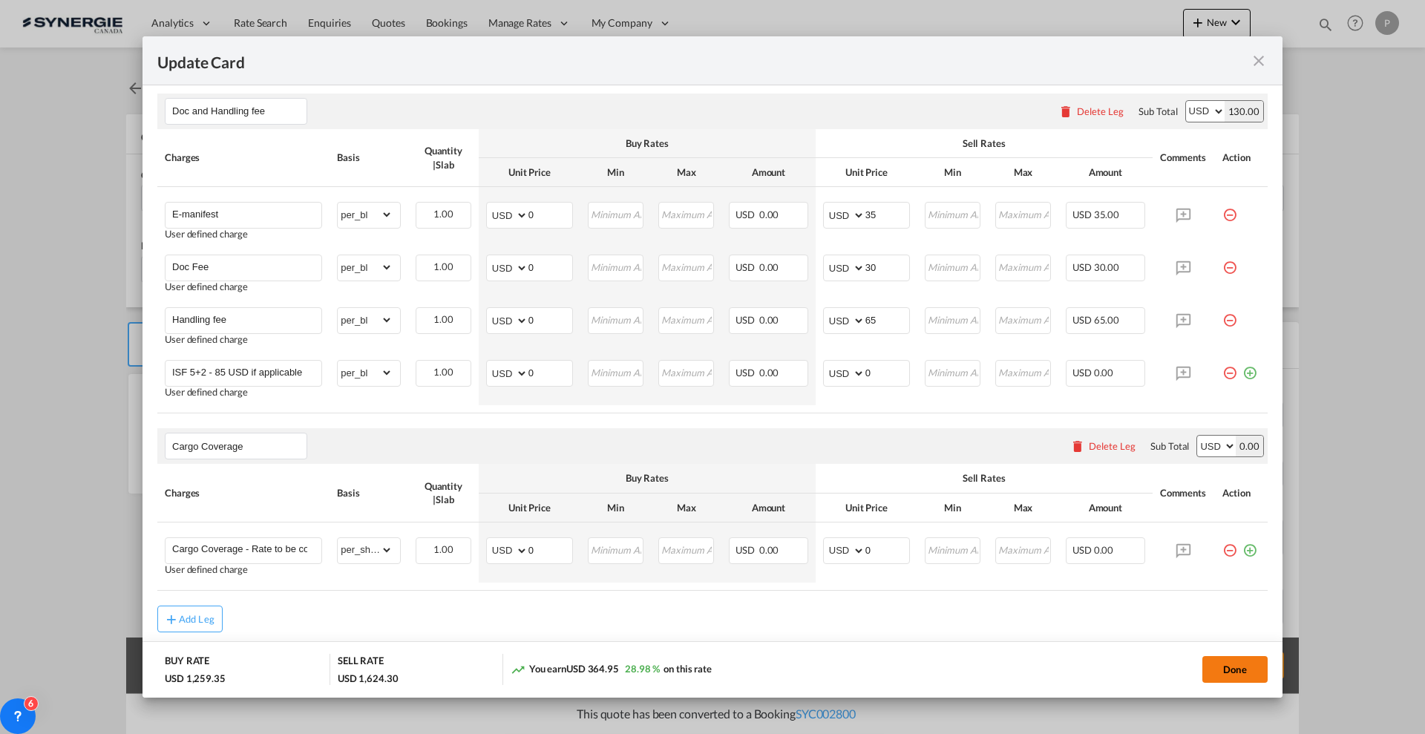
drag, startPoint x: 1240, startPoint y: 669, endPoint x: 1232, endPoint y: 668, distance: 8.2
click at [1240, 669] on button "Done" at bounding box center [1235, 669] width 65 height 27
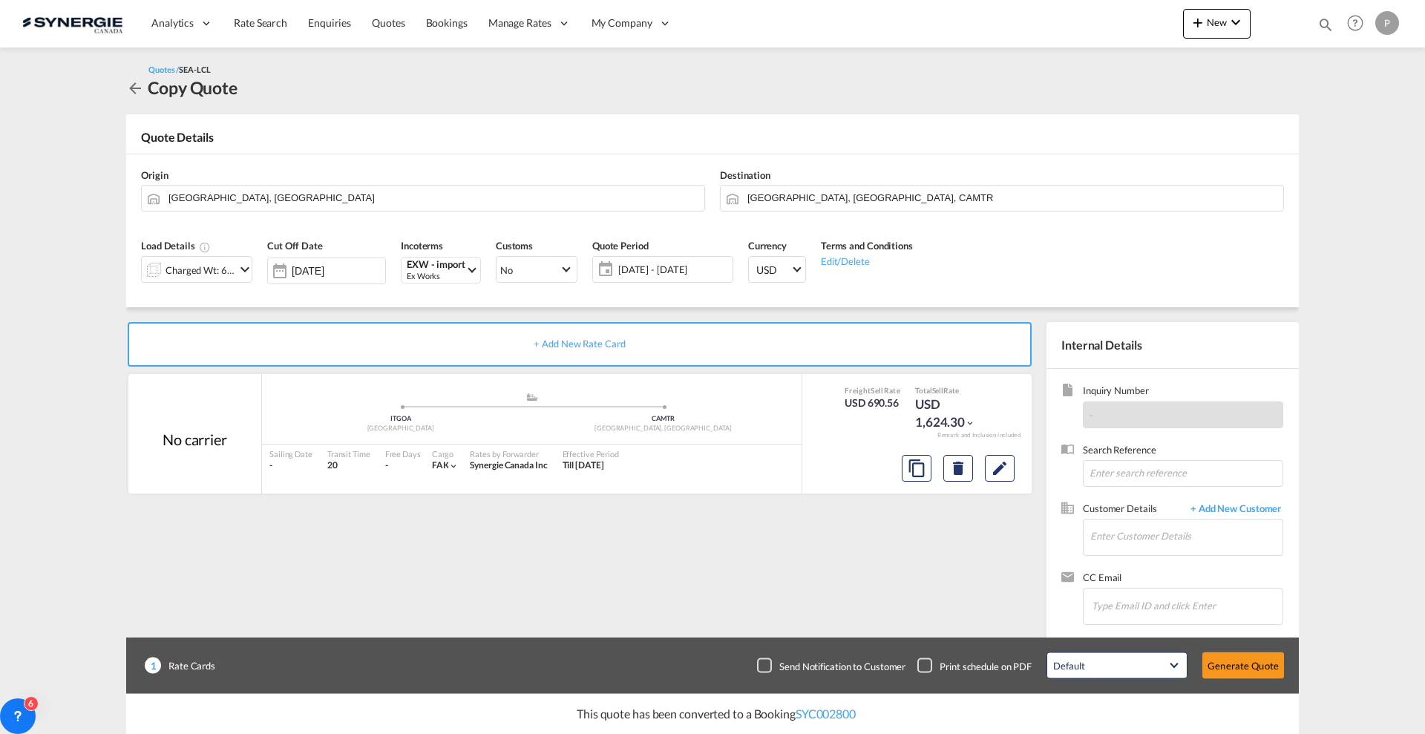
type input "[DATE]"
click at [1177, 545] on input "Enter Customer Details" at bounding box center [1186, 536] width 192 height 33
click at [1174, 553] on div "[PERSON_NAME] [PERSON_NAME][EMAIL_ADDRESS][DOMAIN_NAME] | La Canadie nne shoes" at bounding box center [1186, 562] width 193 height 40
type input "La Canadienne shoes, [PERSON_NAME], [PERSON_NAME][EMAIL_ADDRESS][DOMAIN_NAME]"
click at [1261, 672] on button "Generate Quote" at bounding box center [1244, 665] width 82 height 27
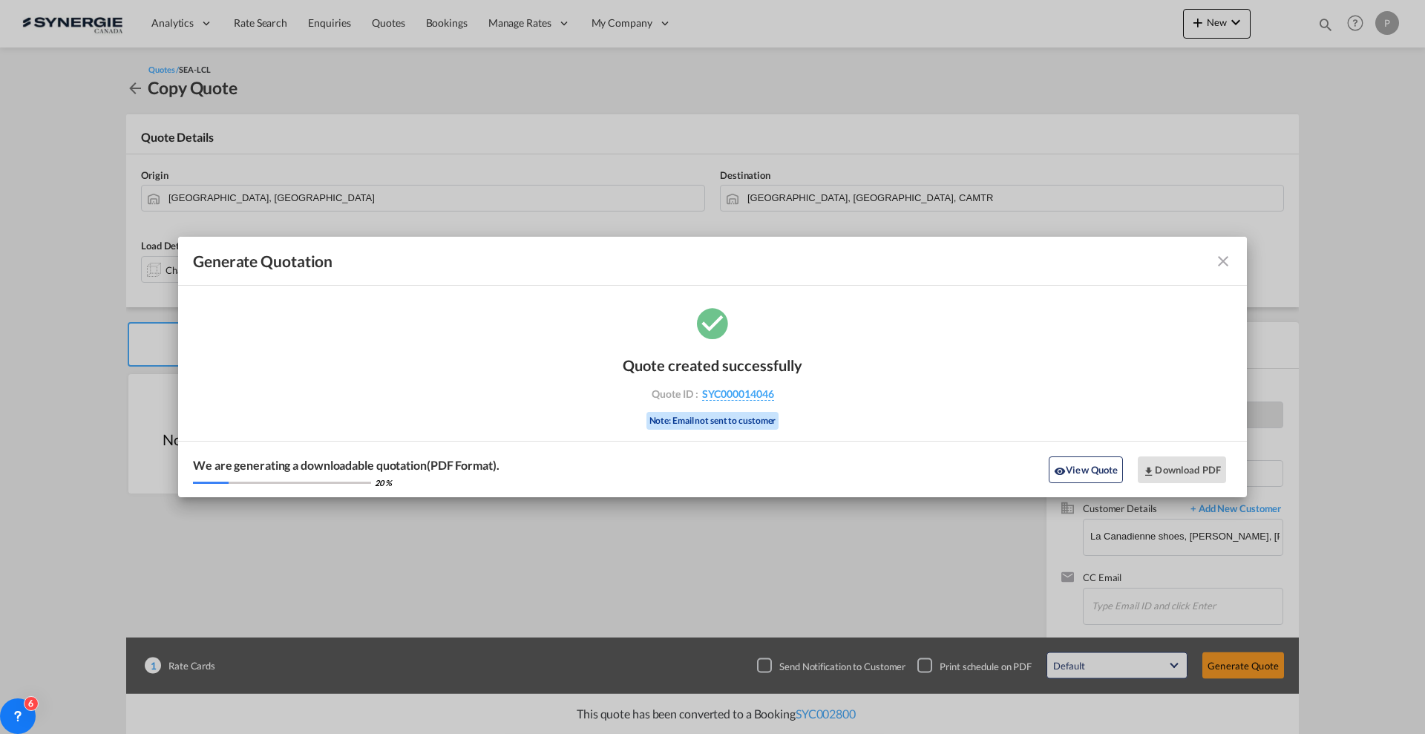
drag, startPoint x: 808, startPoint y: 394, endPoint x: 775, endPoint y: 402, distance: 33.5
click at [775, 402] on div "Quote created successfully Quote ID : SYC000014046 Note: Email not sent to cust…" at bounding box center [712, 401] width 1069 height 194
copy div "SYC000014046"
click at [1166, 474] on button "Download PDF" at bounding box center [1182, 470] width 88 height 27
click at [1096, 468] on button "View Quote" at bounding box center [1086, 470] width 74 height 27
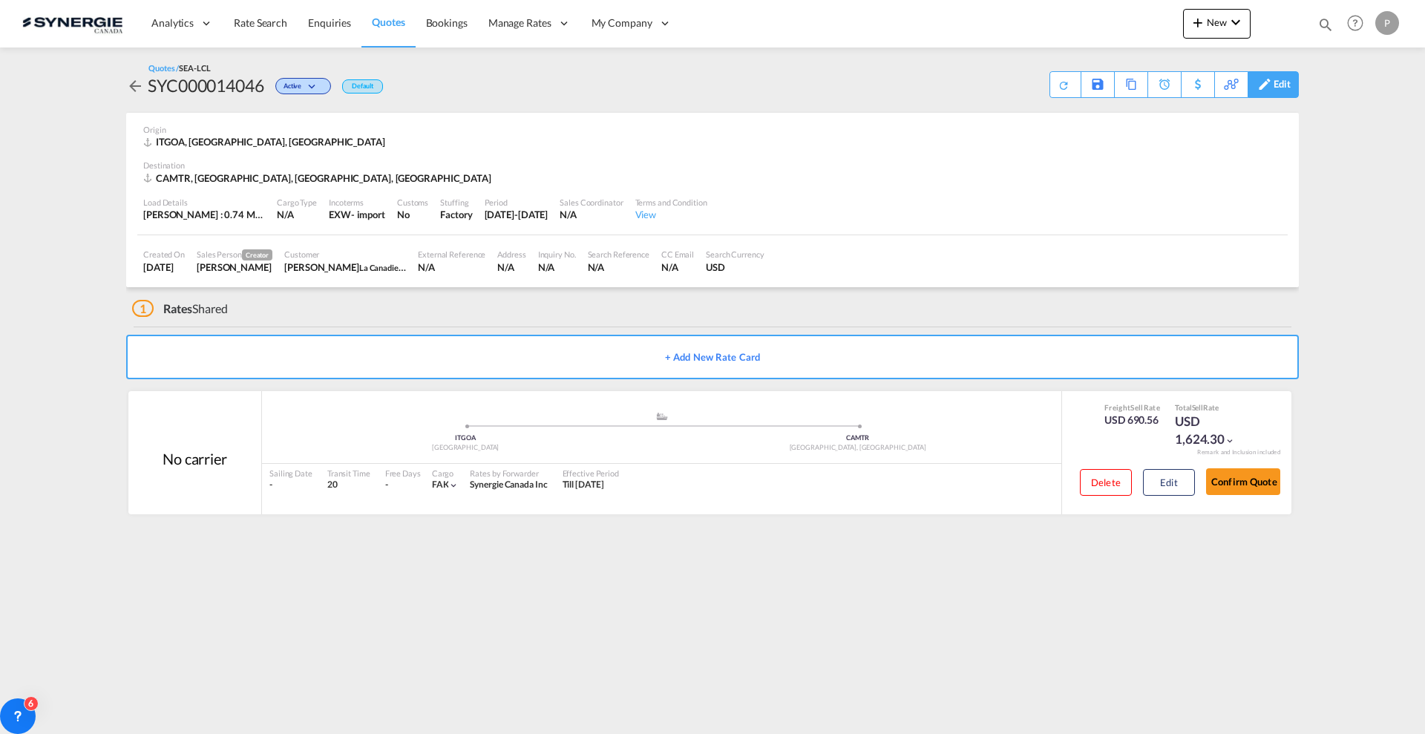
click at [1286, 87] on div "Edit" at bounding box center [1282, 84] width 17 height 25
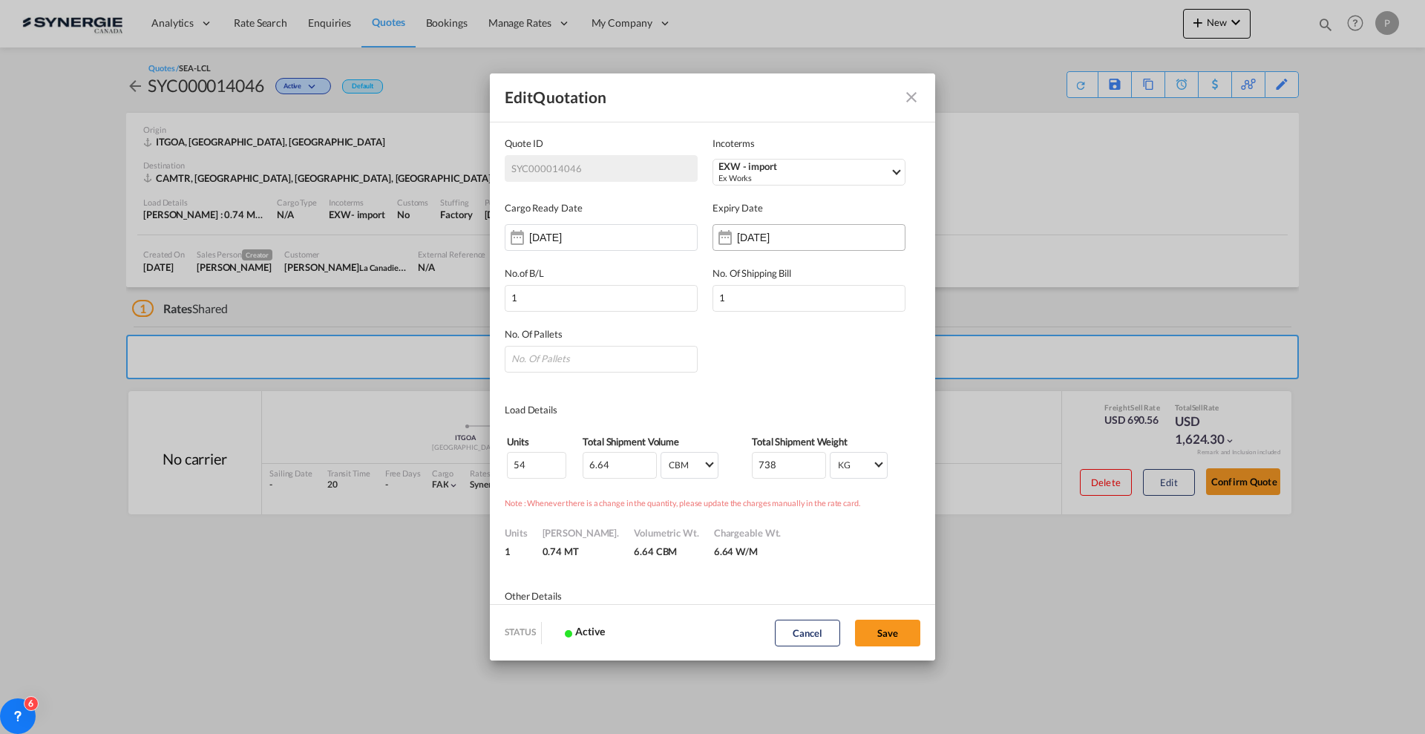
click at [761, 235] on input "[DATE]" at bounding box center [784, 238] width 94 height 12
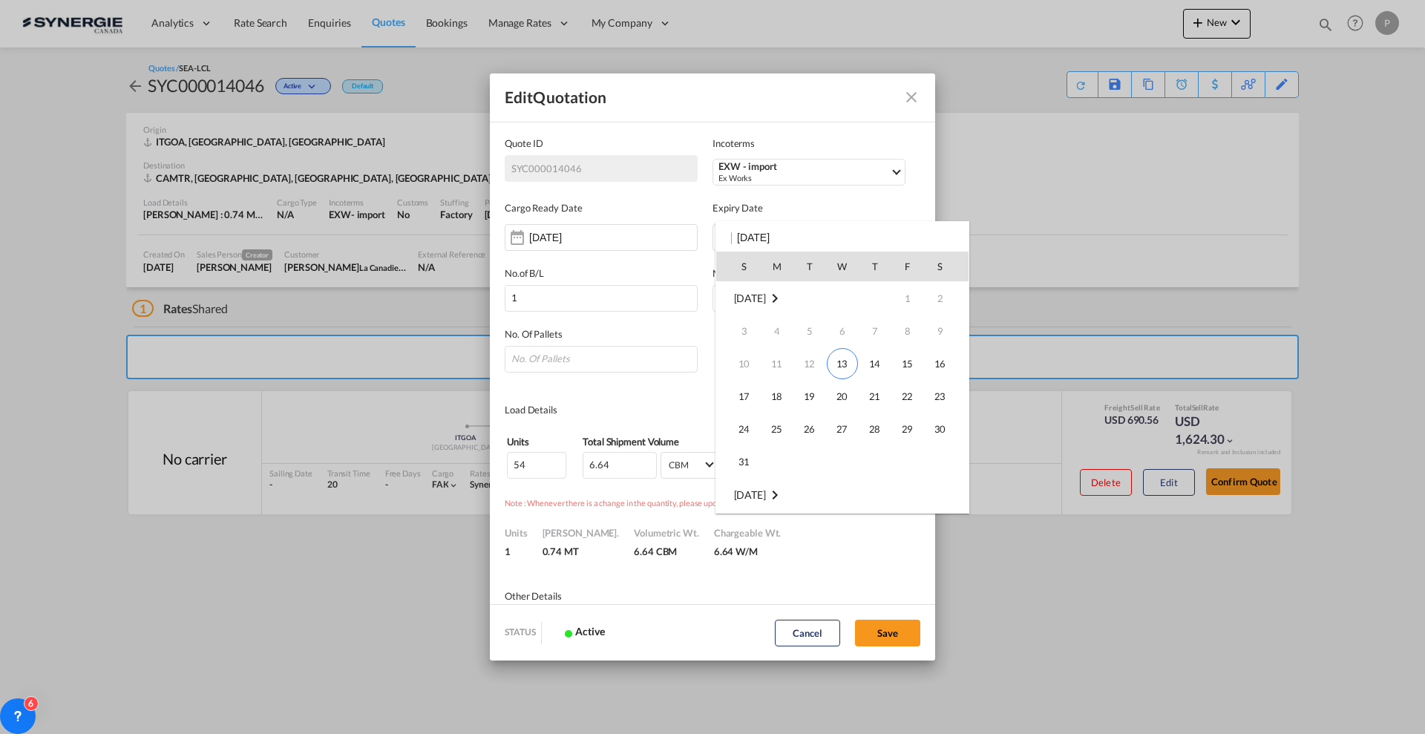
scroll to position [197, 0]
click at [906, 359] on span "12" at bounding box center [908, 364] width 30 height 30
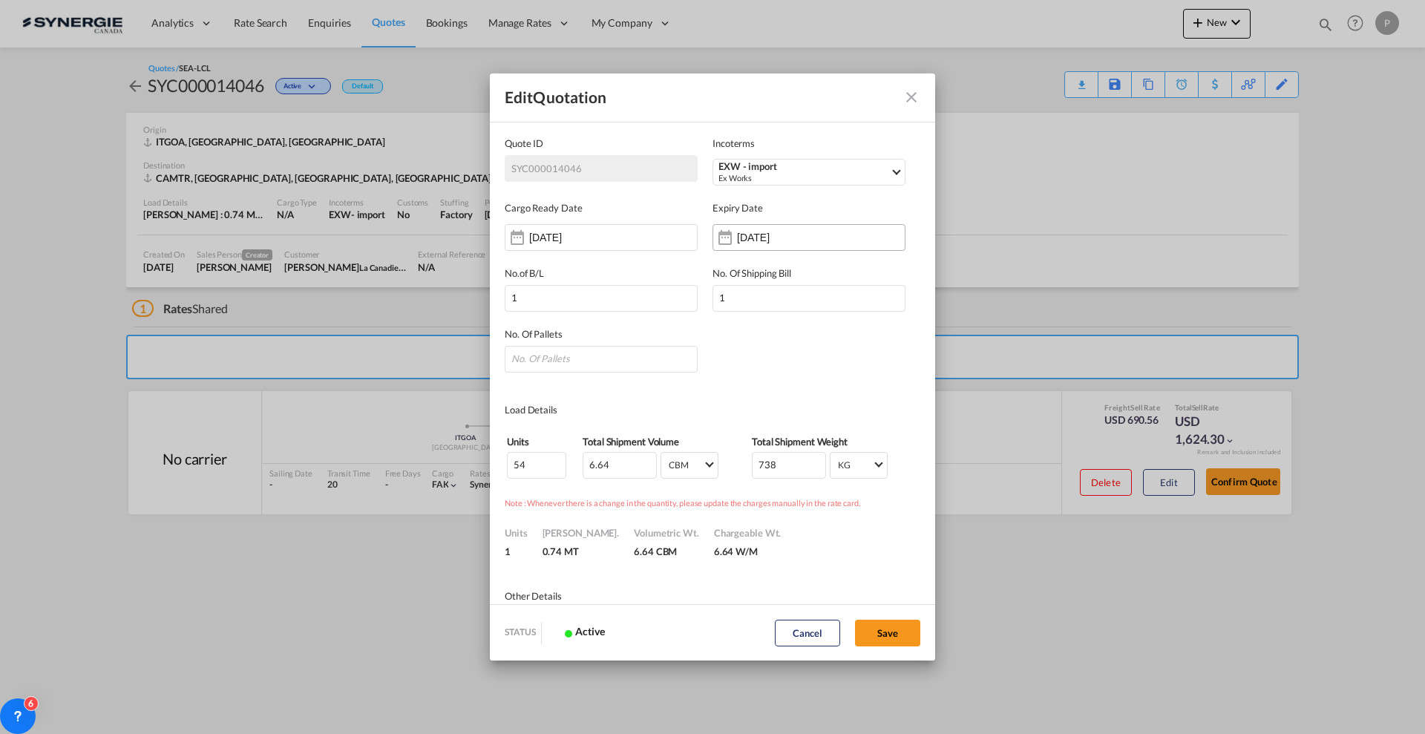
click at [799, 244] on div "[DATE]" at bounding box center [784, 237] width 94 height 15
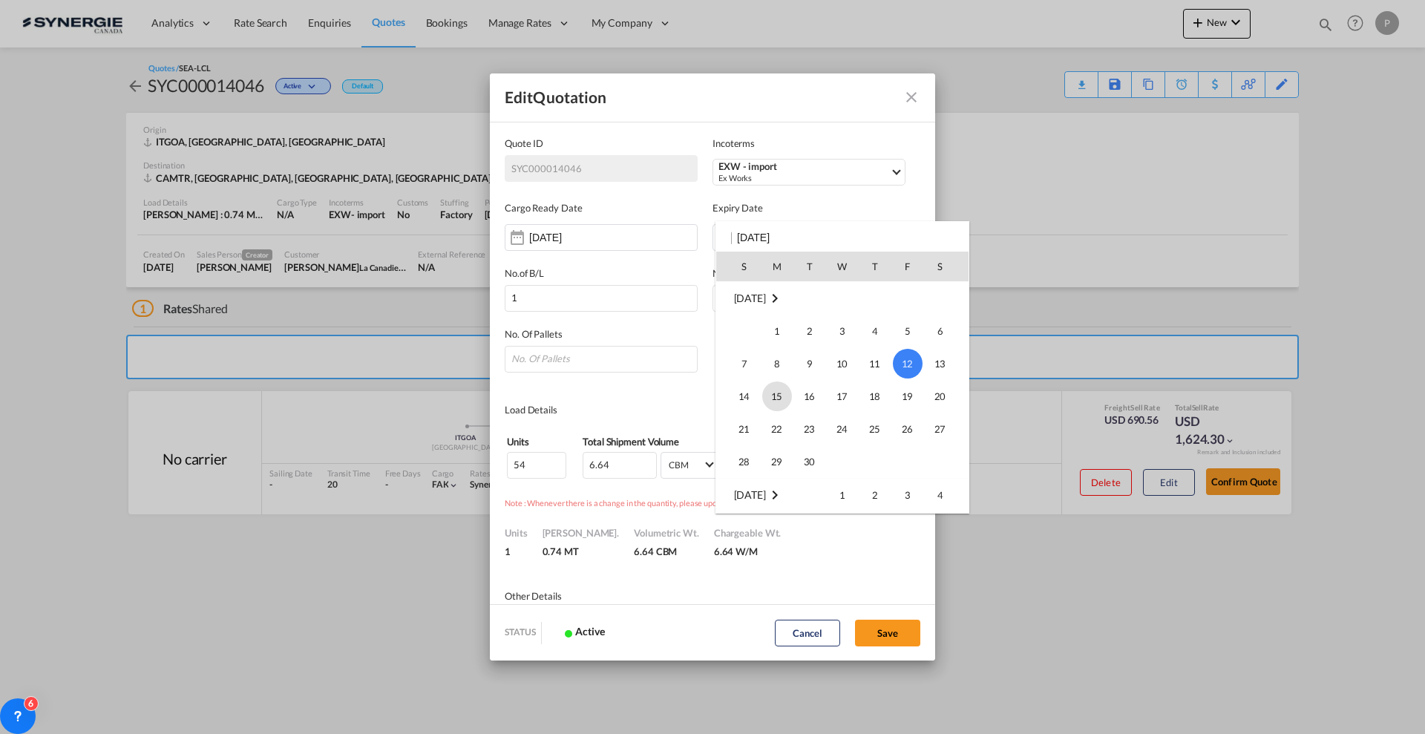
click at [785, 390] on span "15" at bounding box center [777, 397] width 30 height 30
type input "[DATE]"
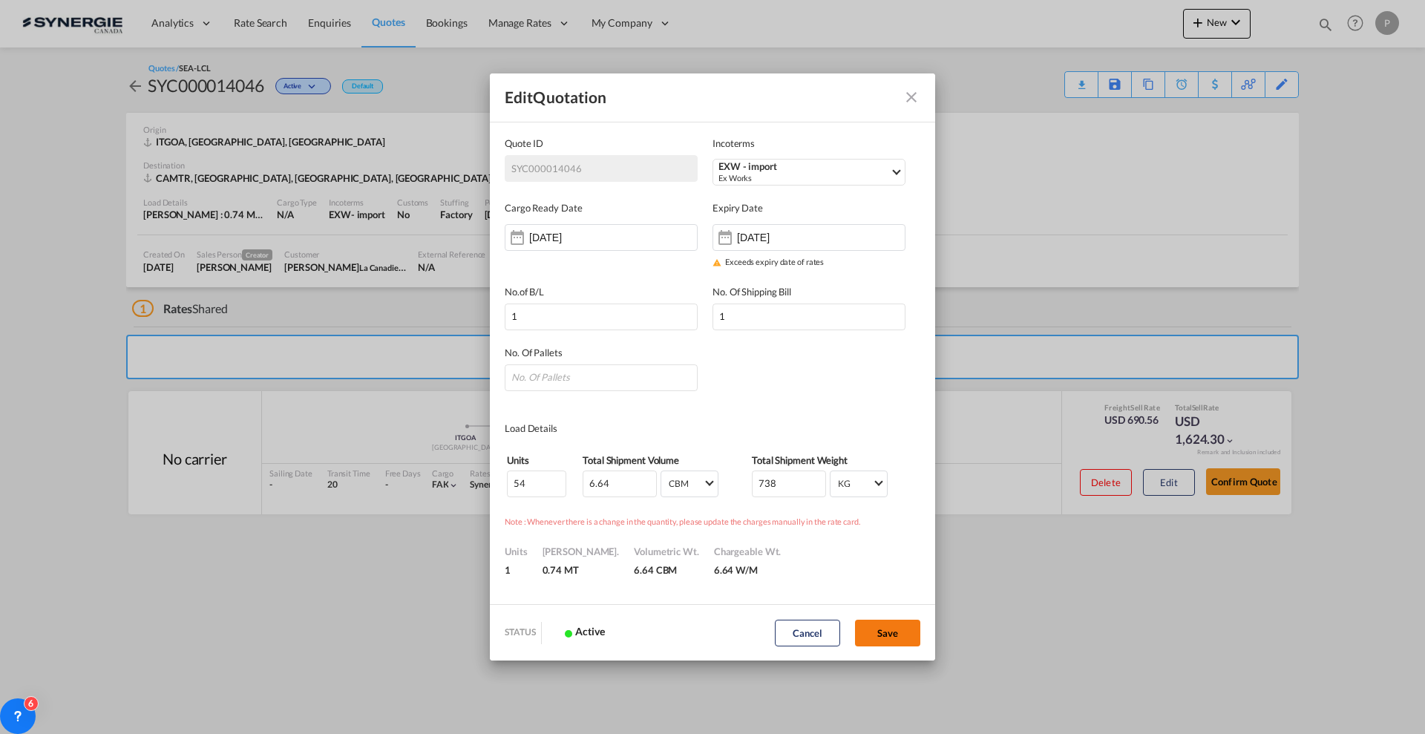
click at [903, 625] on button "Save" at bounding box center [887, 633] width 65 height 27
click at [629, 382] on input "Quote ID IncotermsEXW ..." at bounding box center [601, 377] width 193 height 27
type input "5"
click at [882, 633] on button "Save" at bounding box center [887, 633] width 65 height 27
type input "[DATE]"
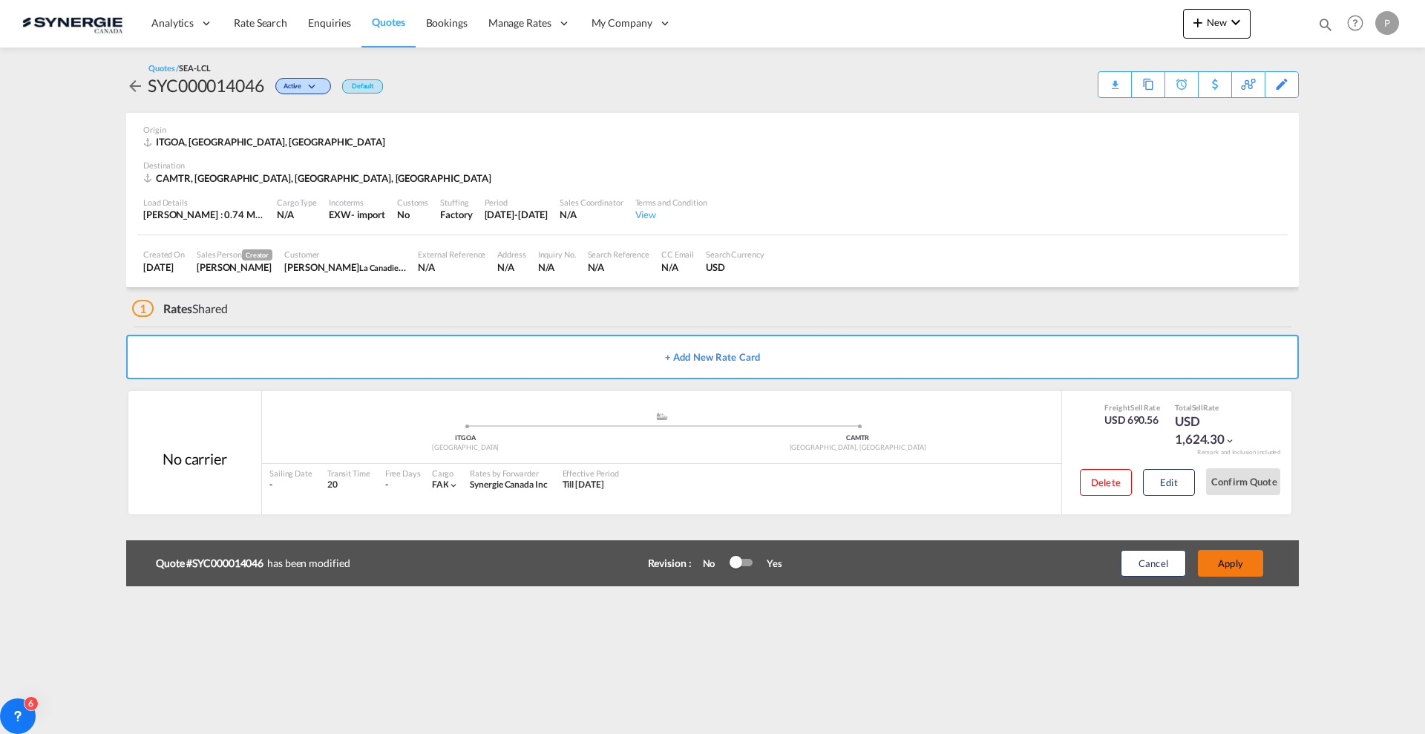
click at [1244, 569] on button "Apply" at bounding box center [1230, 563] width 65 height 27
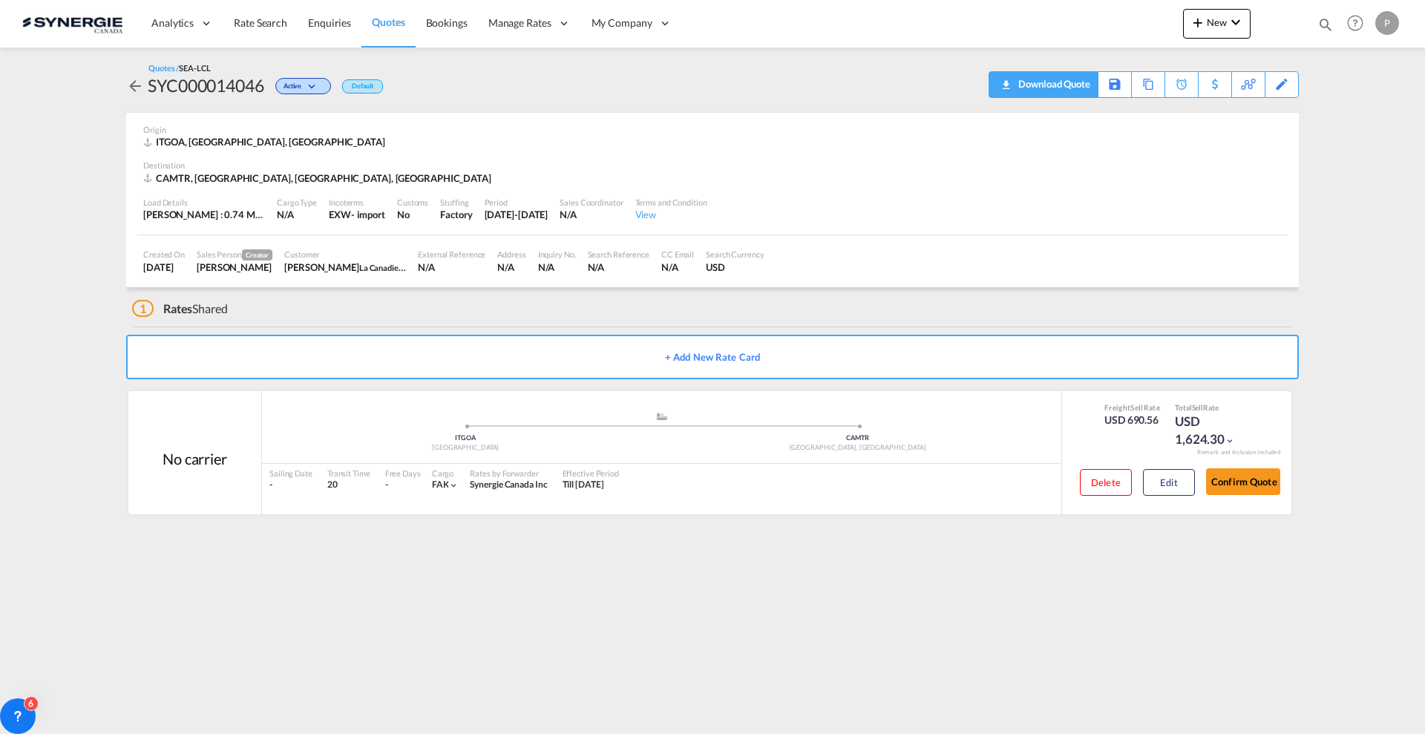
click at [1072, 88] on div "Download Quote" at bounding box center [1053, 84] width 76 height 24
click at [1249, 477] on button "Confirm Quote" at bounding box center [1243, 481] width 74 height 27
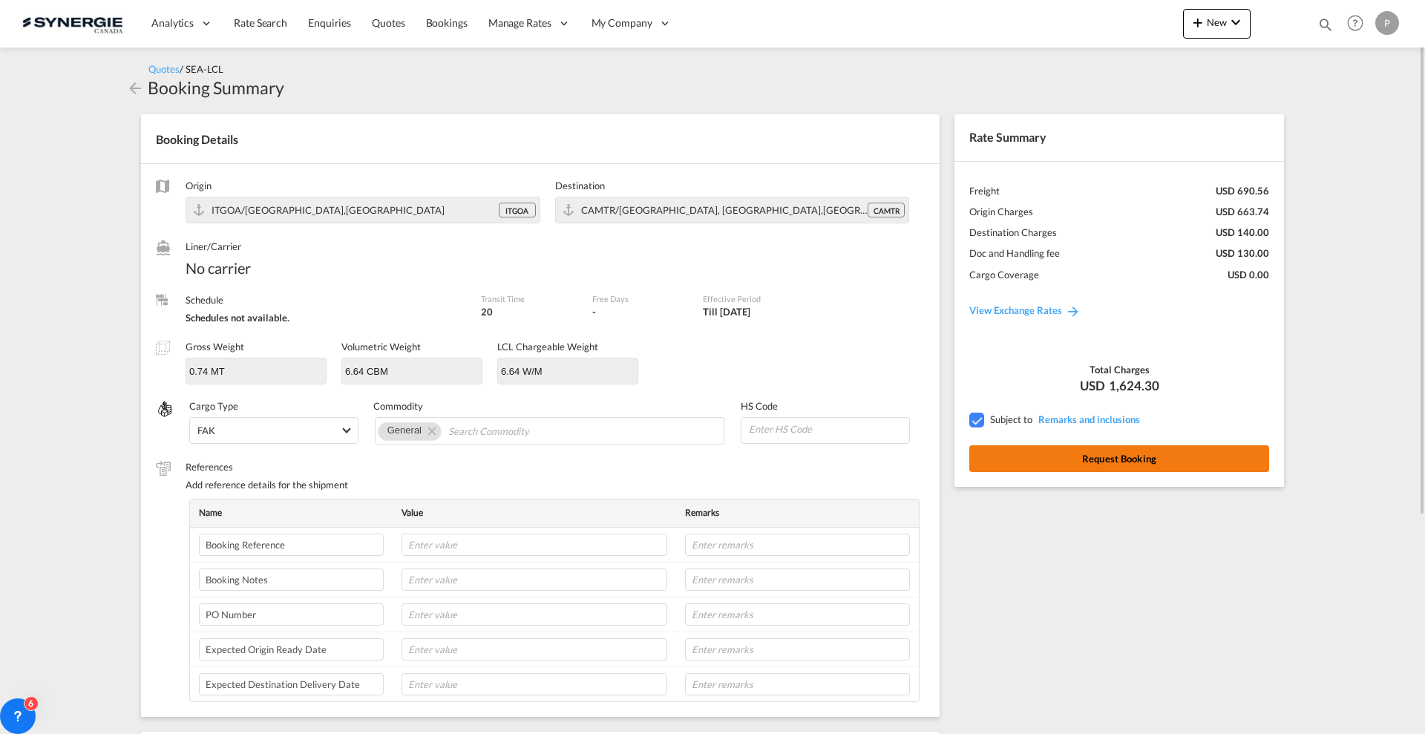
click at [1147, 459] on button "Request Booking" at bounding box center [1119, 458] width 300 height 27
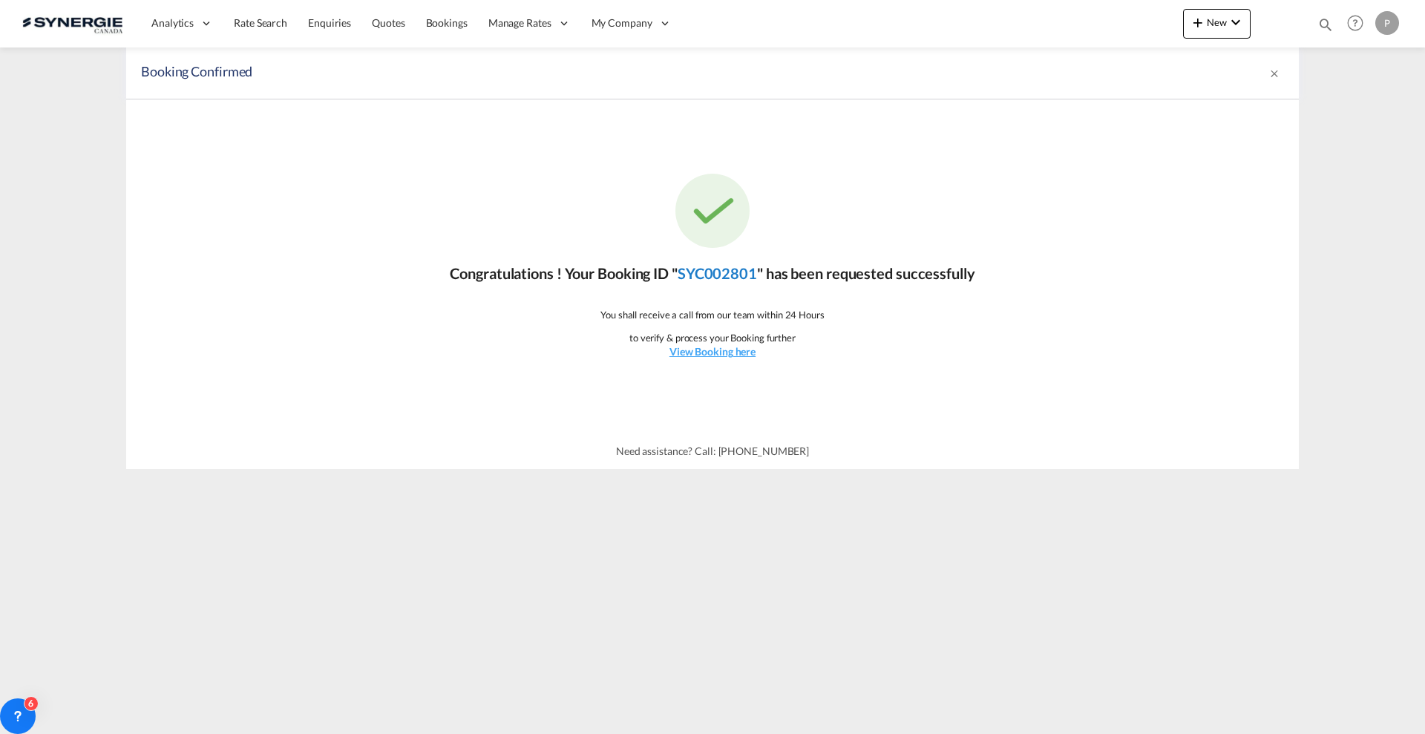
click at [719, 269] on link "SYC002801" at bounding box center [717, 273] width 79 height 18
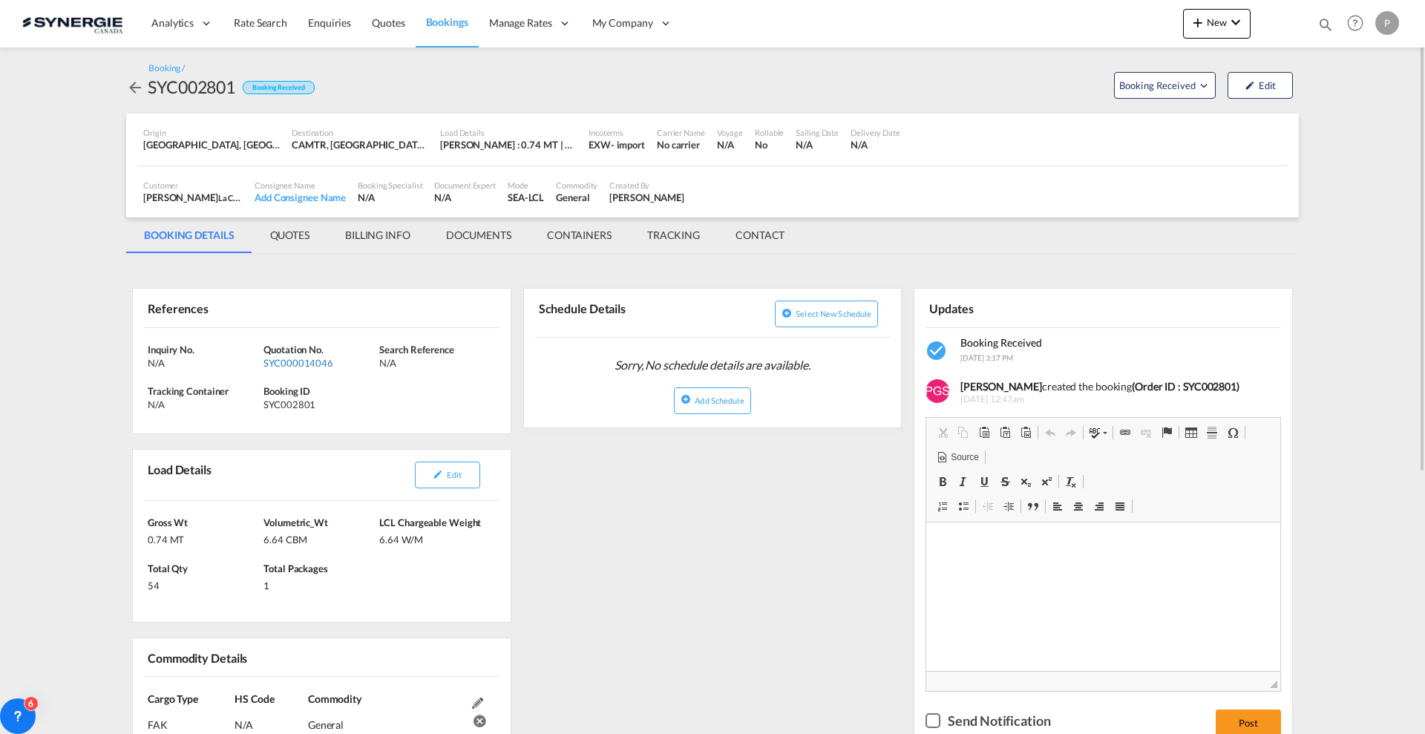
click at [306, 363] on div "SYC000014046" at bounding box center [320, 362] width 112 height 13
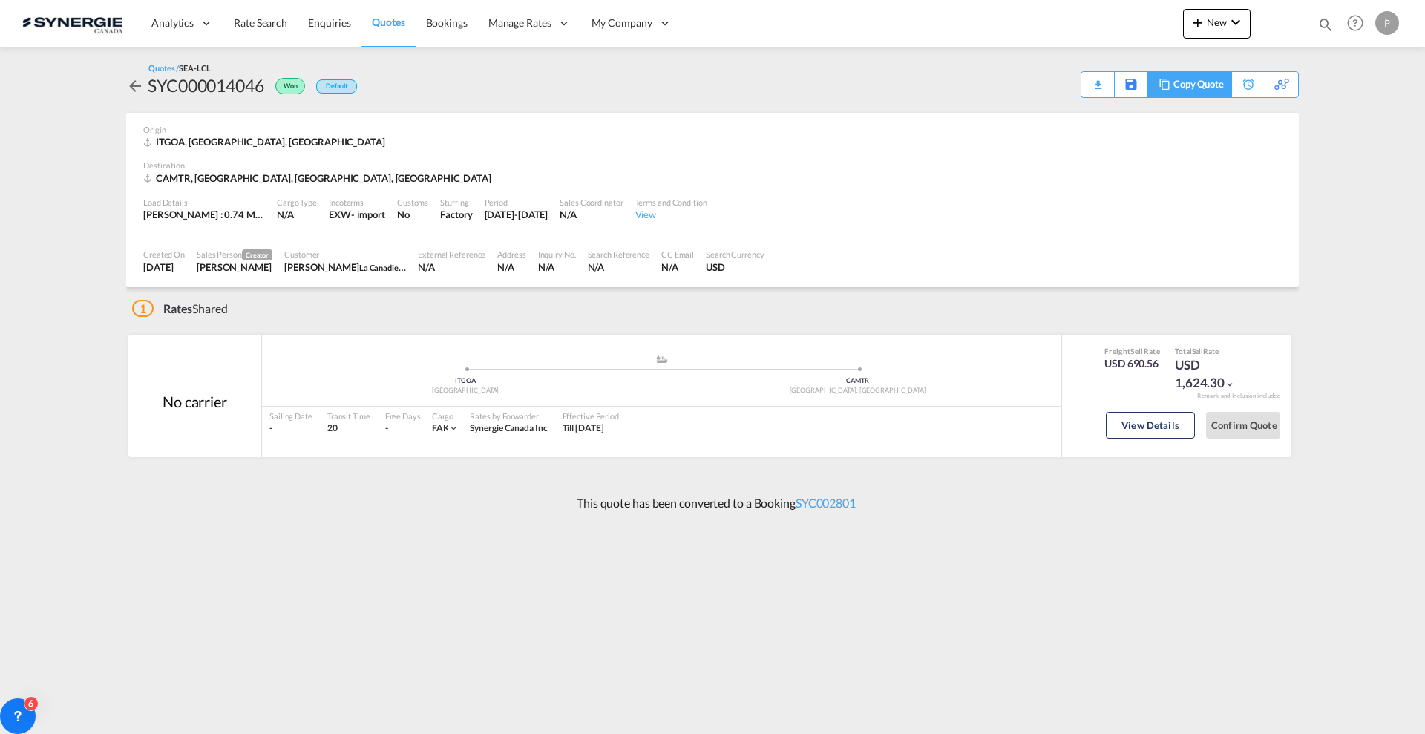
click at [1219, 87] on div "Copy Quote" at bounding box center [1199, 84] width 50 height 25
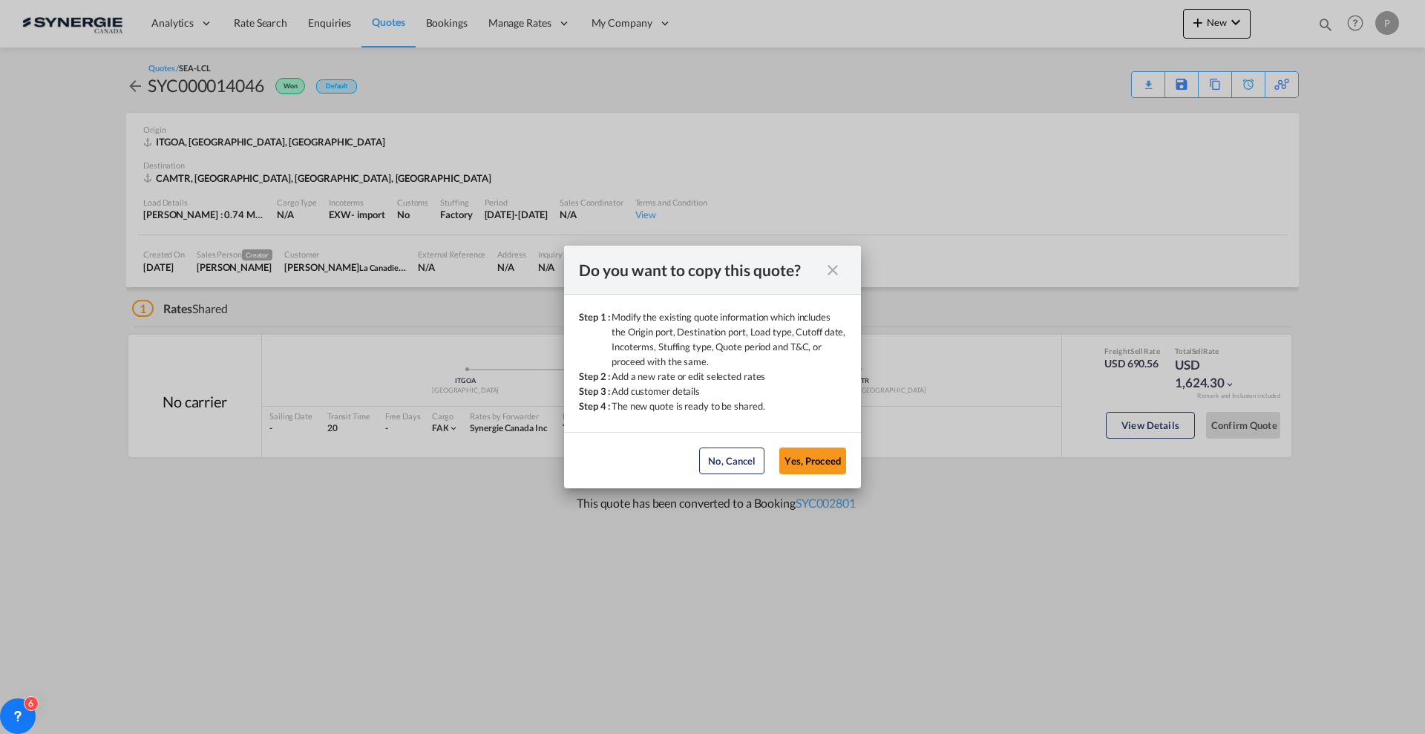
click at [847, 468] on div "No, Cancel Yes, Proceed" at bounding box center [773, 461] width 162 height 27
click at [833, 461] on button "Yes, Proceed" at bounding box center [812, 461] width 67 height 27
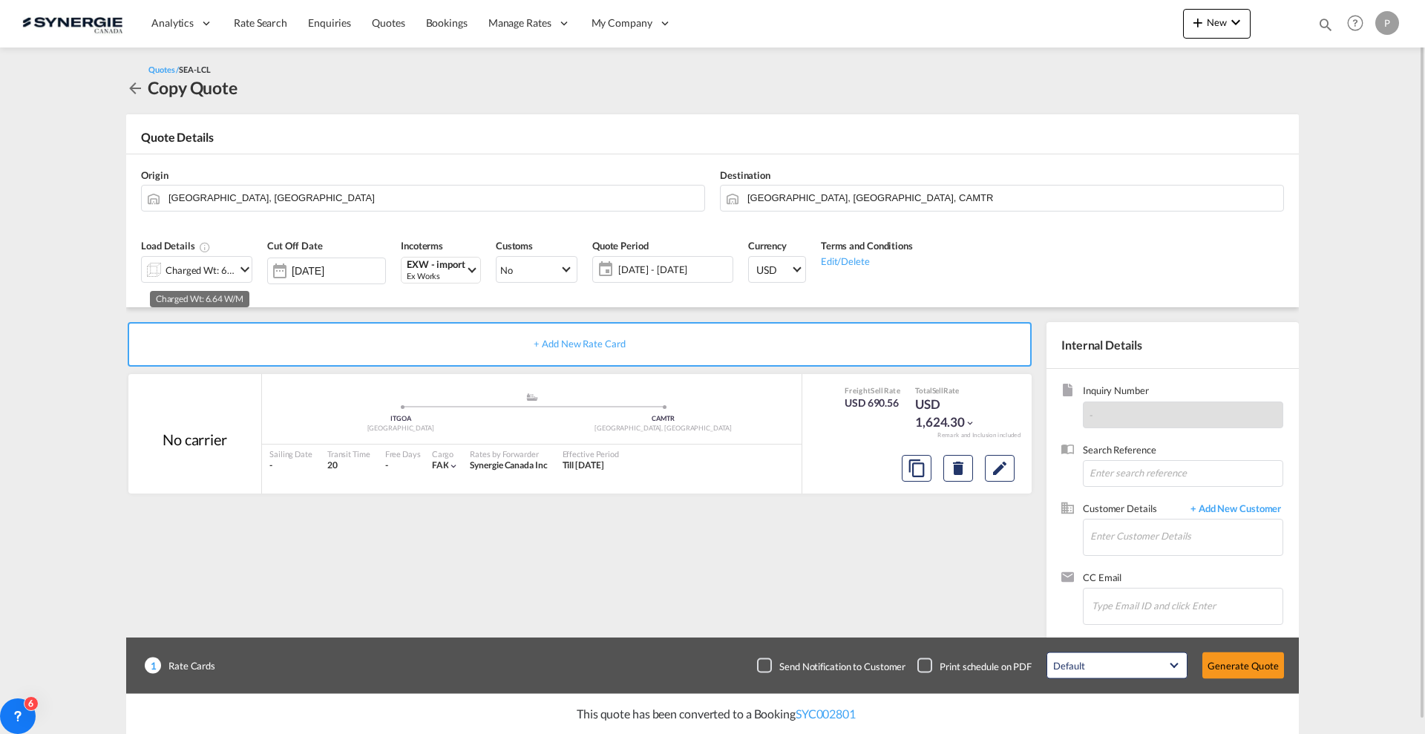
click at [177, 275] on div "Charged Wt: 6.64 W/M" at bounding box center [201, 270] width 70 height 21
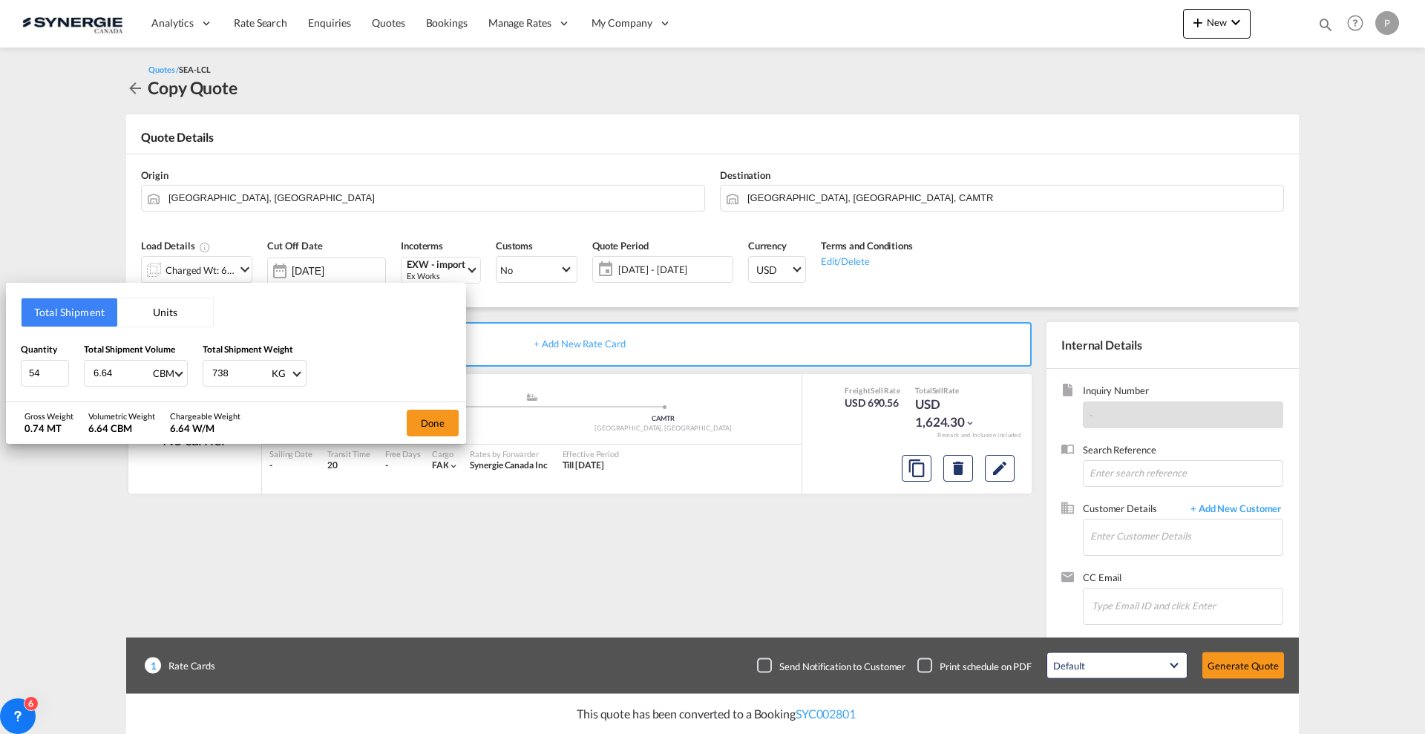
click at [157, 301] on button "Units" at bounding box center [165, 312] width 96 height 28
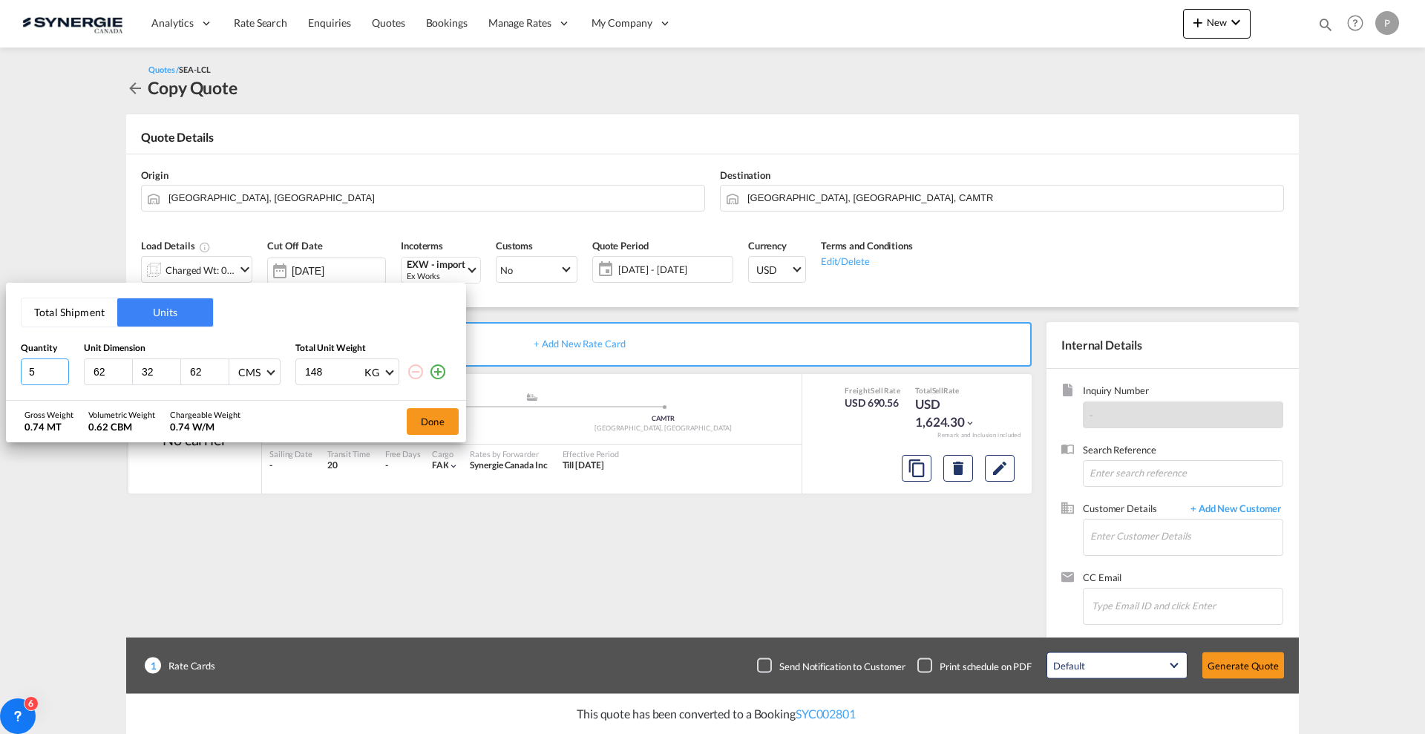
click at [41, 371] on input "5" at bounding box center [45, 372] width 48 height 27
type input "3"
type input "120"
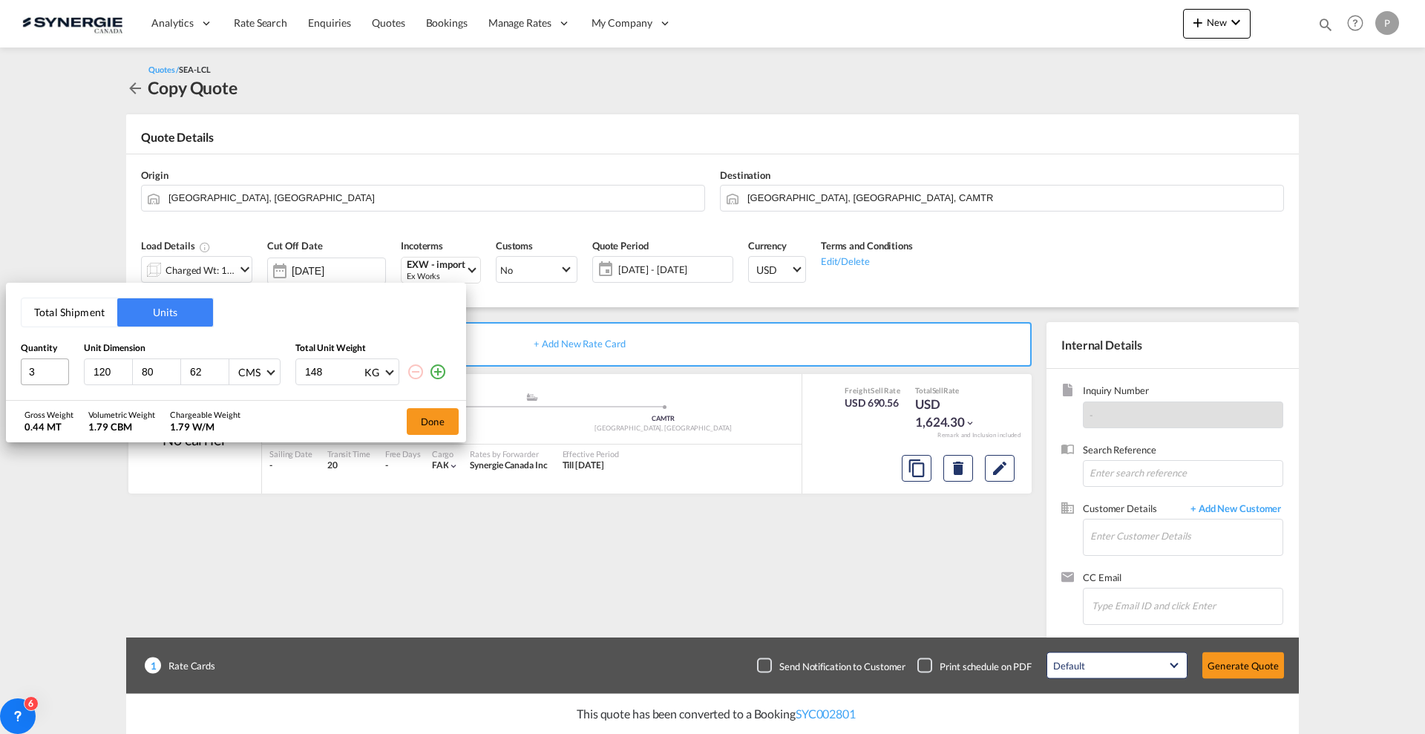
type input "80"
type input "210"
drag, startPoint x: 299, startPoint y: 356, endPoint x: 318, endPoint y: 376, distance: 27.3
click at [299, 356] on div "Quantity Unit Dimension Total Unit Weight 3 120 80 210 CMS CMS Inches 148 KG KG…" at bounding box center [236, 363] width 431 height 43
click at [330, 385] on div "148 KG KG LB" at bounding box center [347, 372] width 104 height 27
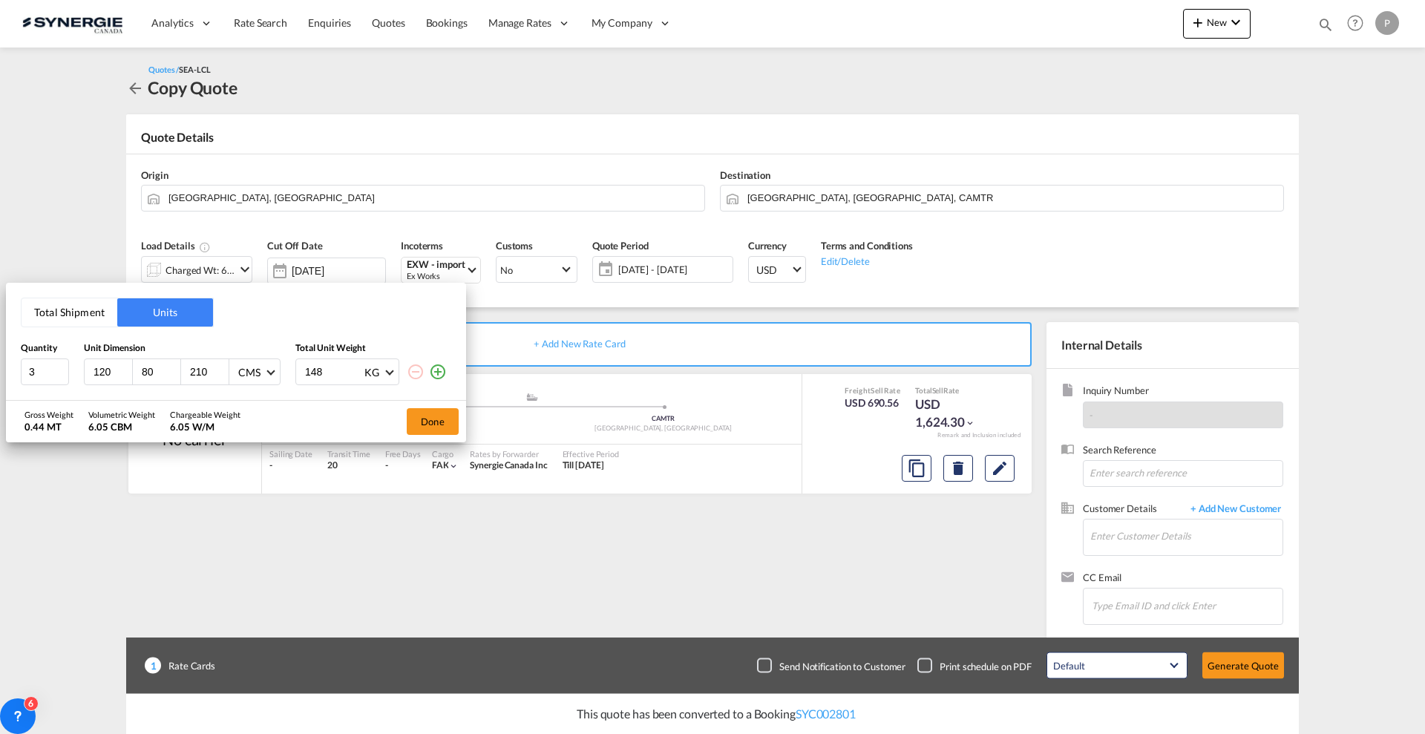
click at [324, 367] on input "148" at bounding box center [333, 371] width 59 height 25
type input "157"
click at [436, 370] on md-icon "icon-plus-circle-outline" at bounding box center [438, 372] width 18 height 18
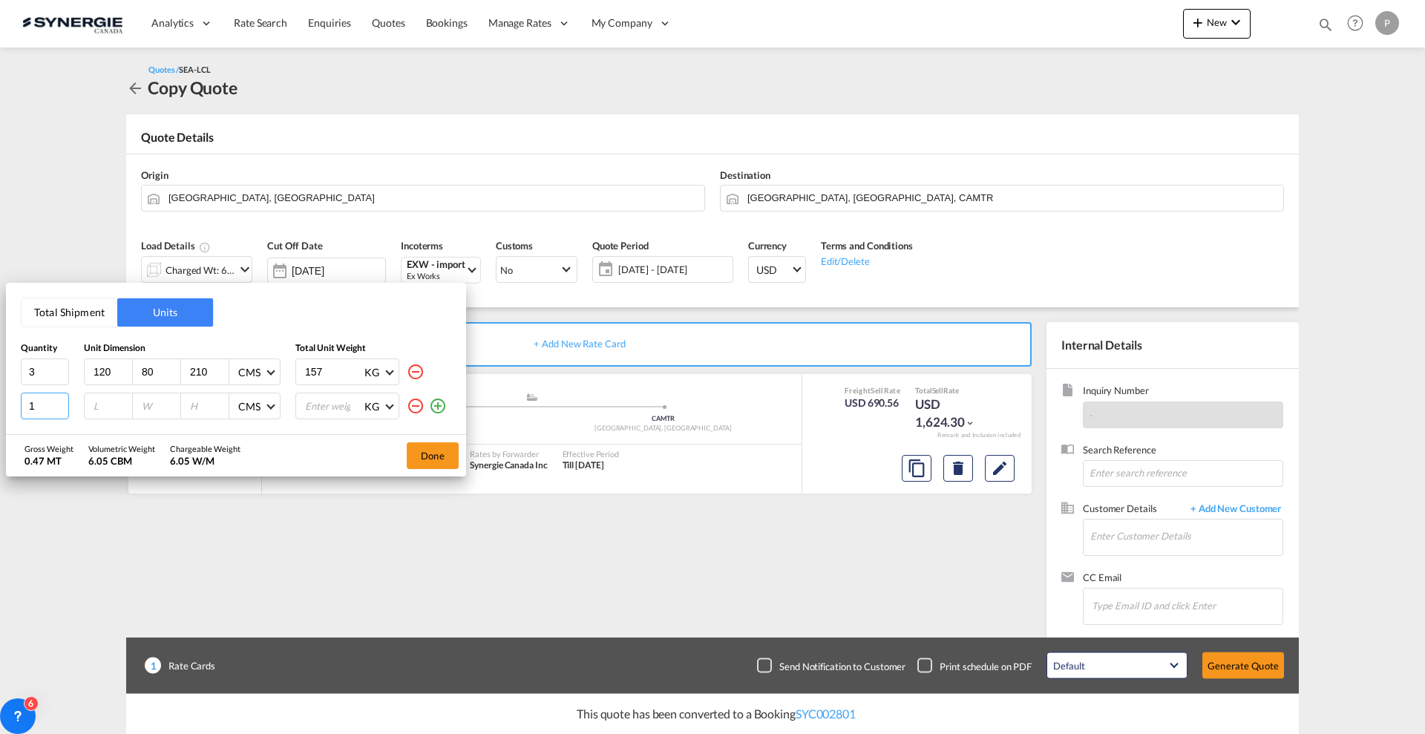
click at [25, 405] on input "1" at bounding box center [45, 406] width 48 height 27
type input "5"
type input "120"
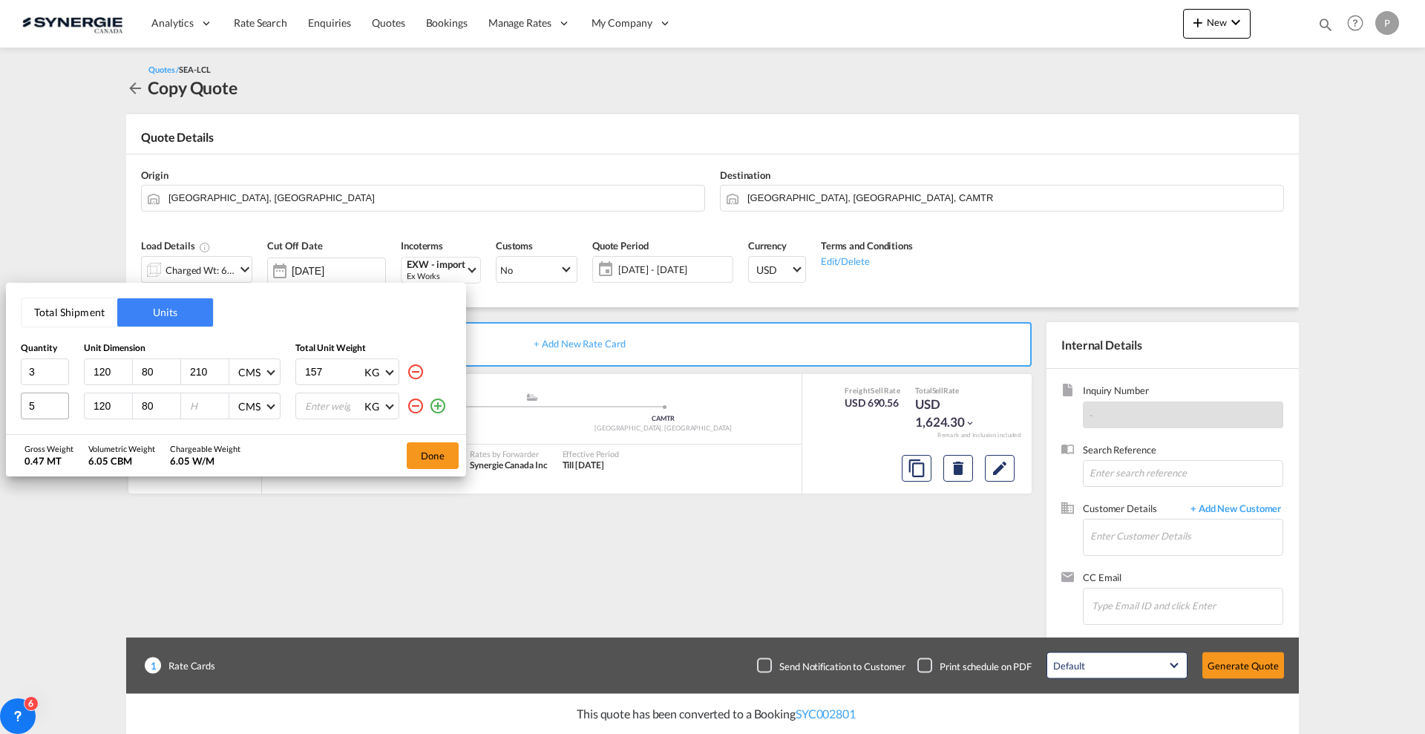
type input "80"
type input "200"
type input "157"
click at [431, 457] on button "Done" at bounding box center [433, 455] width 52 height 27
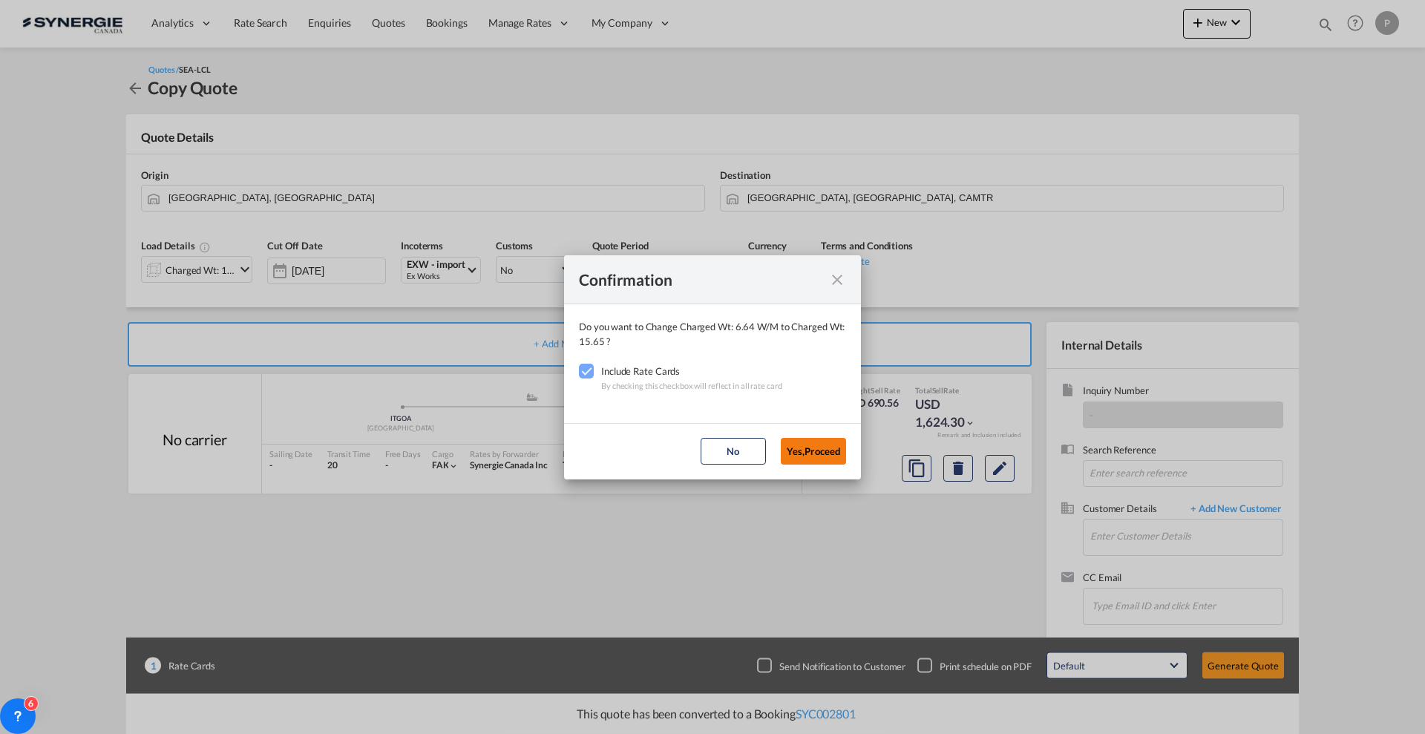
click at [822, 450] on button "Yes,Proceed" at bounding box center [813, 451] width 65 height 27
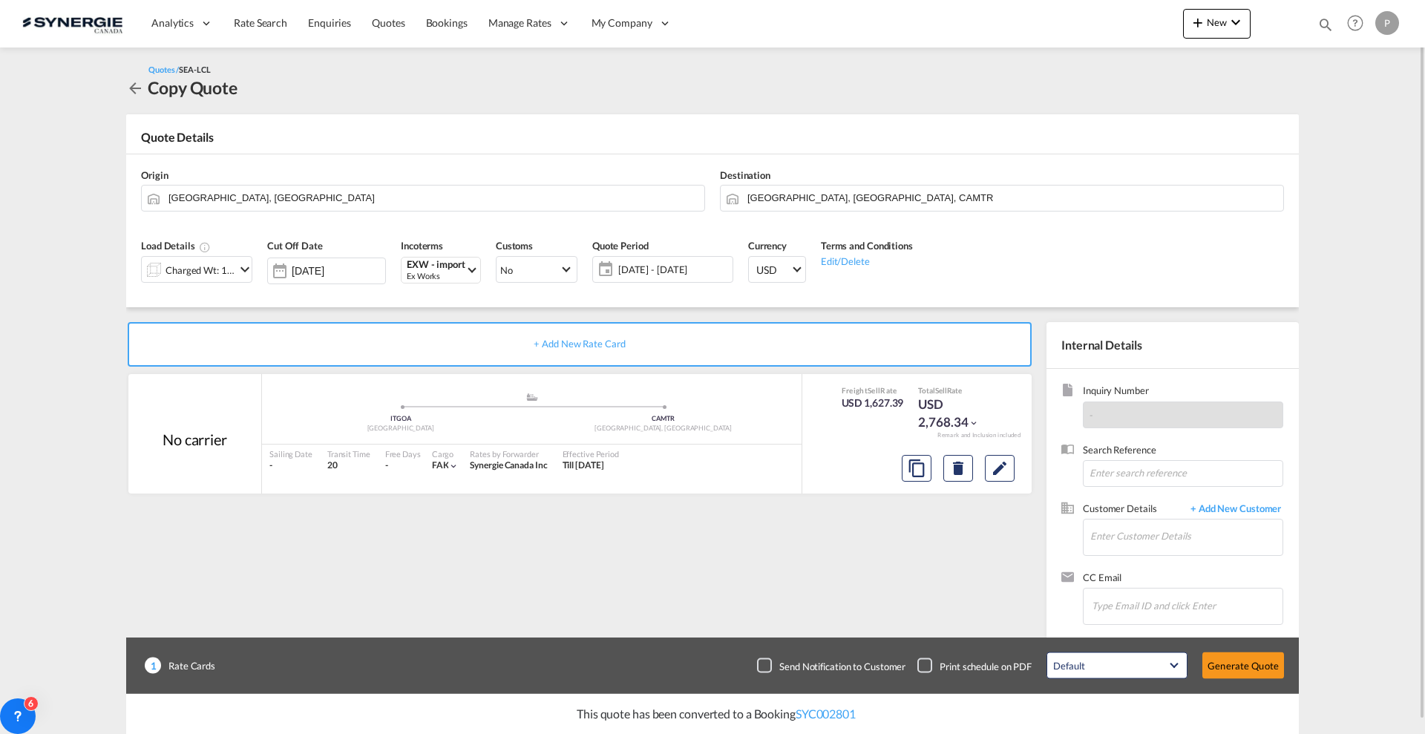
click at [690, 261] on span "[DATE] - [DATE]" at bounding box center [674, 269] width 118 height 21
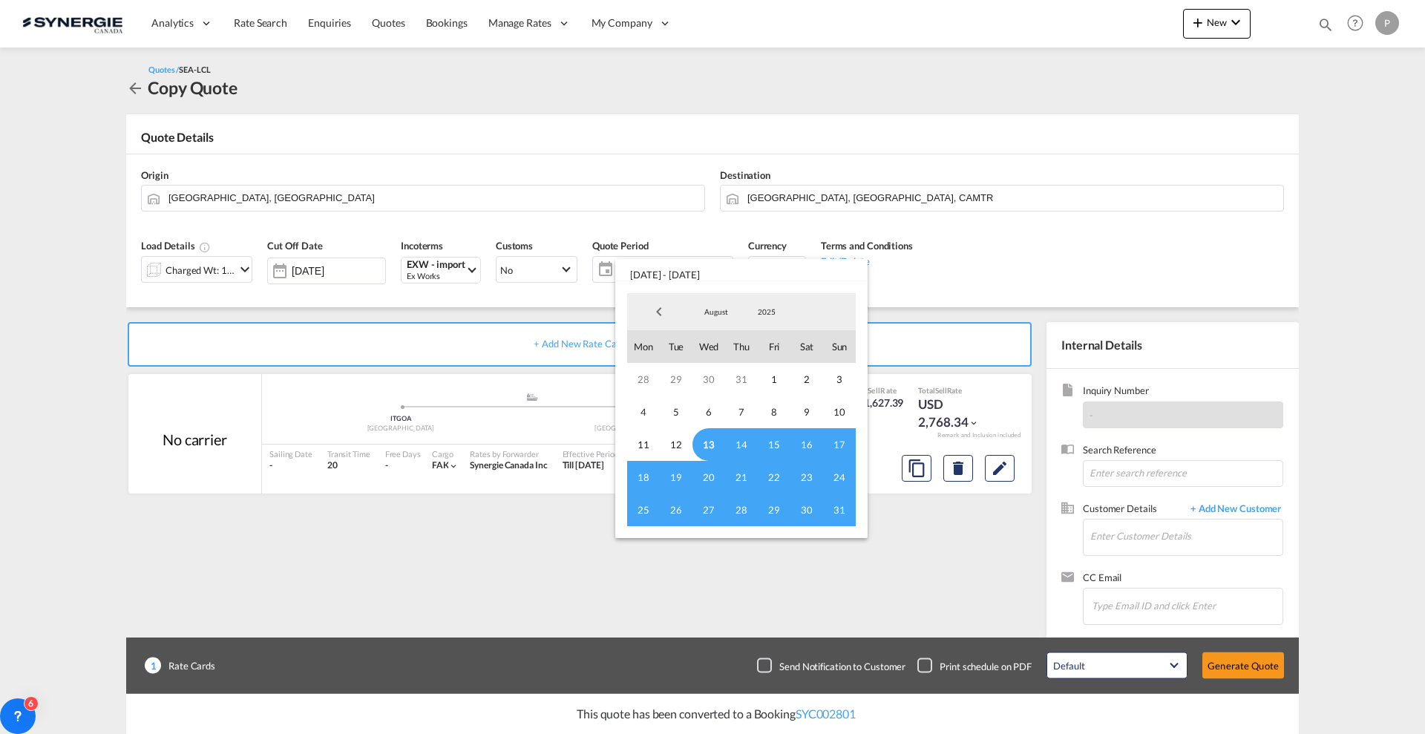
click at [703, 442] on span "13" at bounding box center [709, 444] width 33 height 33
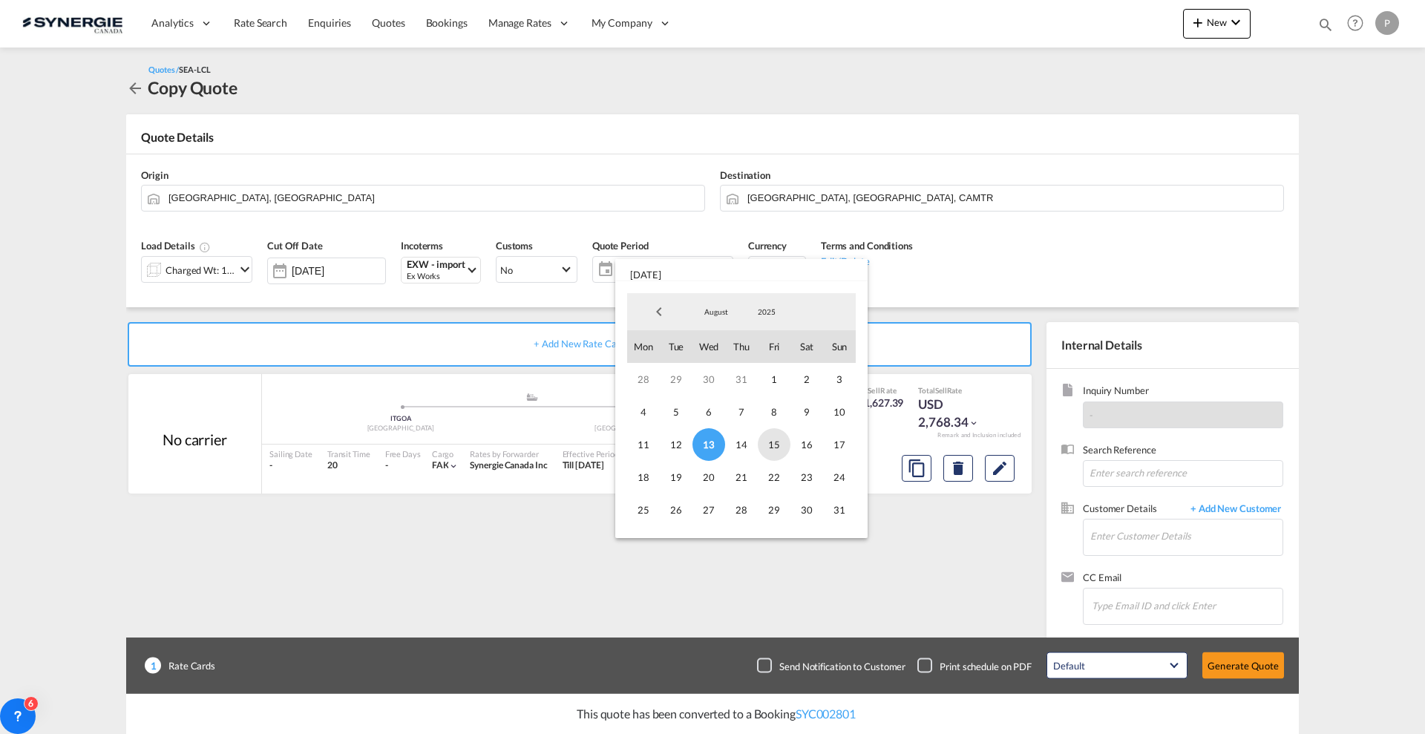
click at [778, 443] on span "15" at bounding box center [774, 444] width 33 height 33
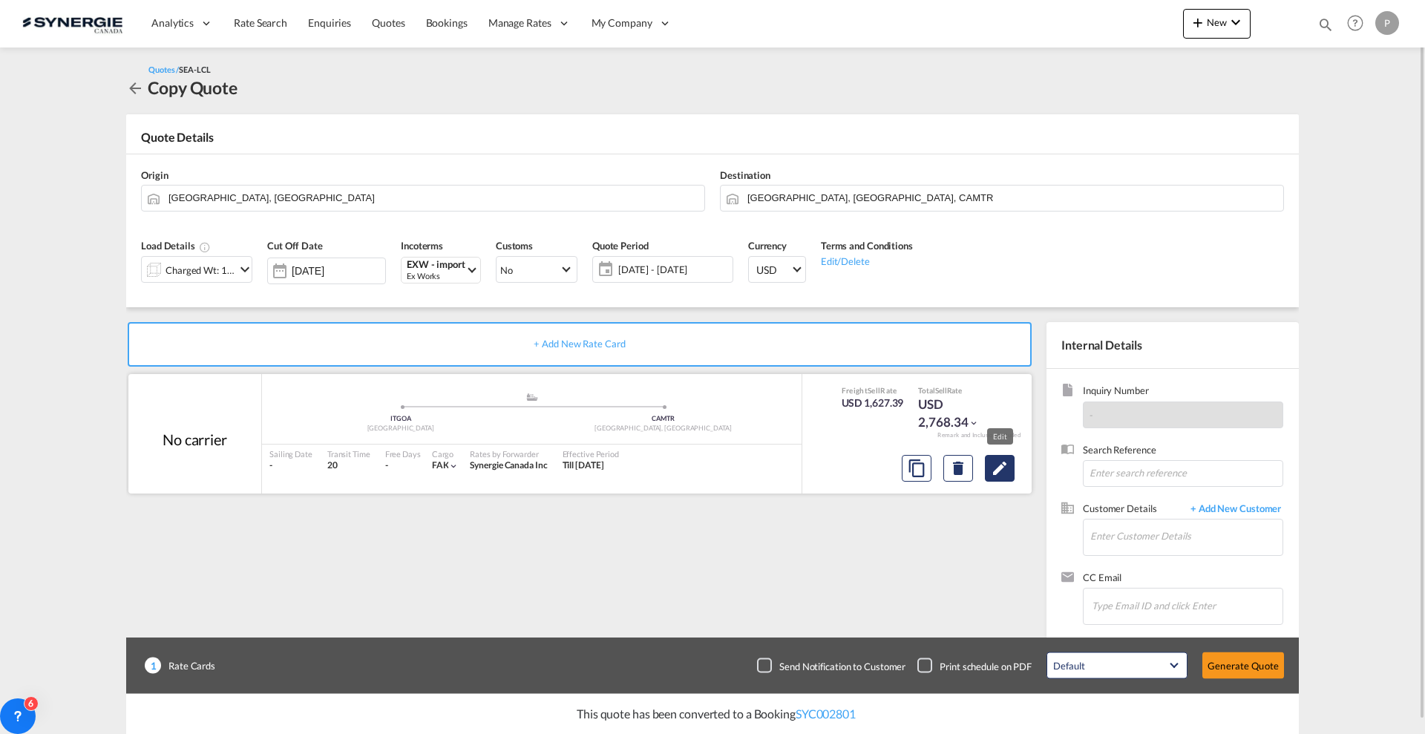
click at [1007, 470] on md-icon "Edit" at bounding box center [1000, 468] width 18 height 18
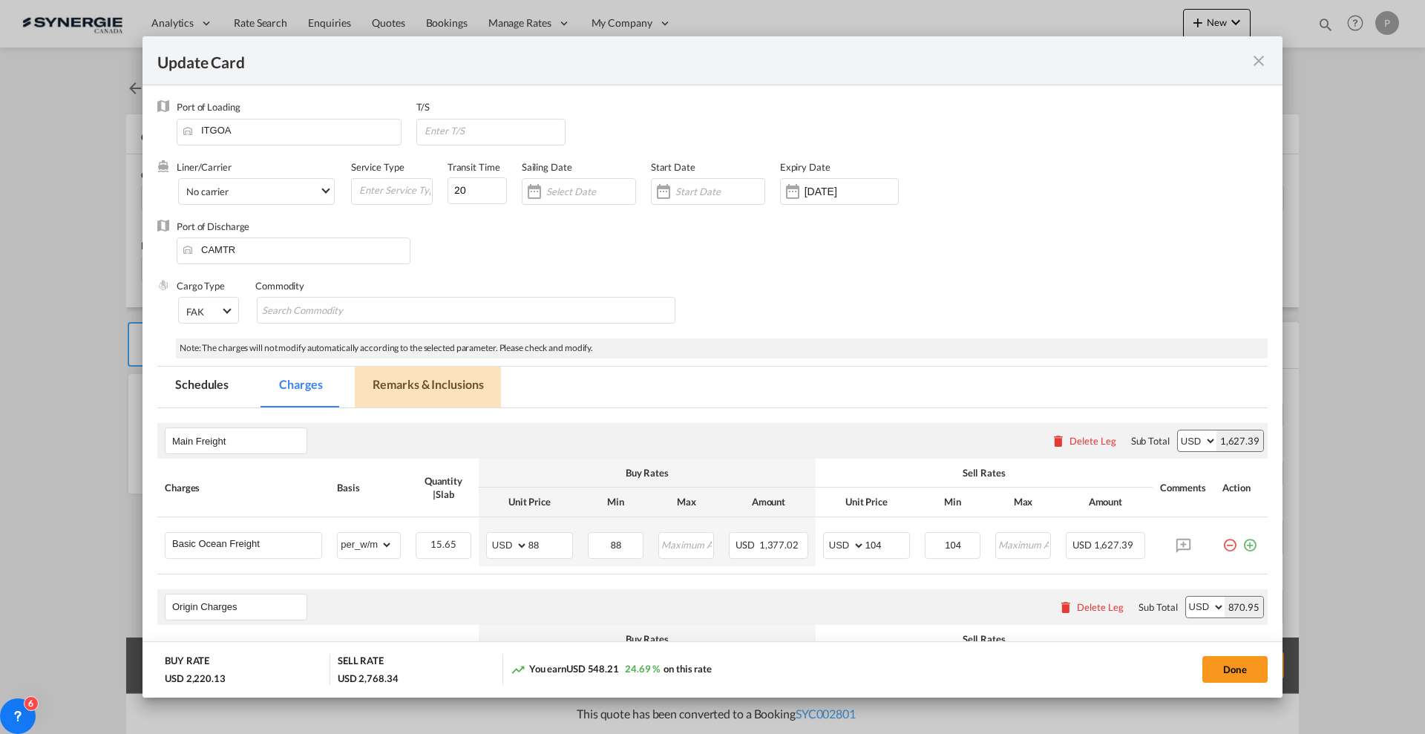
click at [382, 377] on md-tab-item "Remarks & Inclusions" at bounding box center [428, 387] width 146 height 41
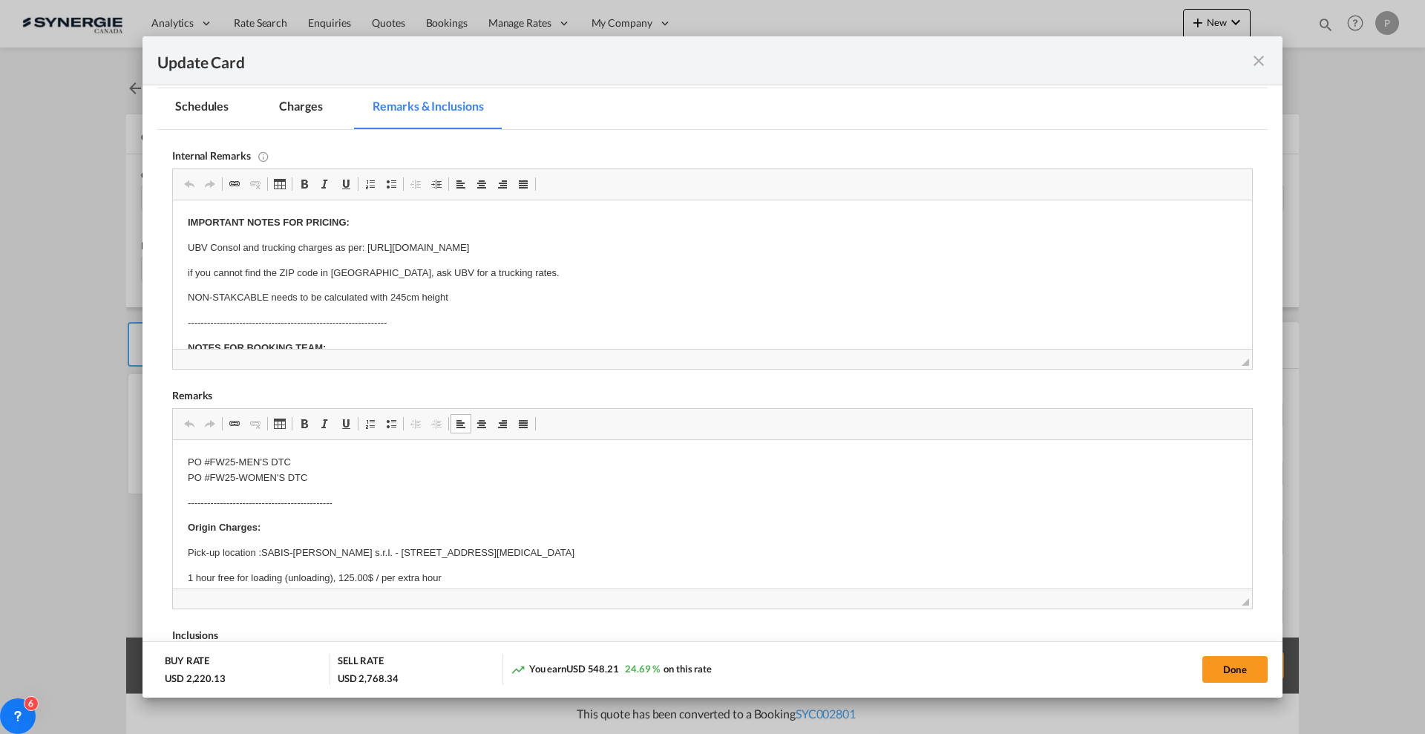
drag, startPoint x: 324, startPoint y: 482, endPoint x: 215, endPoint y: 457, distance: 112.0
drag, startPoint x: 186, startPoint y: 459, endPoint x: 344, endPoint y: 482, distance: 159.8
click at [598, 536] on p "Pick-up location :SABIS-[PERSON_NAME] s.r.l. - [STREET_ADDRESS][MEDICAL_DATA]" at bounding box center [713, 538] width 1050 height 16
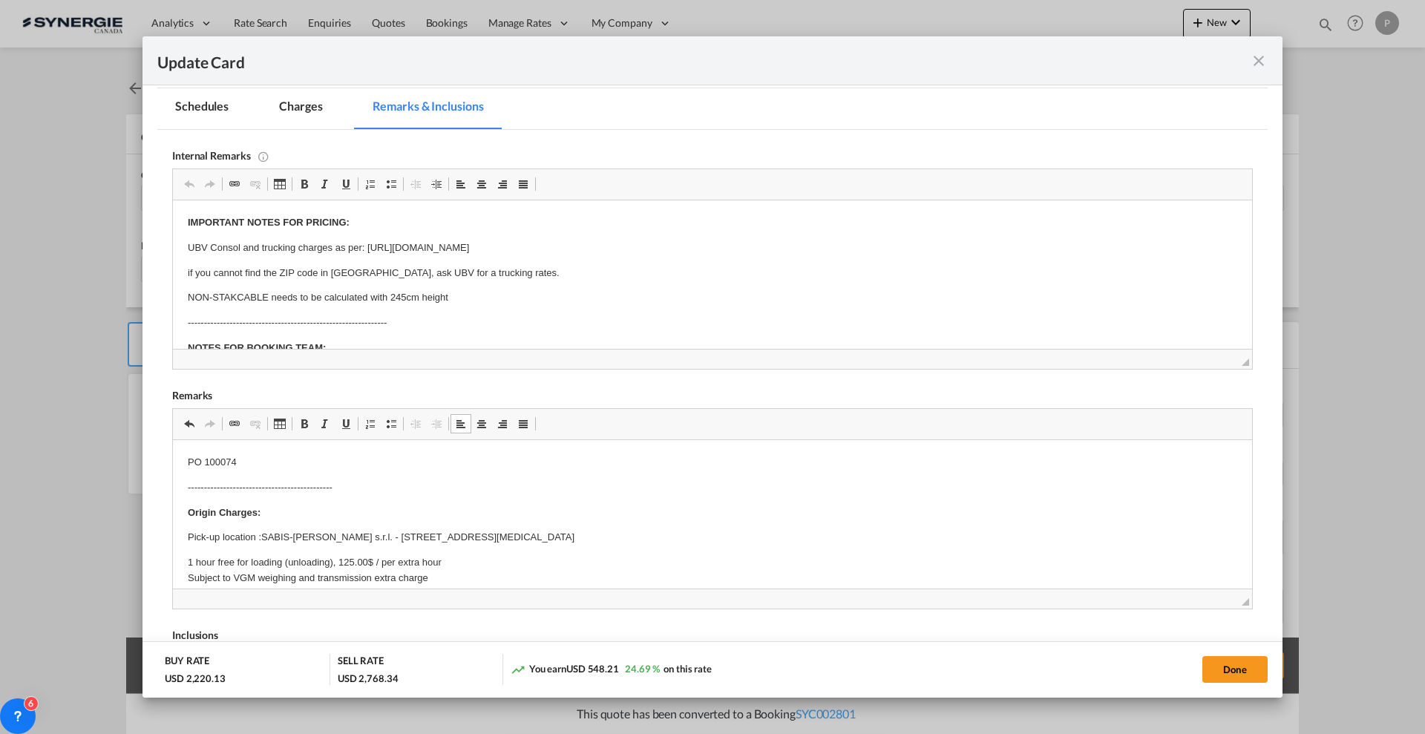
drag, startPoint x: 584, startPoint y: 534, endPoint x: 264, endPoint y: 526, distance: 320.1
click at [371, 537] on p "Pick-up location :[STREET_ADDRESS][PERSON_NAME]" at bounding box center [713, 545] width 1050 height 31
click at [262, 536] on p "Pick-up location :[STREET_ADDRESS][PERSON_NAME]" at bounding box center [713, 538] width 1050 height 16
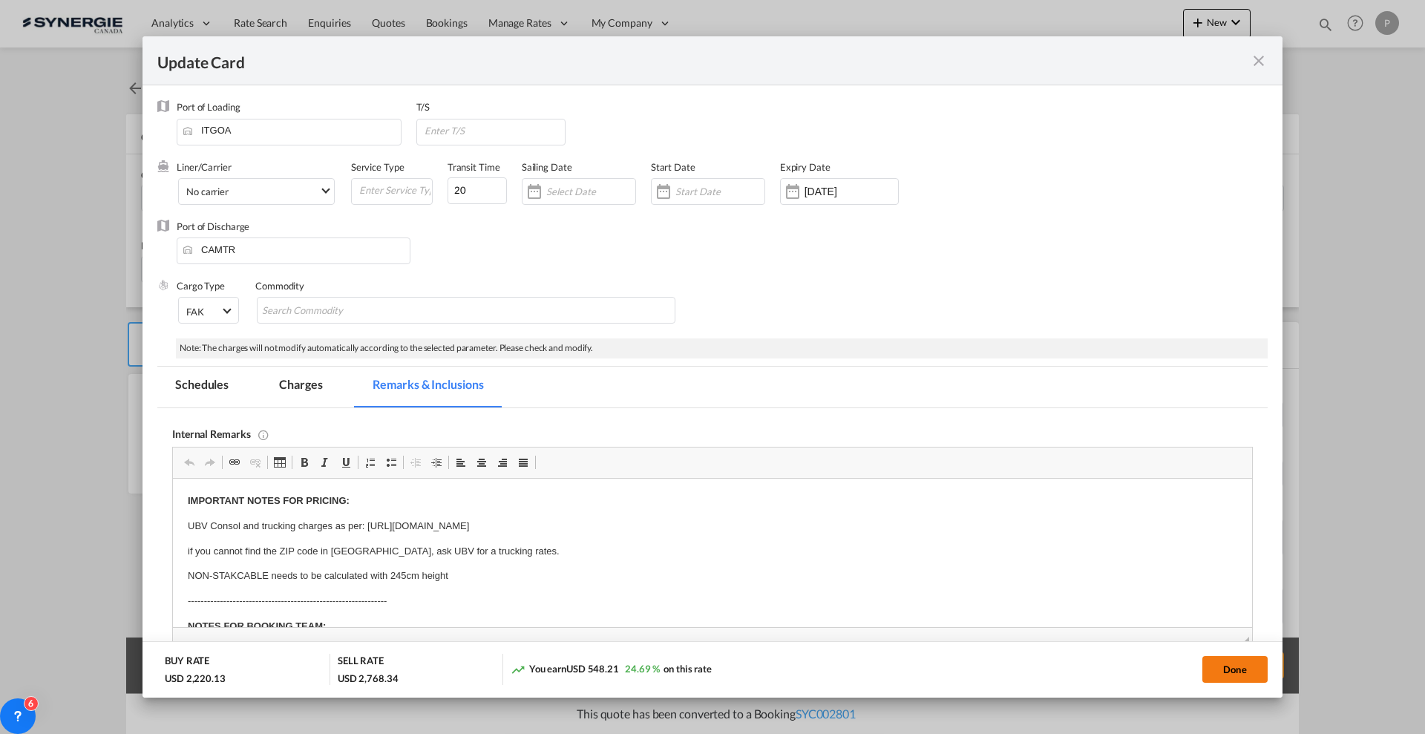
click at [1216, 667] on button "Done" at bounding box center [1235, 669] width 65 height 27
type input "[DATE]"
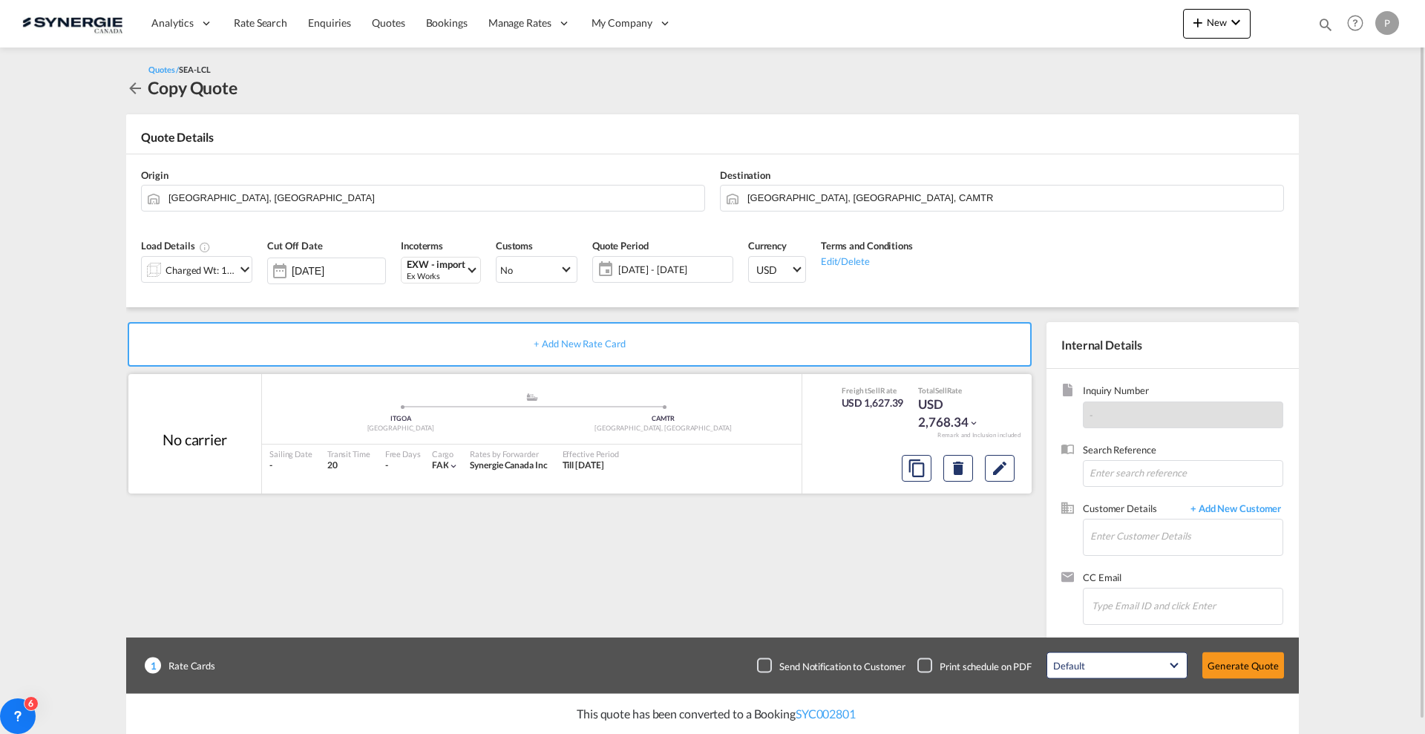
click at [1017, 477] on div at bounding box center [958, 469] width 125 height 36
click at [1004, 472] on md-icon "Edit" at bounding box center [1000, 468] width 18 height 18
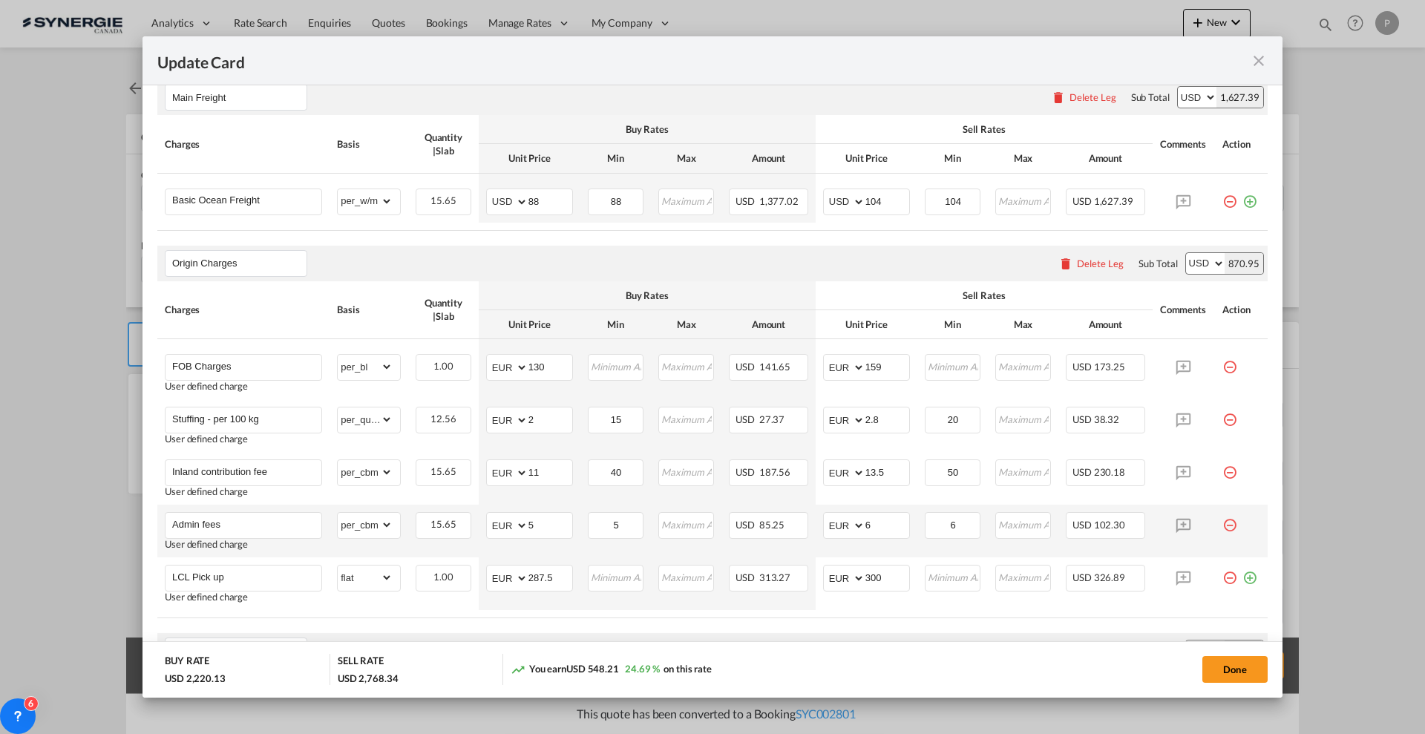
scroll to position [371, 0]
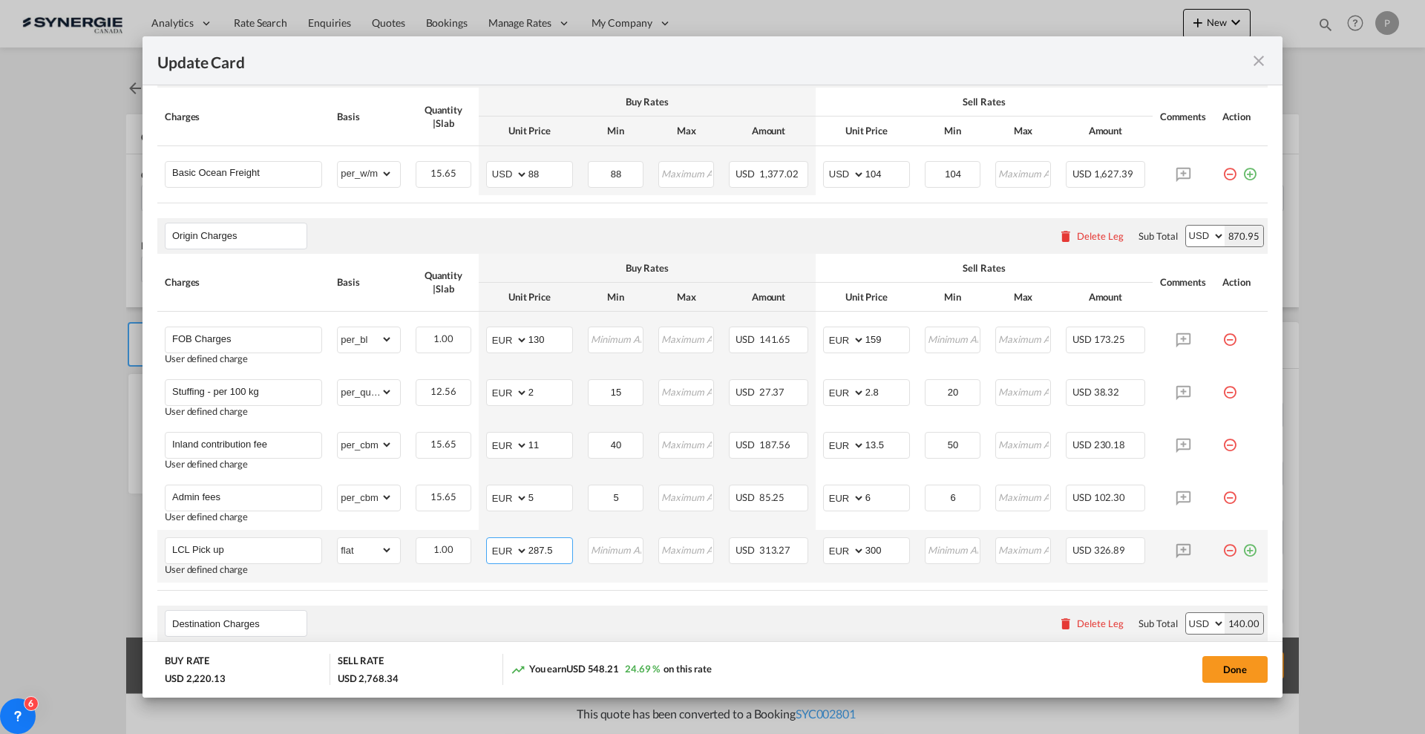
click at [549, 542] on input "287.5" at bounding box center [551, 549] width 44 height 22
type input "676"
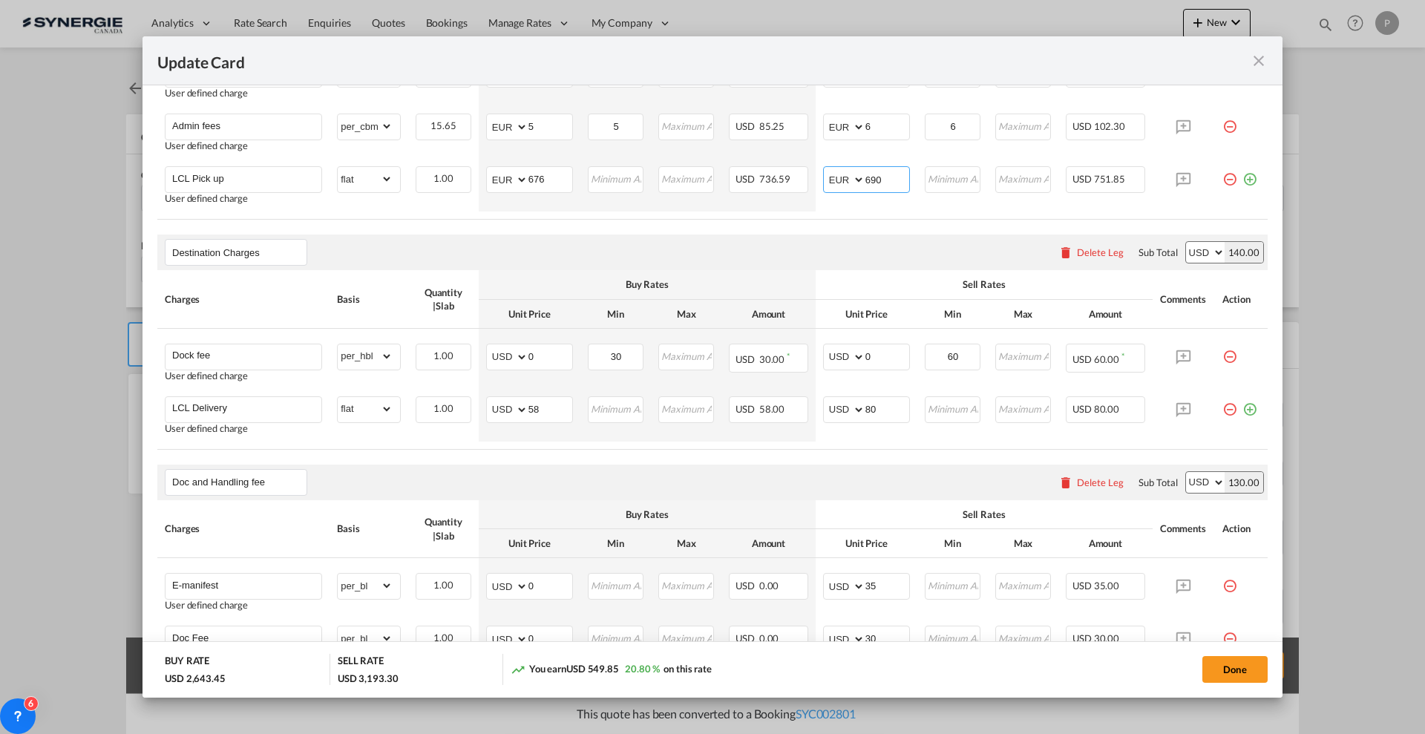
type input "690"
click at [537, 360] on input "0" at bounding box center [551, 355] width 44 height 22
type input "49"
click at [866, 354] on input "0" at bounding box center [888, 355] width 44 height 22
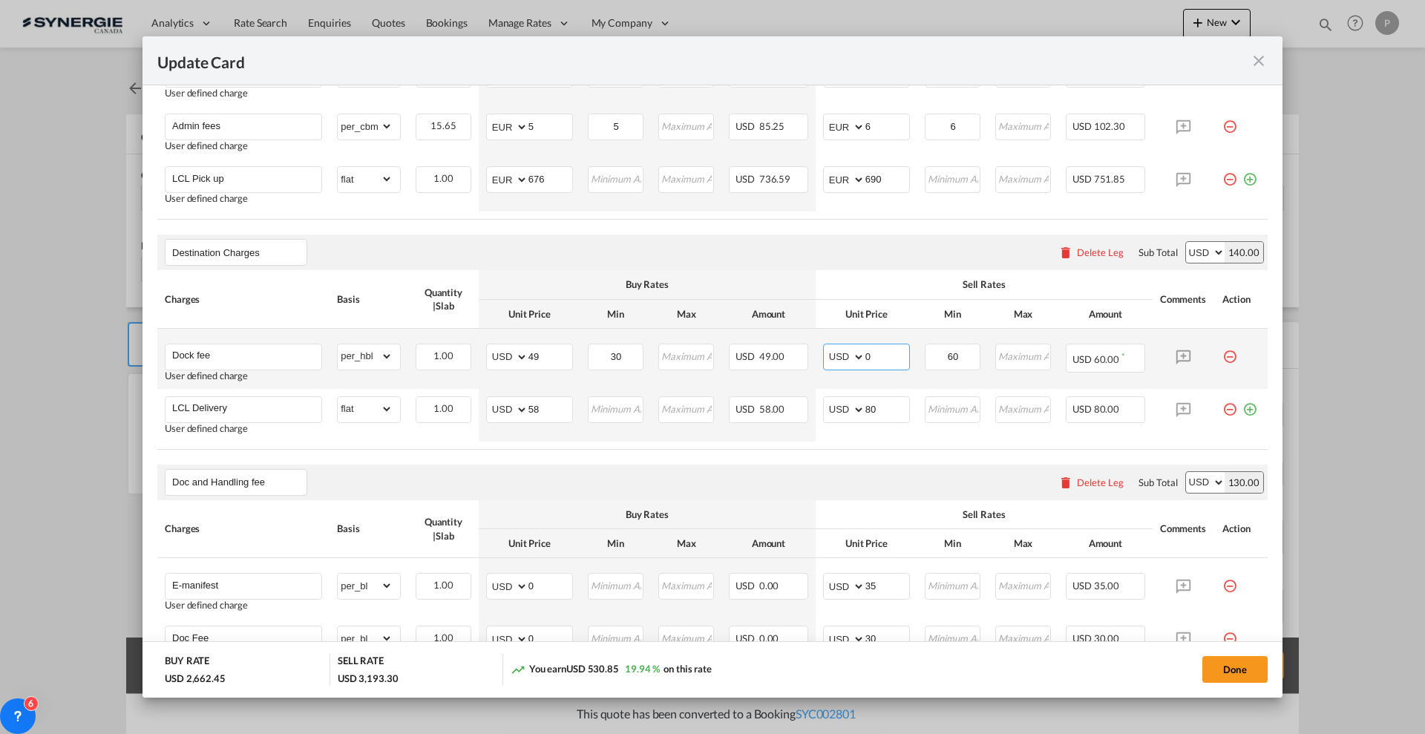
click at [866, 354] on input "0" at bounding box center [888, 355] width 44 height 22
type input "89"
click at [554, 399] on input "58" at bounding box center [551, 408] width 44 height 22
type input "139"
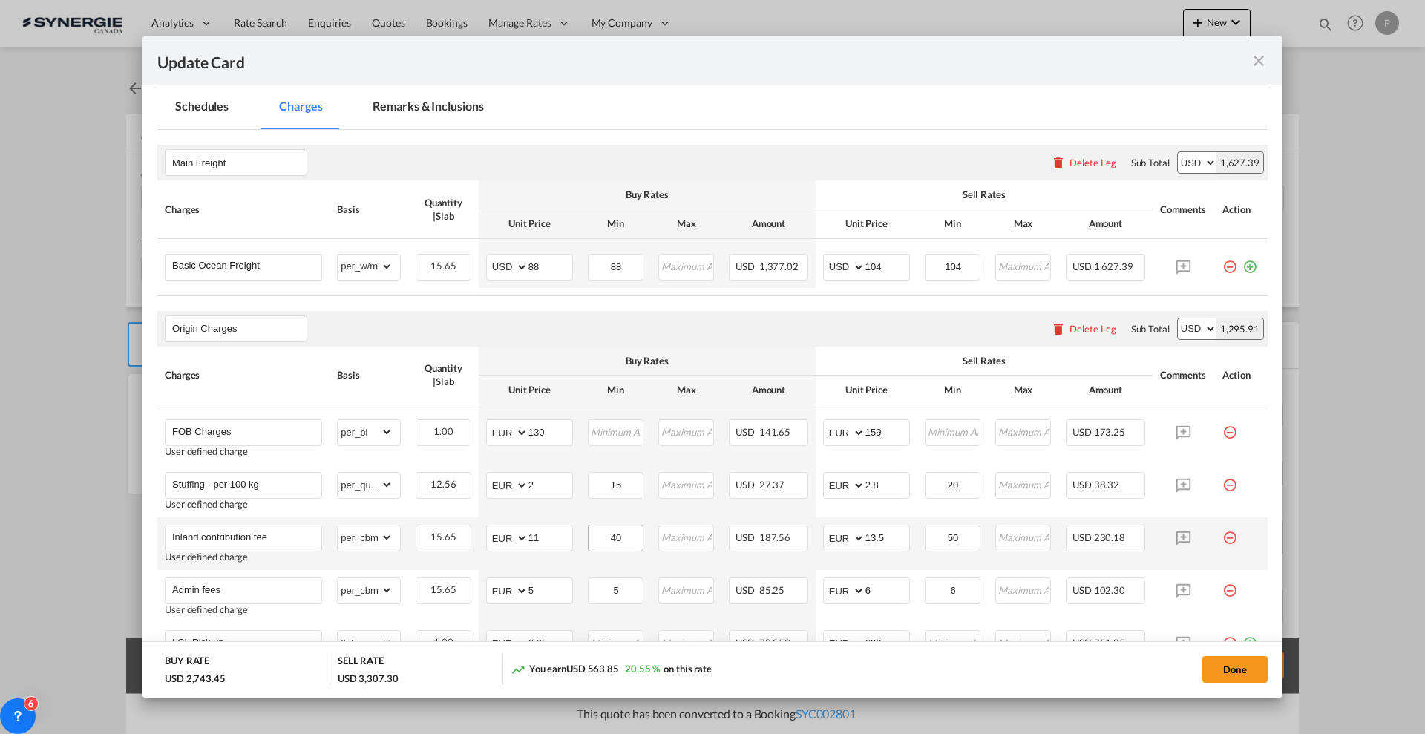
scroll to position [0, 0]
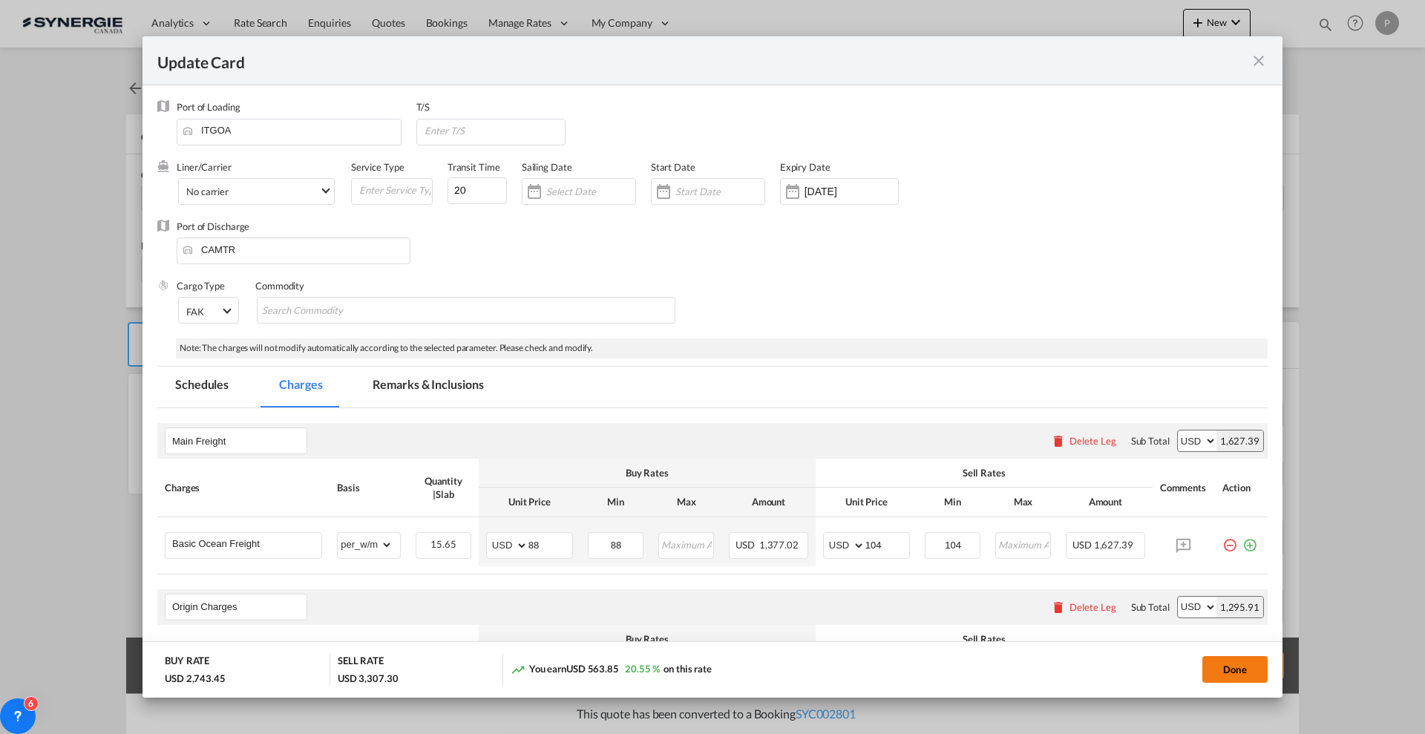
type input "165"
click at [1244, 671] on button "Done" at bounding box center [1235, 669] width 65 height 27
type input "[DATE]"
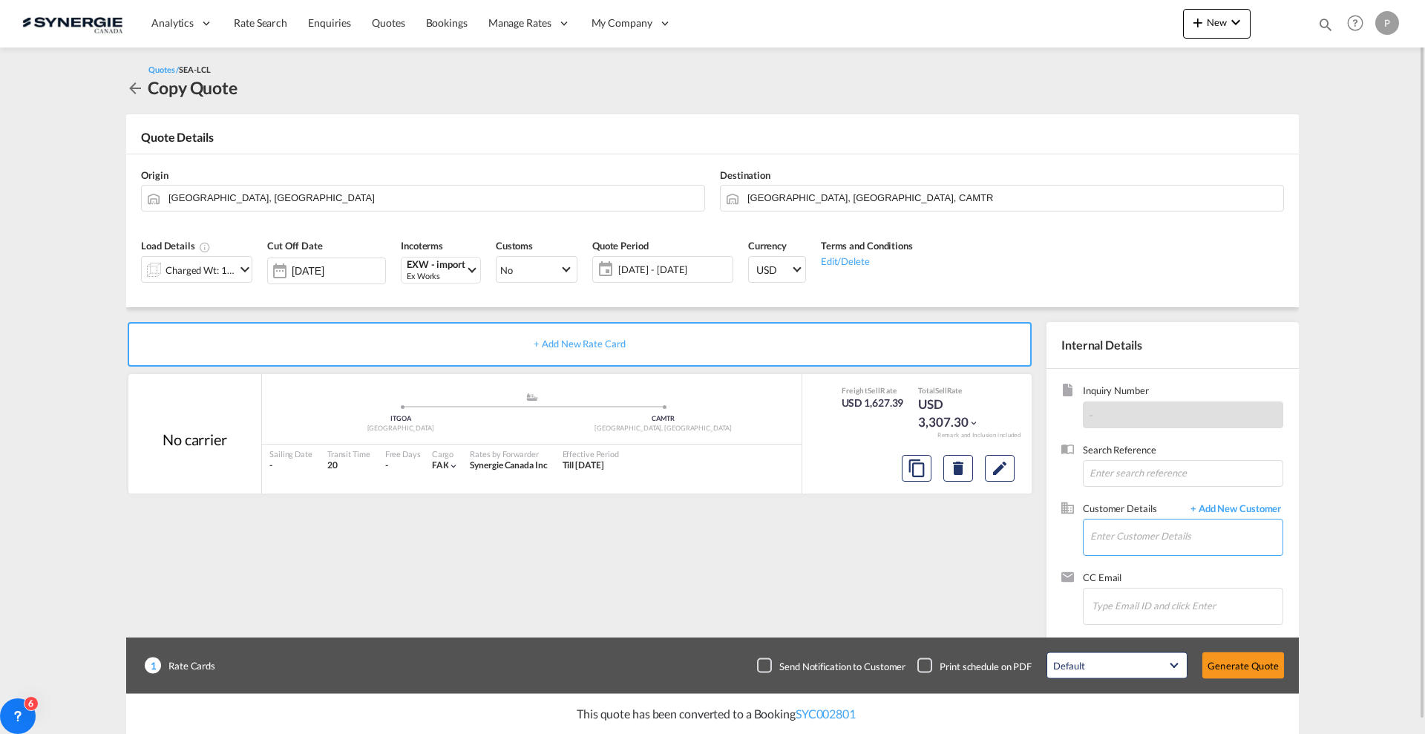
click at [1169, 526] on input "Enter Customer Details" at bounding box center [1186, 536] width 192 height 33
click at [1161, 557] on div "[PERSON_NAME] [PERSON_NAME][EMAIL_ADDRESS][DOMAIN_NAME] | La Can adienne shoes" at bounding box center [1186, 562] width 193 height 40
type input "La Canadienne shoes, [PERSON_NAME], [PERSON_NAME][EMAIL_ADDRESS][DOMAIN_NAME]"
click at [1006, 477] on button "Edit" at bounding box center [1000, 468] width 30 height 27
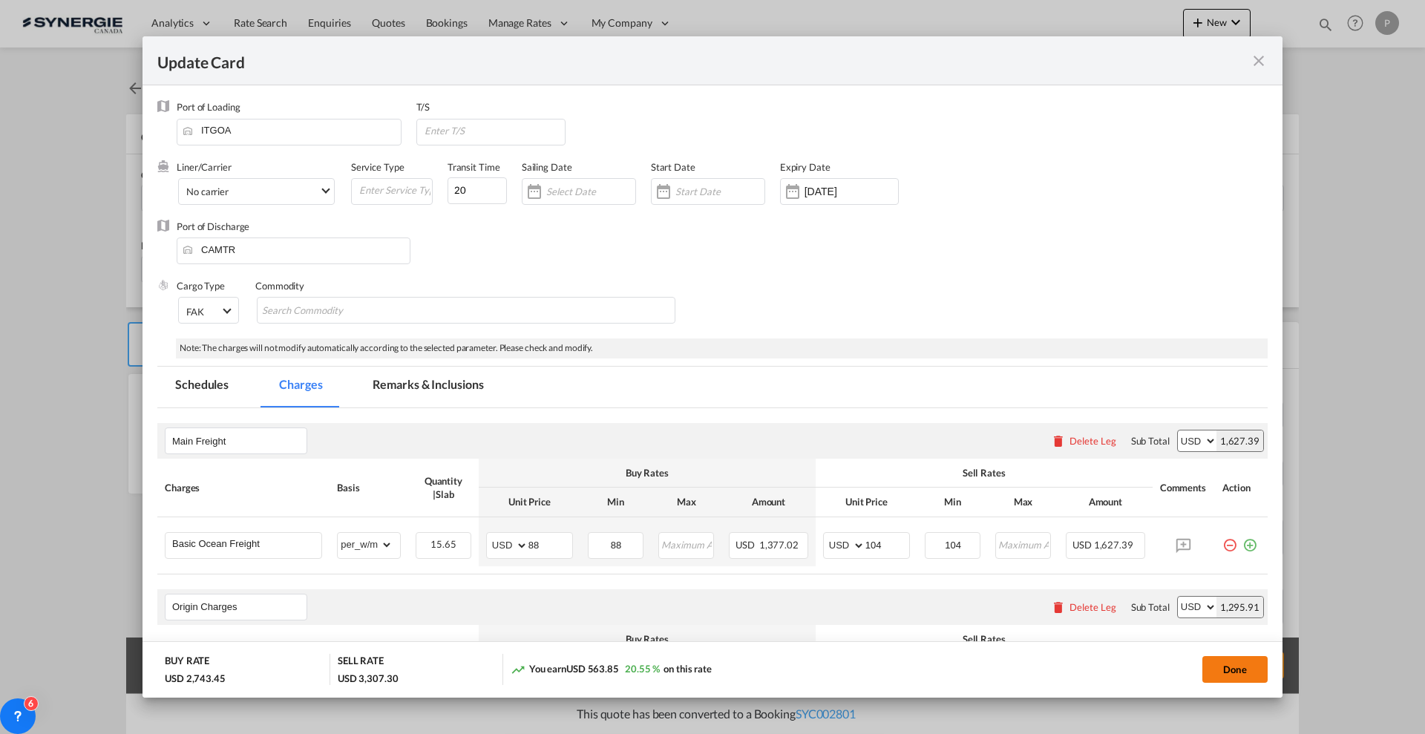
click at [1246, 680] on button "Done" at bounding box center [1235, 669] width 65 height 27
type input "[DATE]"
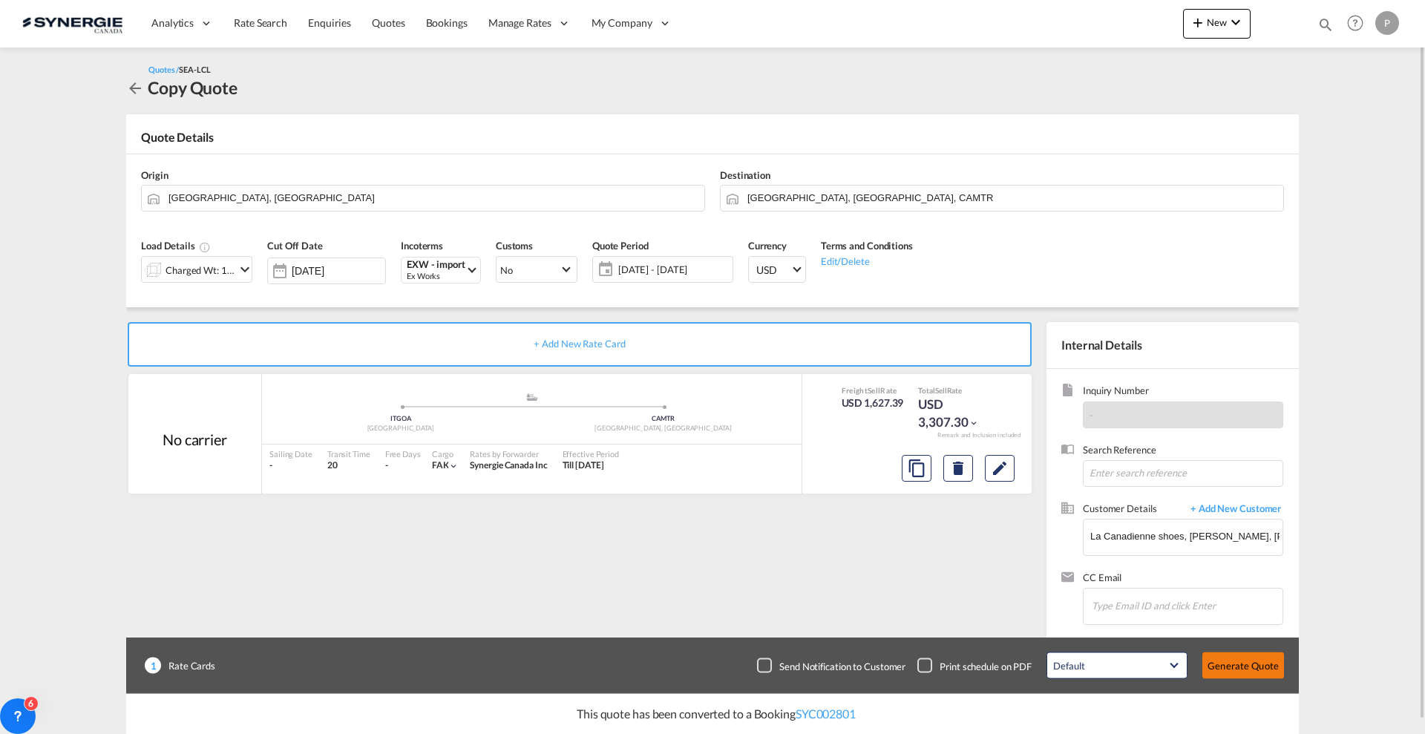
click at [1227, 657] on button "Generate Quote" at bounding box center [1244, 665] width 82 height 27
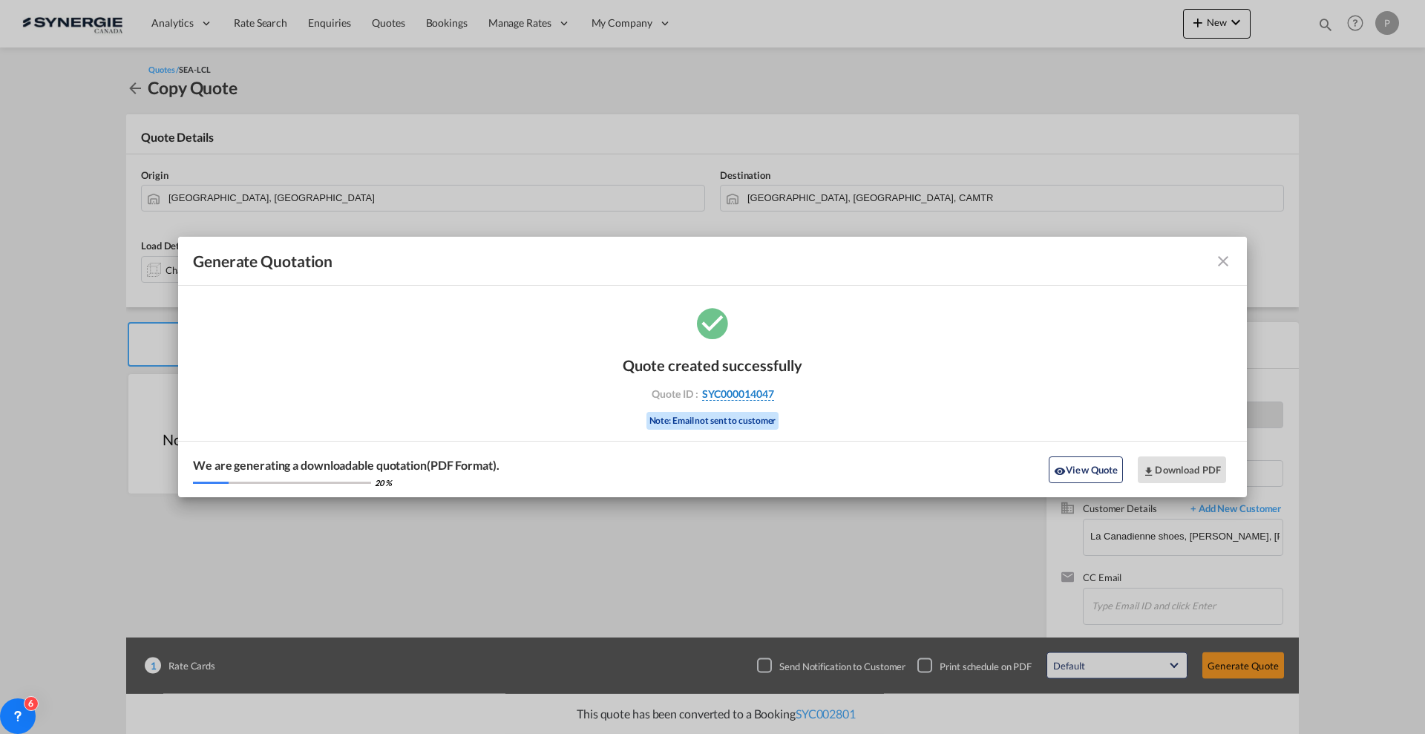
drag, startPoint x: 792, startPoint y: 394, endPoint x: 772, endPoint y: 393, distance: 20.1
click at [772, 393] on div "Quote ID : SYC000014047" at bounding box center [713, 393] width 172 height 13
copy div "SYC000014047"
